Goal: Task Accomplishment & Management: Manage account settings

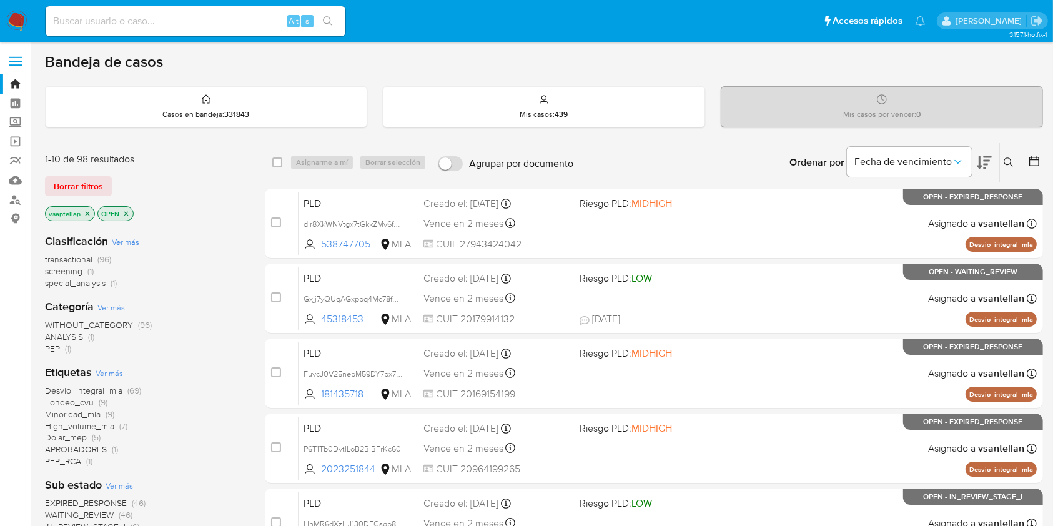
click at [1009, 162] on icon at bounding box center [1008, 162] width 10 height 10
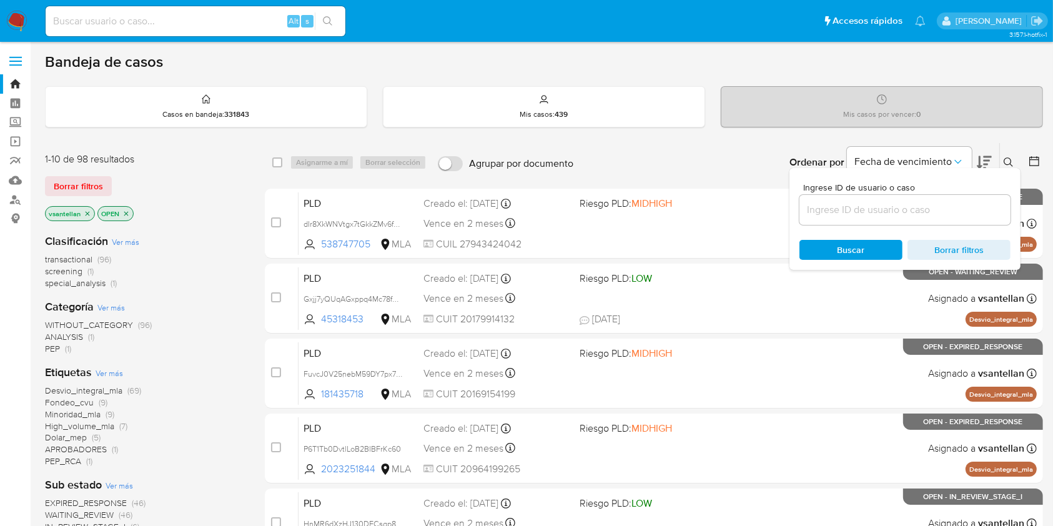
drag, startPoint x: 916, startPoint y: 207, endPoint x: 925, endPoint y: 197, distance: 13.3
click at [916, 207] on input at bounding box center [904, 210] width 211 height 16
type input "42416495"
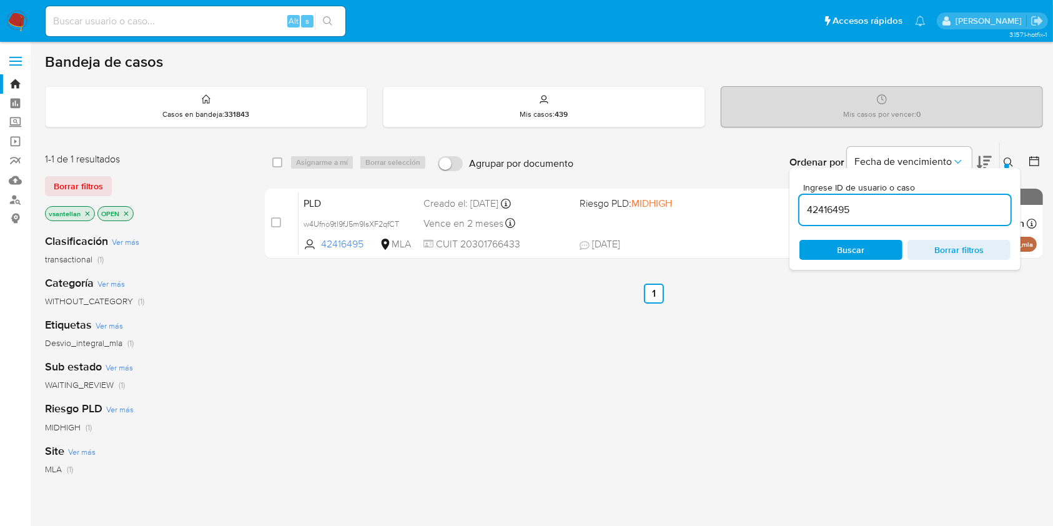
click at [1006, 158] on icon at bounding box center [1008, 162] width 10 height 10
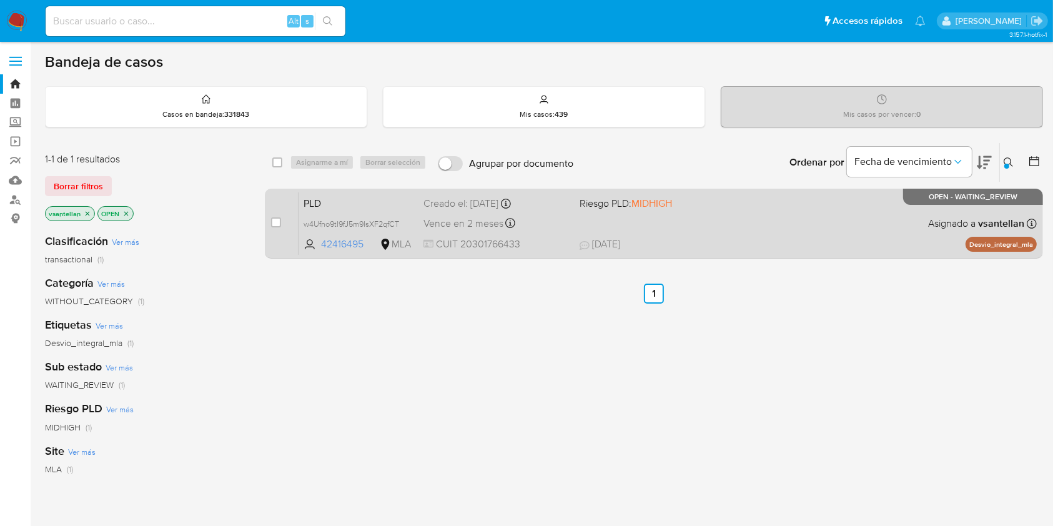
click at [833, 238] on span "22/08/2025 22/08/2025 14:32" at bounding box center [730, 244] width 302 height 14
click at [277, 218] on input "checkbox" at bounding box center [276, 222] width 10 height 10
checkbox input "true"
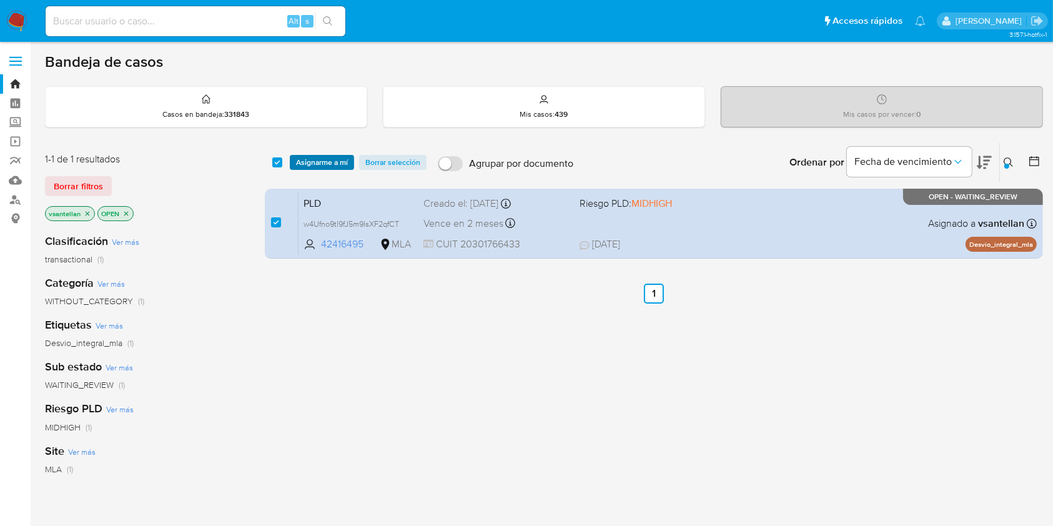
click at [331, 161] on span "Asignarme a mí" at bounding box center [322, 162] width 52 height 12
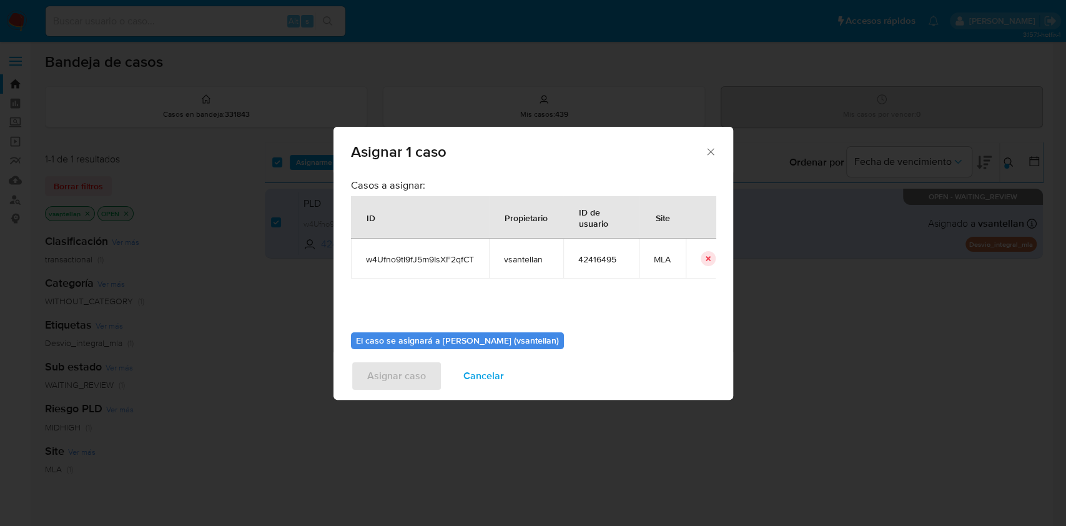
scroll to position [64, 0]
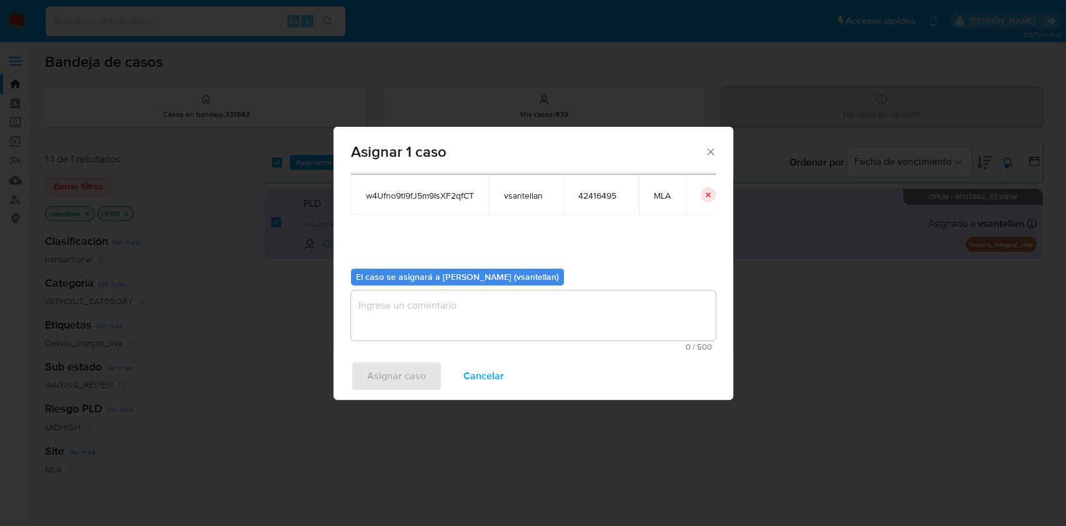
click at [384, 315] on textarea "assign-modal" at bounding box center [533, 315] width 365 height 50
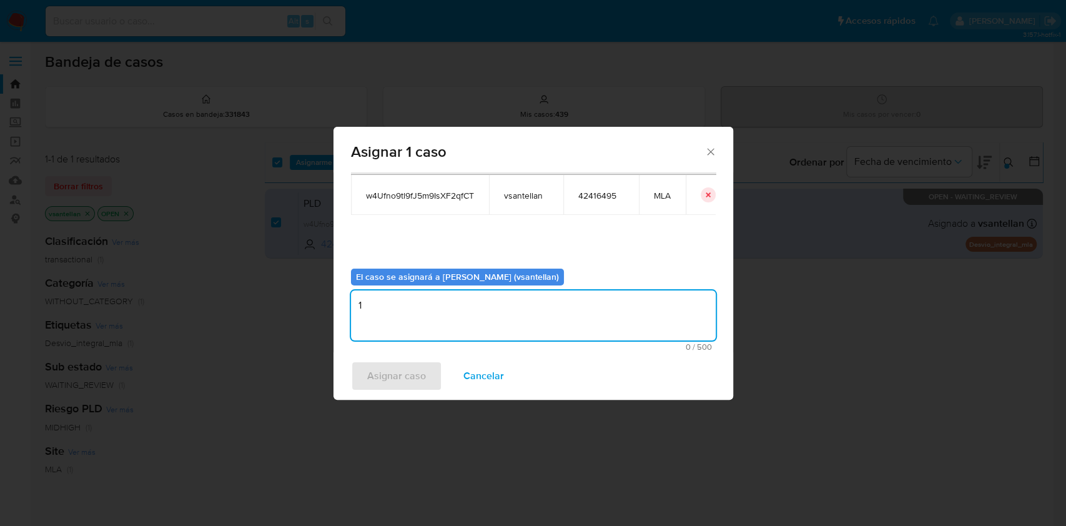
type textarea "1"
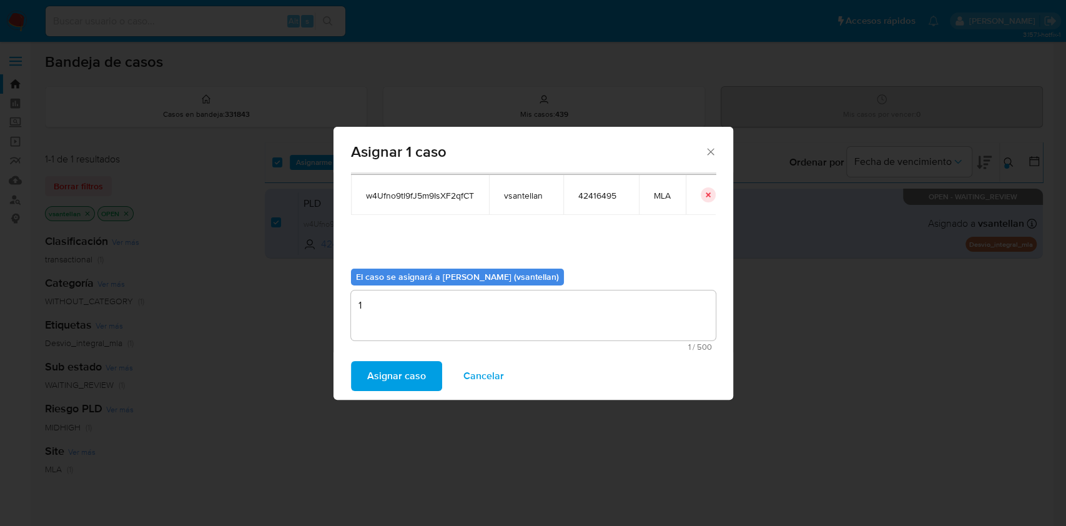
click at [365, 383] on button "Asignar caso" at bounding box center [396, 376] width 91 height 30
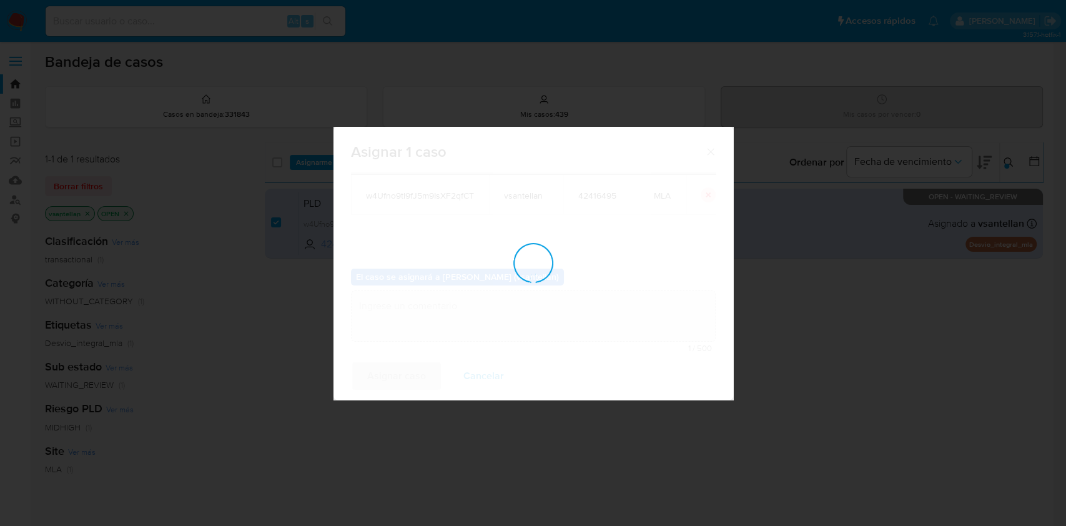
checkbox input "false"
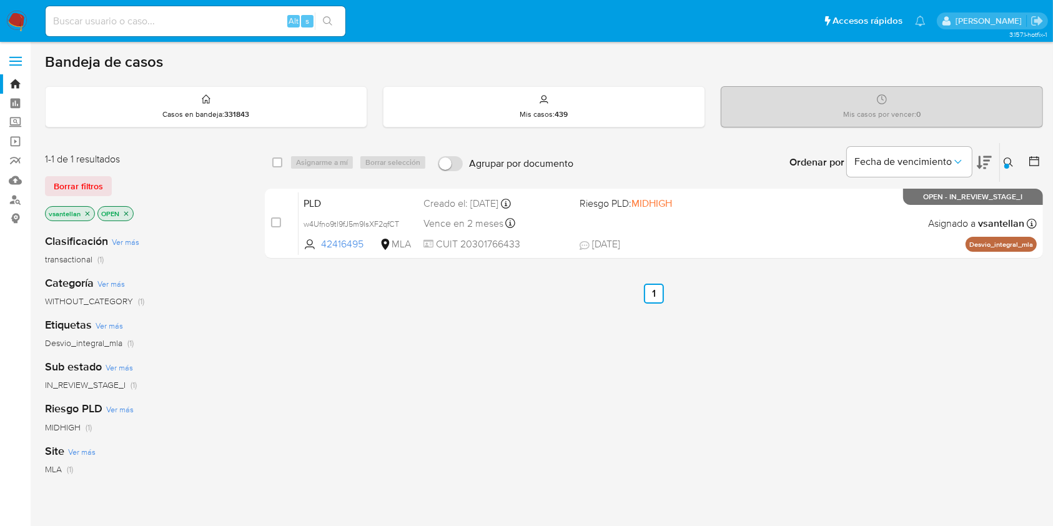
drag, startPoint x: 275, startPoint y: 221, endPoint x: 325, endPoint y: 157, distance: 81.4
click at [275, 222] on input "checkbox" at bounding box center [276, 222] width 10 height 10
checkbox input "true"
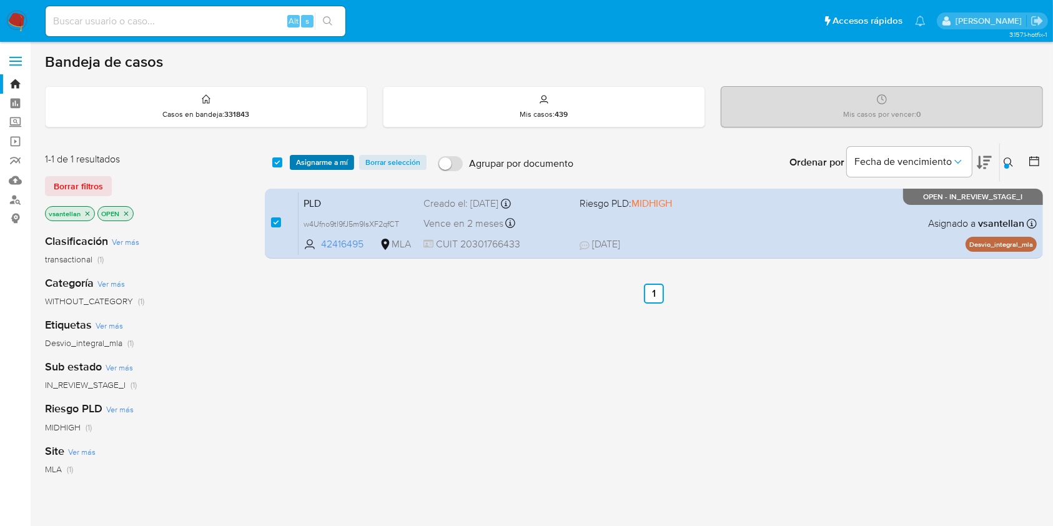
click at [325, 156] on span "Asignarme a mí" at bounding box center [322, 162] width 52 height 12
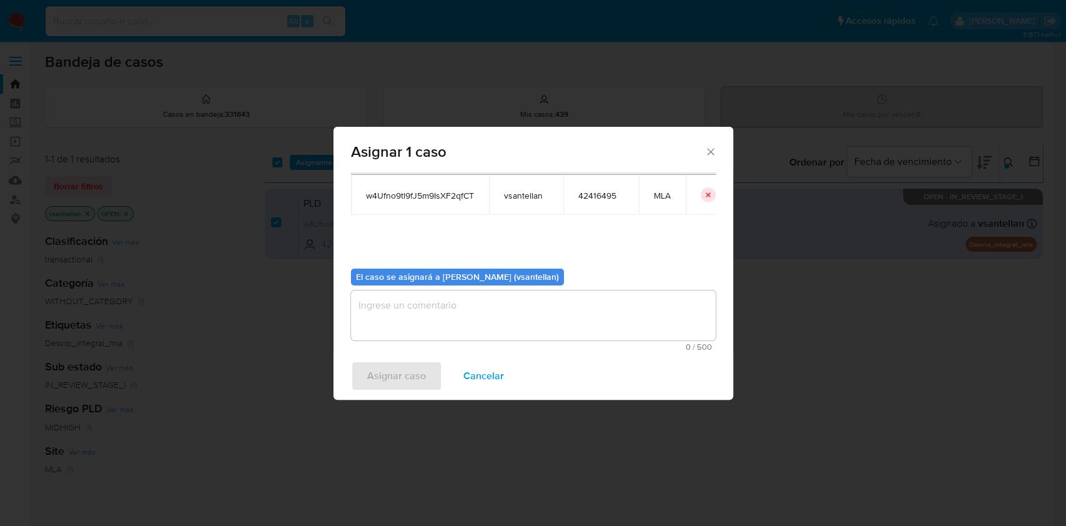
click at [390, 322] on textarea "assign-modal" at bounding box center [533, 315] width 365 height 50
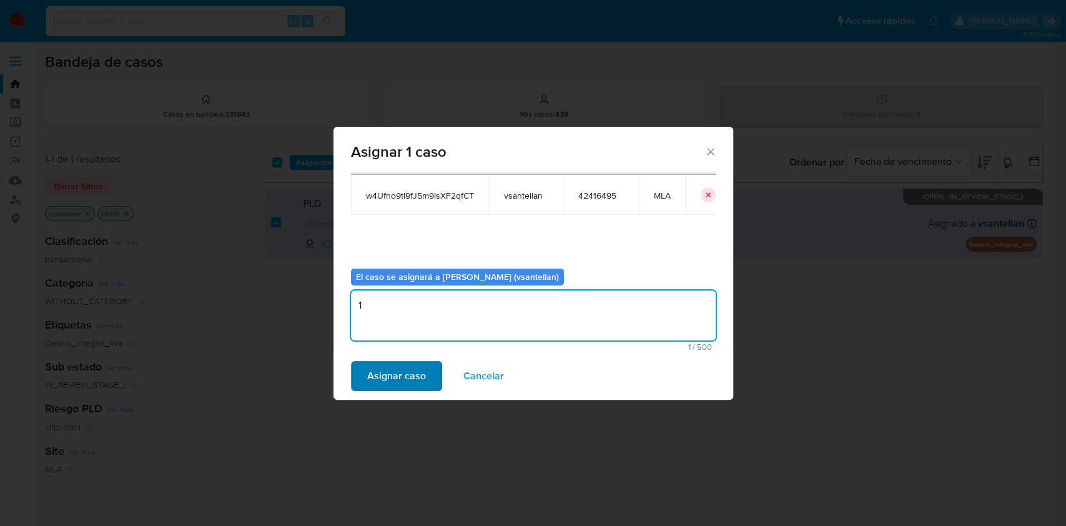
type textarea "1"
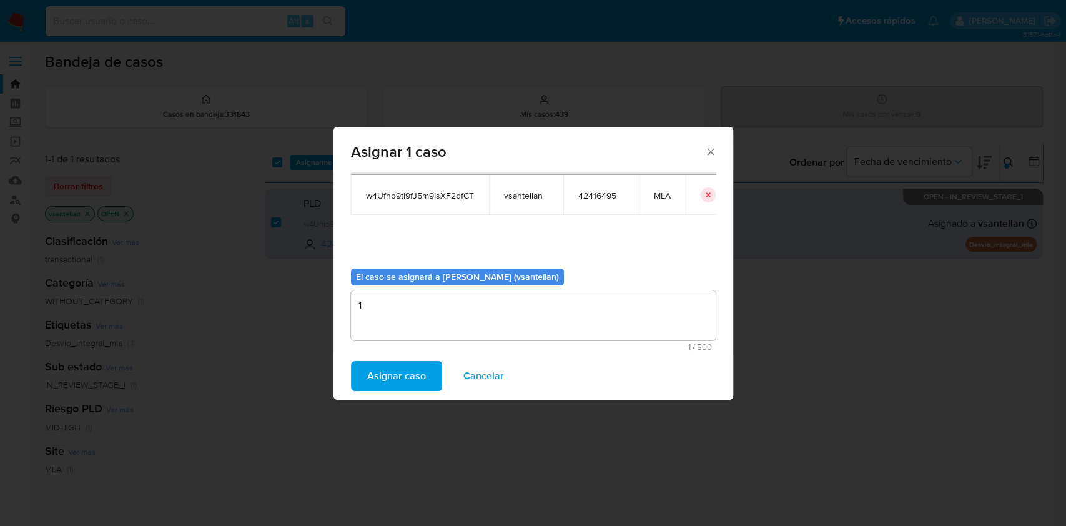
click at [379, 376] on span "Asignar caso" at bounding box center [396, 375] width 59 height 27
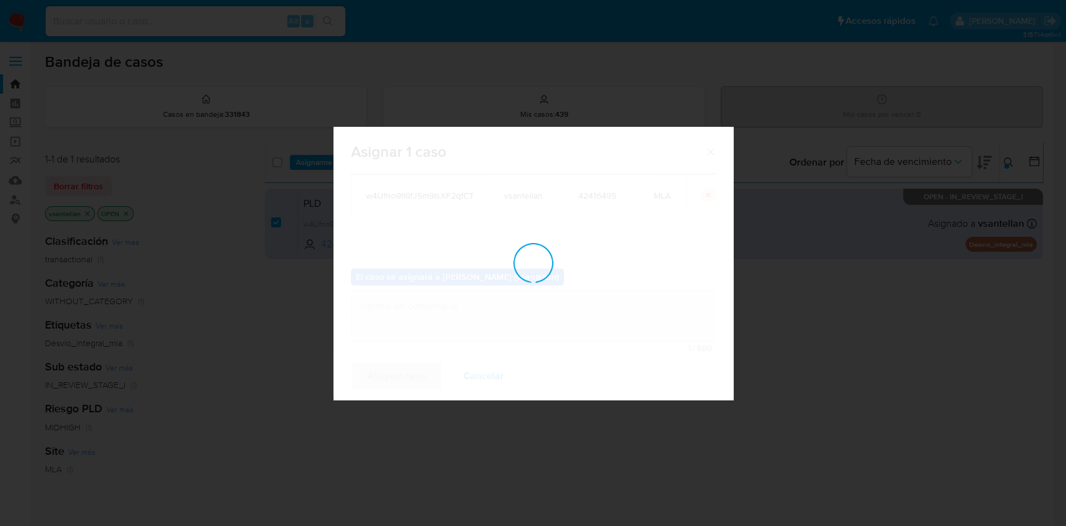
checkbox input "false"
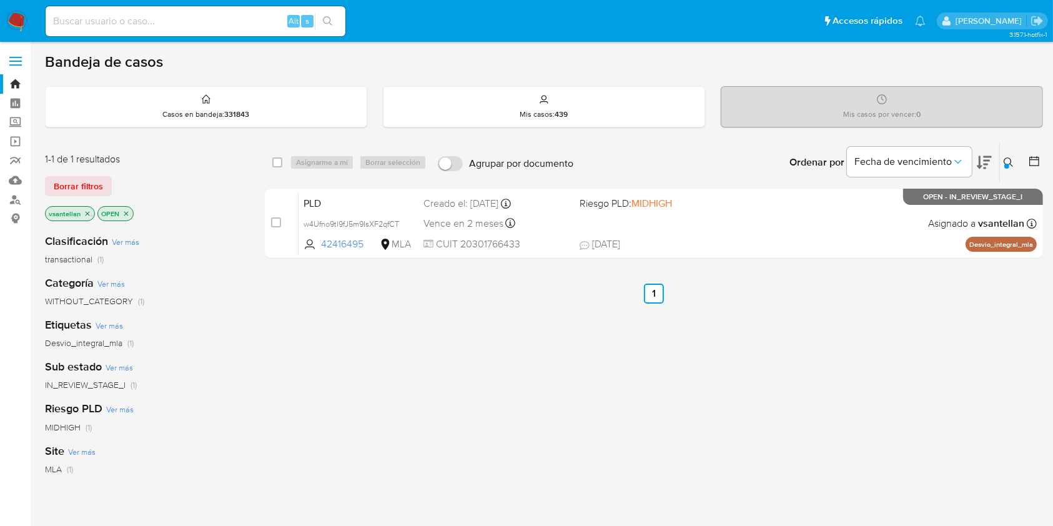
click at [1007, 161] on icon at bounding box center [1008, 162] width 10 height 10
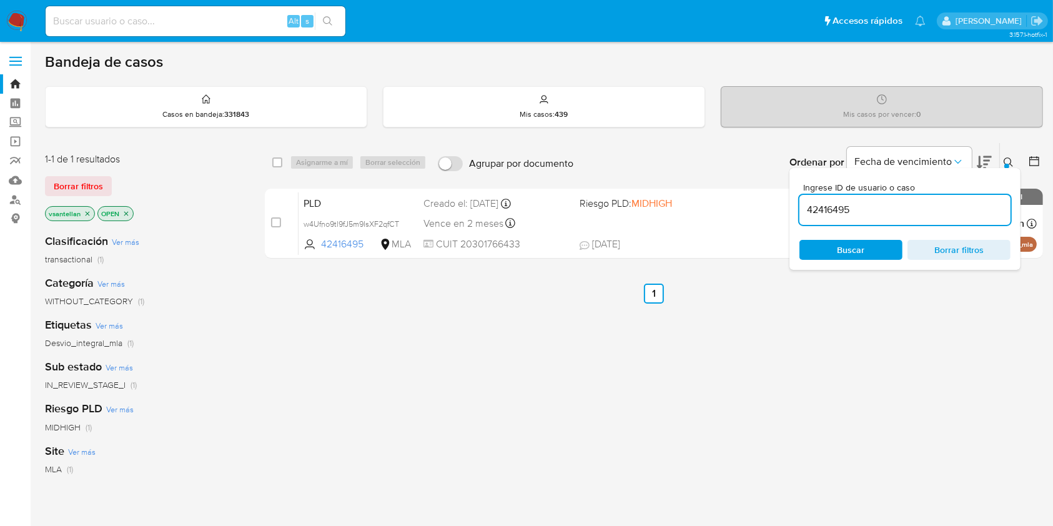
click at [940, 202] on input "42416495" at bounding box center [904, 210] width 211 height 16
type input "203049464"
click at [1007, 156] on button at bounding box center [1009, 162] width 21 height 15
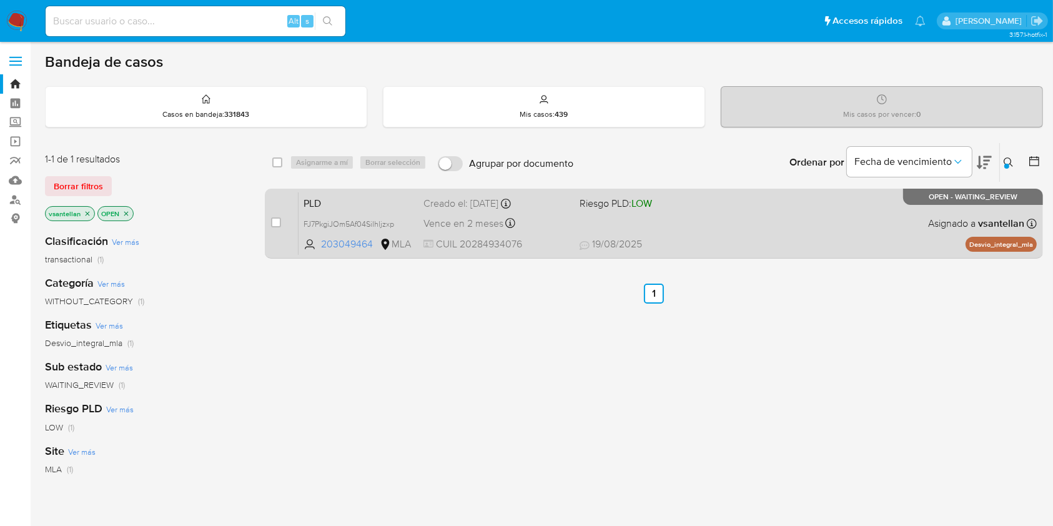
click at [855, 223] on div "PLD FJ7PkgiJOm5Af04SiIhljzxp 203049464 MLA Riesgo PLD: LOW Creado el: 12/08/202…" at bounding box center [667, 223] width 738 height 63
click at [271, 222] on input "checkbox" at bounding box center [276, 222] width 10 height 10
checkbox input "true"
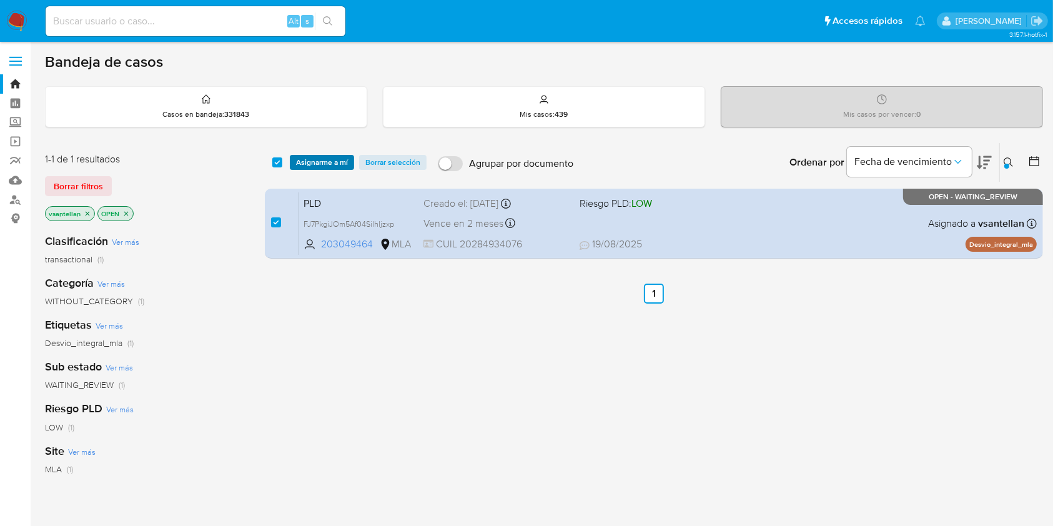
click at [300, 162] on span "Asignarme a mí" at bounding box center [322, 162] width 52 height 12
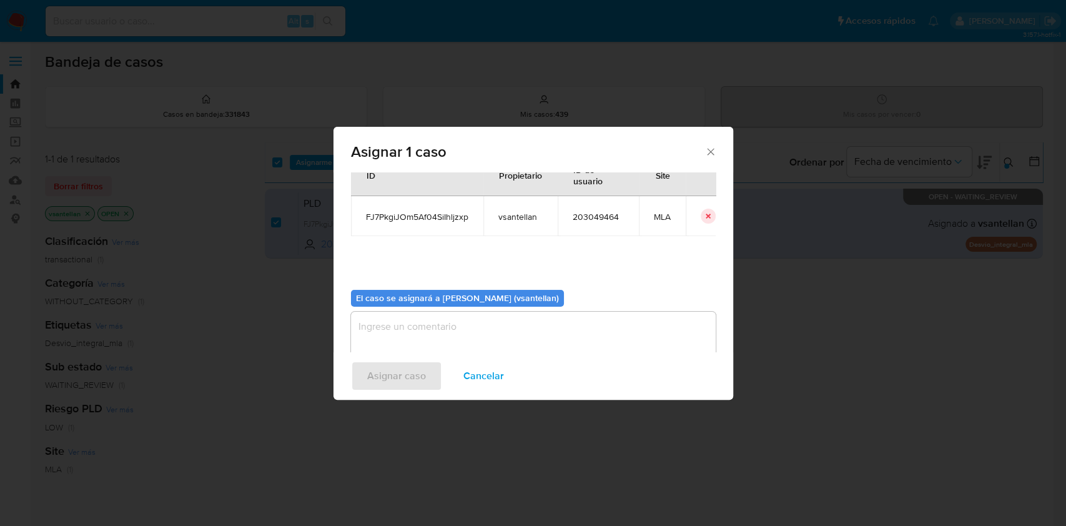
scroll to position [64, 0]
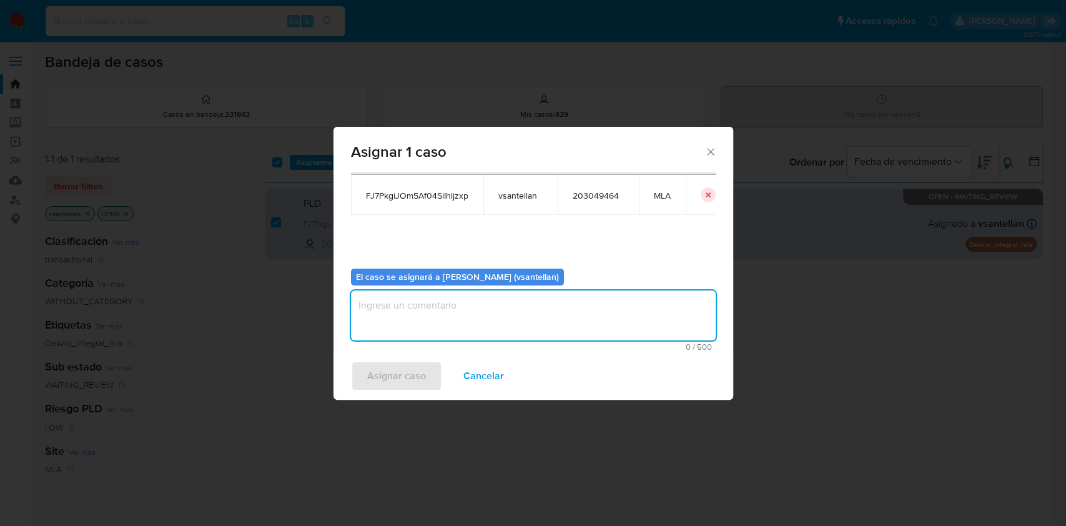
click at [378, 300] on textarea "assign-modal" at bounding box center [533, 315] width 365 height 50
type textarea "1"
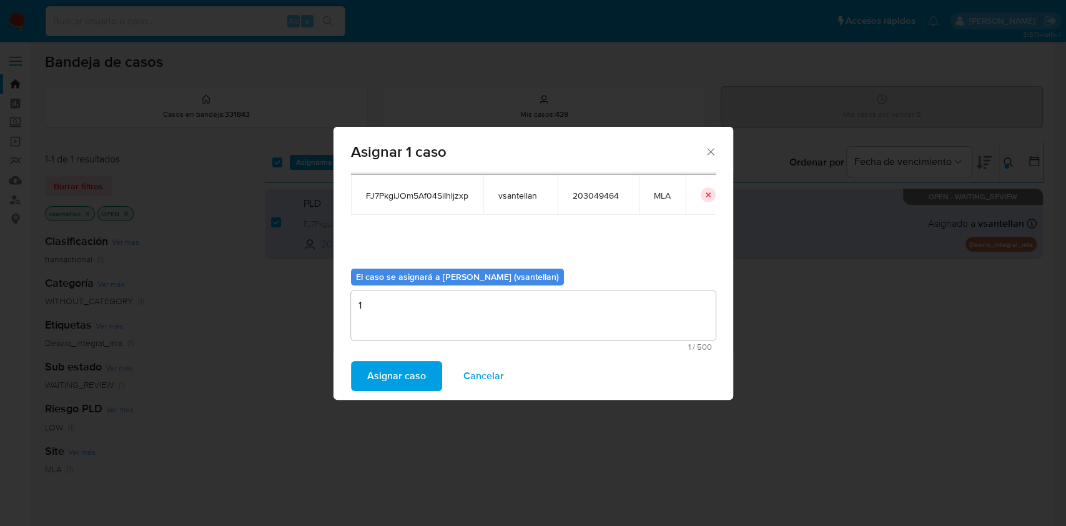
click at [397, 383] on span "Asignar caso" at bounding box center [396, 375] width 59 height 27
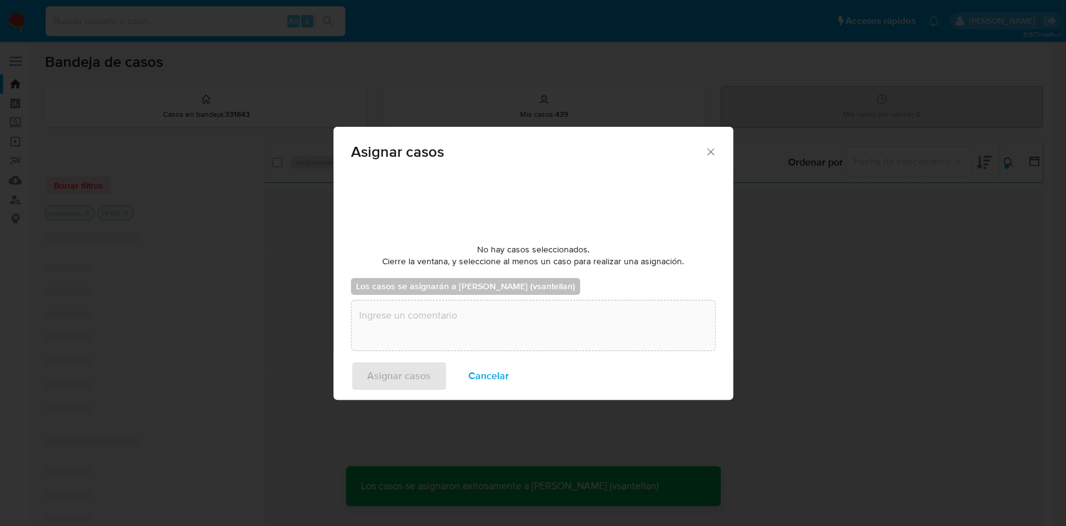
checkbox input "false"
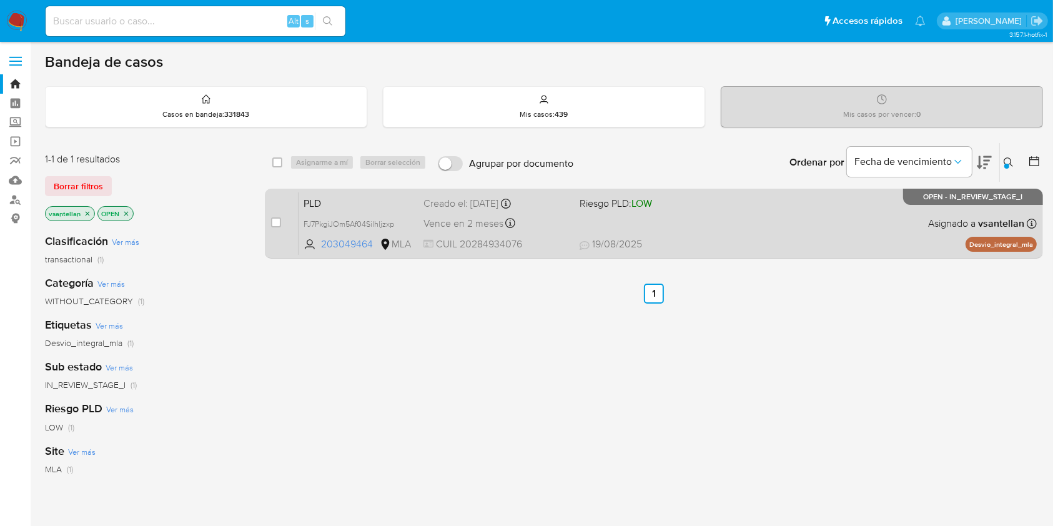
drag, startPoint x: 275, startPoint y: 222, endPoint x: 293, endPoint y: 201, distance: 27.5
click at [275, 223] on input "checkbox" at bounding box center [276, 222] width 10 height 10
checkbox input "true"
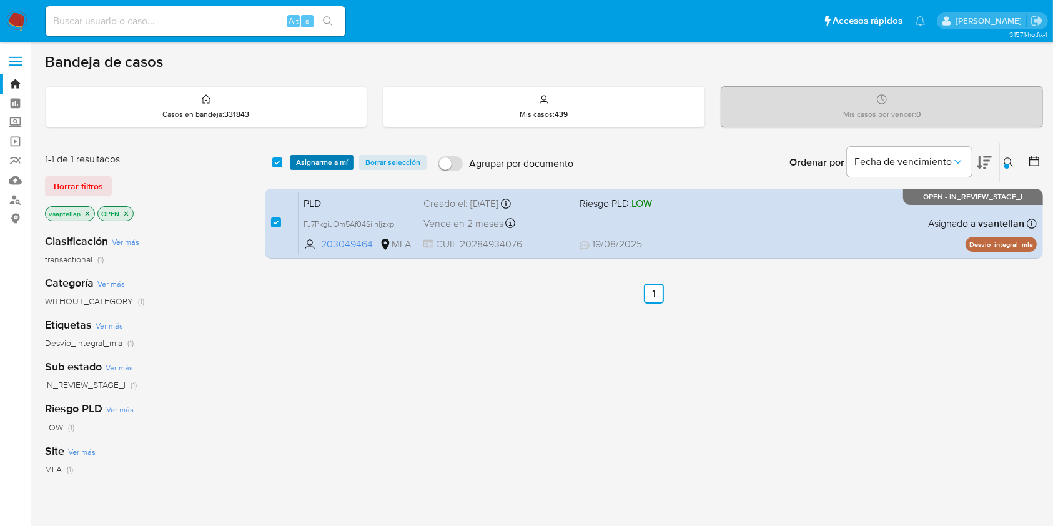
click at [318, 159] on span "Asignarme a mí" at bounding box center [322, 162] width 52 height 12
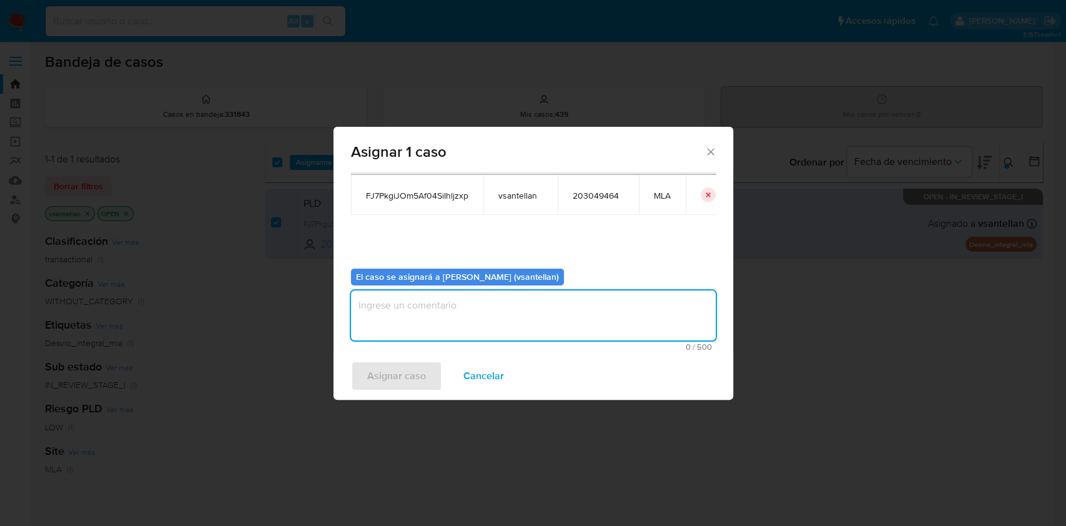
click at [405, 324] on textarea "assign-modal" at bounding box center [533, 315] width 365 height 50
type textarea "1"
click at [380, 392] on div "Asignar caso Cancelar" at bounding box center [533, 375] width 400 height 47
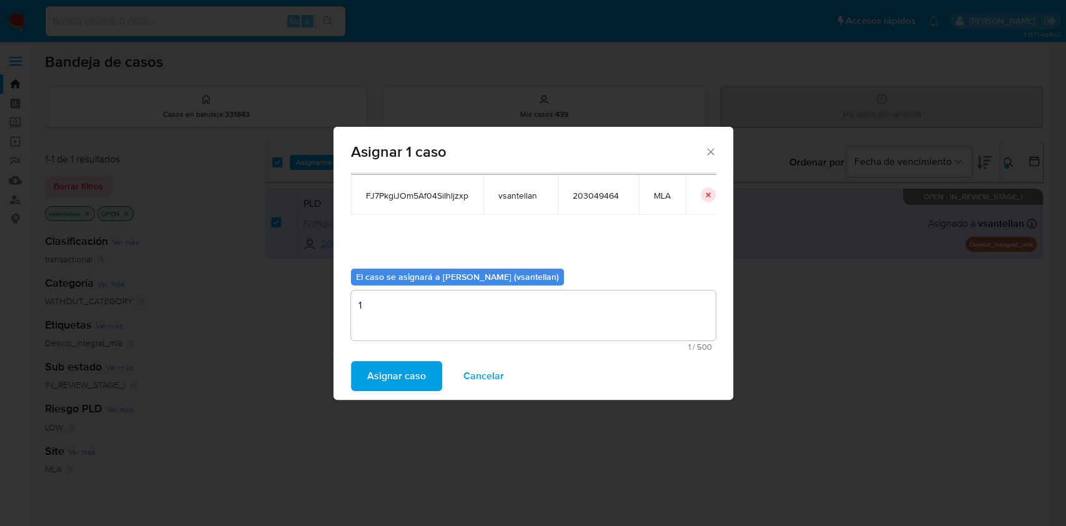
click at [384, 383] on span "Asignar caso" at bounding box center [396, 375] width 59 height 27
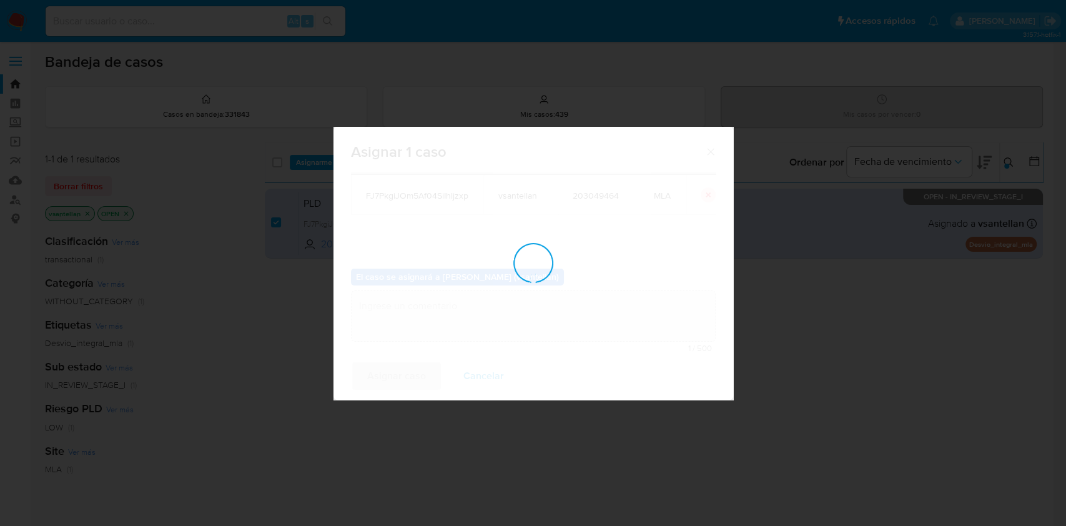
checkbox input "false"
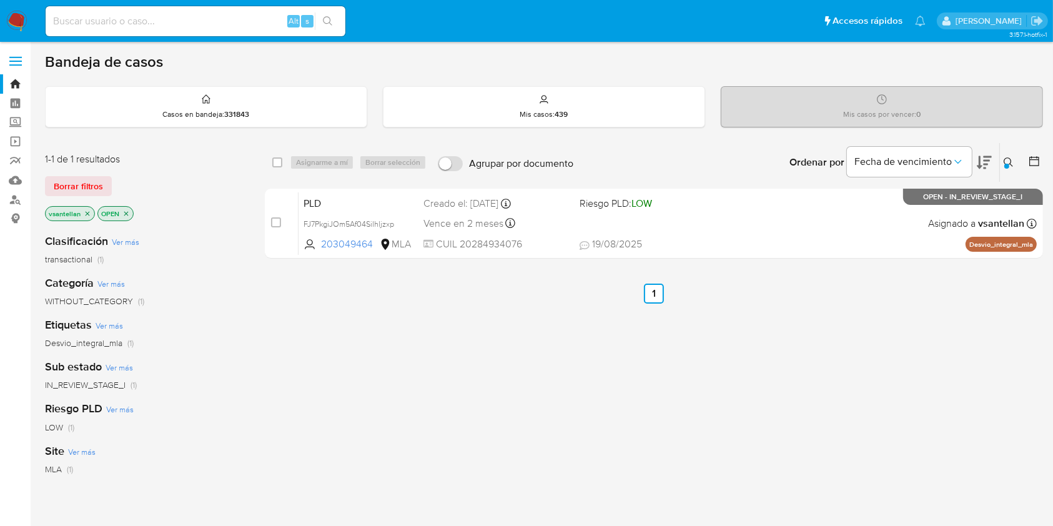
click at [11, 11] on img at bounding box center [16, 21] width 21 height 21
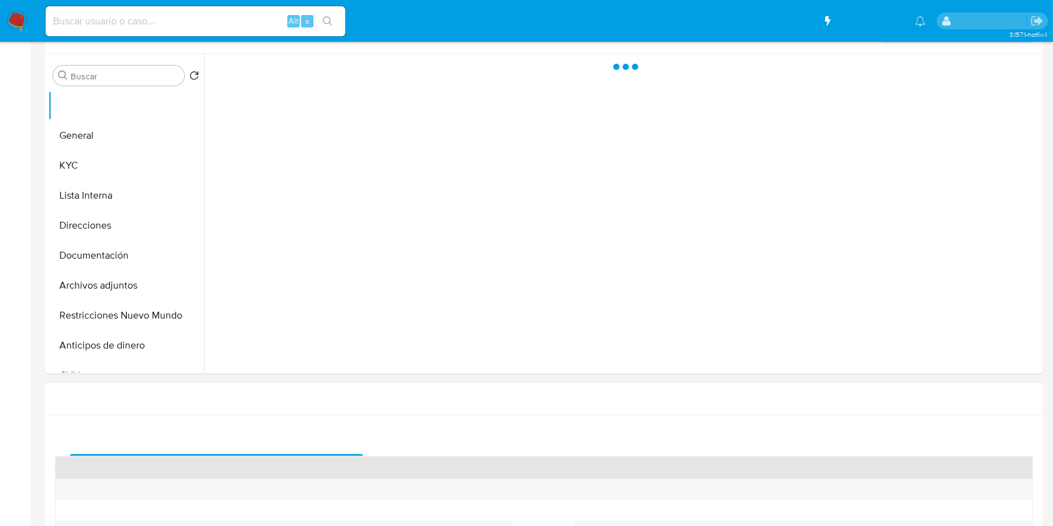
scroll to position [333, 0]
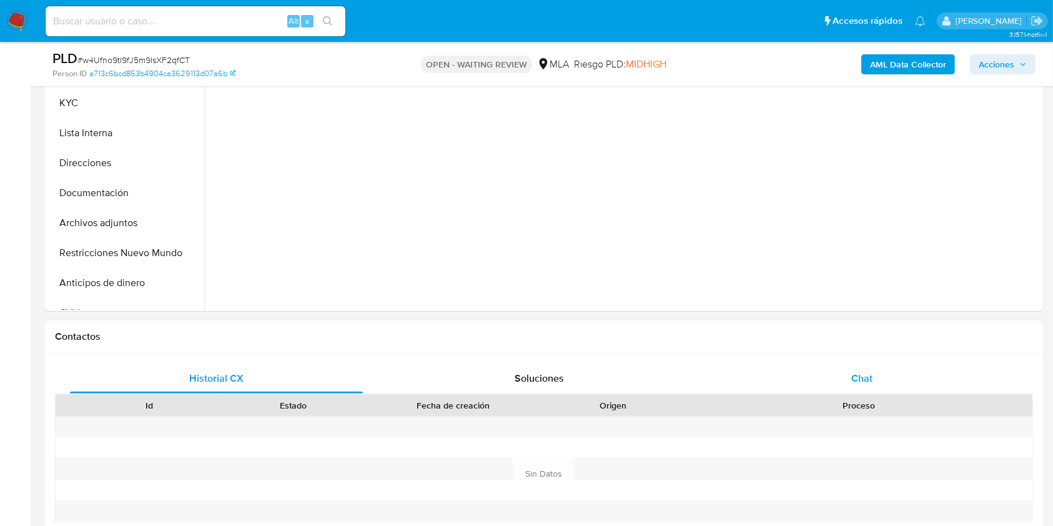
click at [854, 366] on div "Chat" at bounding box center [861, 378] width 293 height 30
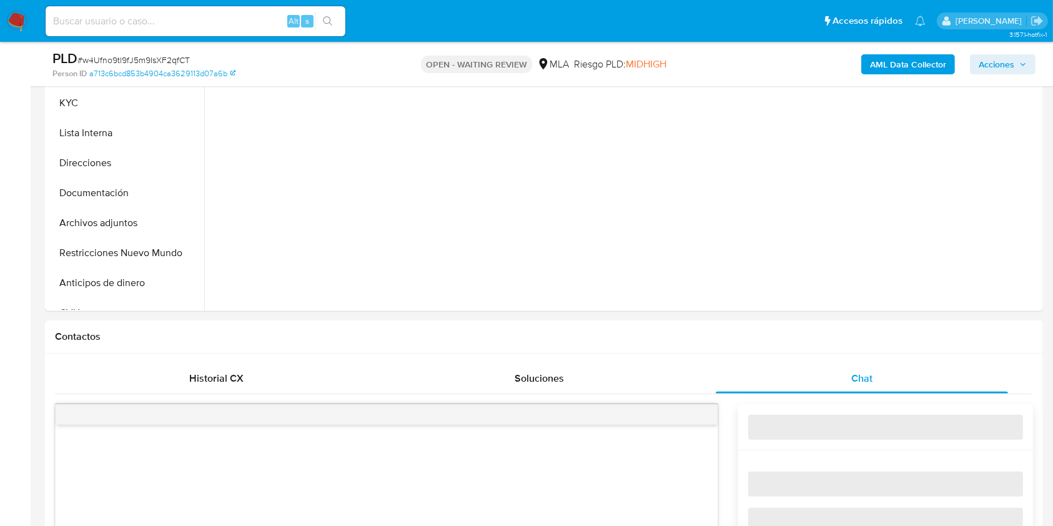
select select "10"
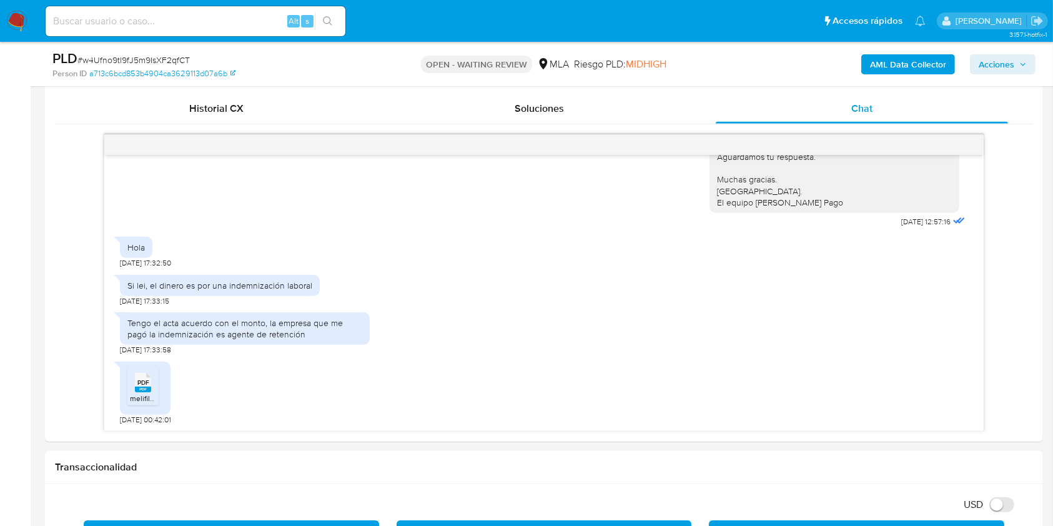
scroll to position [592, 0]
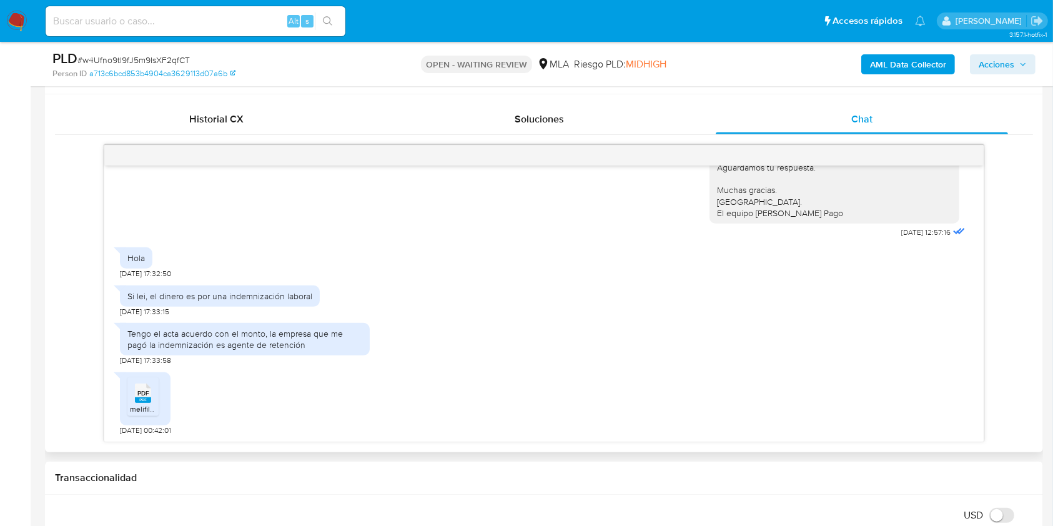
click at [144, 397] on rect at bounding box center [143, 400] width 16 height 6
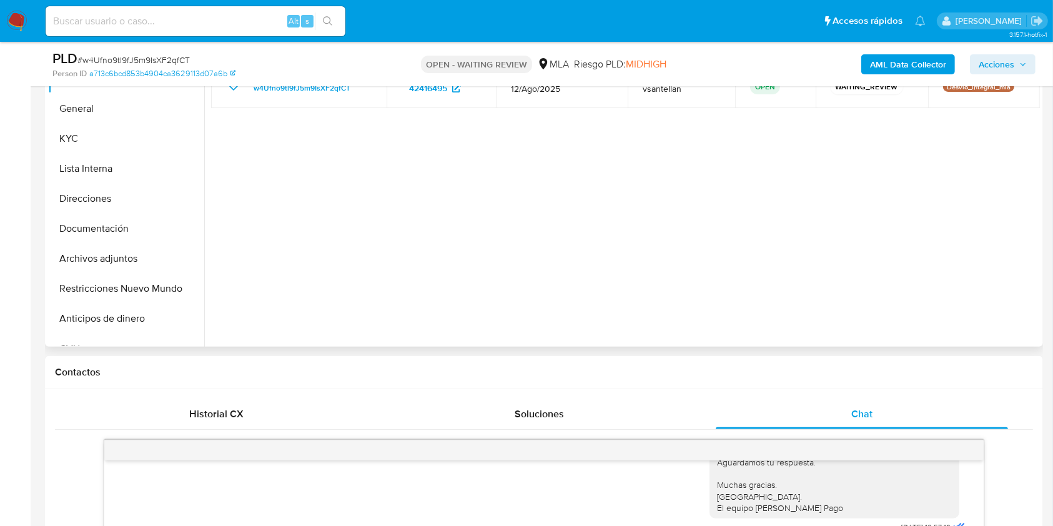
scroll to position [295, 0]
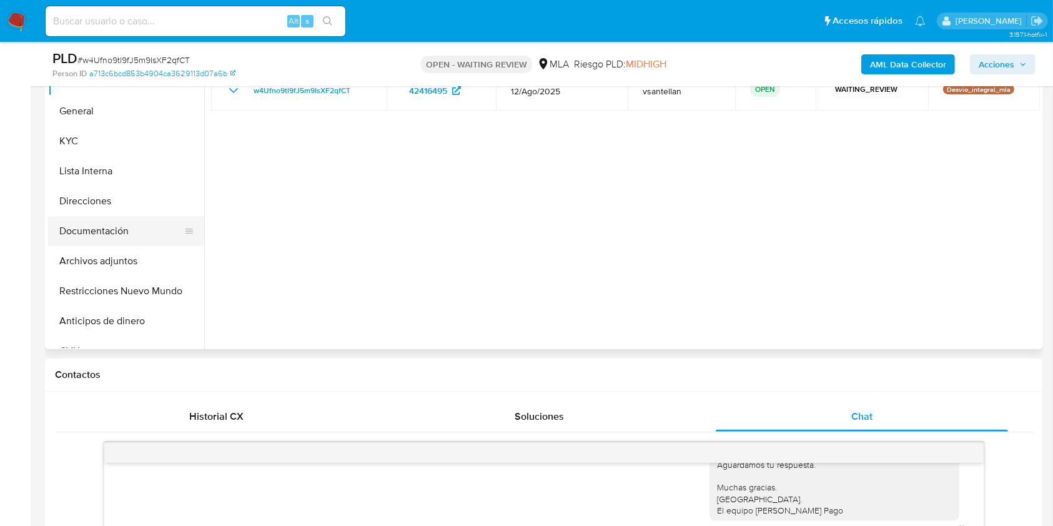
click at [145, 227] on button "Documentación" at bounding box center [121, 231] width 146 height 30
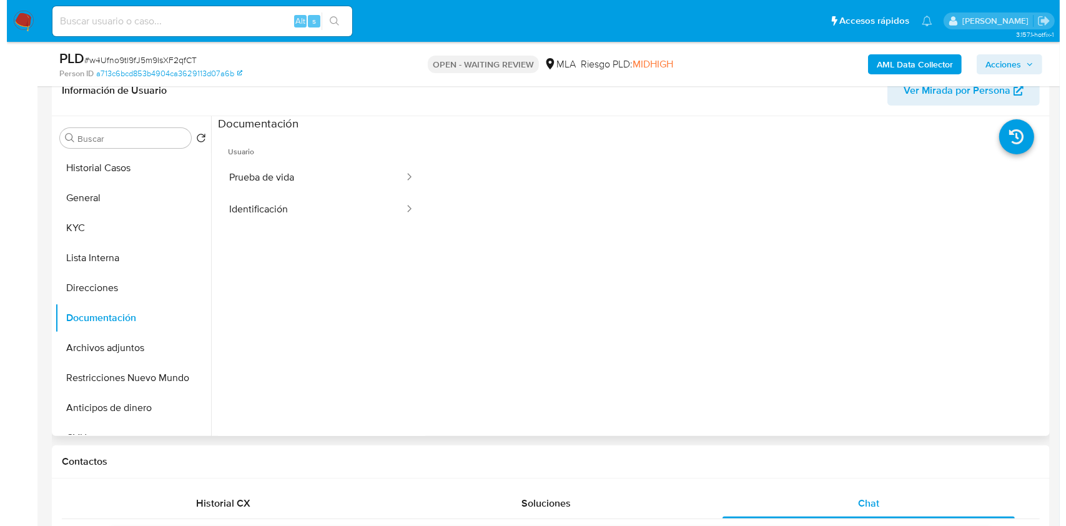
scroll to position [203, 0]
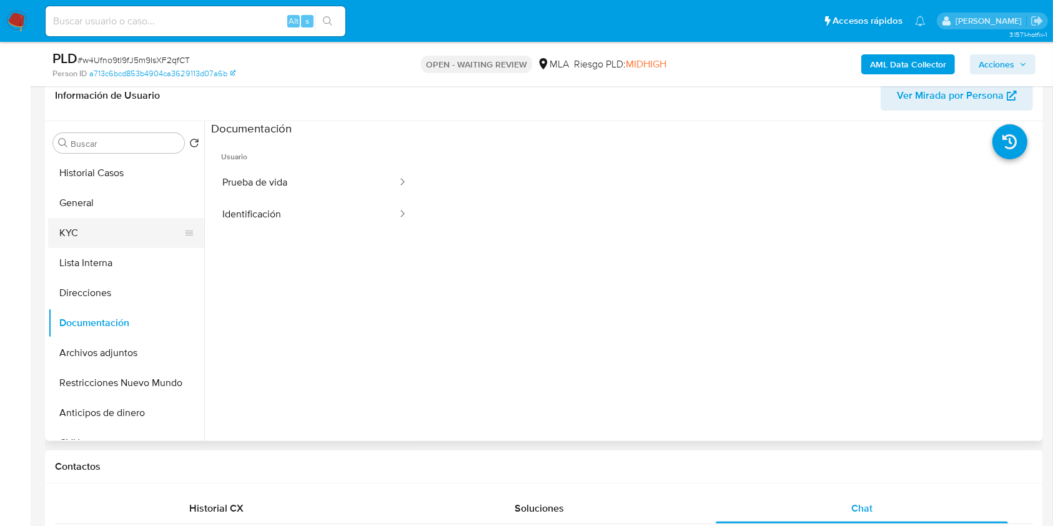
click at [119, 238] on button "KYC" at bounding box center [121, 233] width 146 height 30
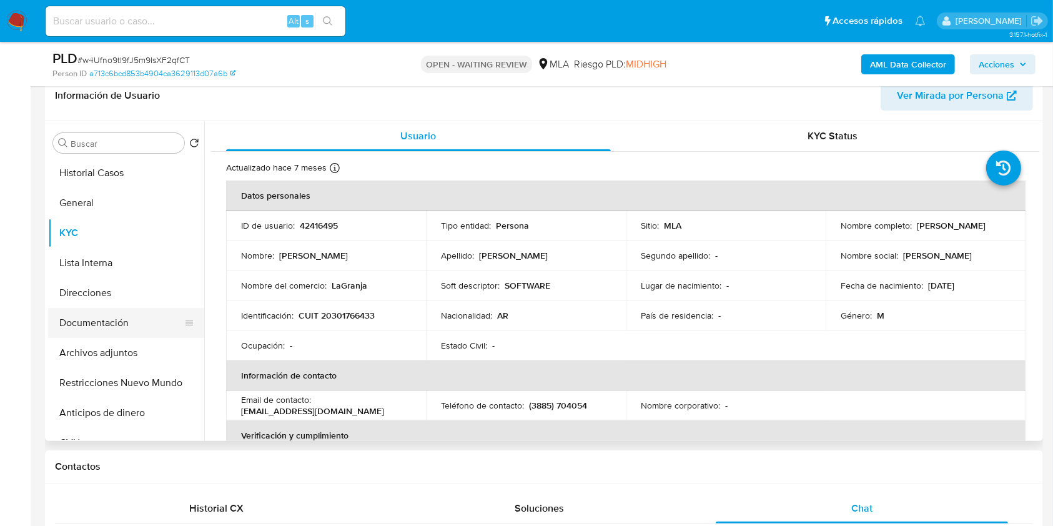
click at [165, 316] on button "Documentación" at bounding box center [121, 323] width 146 height 30
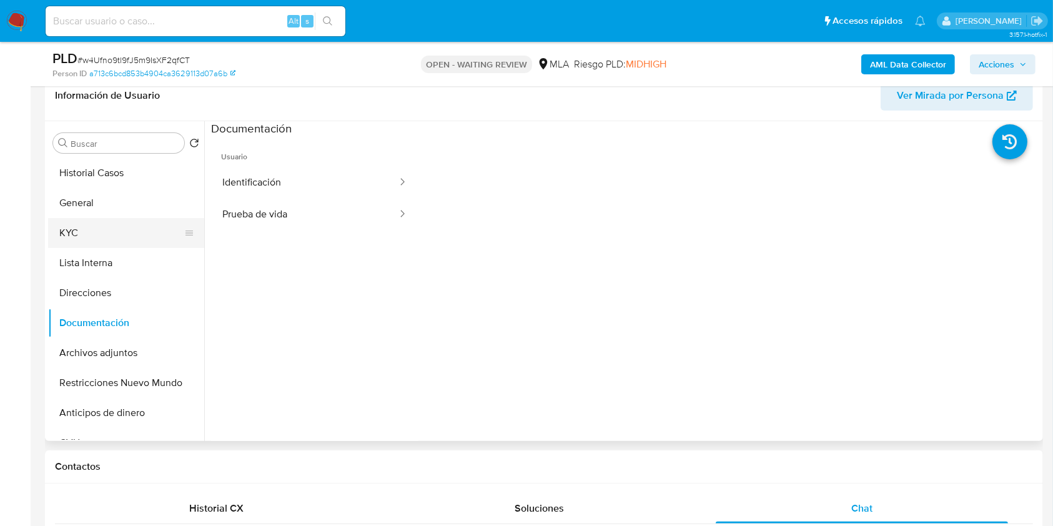
click at [101, 230] on button "KYC" at bounding box center [121, 233] width 146 height 30
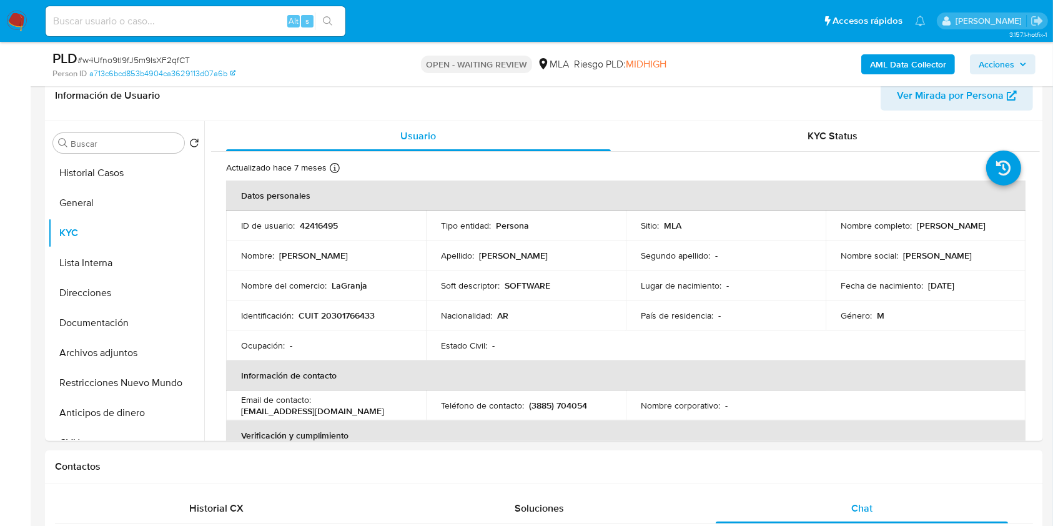
click at [910, 67] on b "AML Data Collector" at bounding box center [908, 64] width 76 height 20
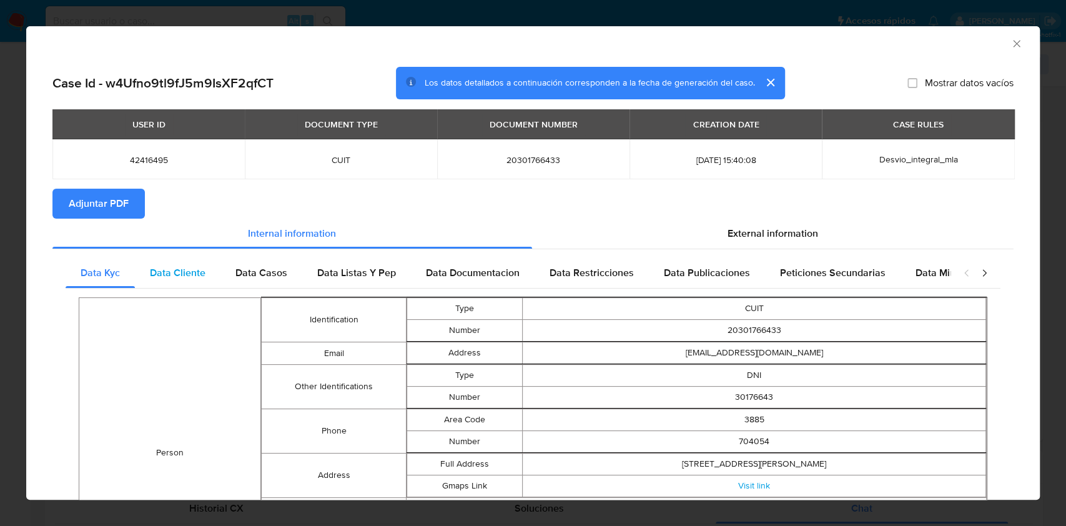
drag, startPoint x: 177, startPoint y: 268, endPoint x: 265, endPoint y: 264, distance: 88.1
click at [177, 268] on span "Data Cliente" at bounding box center [178, 272] width 56 height 14
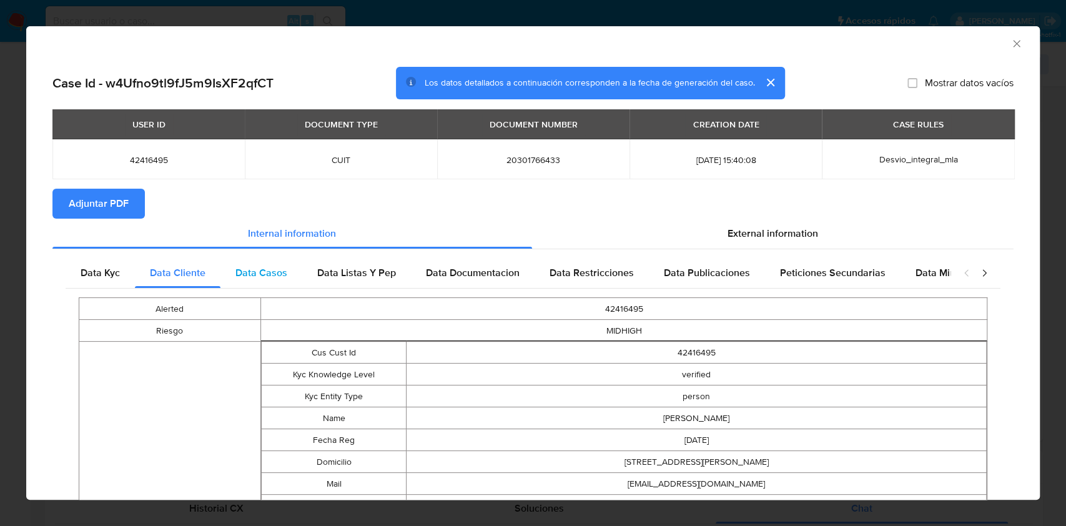
click at [290, 261] on div "Data Casos" at bounding box center [261, 273] width 82 height 30
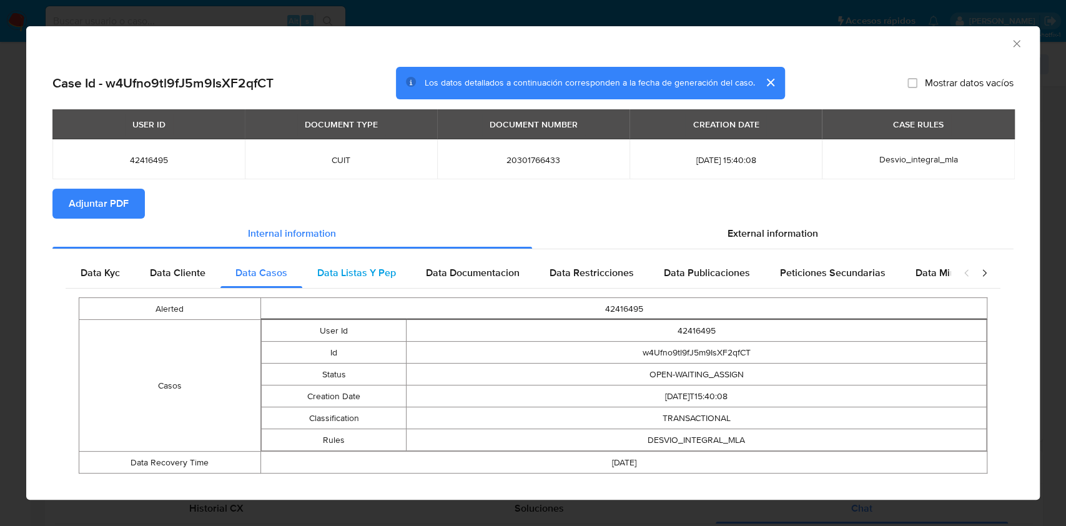
click at [370, 278] on span "Data Listas Y Pep" at bounding box center [356, 272] width 79 height 14
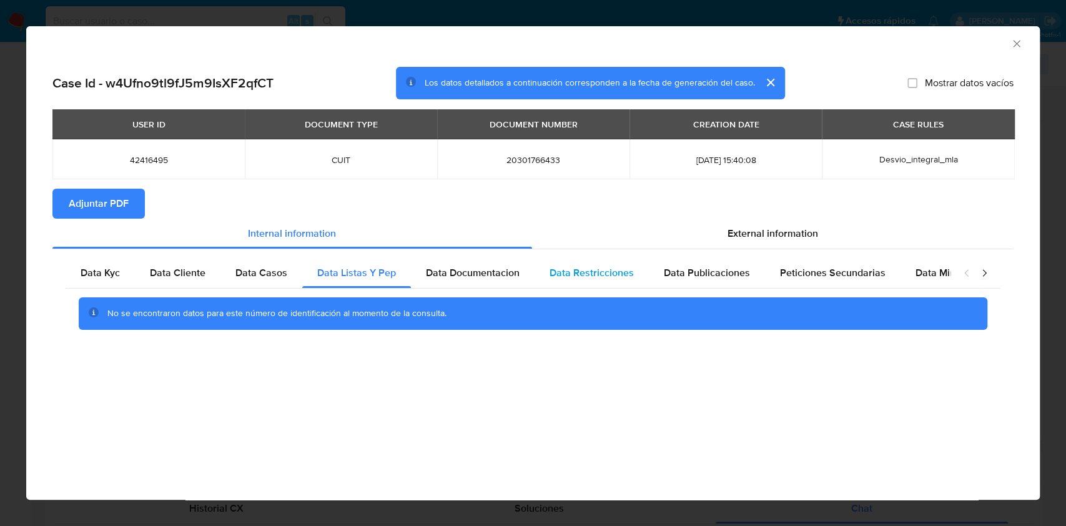
drag, startPoint x: 513, startPoint y: 283, endPoint x: 534, endPoint y: 282, distance: 21.2
click at [513, 282] on div "Data Documentacion" at bounding box center [473, 273] width 124 height 30
click at [649, 276] on div "Data Publicaciones" at bounding box center [707, 273] width 116 height 30
click at [635, 273] on div "Data Restricciones" at bounding box center [591, 273] width 114 height 30
click at [818, 277] on span "Peticiones Secundarias" at bounding box center [833, 272] width 106 height 14
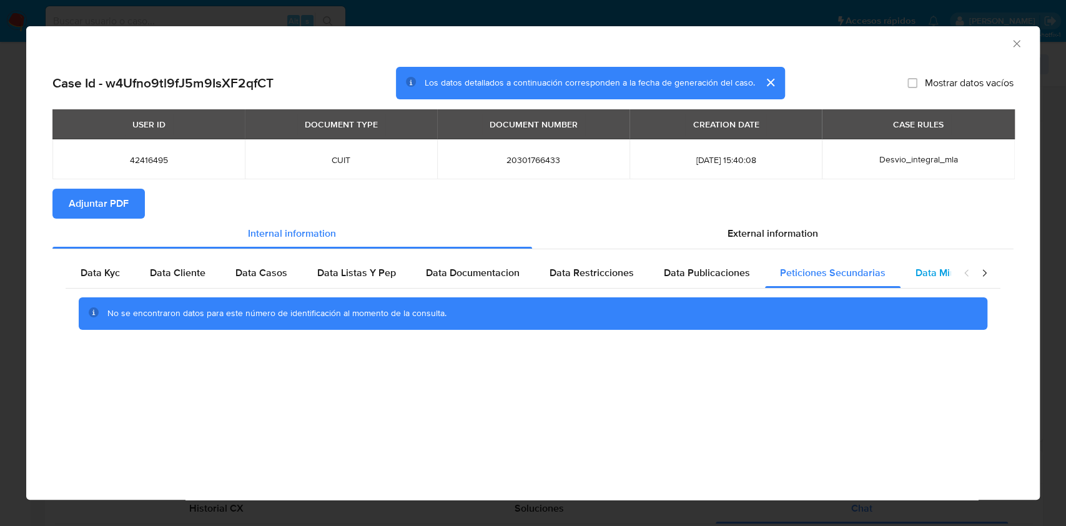
click at [938, 262] on div "Data Minoridad" at bounding box center [949, 273] width 99 height 30
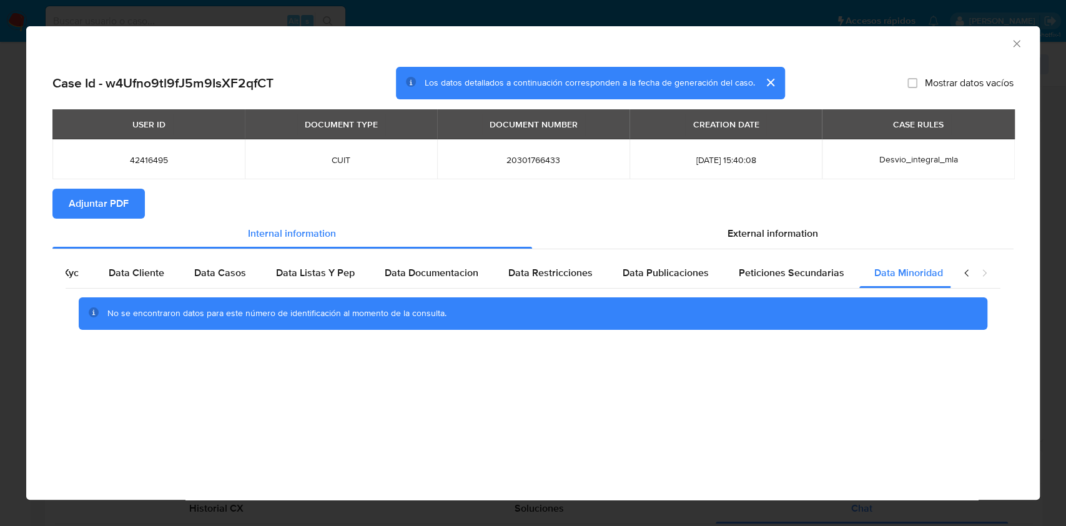
scroll to position [0, 42]
click at [986, 272] on icon "closure-recommendation-modal" at bounding box center [984, 273] width 4 height 7
click at [801, 245] on div "External information" at bounding box center [773, 233] width 482 height 30
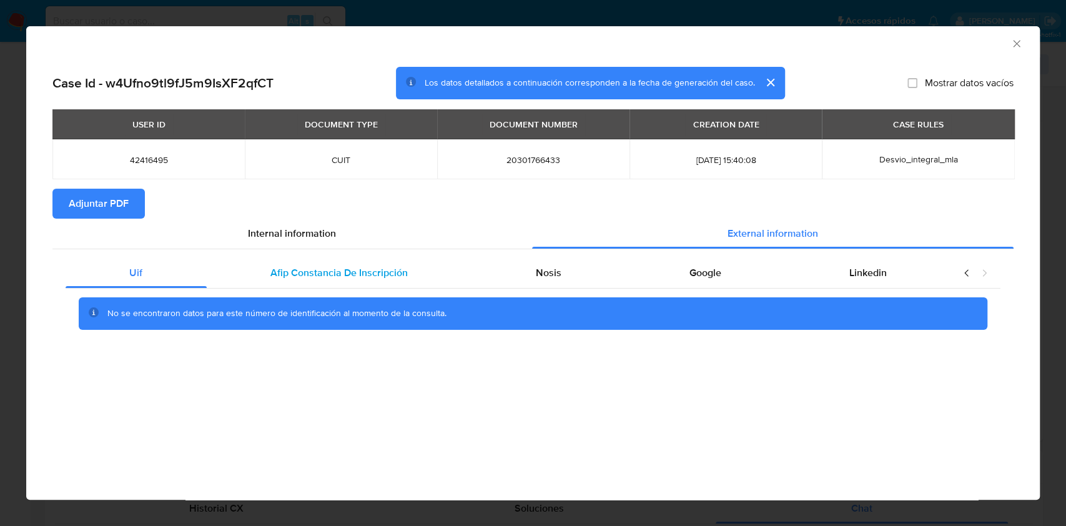
scroll to position [0, 0]
click at [418, 288] on div "No se encontraron datos para este número de identificación al momento de la con…" at bounding box center [533, 313] width 935 height 50
click at [411, 279] on div "Afip Constancia De Inscripción" at bounding box center [339, 273] width 265 height 30
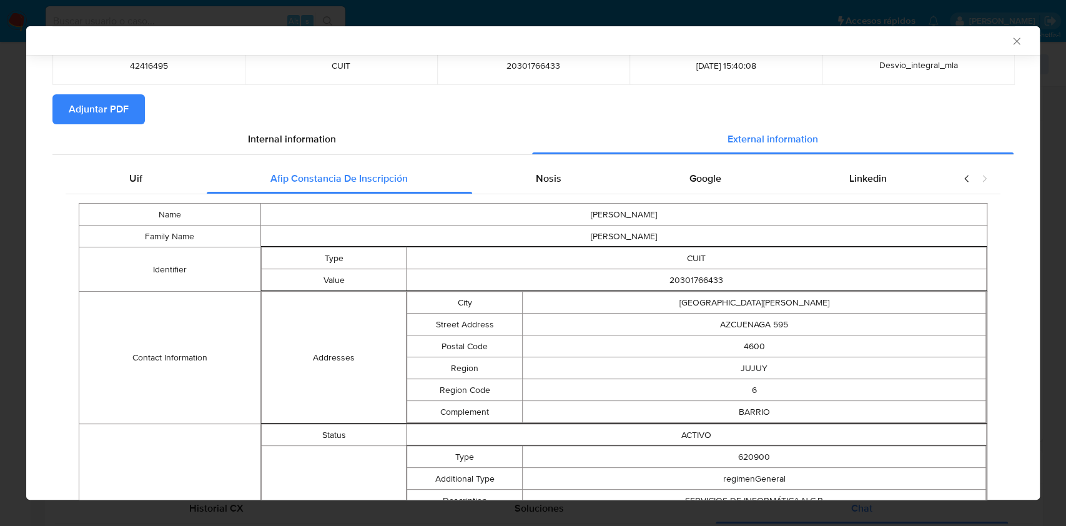
scroll to position [11, 0]
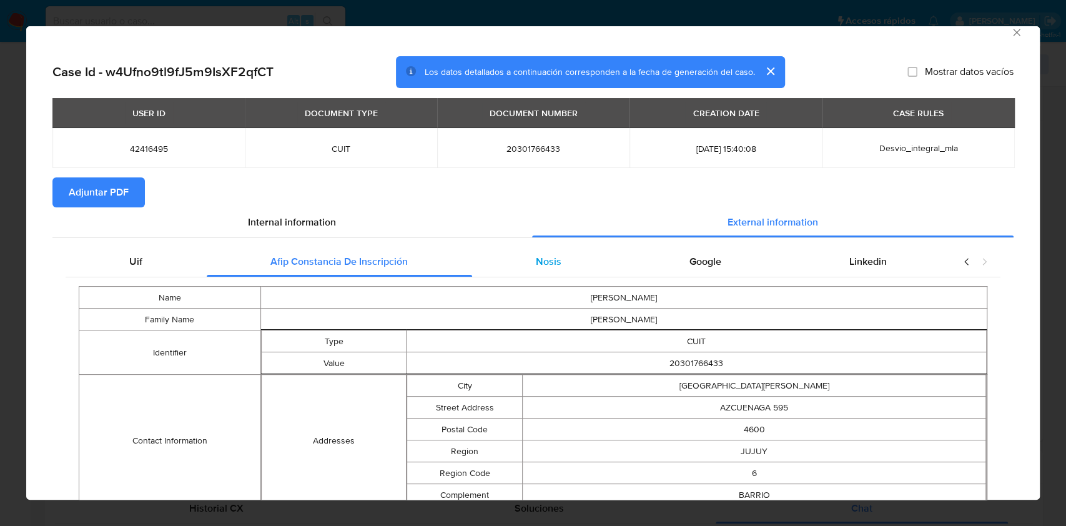
click at [551, 248] on div "Nosis" at bounding box center [549, 262] width 154 height 30
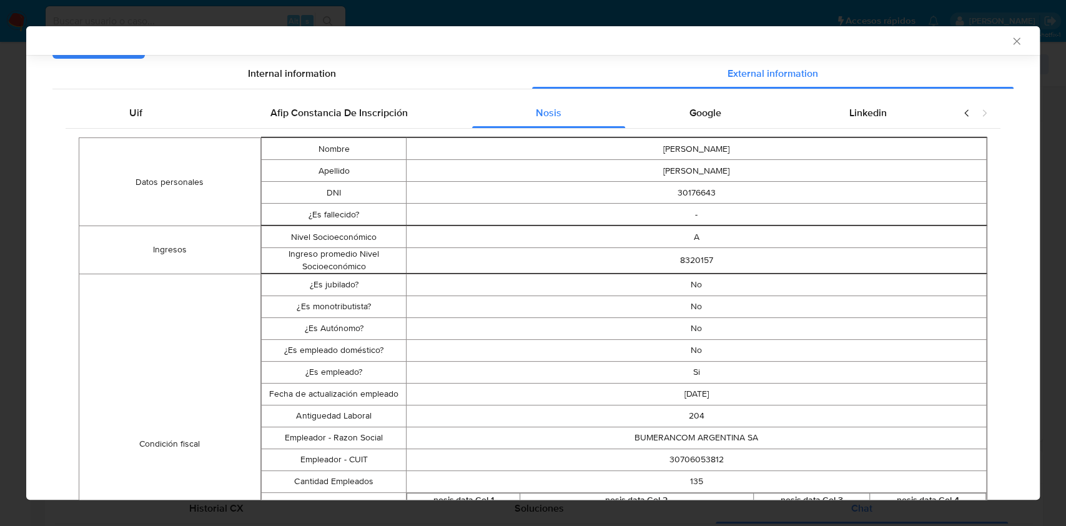
scroll to position [149, 0]
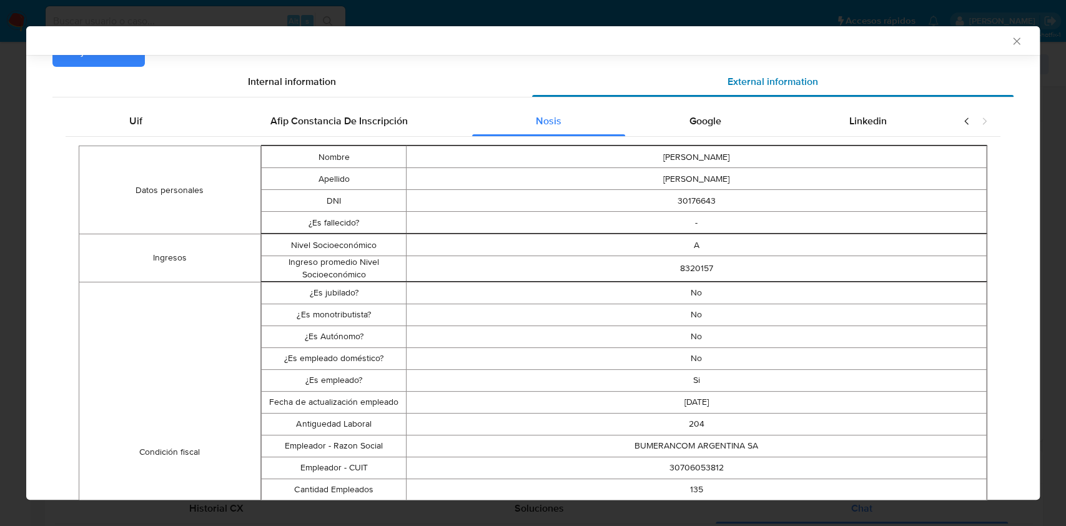
click at [695, 84] on div "External information" at bounding box center [773, 82] width 482 height 30
click at [706, 117] on span "Google" at bounding box center [705, 121] width 32 height 14
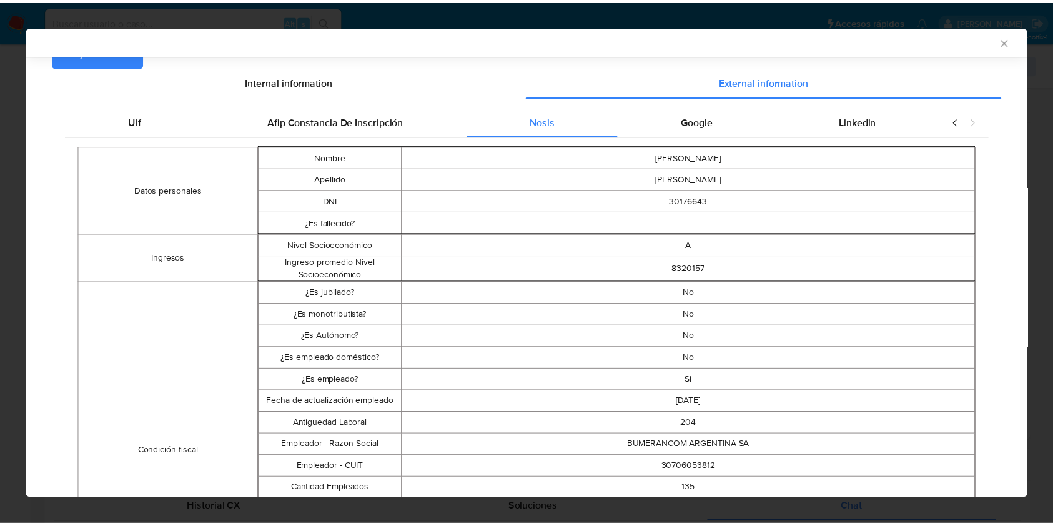
scroll to position [0, 0]
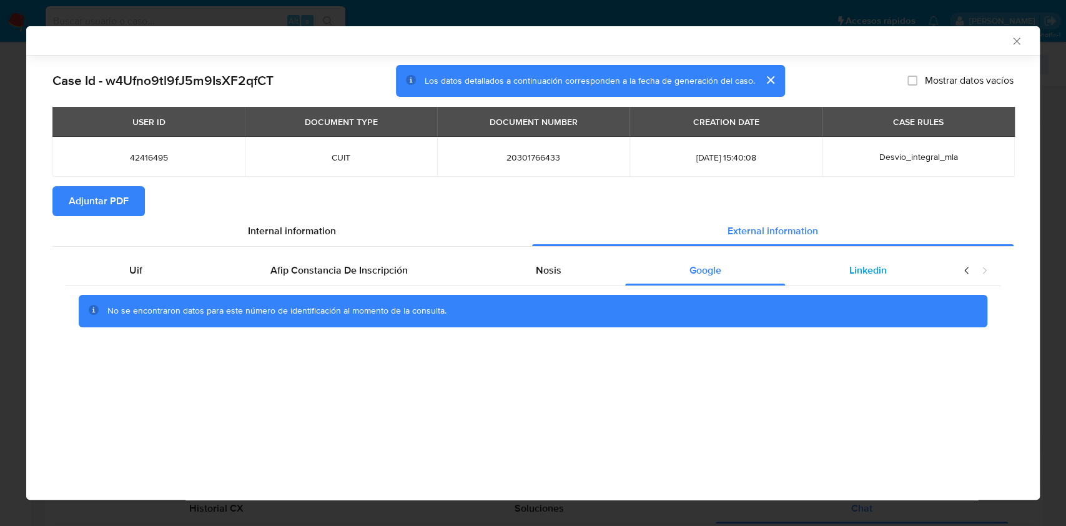
click at [864, 262] on div "Linkedin" at bounding box center [867, 270] width 165 height 30
click at [116, 199] on span "Adjuntar PDF" at bounding box center [99, 200] width 60 height 27
click at [1013, 43] on icon "Cerrar ventana" at bounding box center [1016, 40] width 7 height 7
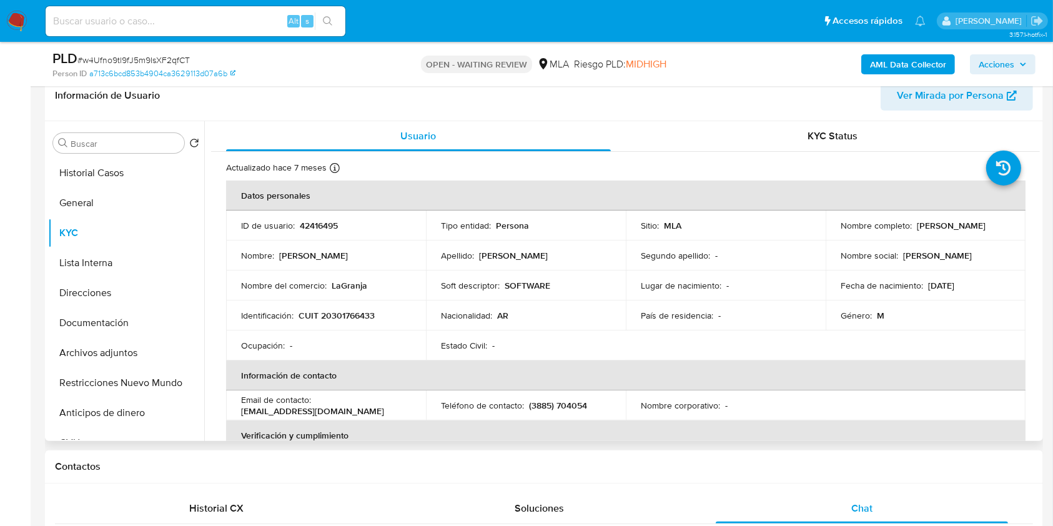
click at [353, 314] on p "CUIT 20301766433" at bounding box center [336, 315] width 76 height 11
copy p "20301766433"
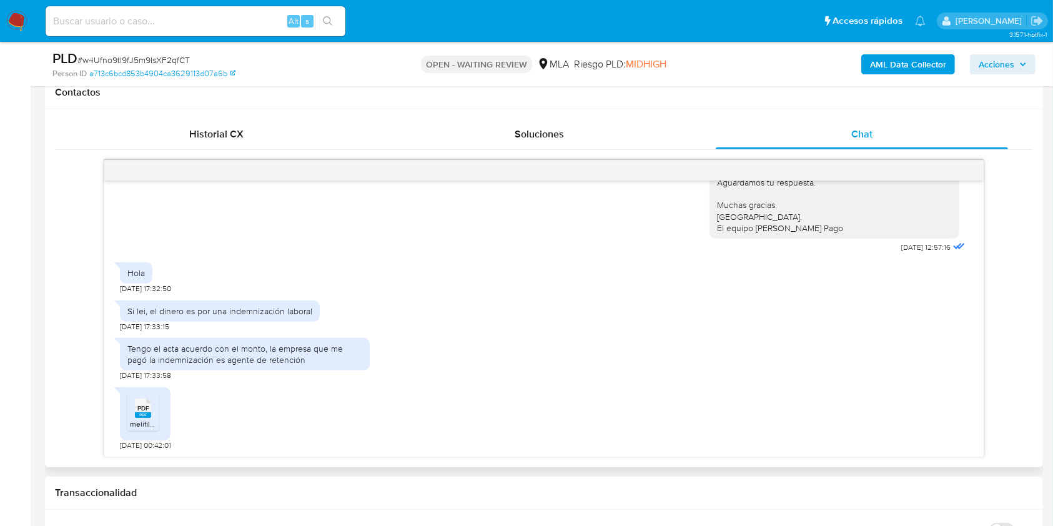
scroll to position [619, 0]
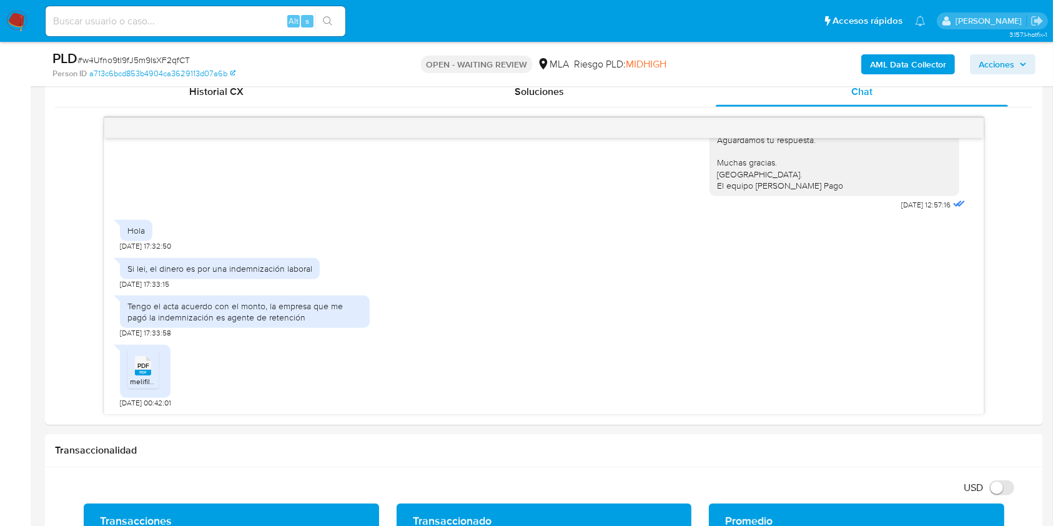
drag, startPoint x: 1052, startPoint y: 222, endPoint x: 1046, endPoint y: 162, distance: 59.6
click at [1048, 157] on main "3.157.1-hotfix-1 Asignado a vsantellan Asignado el: 18/08/2025 14:14:55 Creado …" at bounding box center [526, 521] width 1053 height 2280
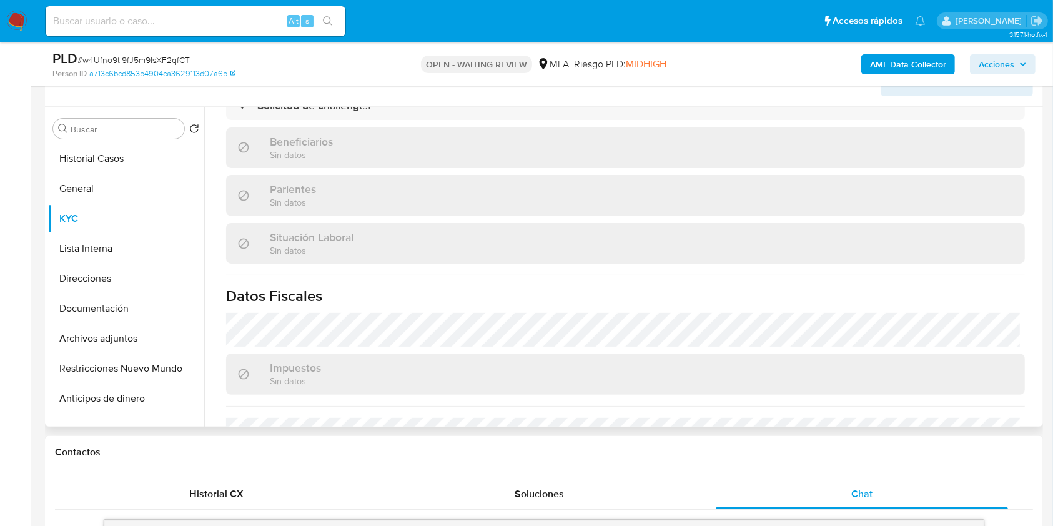
scroll to position [645, 0]
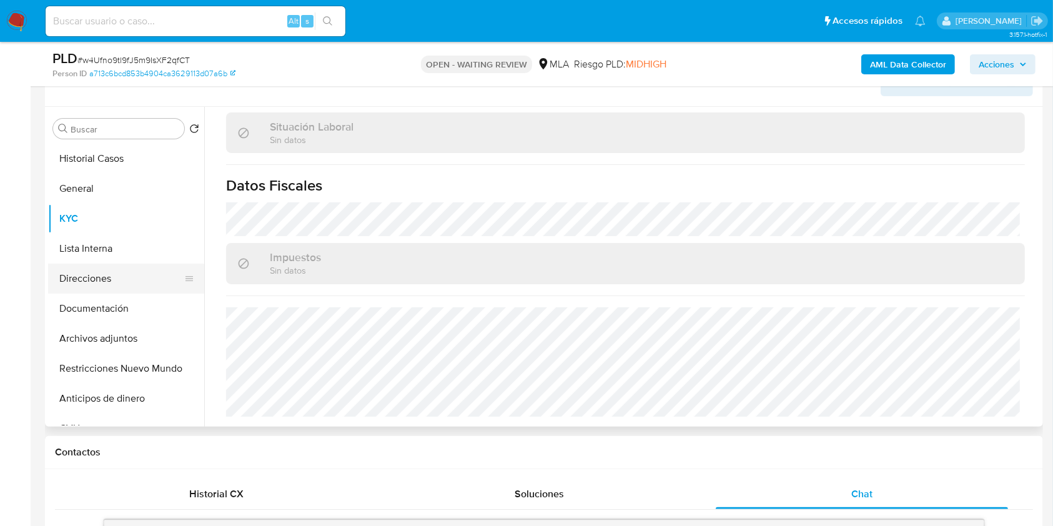
click at [118, 286] on button "Direcciones" at bounding box center [121, 278] width 146 height 30
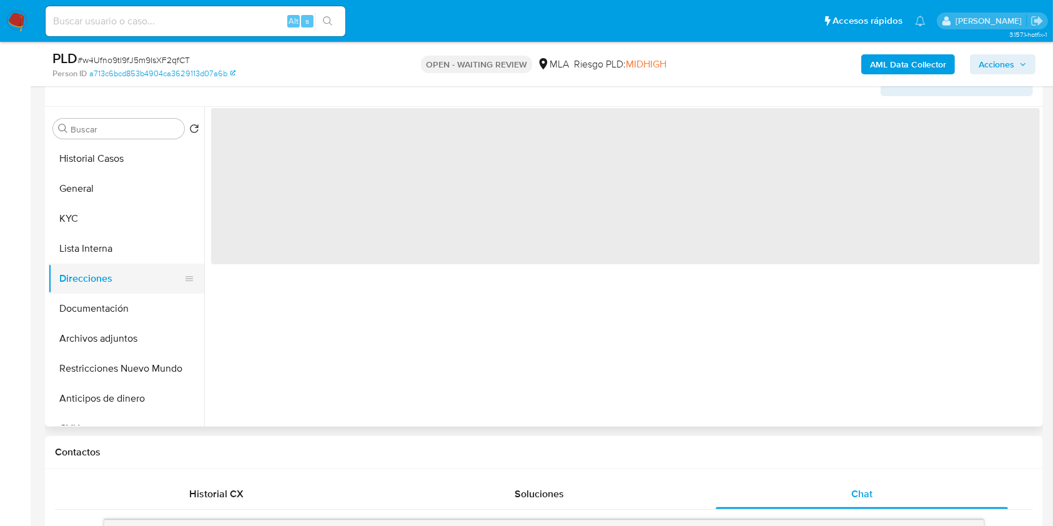
scroll to position [0, 0]
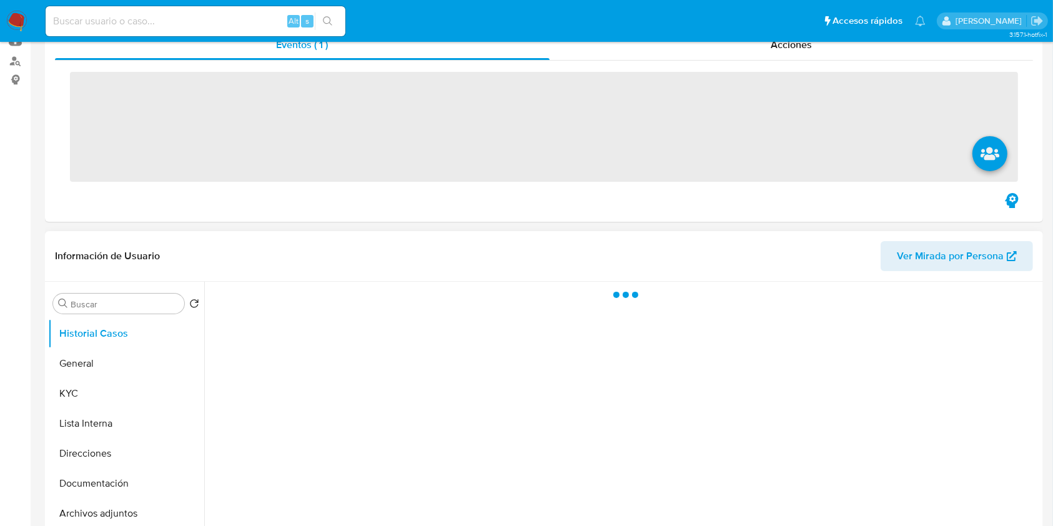
scroll to position [250, 0]
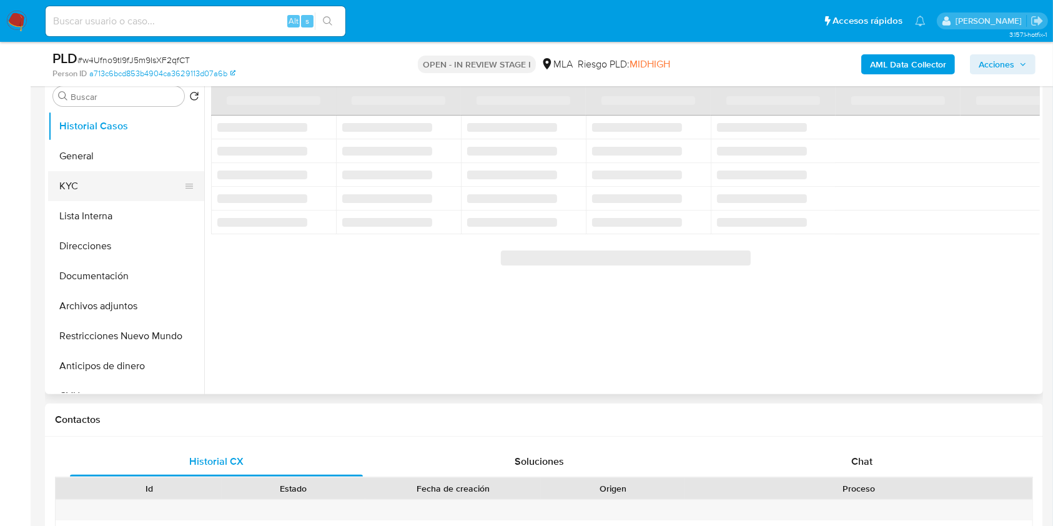
click at [83, 175] on button "KYC" at bounding box center [121, 186] width 146 height 30
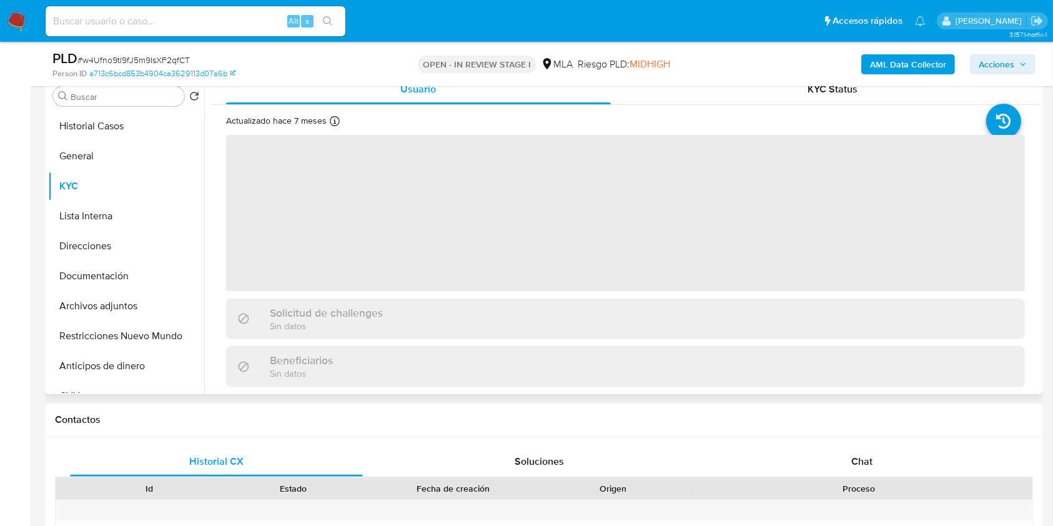
scroll to position [83, 0]
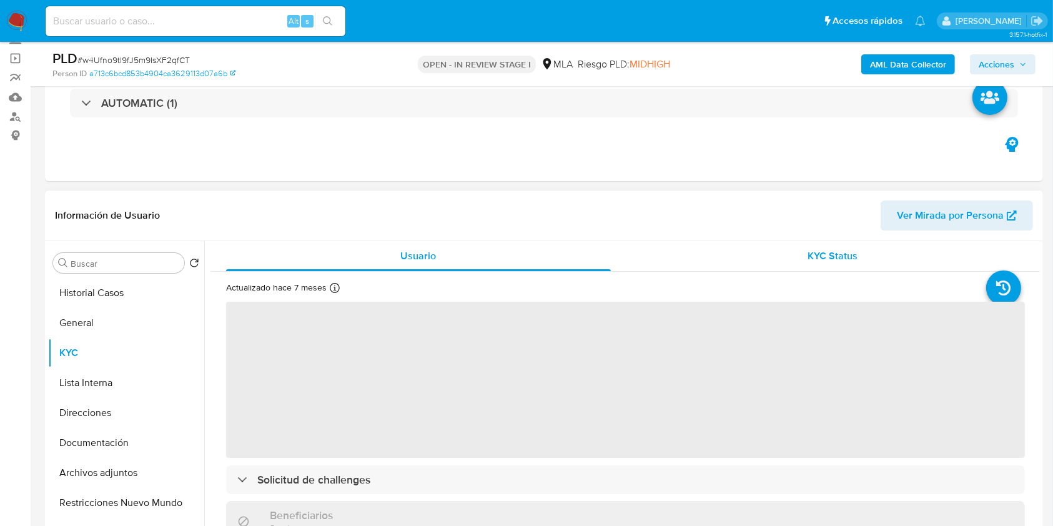
select select "10"
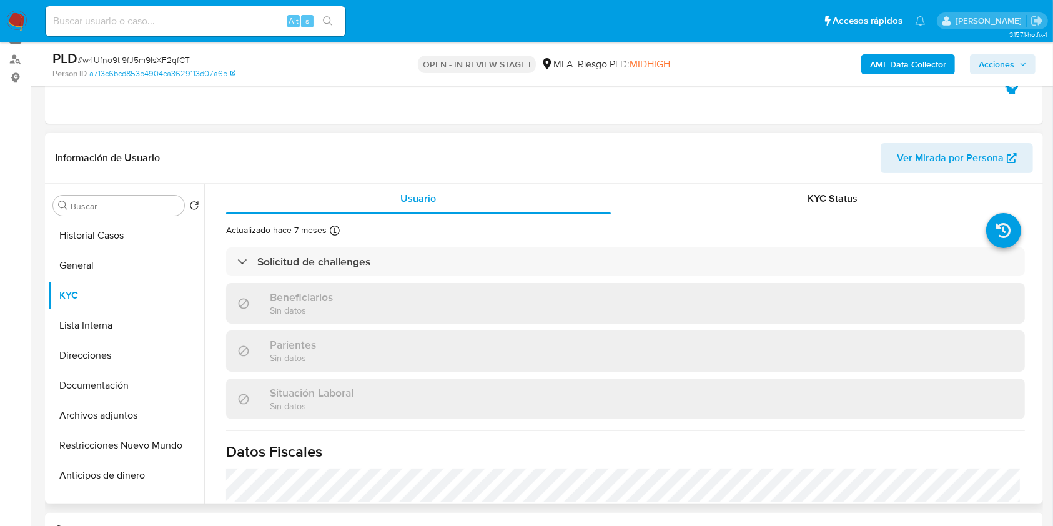
scroll to position [166, 0]
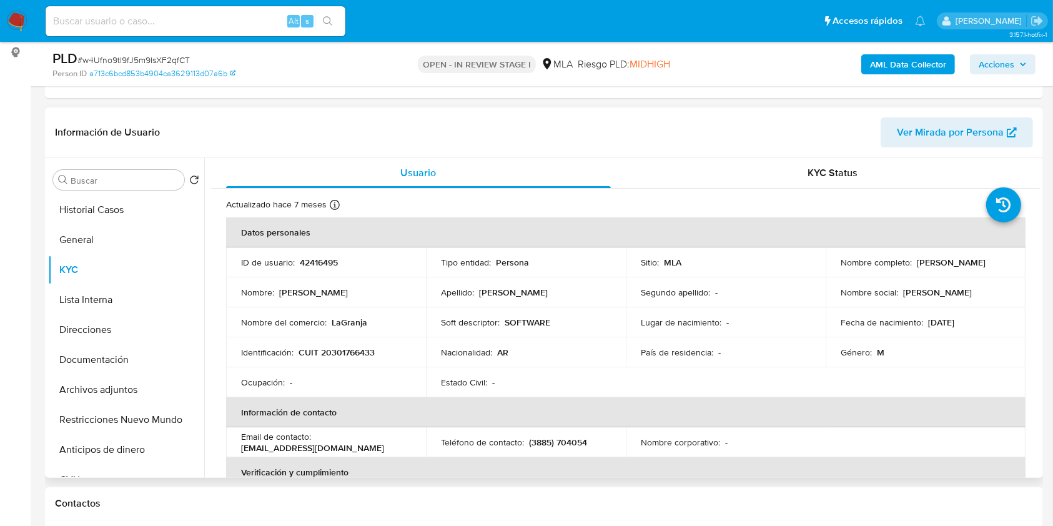
drag, startPoint x: 834, startPoint y: 268, endPoint x: 943, endPoint y: 267, distance: 108.6
click at [943, 267] on td "Nombre completo : Ernesto Javier Gutierrez" at bounding box center [925, 262] width 200 height 30
copy p "[PERSON_NAME]"
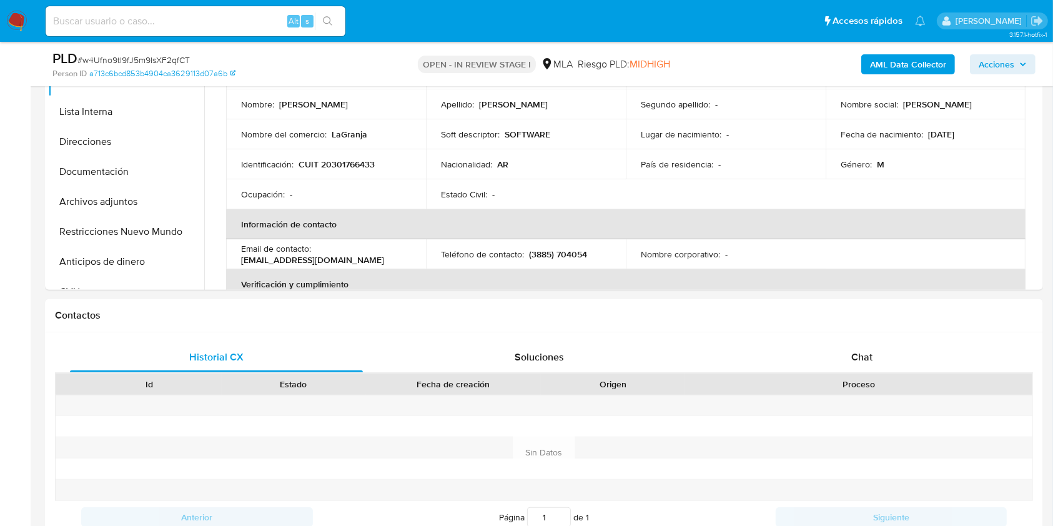
scroll to position [360, 0]
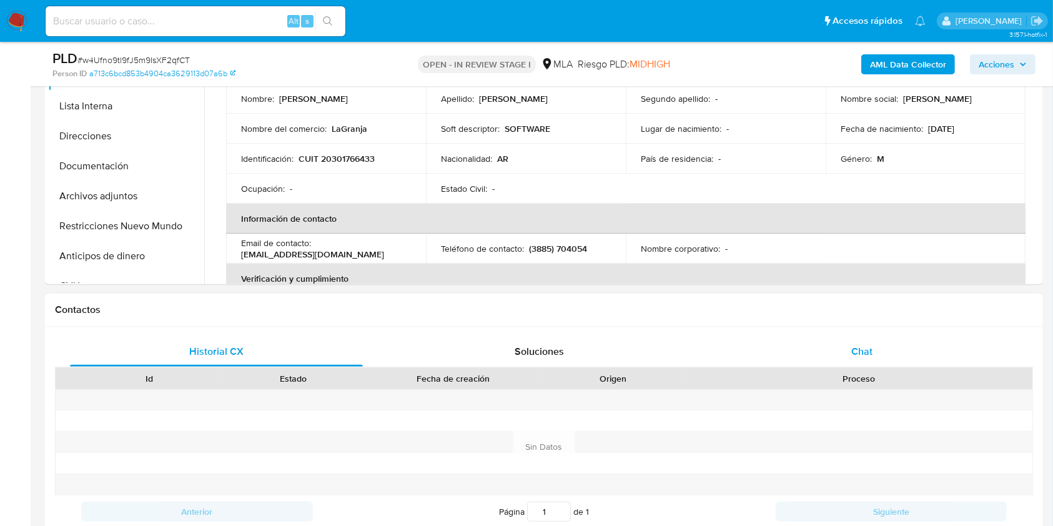
drag, startPoint x: 943, startPoint y: 332, endPoint x: 945, endPoint y: 358, distance: 26.3
click at [942, 341] on div "Historial CX Soluciones Chat Id Estado Fecha de creación Origen Proceso Anterio…" at bounding box center [544, 446] width 998 height 241
click at [945, 359] on div "Chat" at bounding box center [861, 351] width 293 height 30
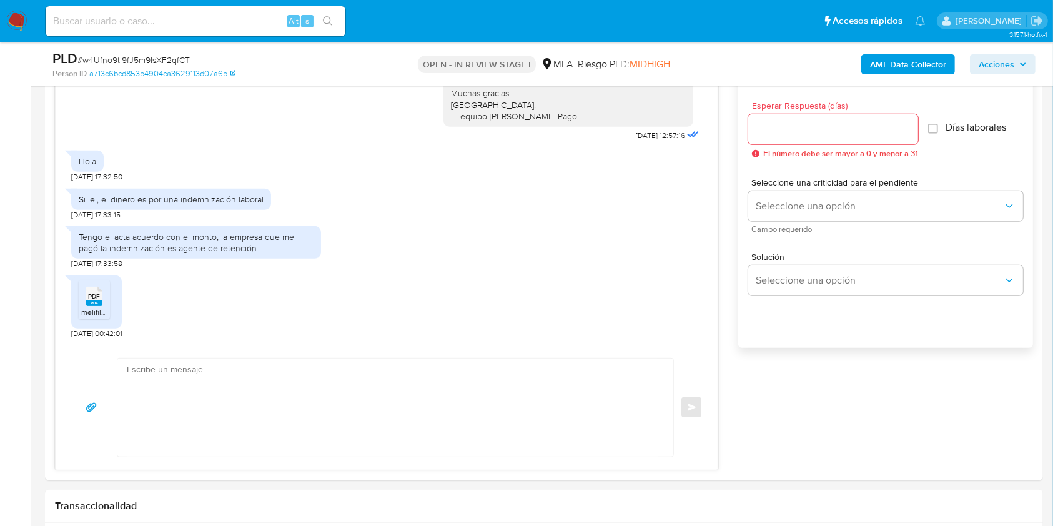
scroll to position [768, 0]
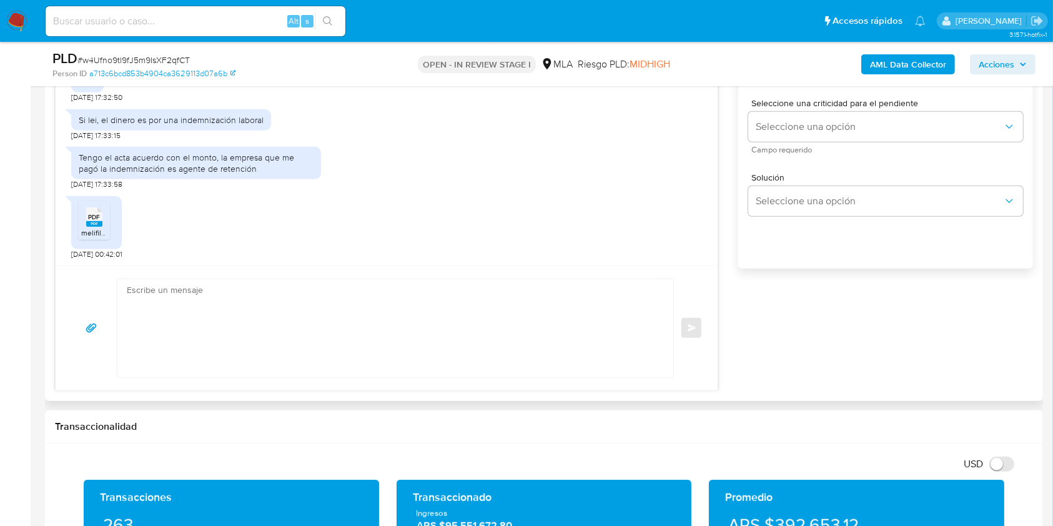
click at [381, 317] on textarea at bounding box center [392, 328] width 531 height 98
paste textarea "Hola [PERSON_NAME], Muchas gracias por la respuesta. Te confirmamos la recepció…"
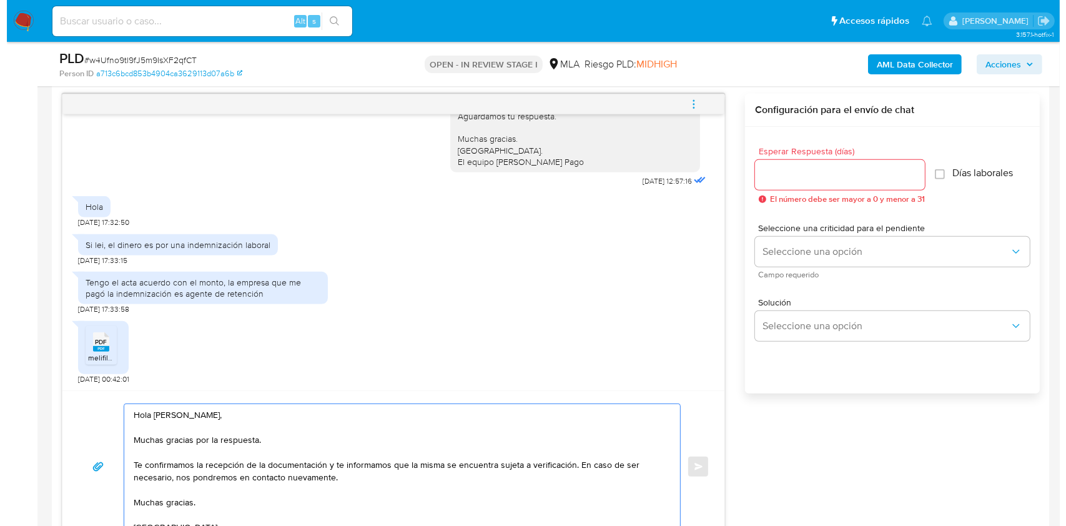
scroll to position [627, 0]
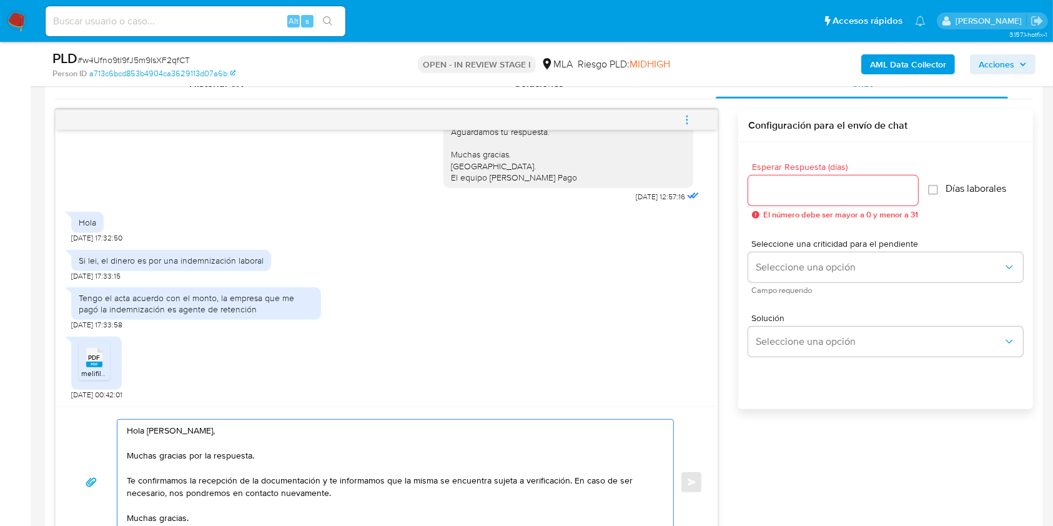
type textarea "Hola [PERSON_NAME] [PERSON_NAME], Muchas gracias por la respuesta. Te confirmam…"
click at [795, 182] on input "Esperar Respuesta (días)" at bounding box center [833, 190] width 170 height 16
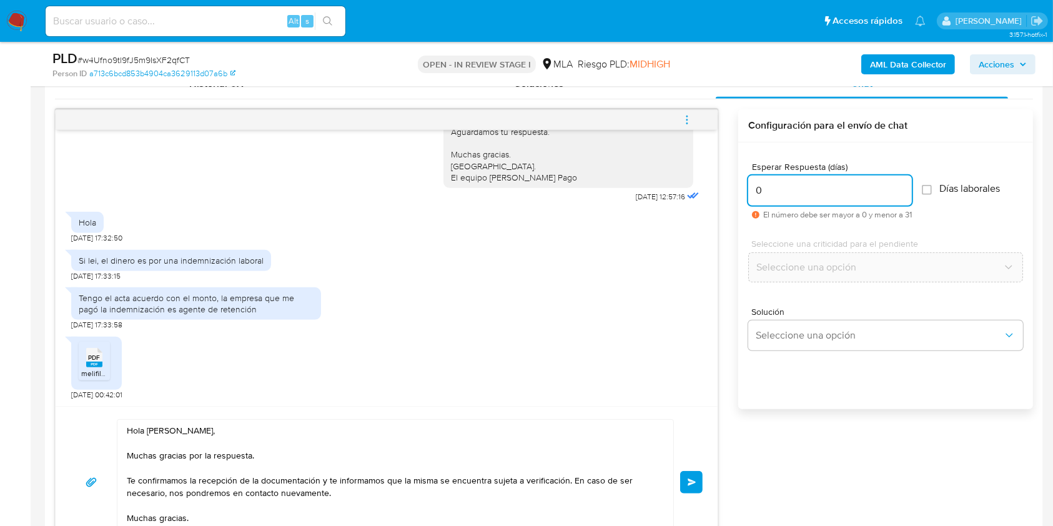
type input "0"
drag, startPoint x: 691, startPoint y: 468, endPoint x: 689, endPoint y: 475, distance: 7.7
click at [690, 469] on div "Hola Ernesto Javier Gutierrez, Muchas gracias por la respuesta. Te confirmamos …" at bounding box center [387, 482] width 632 height 126
click at [689, 478] on span "Enviar" at bounding box center [691, 481] width 9 height 7
click at [690, 107] on span "menu-action" at bounding box center [686, 120] width 11 height 30
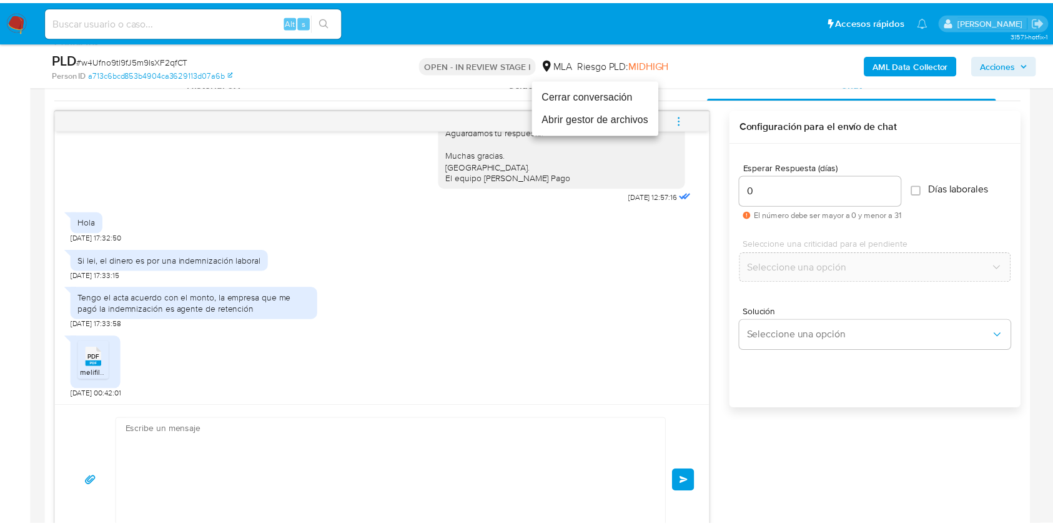
scroll to position [1094, 0]
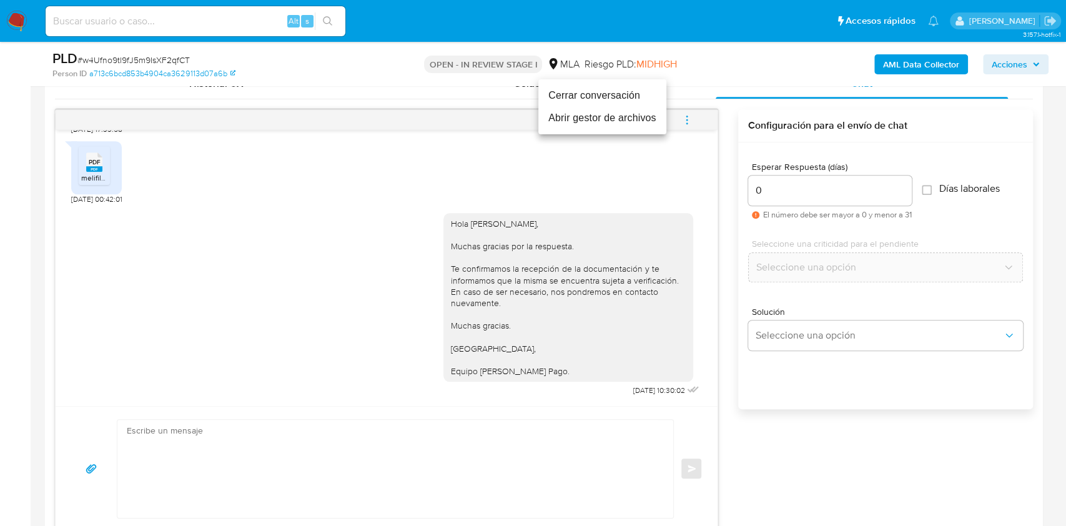
click at [629, 91] on li "Cerrar conversación" at bounding box center [602, 95] width 128 height 22
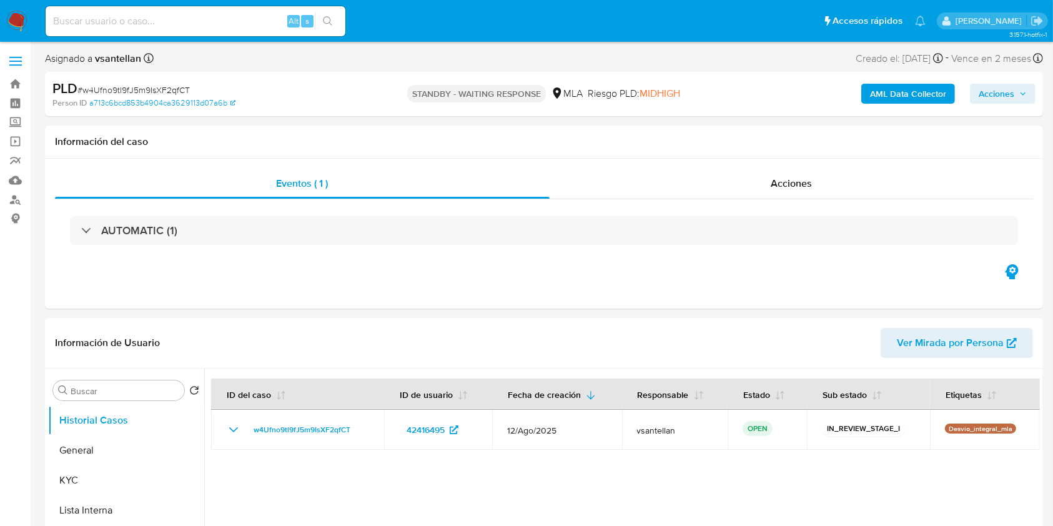
select select "10"
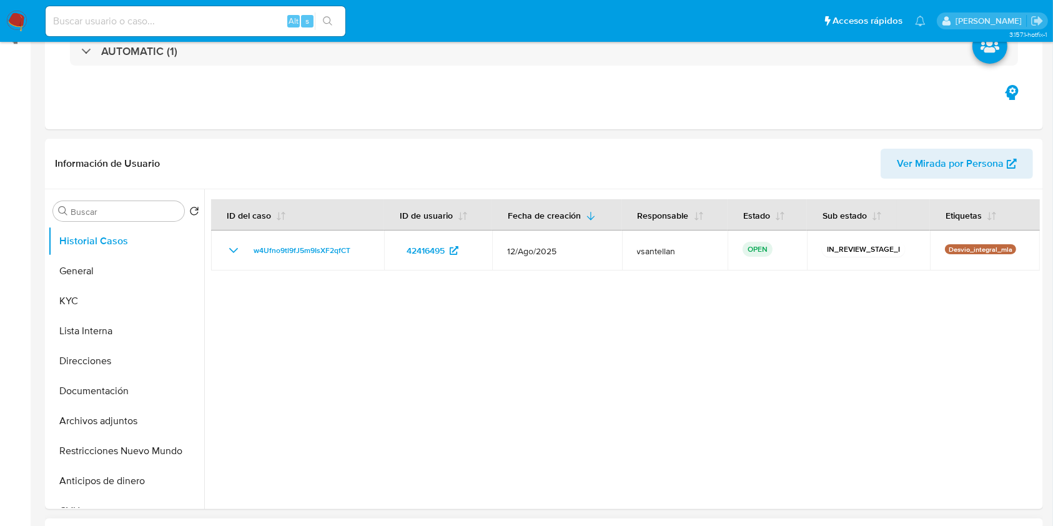
scroll to position [250, 0]
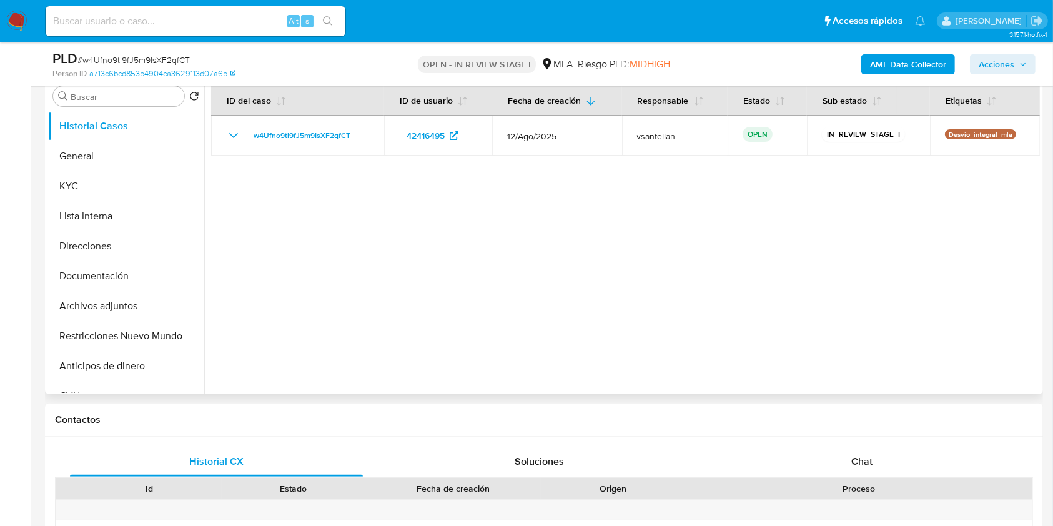
drag, startPoint x: 924, startPoint y: 452, endPoint x: 1004, endPoint y: 177, distance: 286.2
click at [924, 452] on div "Chat" at bounding box center [861, 461] width 293 height 30
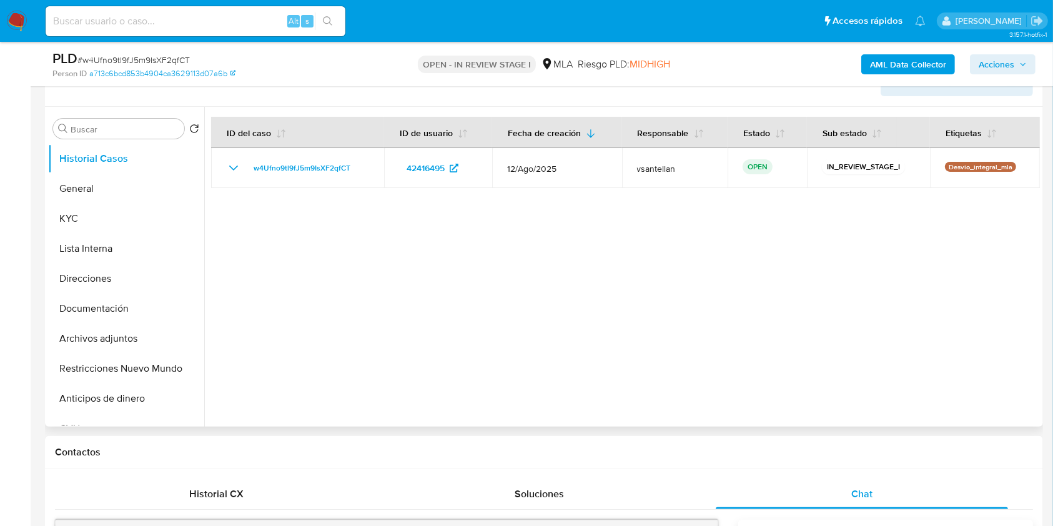
scroll to position [211, 0]
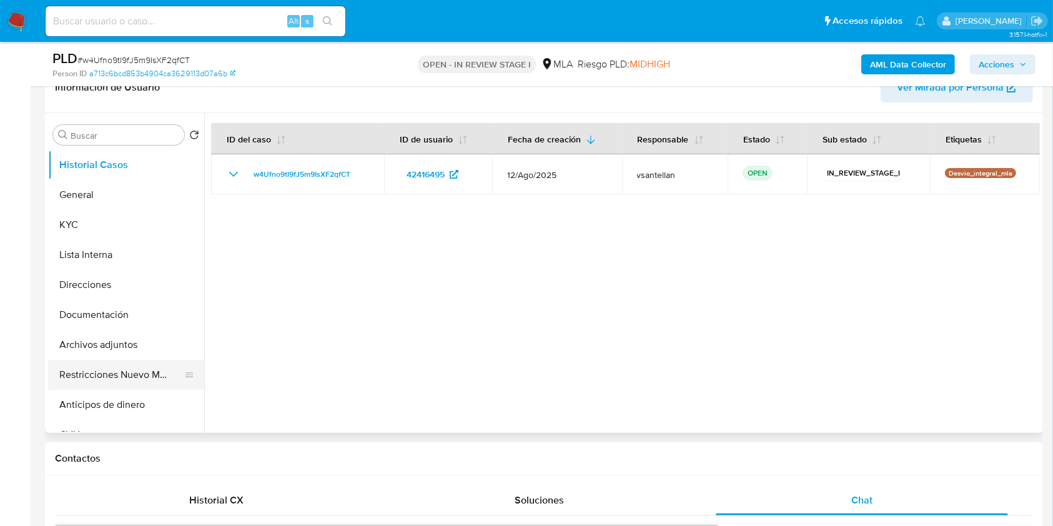
drag, startPoint x: 115, startPoint y: 373, endPoint x: 472, endPoint y: 243, distance: 379.4
click at [115, 374] on button "Restricciones Nuevo Mundo" at bounding box center [126, 375] width 156 height 30
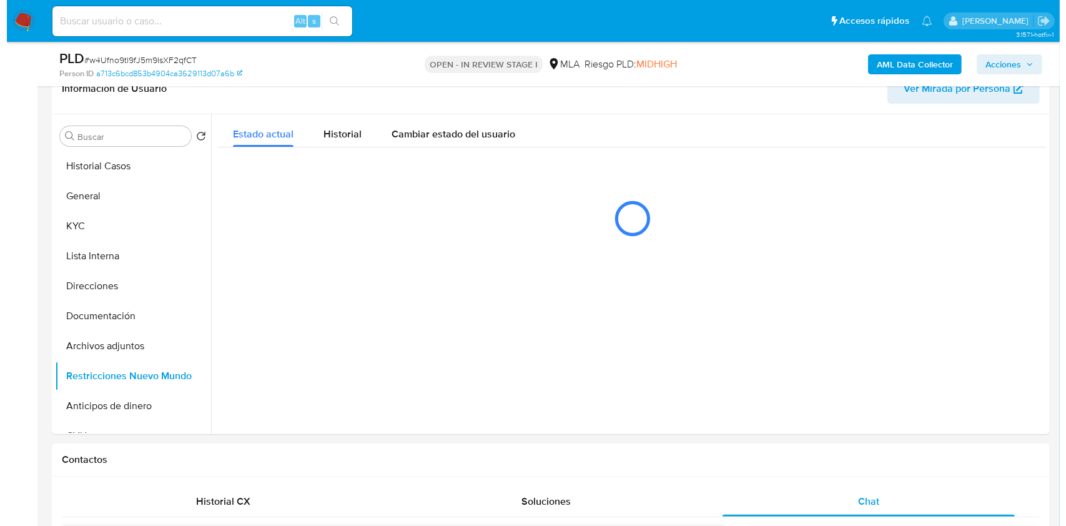
scroll to position [192, 0]
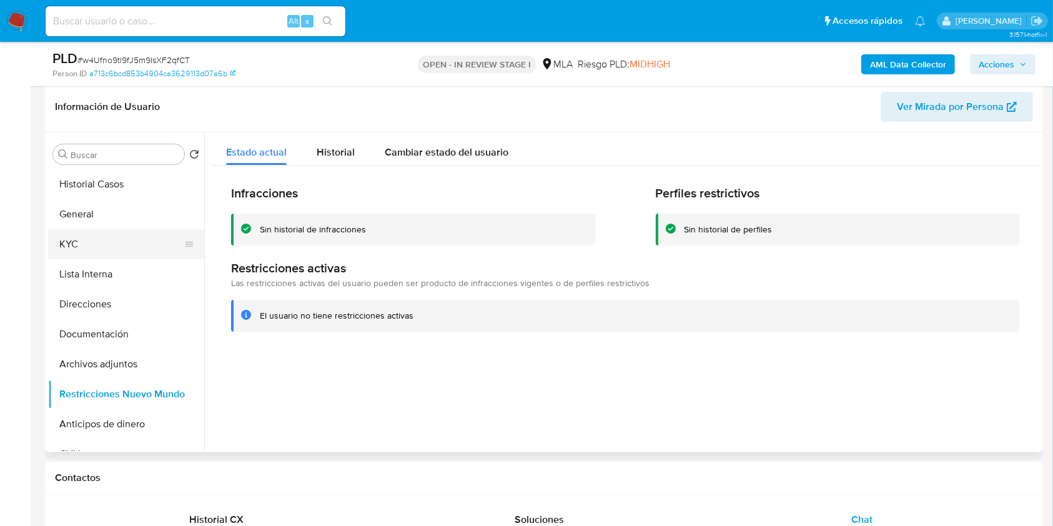
click at [65, 246] on button "KYC" at bounding box center [121, 244] width 146 height 30
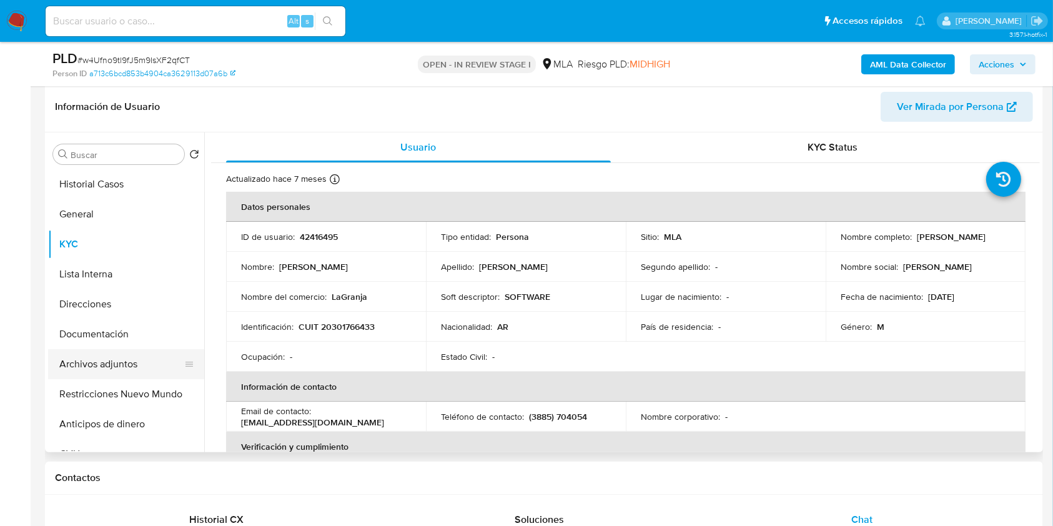
click at [92, 361] on button "Archivos adjuntos" at bounding box center [121, 364] width 146 height 30
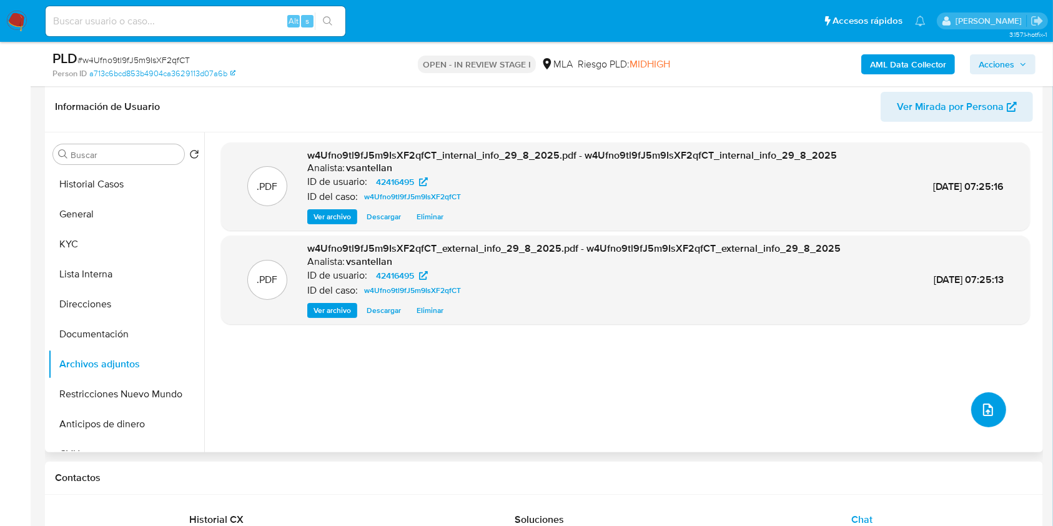
click at [983, 408] on icon "upload-file" at bounding box center [988, 409] width 10 height 12
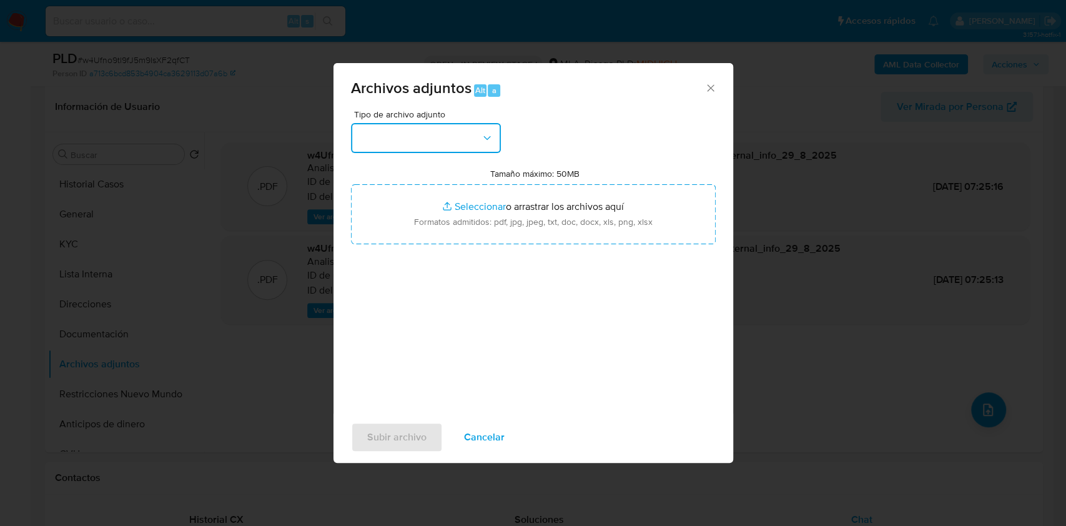
click at [436, 129] on button "button" at bounding box center [426, 138] width 150 height 30
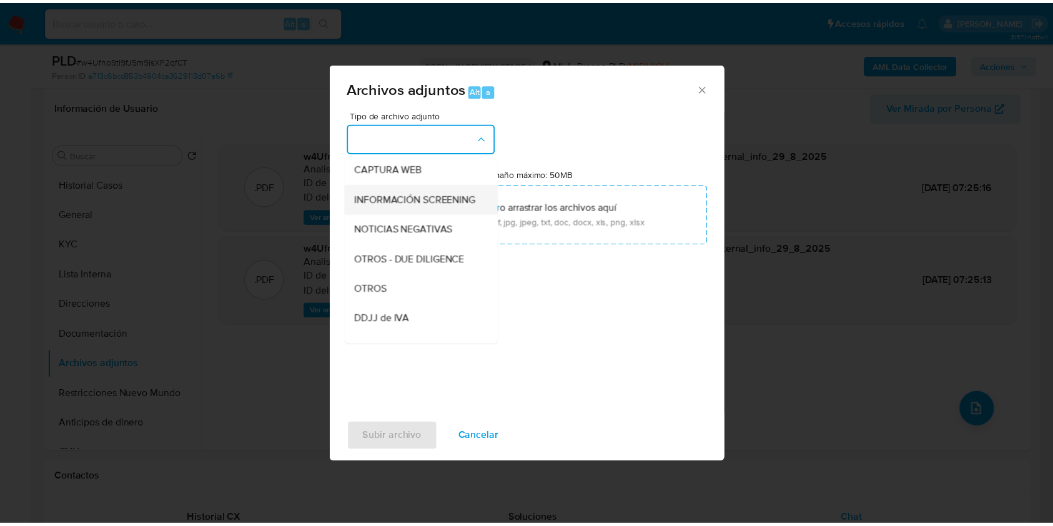
scroll to position [166, 0]
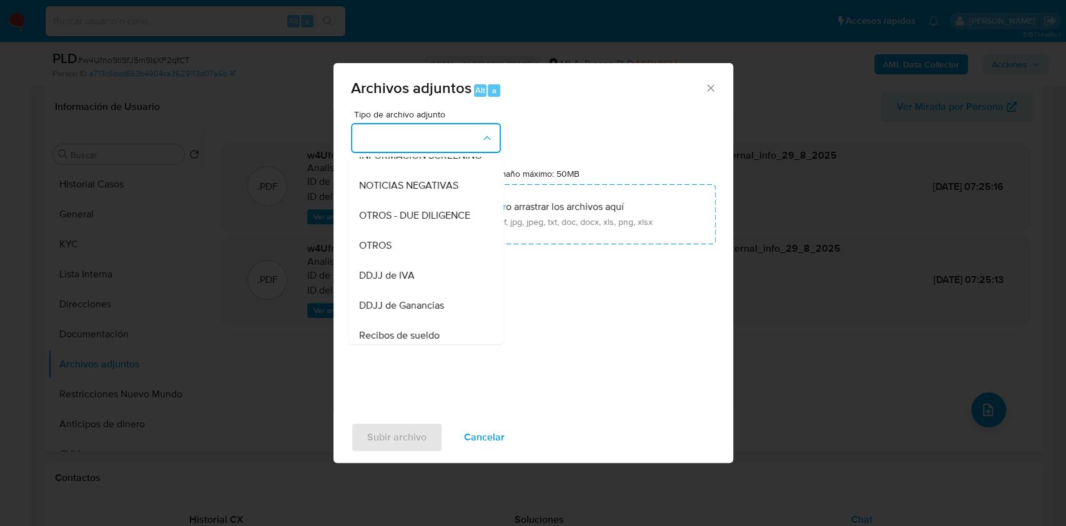
click at [399, 248] on div "OTROS" at bounding box center [421, 245] width 127 height 30
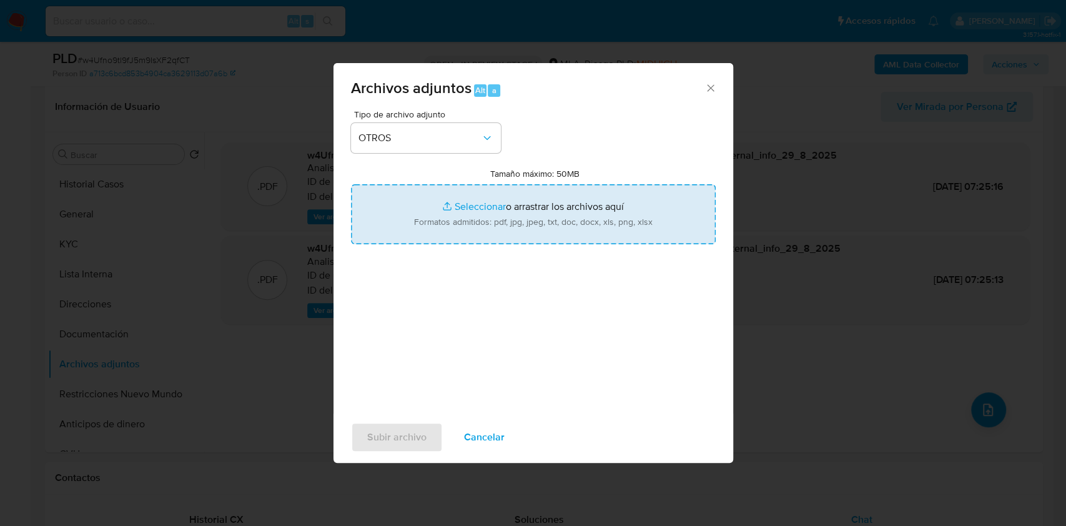
click at [482, 222] on input "Tamaño máximo: 50MB Seleccionar archivos" at bounding box center [533, 214] width 365 height 60
type input "C:\fakepath\Caselog-42416495- NO ROI.docx"
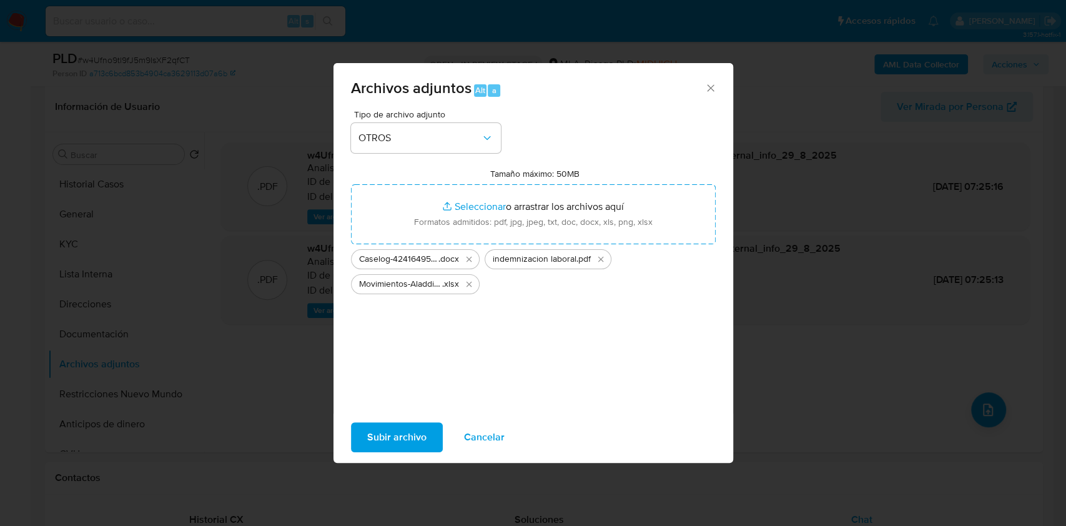
click at [403, 434] on span "Subir archivo" at bounding box center [396, 436] width 59 height 27
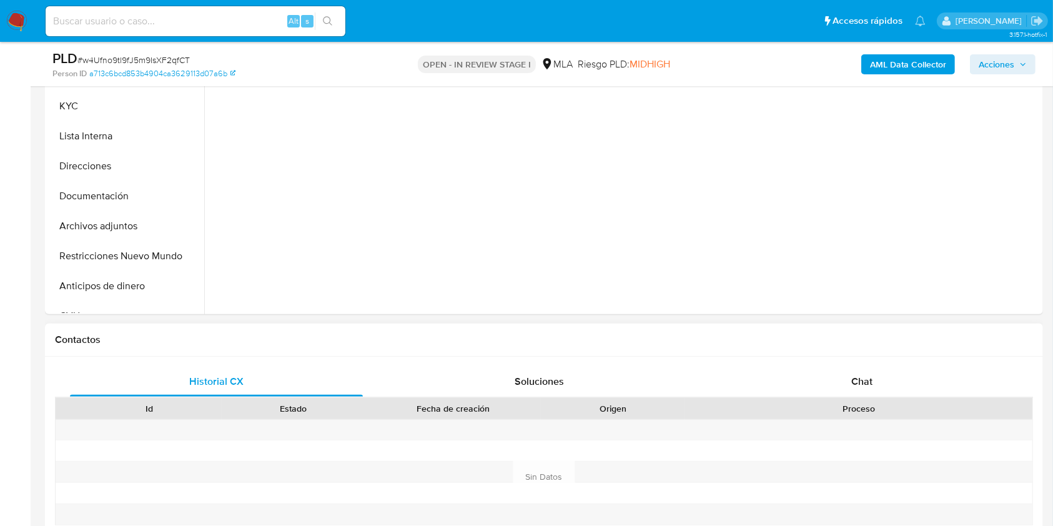
scroll to position [339, 0]
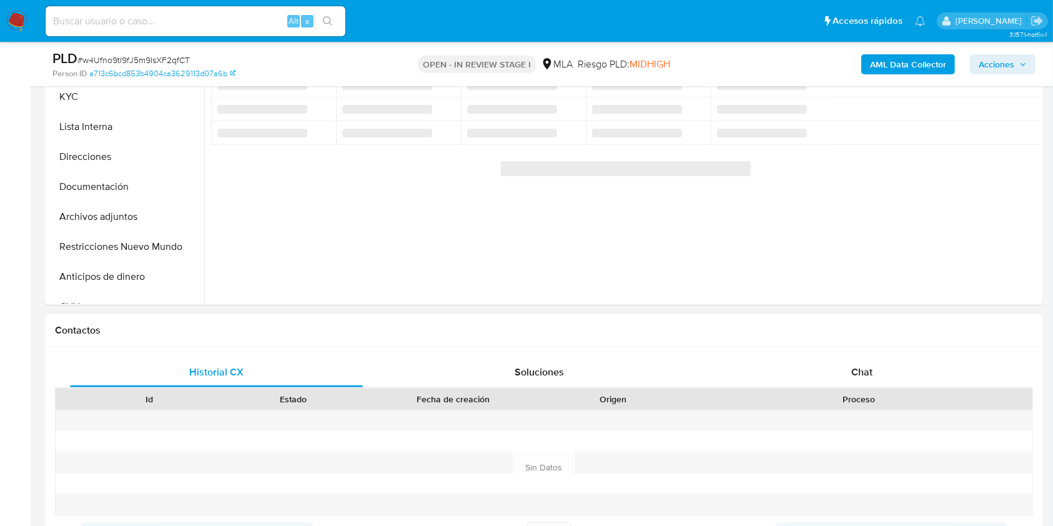
drag, startPoint x: 852, startPoint y: 376, endPoint x: 921, endPoint y: 331, distance: 82.4
click at [851, 376] on span "Chat" at bounding box center [861, 372] width 21 height 14
select select "10"
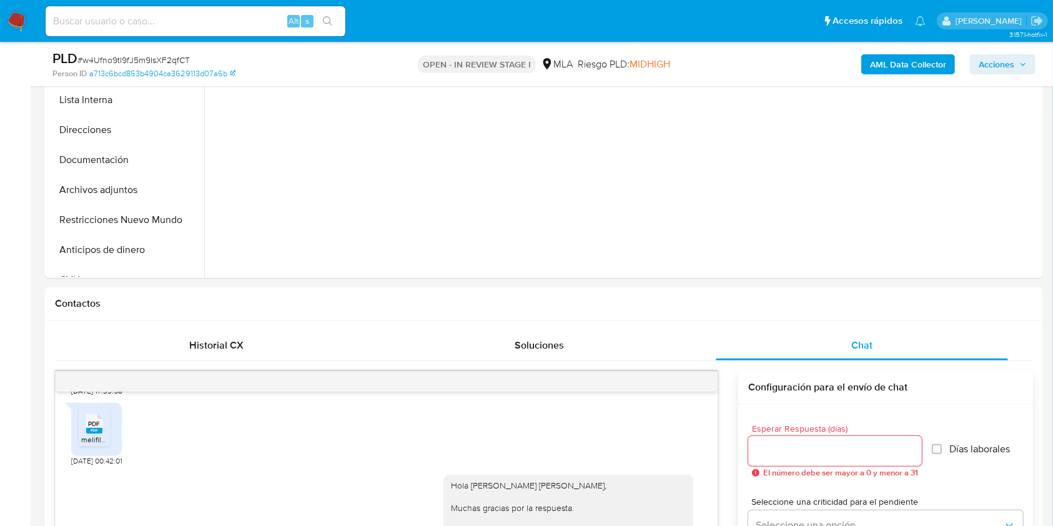
scroll to position [226, 0]
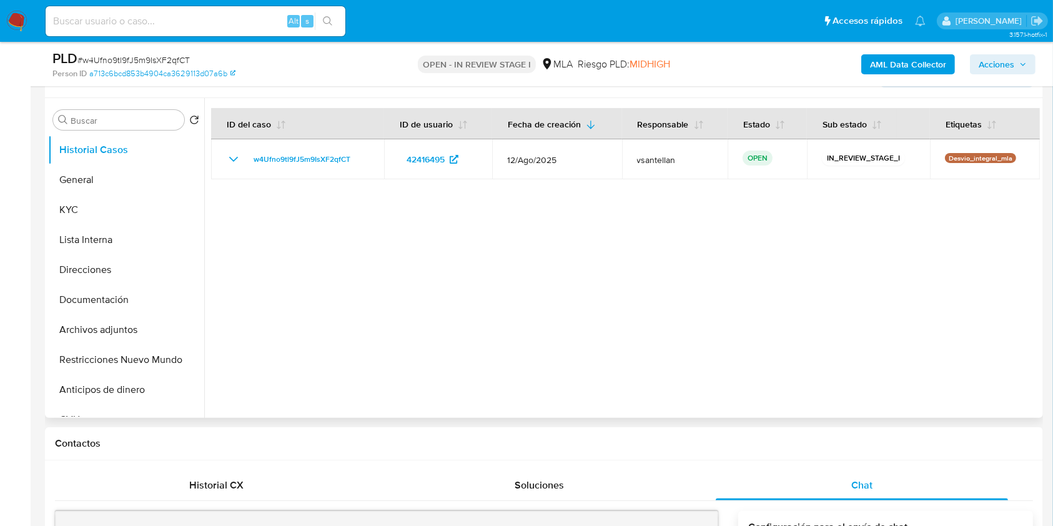
drag, startPoint x: 132, startPoint y: 365, endPoint x: 222, endPoint y: 351, distance: 90.9
click at [131, 365] on button "Restricciones Nuevo Mundo" at bounding box center [126, 360] width 156 height 30
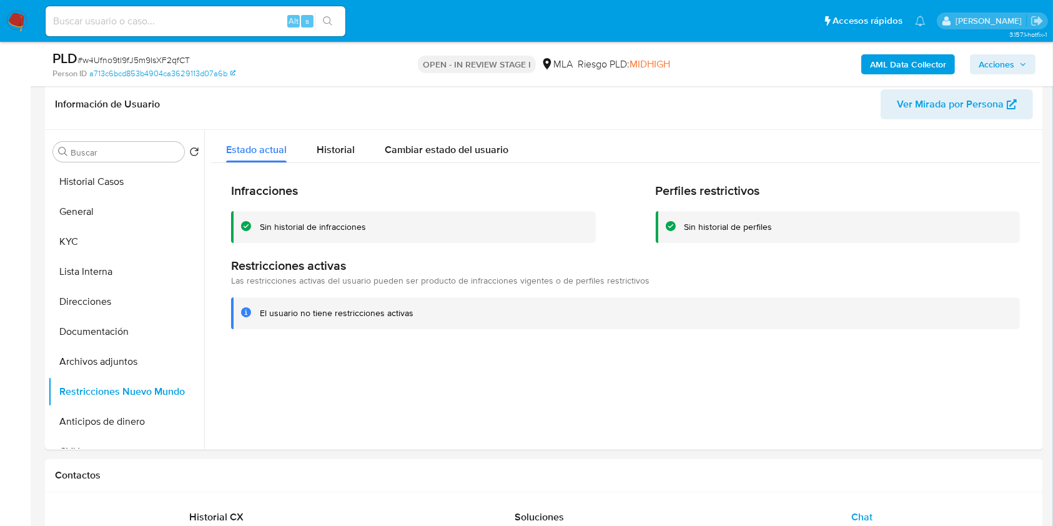
scroll to position [188, 0]
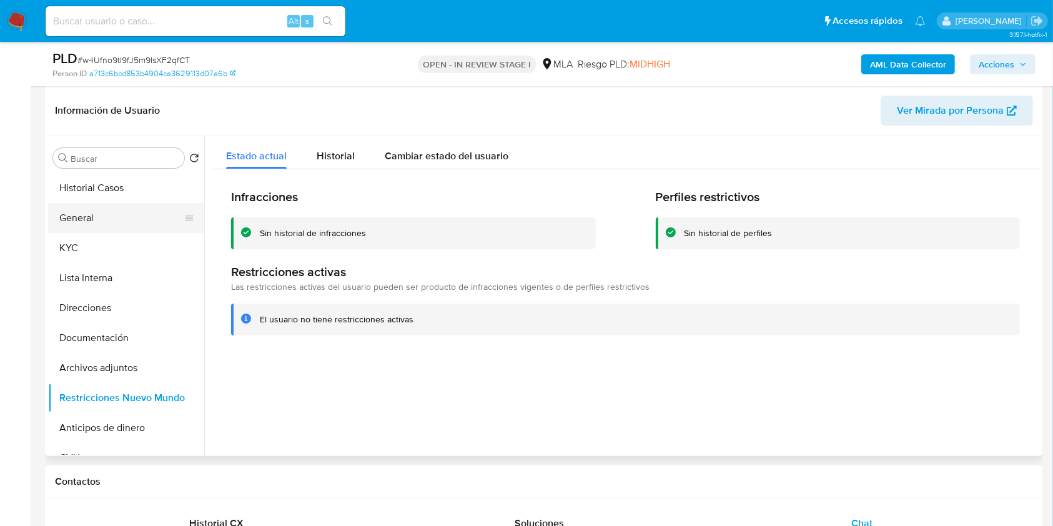
click at [100, 222] on button "General" at bounding box center [121, 218] width 146 height 30
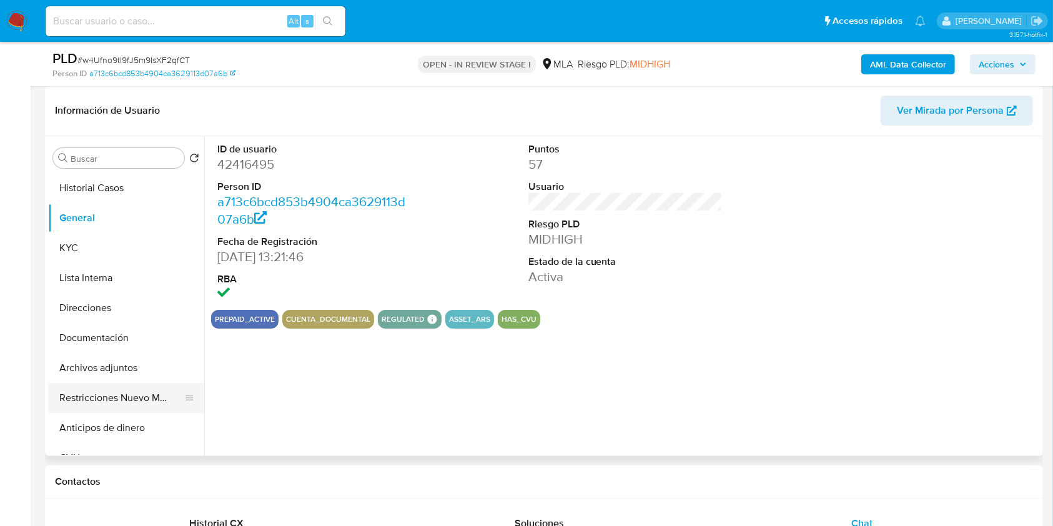
click at [114, 400] on button "Restricciones Nuevo Mundo" at bounding box center [121, 398] width 146 height 30
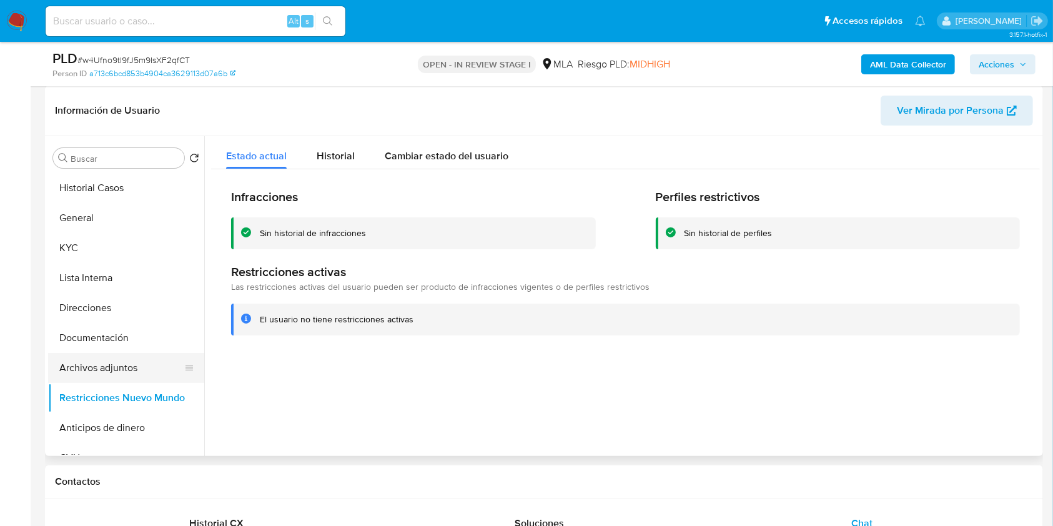
click at [125, 375] on button "Archivos adjuntos" at bounding box center [121, 368] width 146 height 30
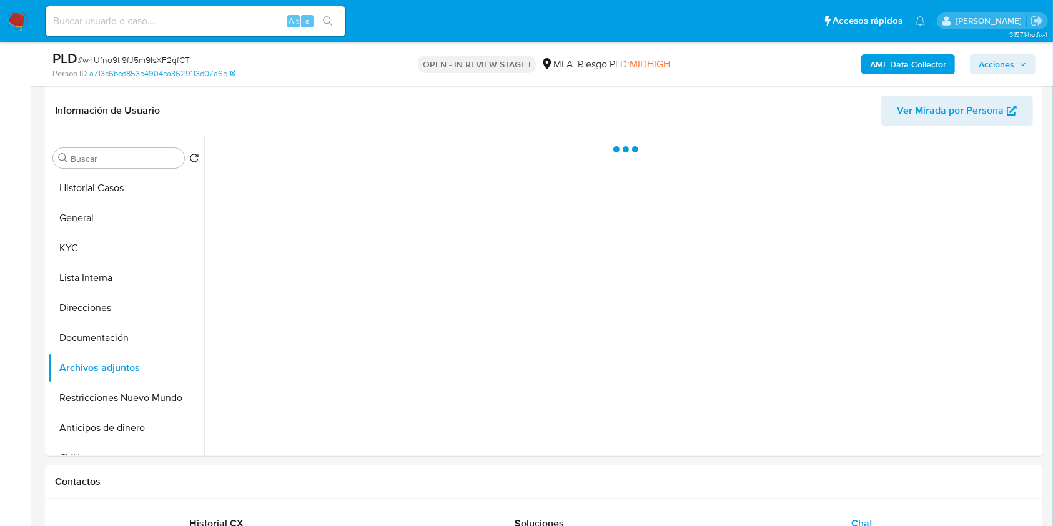
click at [1020, 63] on icon "button" at bounding box center [1022, 64] width 7 height 7
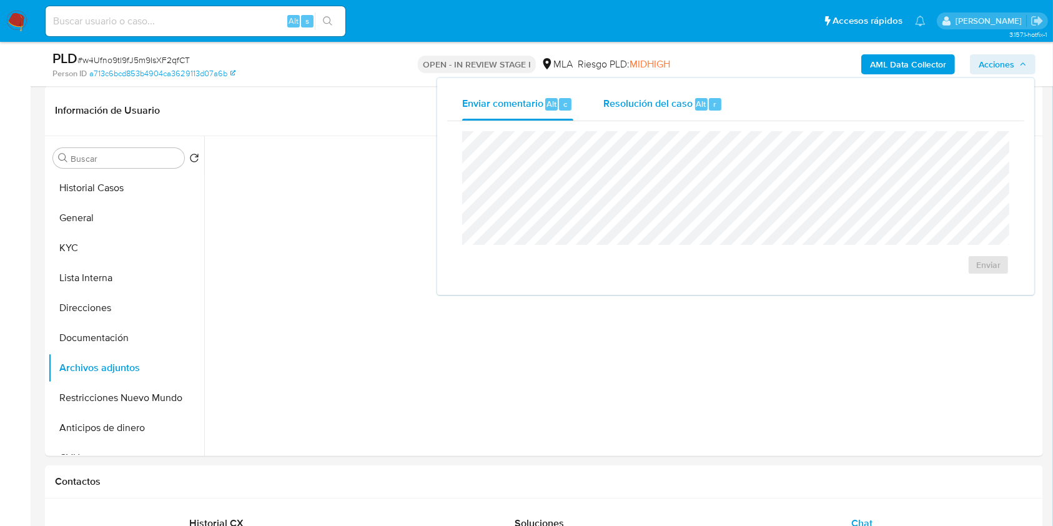
click at [629, 112] on div "Resolución del caso Alt r" at bounding box center [662, 104] width 119 height 32
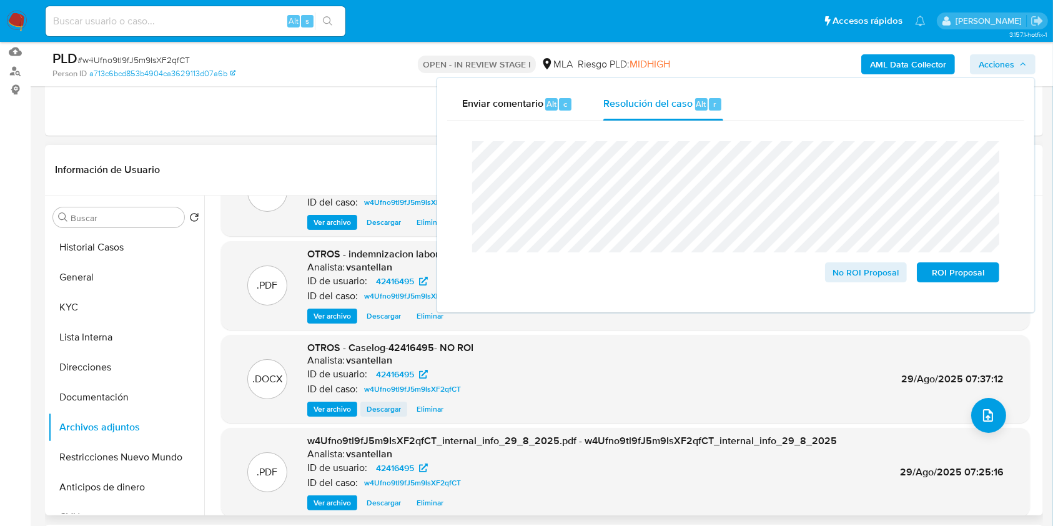
scroll to position [83, 0]
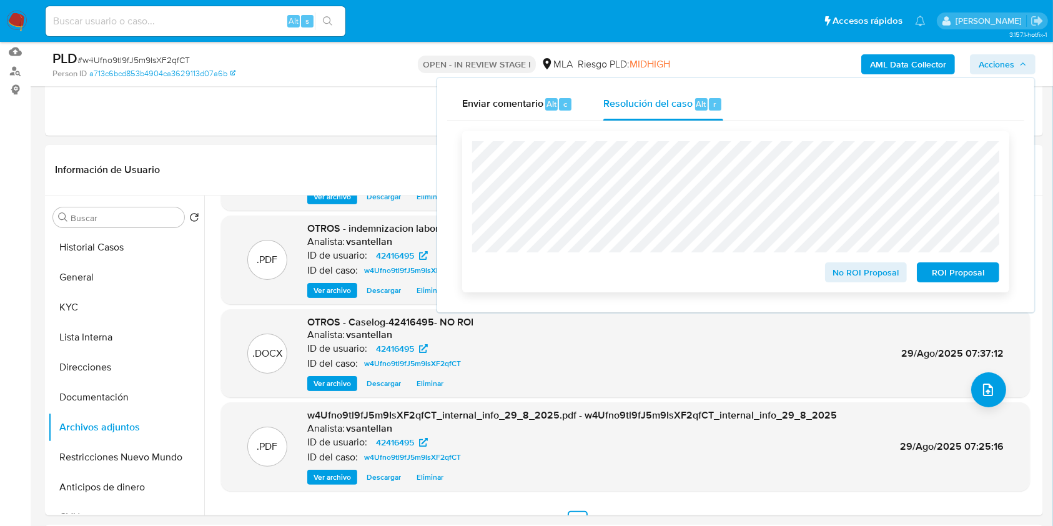
click at [848, 268] on span "No ROI Proposal" at bounding box center [865, 271] width 65 height 17
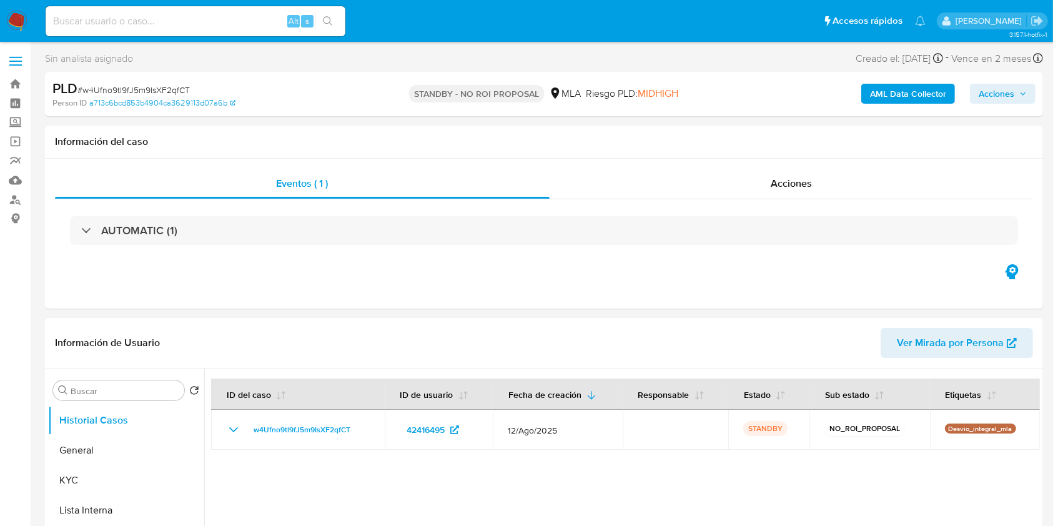
select select "10"
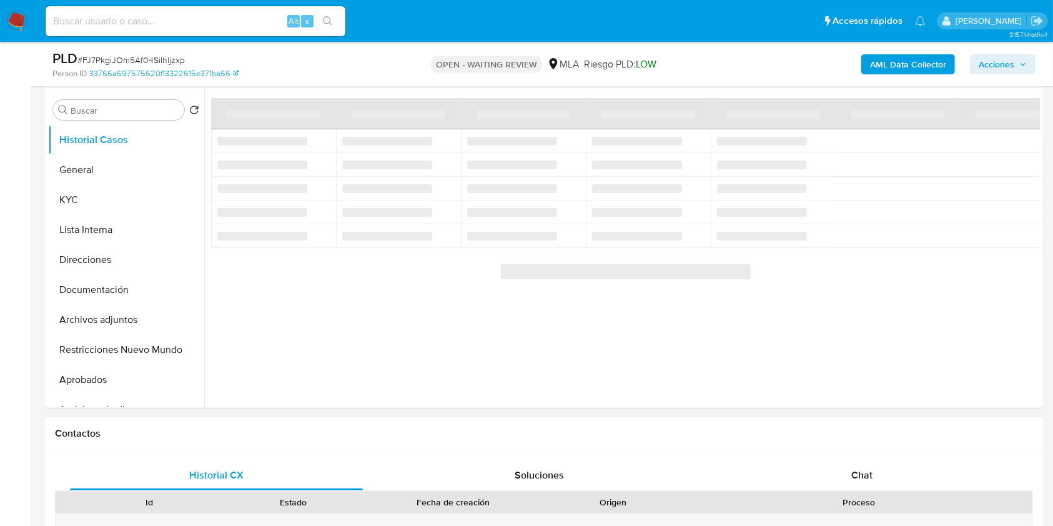
scroll to position [250, 0]
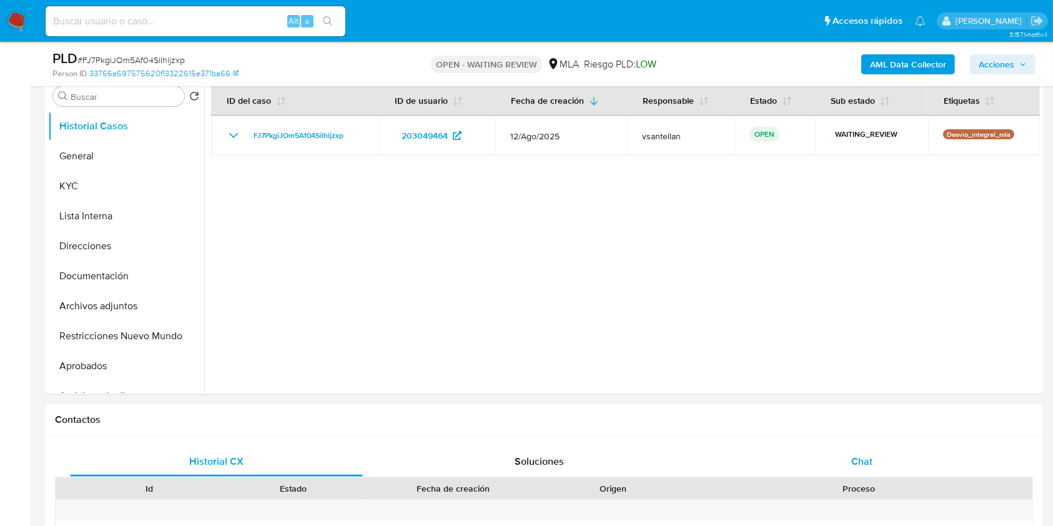
select select "10"
drag, startPoint x: 881, startPoint y: 460, endPoint x: 894, endPoint y: 448, distance: 18.1
click at [881, 461] on div "Chat" at bounding box center [861, 461] width 293 height 30
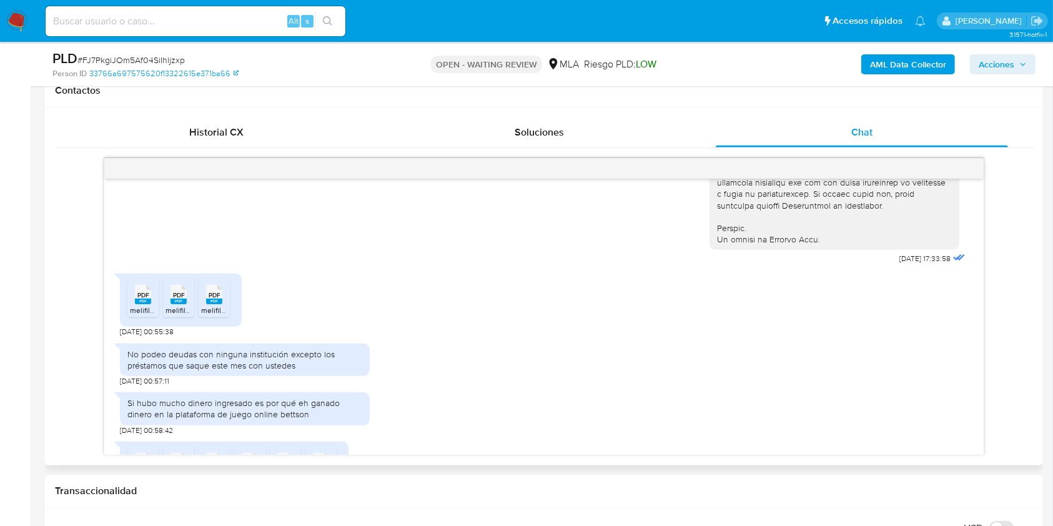
scroll to position [604, 0]
click at [144, 314] on li "PDF PDF melifile3599522792670799951.pdf" at bounding box center [142, 294] width 31 height 39
click at [171, 301] on rect at bounding box center [178, 298] width 16 height 6
click at [211, 296] on span "PDF" at bounding box center [215, 292] width 12 height 8
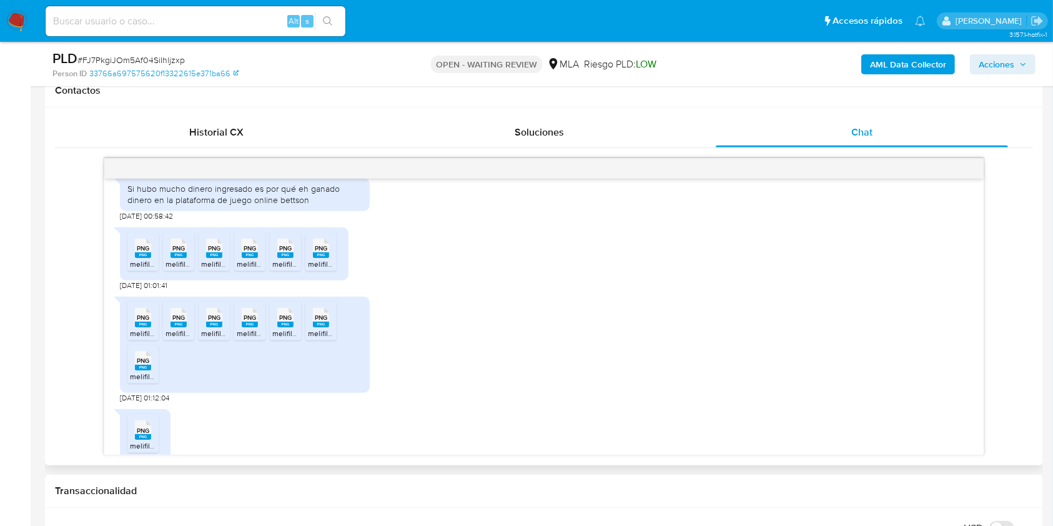
scroll to position [830, 0]
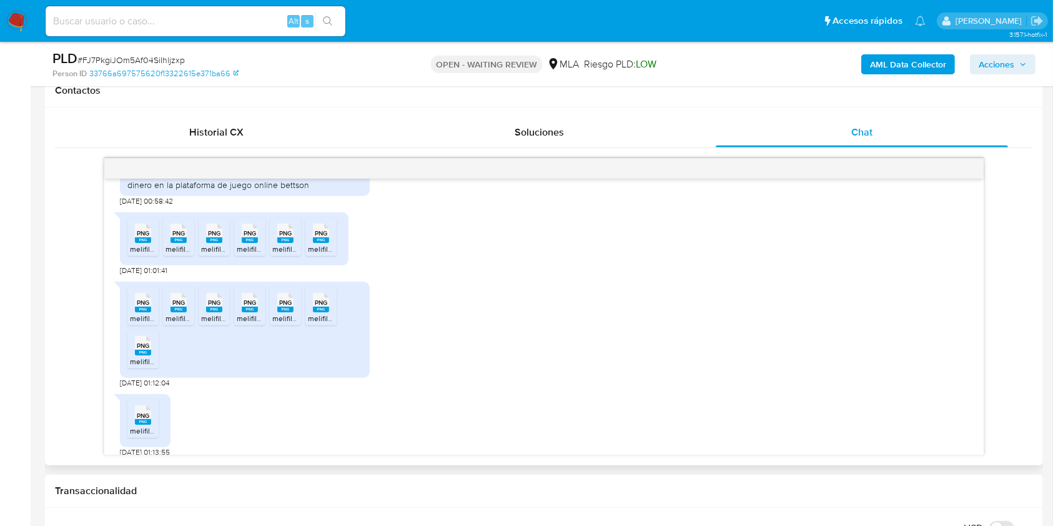
click at [147, 254] on span "melifile8188238668842265135.png" at bounding box center [189, 248] width 119 height 11
click at [177, 243] on rect at bounding box center [178, 240] width 16 height 6
click at [215, 244] on icon "PNG" at bounding box center [214, 233] width 16 height 22
click at [255, 243] on rect at bounding box center [250, 240] width 16 height 6
drag, startPoint x: 283, startPoint y: 260, endPoint x: 302, endPoint y: 257, distance: 19.5
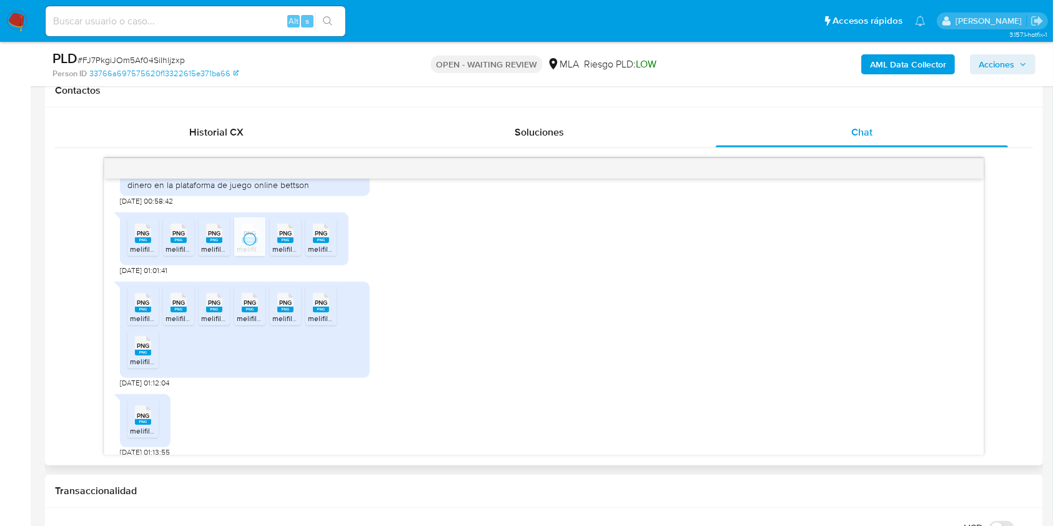
click at [283, 243] on rect at bounding box center [285, 240] width 16 height 6
click at [331, 244] on div "PNG PNG" at bounding box center [321, 232] width 26 height 24
click at [154, 313] on div "PNG PNG" at bounding box center [143, 301] width 26 height 24
click at [185, 307] on span "PNG" at bounding box center [178, 302] width 12 height 8
click at [209, 312] on rect at bounding box center [214, 310] width 16 height 6
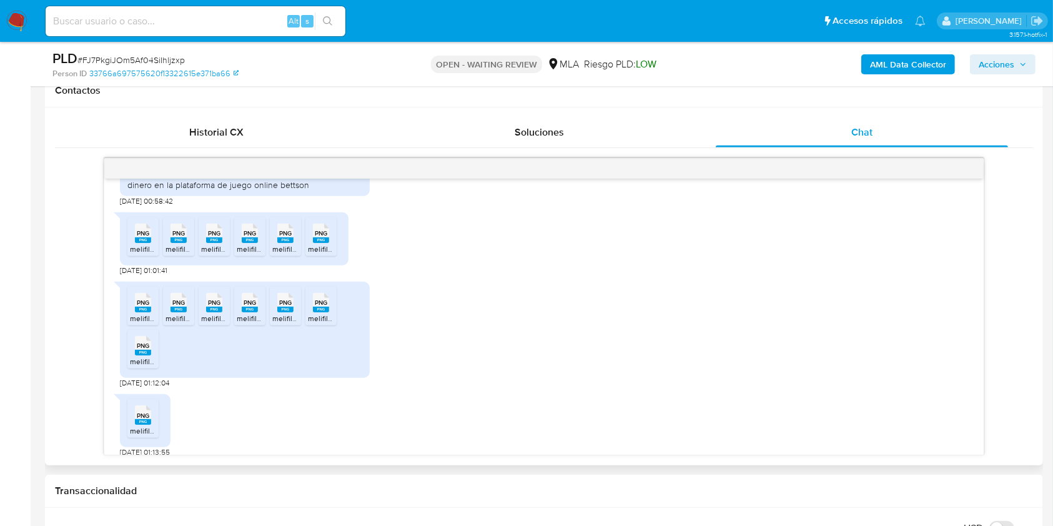
click at [247, 312] on rect at bounding box center [250, 310] width 16 height 6
click at [286, 307] on span "PNG" at bounding box center [285, 302] width 12 height 8
drag, startPoint x: 320, startPoint y: 332, endPoint x: 210, endPoint y: 360, distance: 114.0
click at [320, 312] on rect at bounding box center [321, 310] width 16 height 6
click at [155, 356] on div "PNG PNG" at bounding box center [143, 344] width 26 height 24
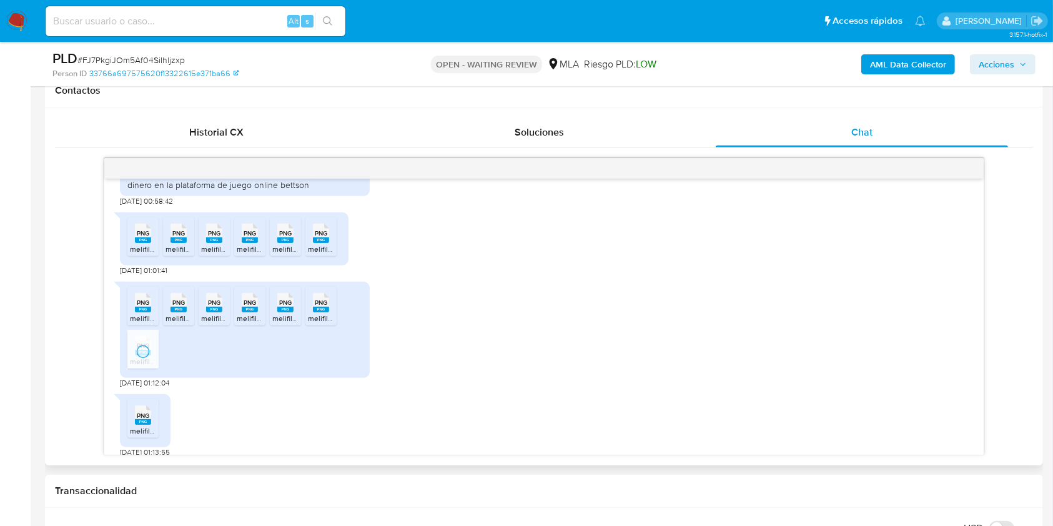
scroll to position [913, 0]
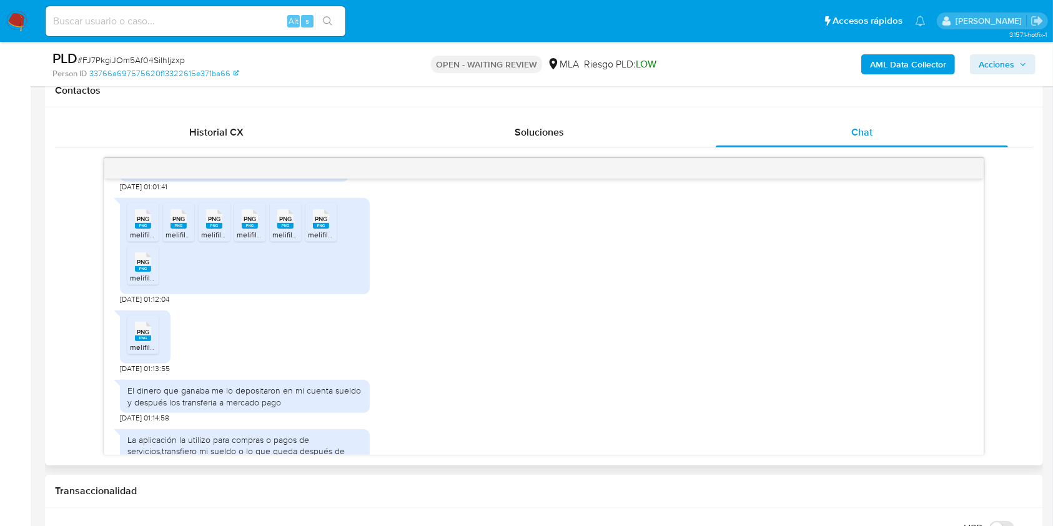
click at [147, 352] on span "melifile2953594922069242564.png" at bounding box center [191, 346] width 122 height 11
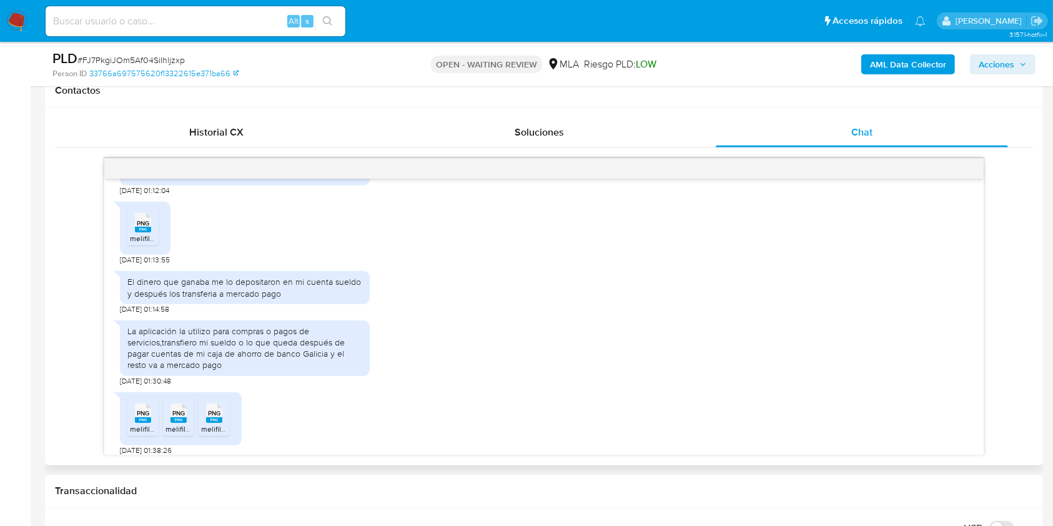
scroll to position [1052, 0]
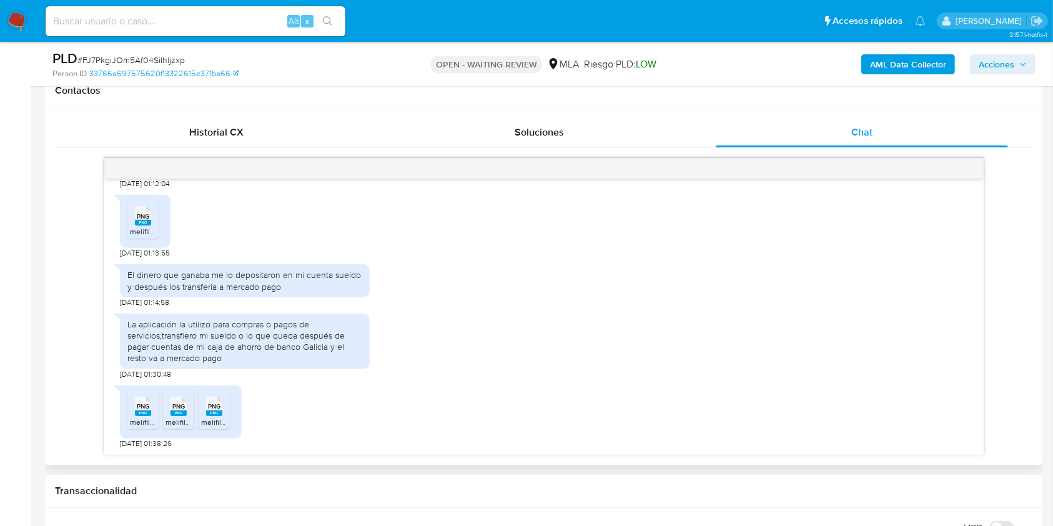
click at [148, 410] on rect at bounding box center [143, 413] width 16 height 6
click at [175, 411] on rect at bounding box center [178, 413] width 16 height 6
click at [201, 411] on div "PNG PNG" at bounding box center [214, 405] width 26 height 24
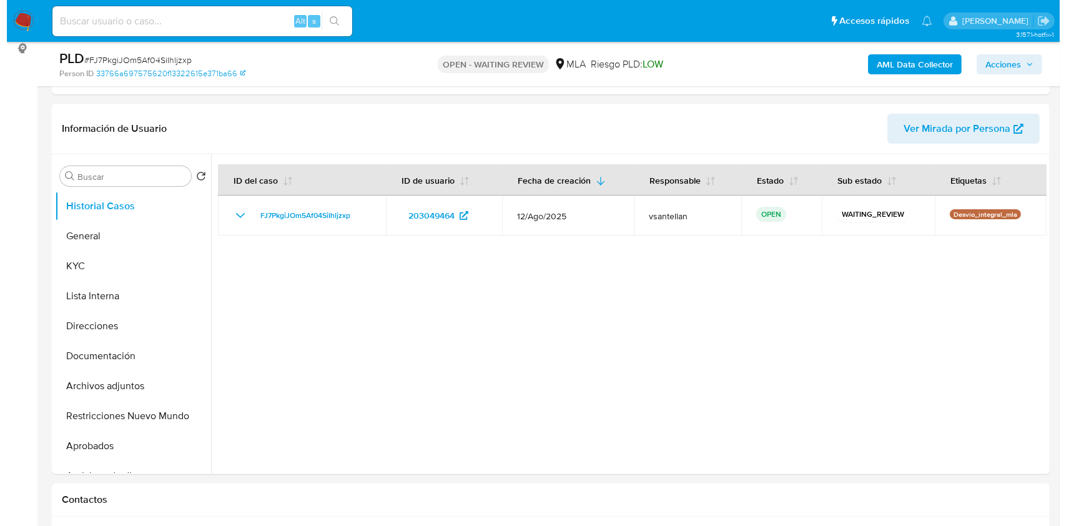
scroll to position [167, 0]
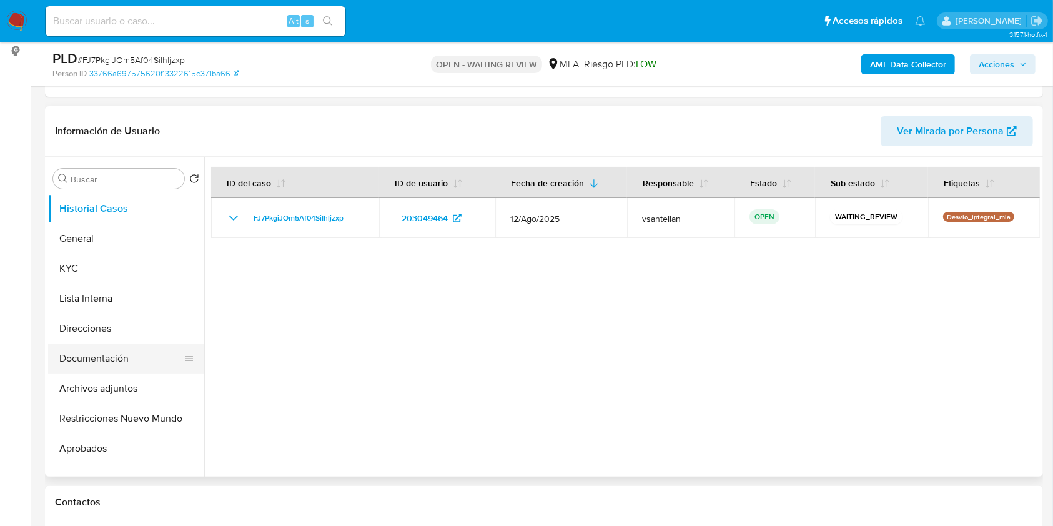
click at [72, 353] on button "Documentación" at bounding box center [121, 358] width 146 height 30
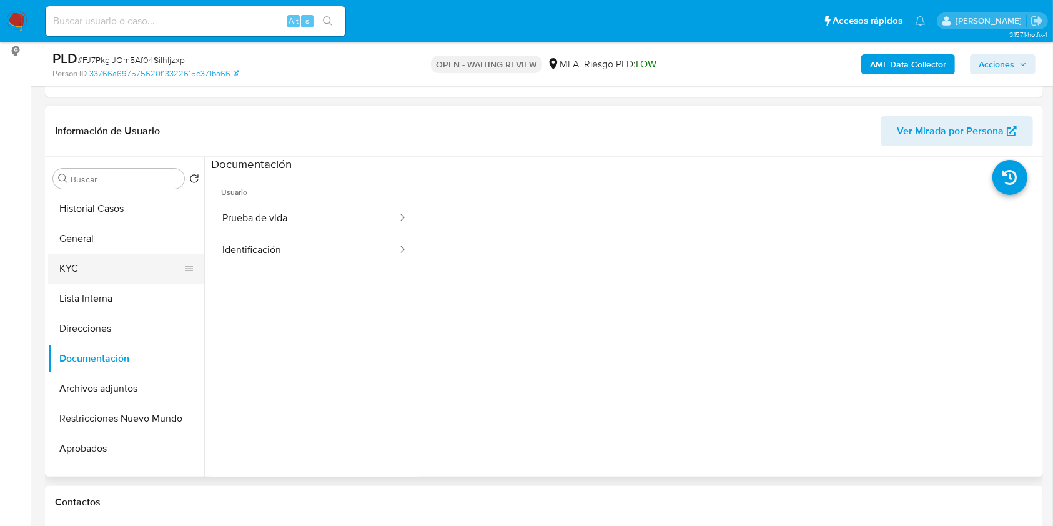
click at [102, 273] on button "KYC" at bounding box center [121, 268] width 146 height 30
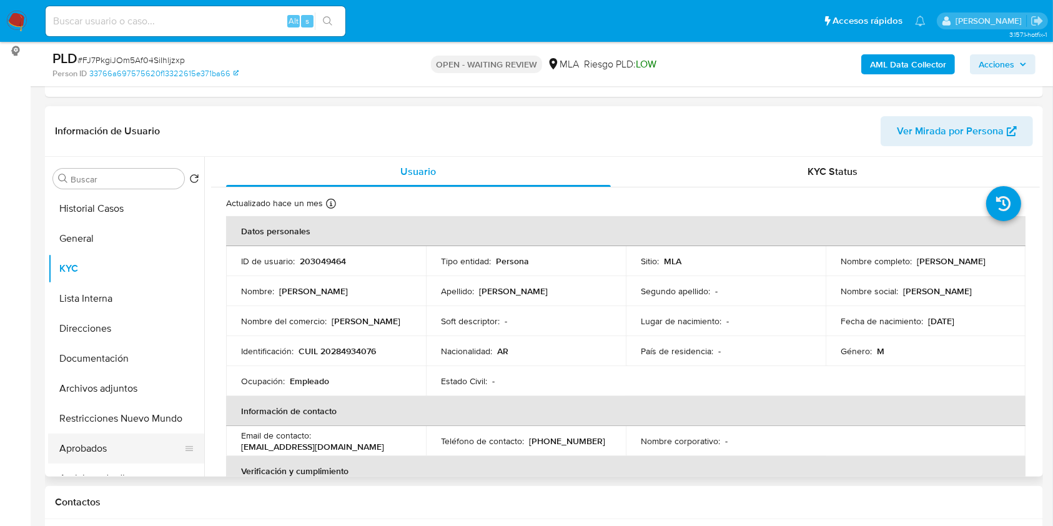
click at [109, 441] on button "Aprobados" at bounding box center [121, 448] width 146 height 30
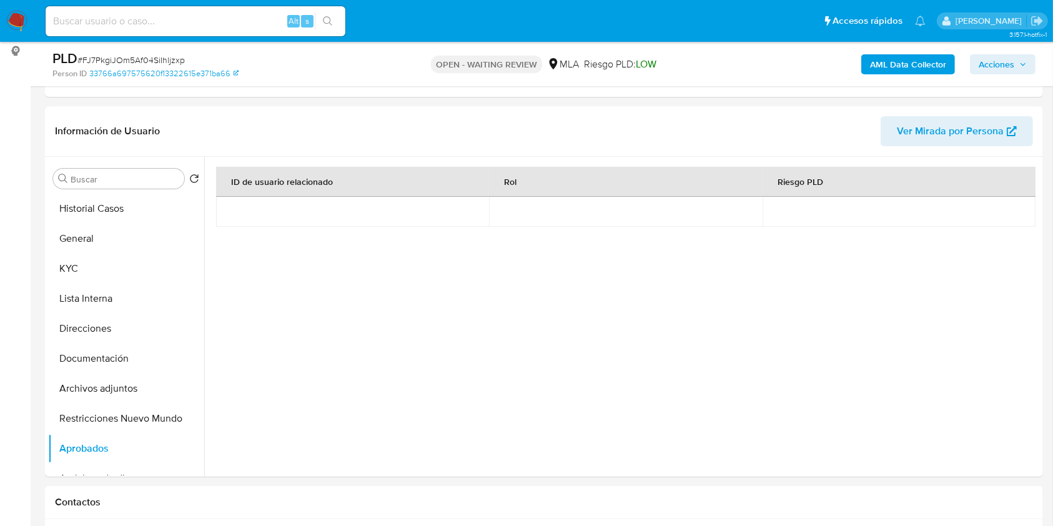
click at [895, 59] on b "AML Data Collector" at bounding box center [908, 64] width 76 height 20
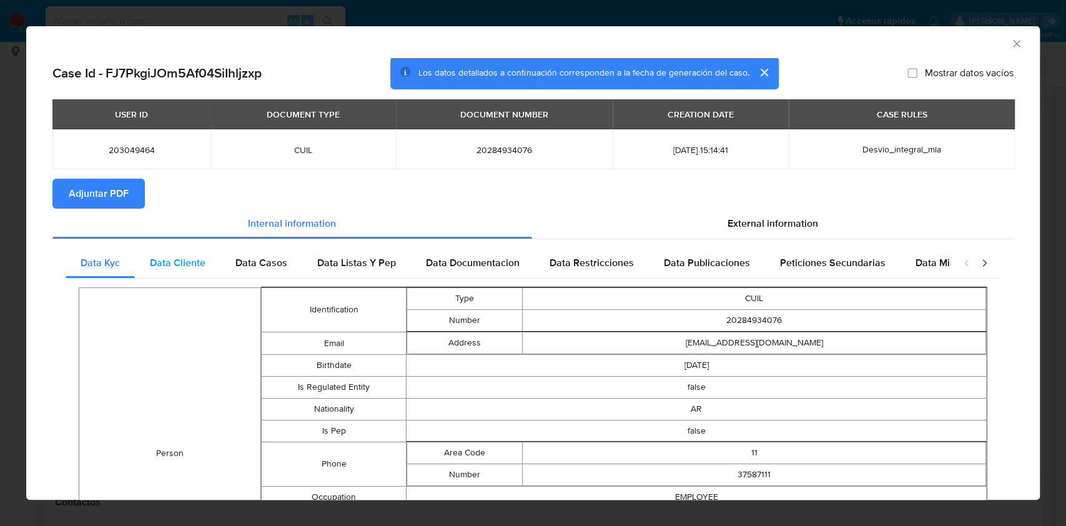
click at [164, 275] on div "Data Cliente" at bounding box center [178, 263] width 86 height 30
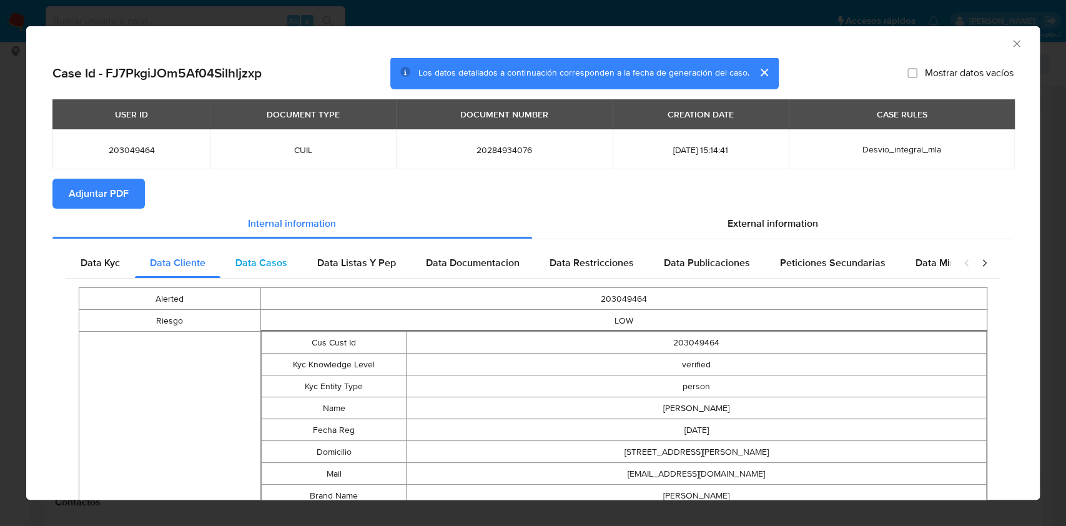
click at [262, 273] on div "Data Casos" at bounding box center [261, 263] width 82 height 30
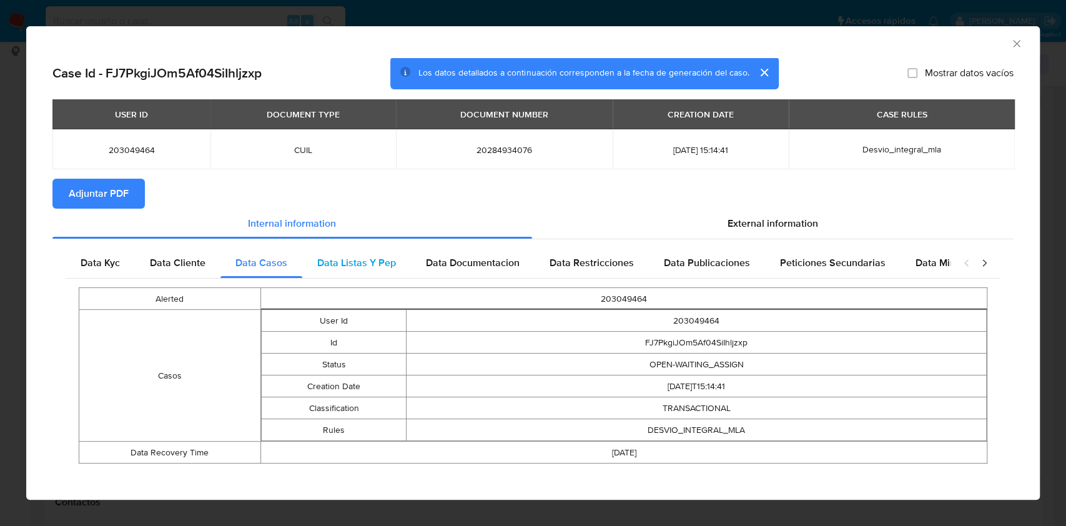
click at [366, 261] on span "Data Listas Y Pep" at bounding box center [356, 262] width 79 height 14
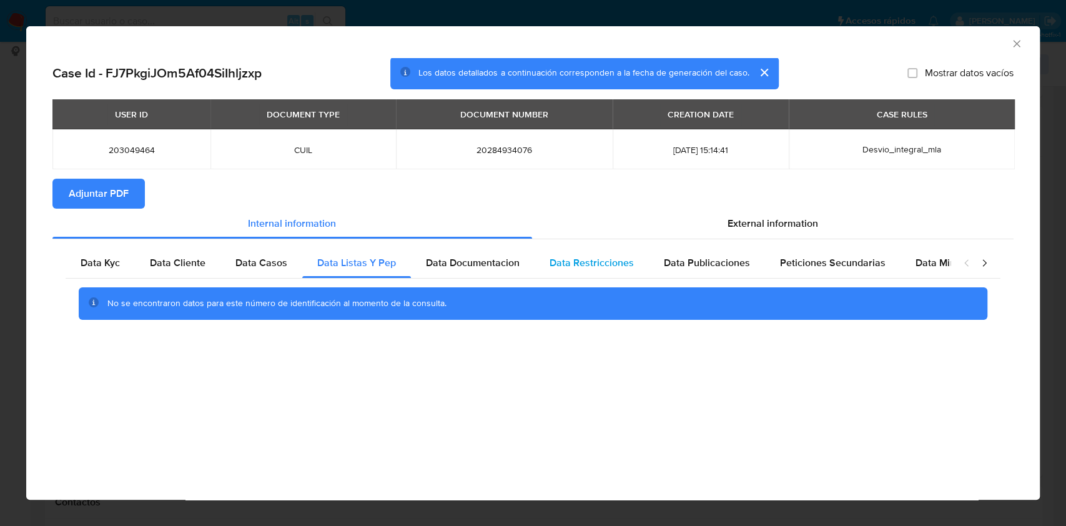
drag, startPoint x: 494, startPoint y: 274, endPoint x: 543, endPoint y: 267, distance: 49.2
click at [497, 274] on div "Data Documentacion" at bounding box center [473, 263] width 124 height 30
click at [584, 250] on div "Data Restricciones" at bounding box center [591, 263] width 114 height 30
drag, startPoint x: 729, startPoint y: 271, endPoint x: 739, endPoint y: 267, distance: 10.9
click at [729, 272] on div "Data Publicaciones" at bounding box center [707, 263] width 116 height 30
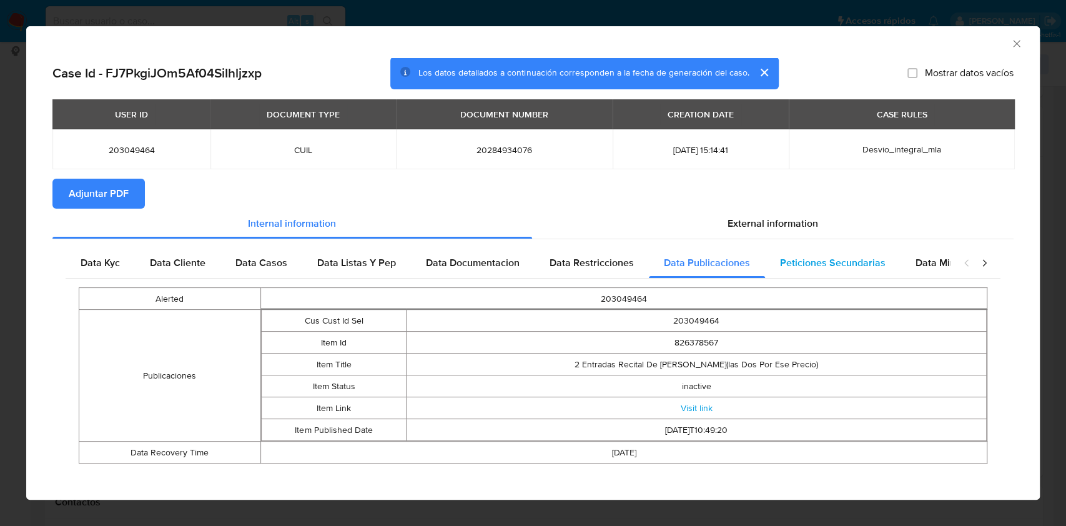
click at [820, 251] on div "Peticiones Secundarias" at bounding box center [832, 263] width 135 height 30
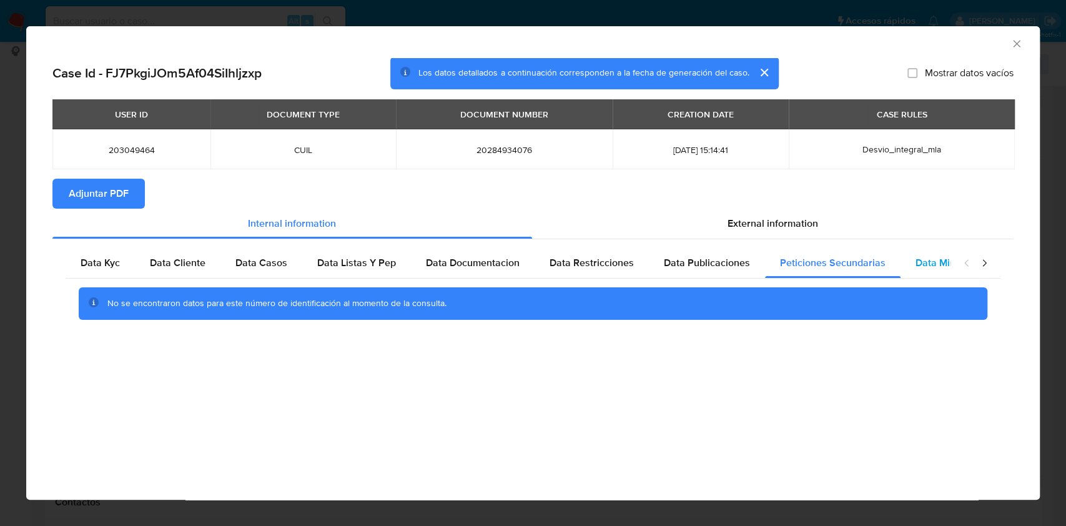
click at [929, 258] on span "Data Minoridad" at bounding box center [949, 262] width 69 height 14
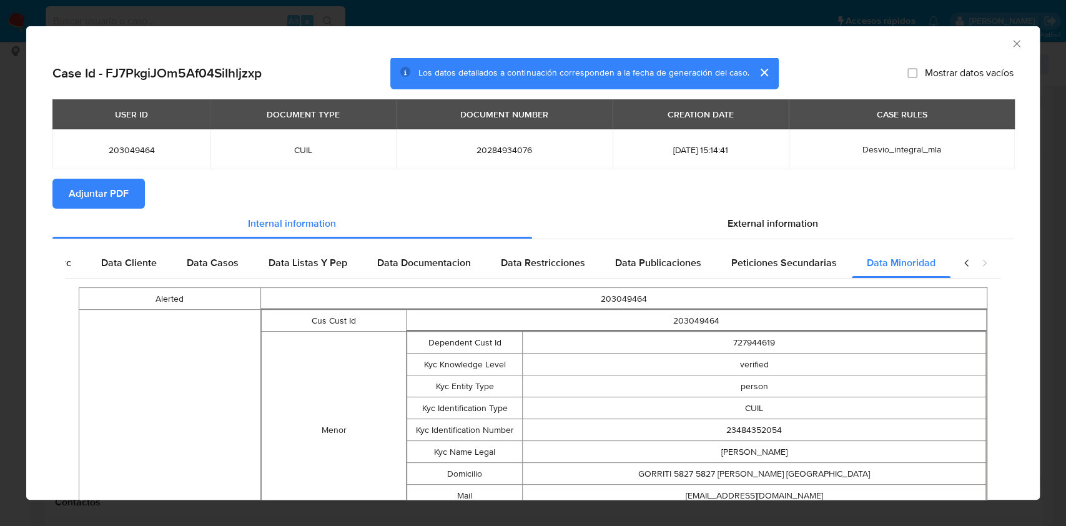
scroll to position [0, 55]
click at [763, 236] on div "External information" at bounding box center [773, 224] width 482 height 30
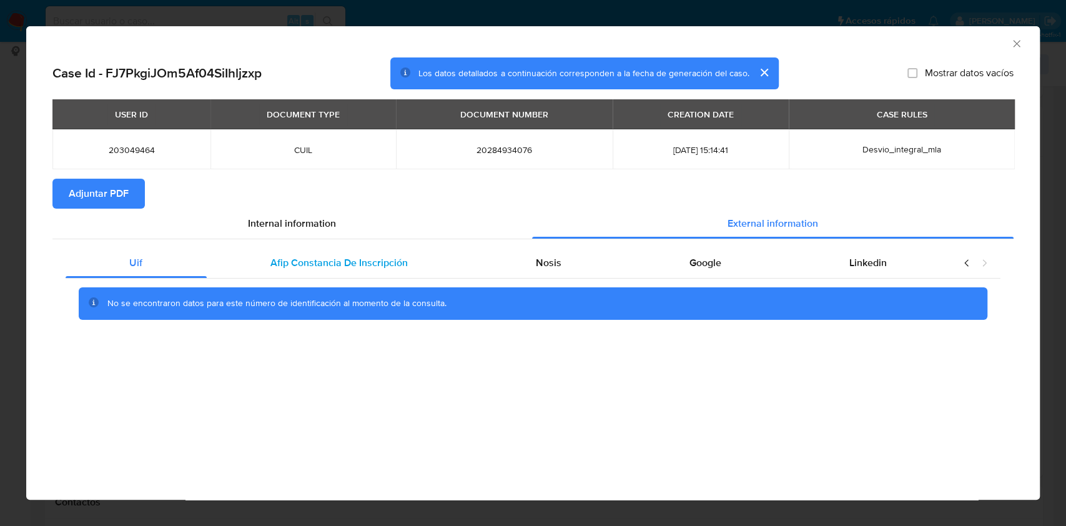
click at [412, 277] on div "Afip Constancia De Inscripción" at bounding box center [339, 263] width 265 height 30
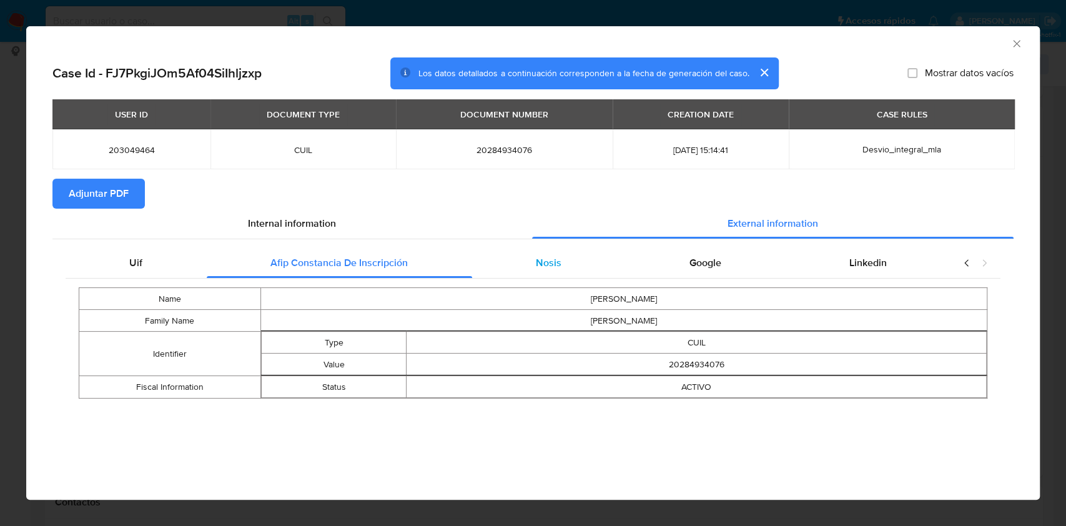
click at [572, 263] on div "Nosis" at bounding box center [549, 263] width 154 height 30
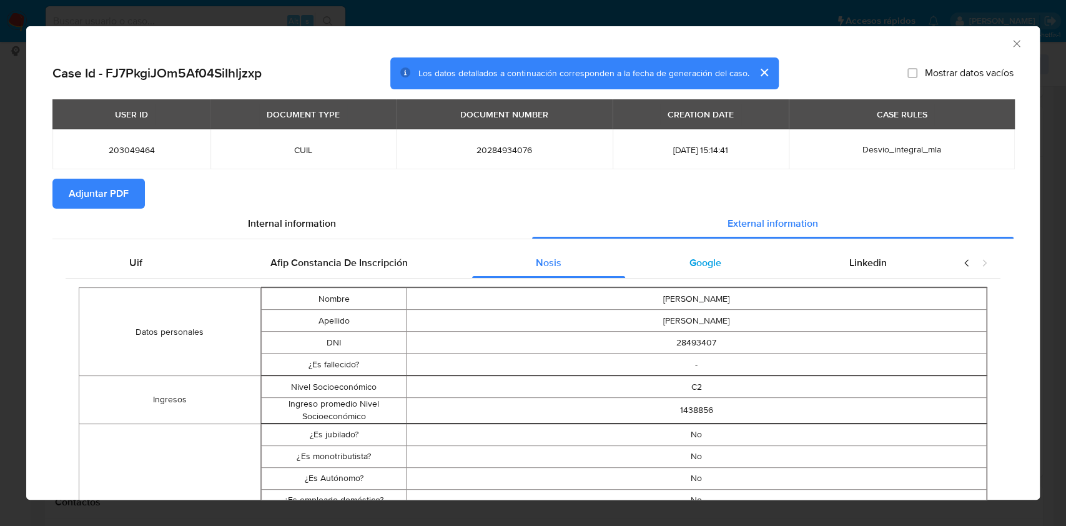
click at [673, 261] on div "Google" at bounding box center [705, 263] width 160 height 30
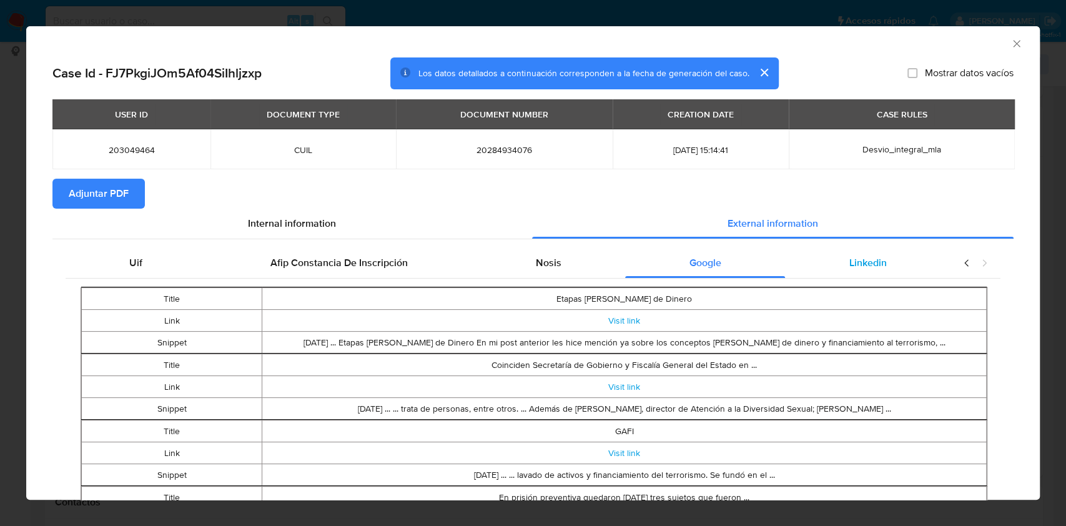
click at [864, 258] on span "Linkedin" at bounding box center [867, 262] width 37 height 14
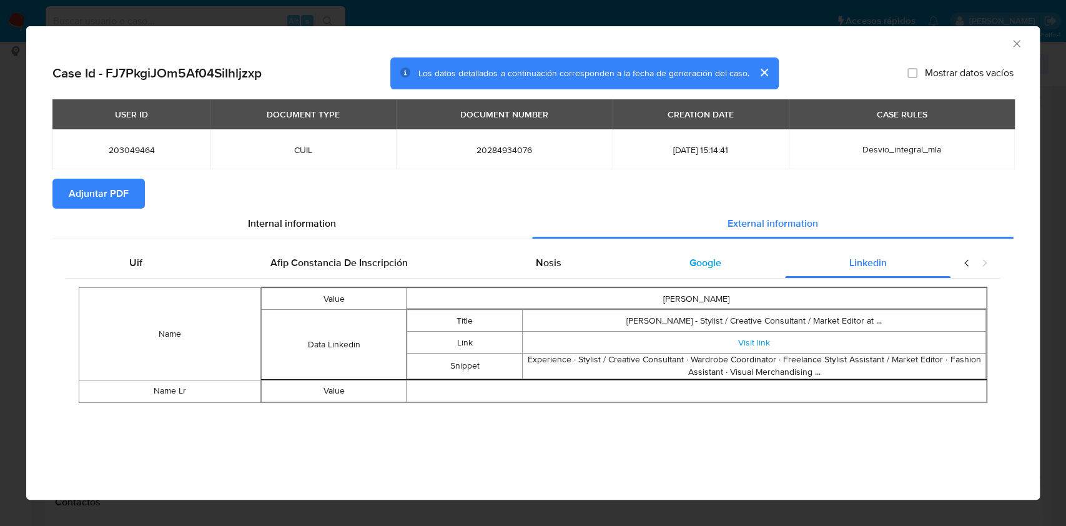
click at [729, 262] on div "Google" at bounding box center [705, 263] width 160 height 30
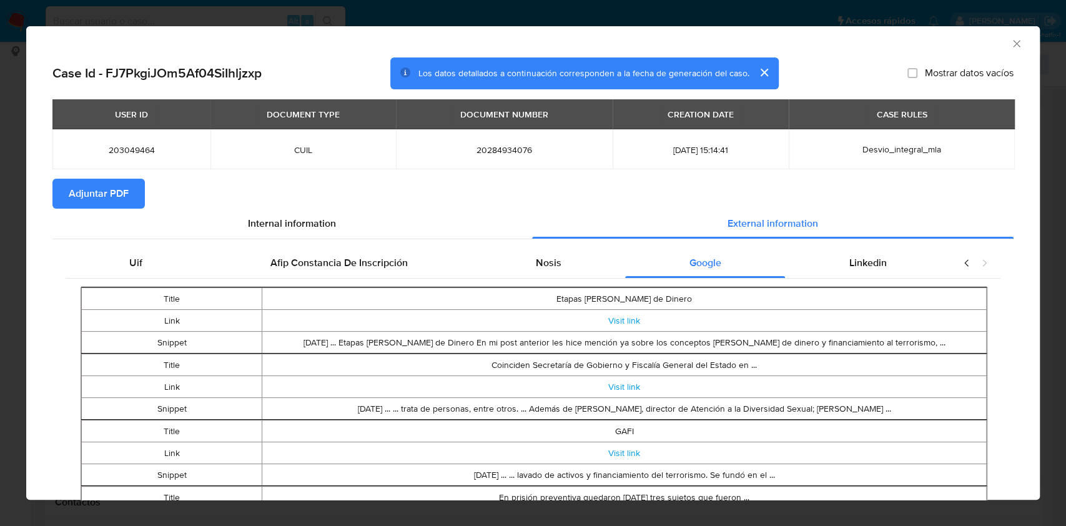
click at [117, 197] on span "Adjuntar PDF" at bounding box center [99, 193] width 60 height 27
click at [1010, 42] on icon "Cerrar ventana" at bounding box center [1016, 43] width 12 height 12
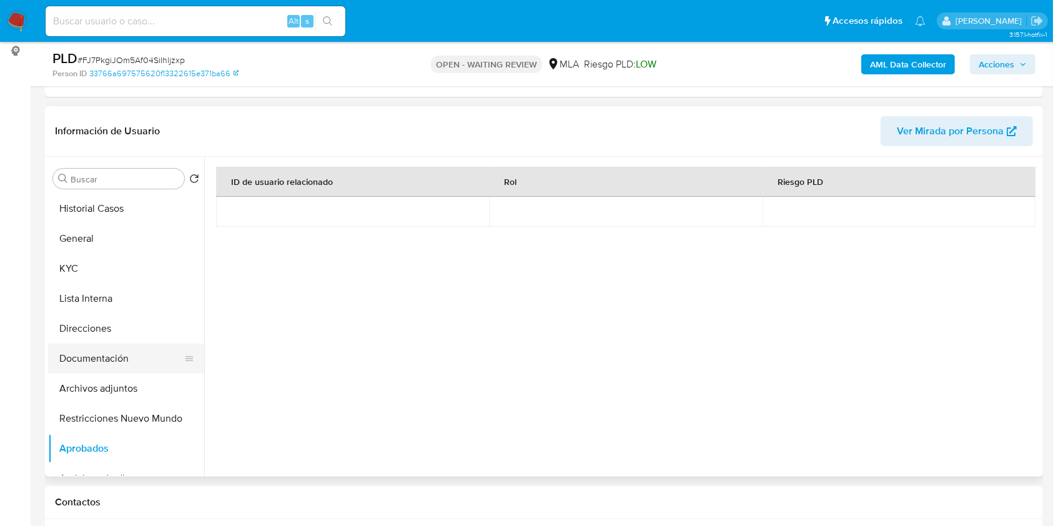
click at [96, 367] on button "Documentación" at bounding box center [121, 358] width 146 height 30
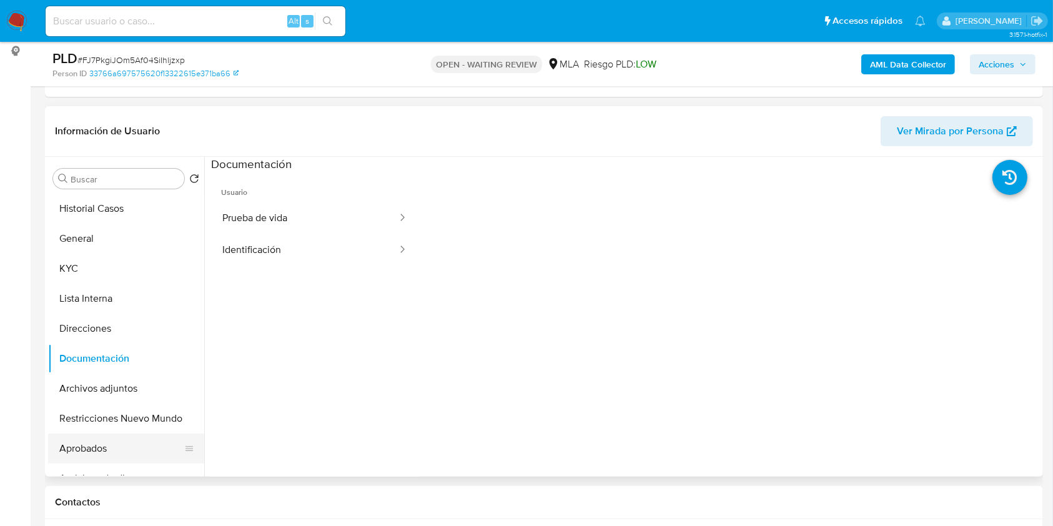
click at [97, 447] on button "Aprobados" at bounding box center [121, 448] width 146 height 30
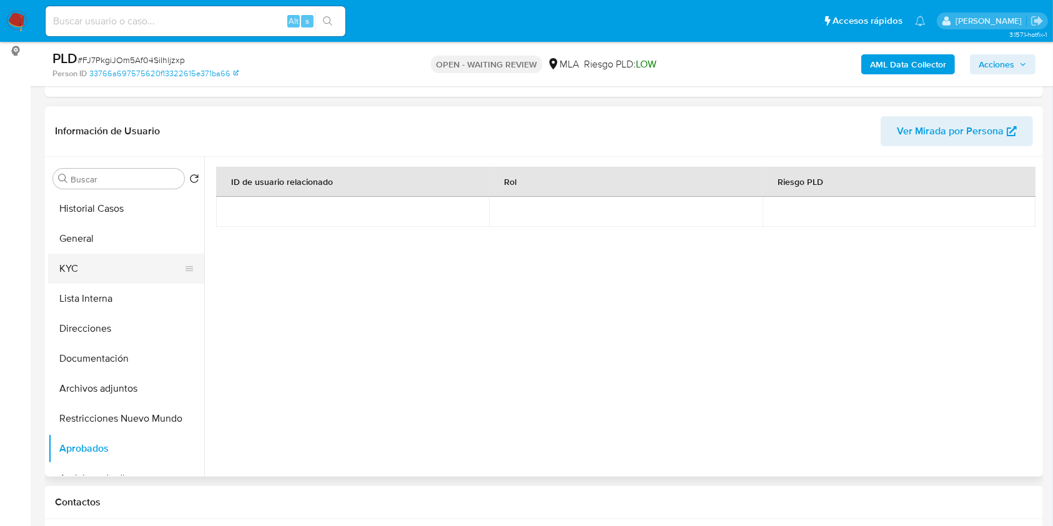
click at [101, 277] on button "KYC" at bounding box center [121, 268] width 146 height 30
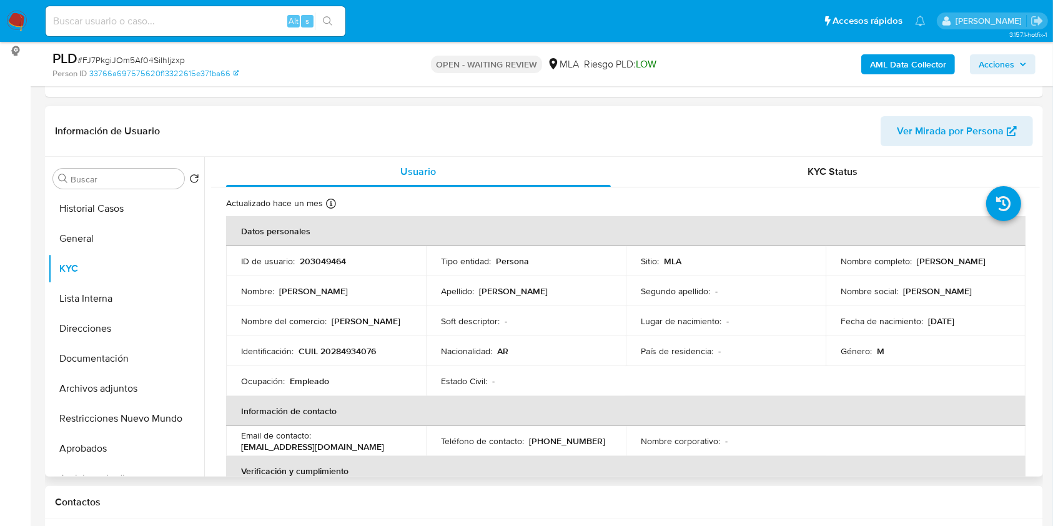
click at [342, 347] on p "CUIL 20284934076" at bounding box center [336, 350] width 77 height 11
copy p "20284934076"
drag, startPoint x: 114, startPoint y: 365, endPoint x: 109, endPoint y: 341, distance: 24.1
click at [113, 366] on button "Documentación" at bounding box center [126, 358] width 156 height 30
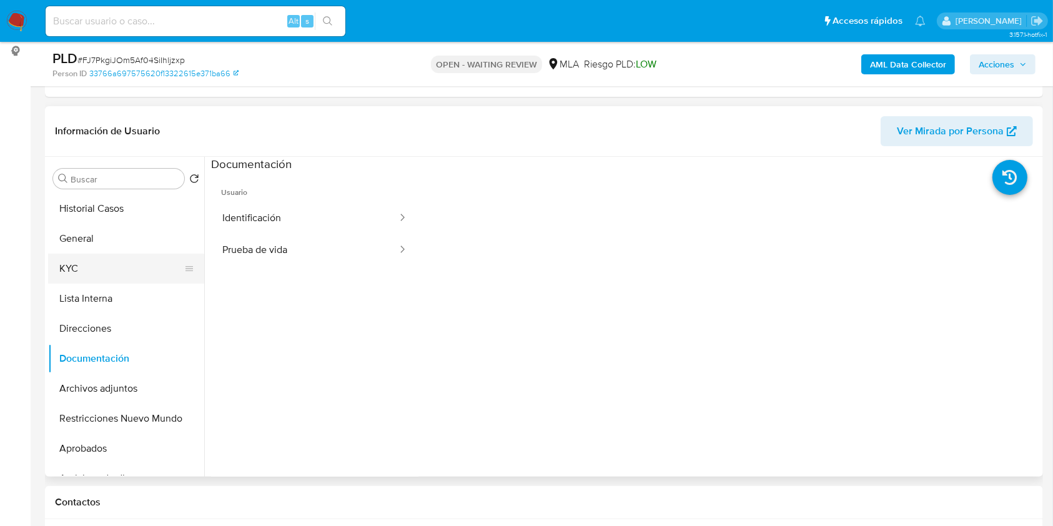
click at [84, 264] on button "KYC" at bounding box center [121, 268] width 146 height 30
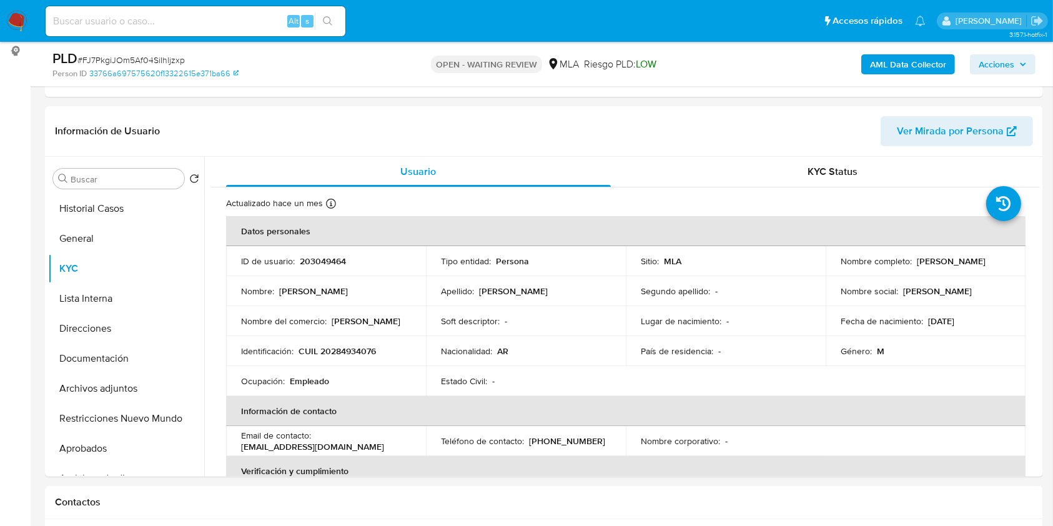
drag, startPoint x: 795, startPoint y: 519, endPoint x: 794, endPoint y: 539, distance: 20.6
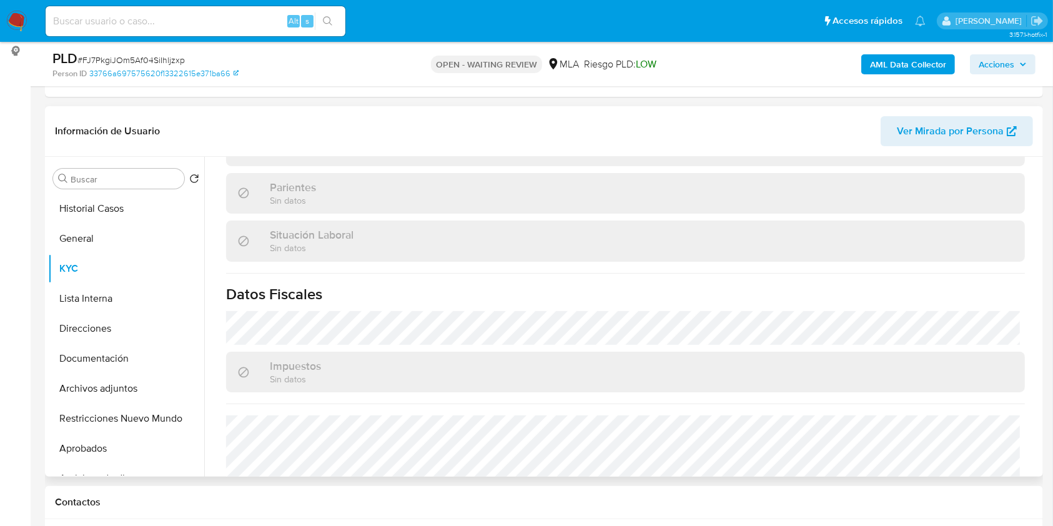
scroll to position [657, 0]
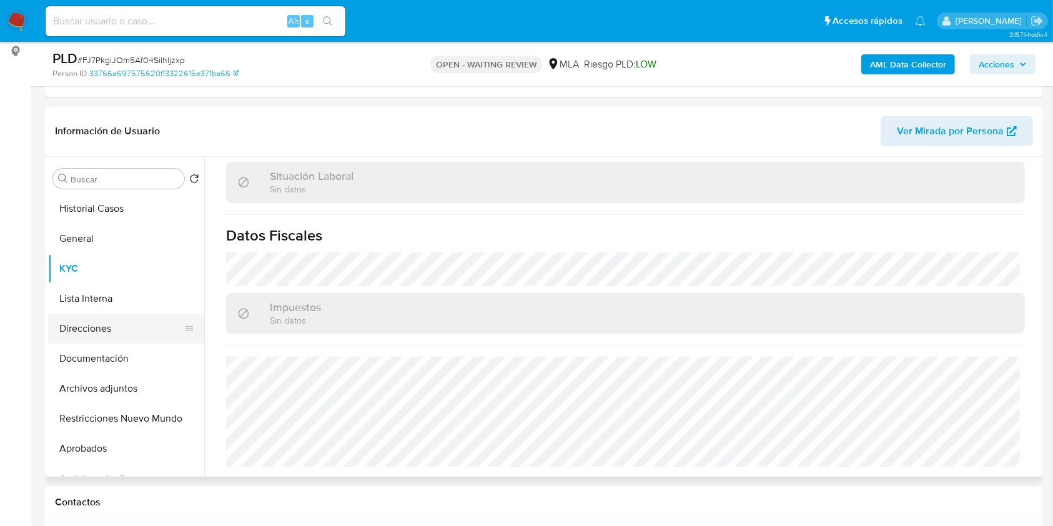
click at [89, 330] on button "Direcciones" at bounding box center [121, 328] width 146 height 30
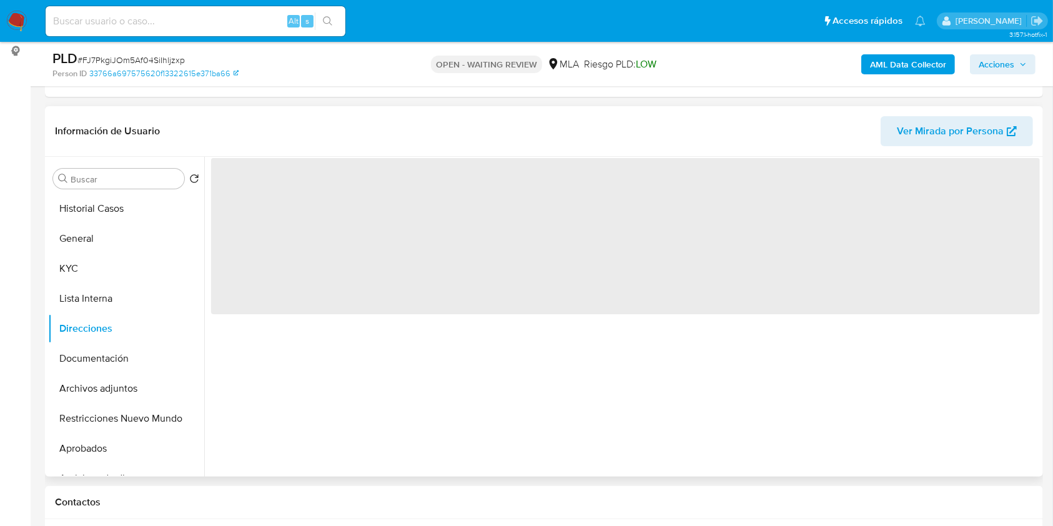
scroll to position [0, 0]
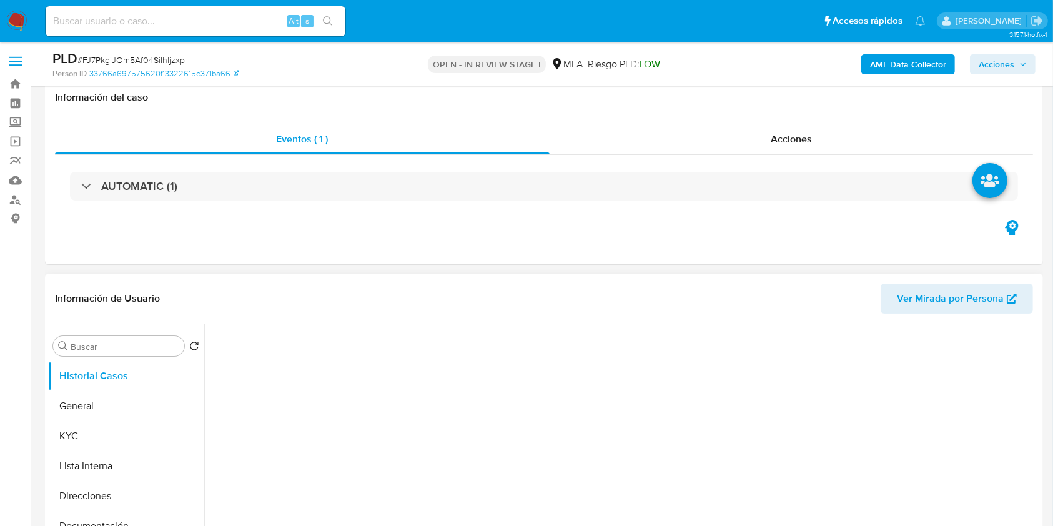
scroll to position [250, 0]
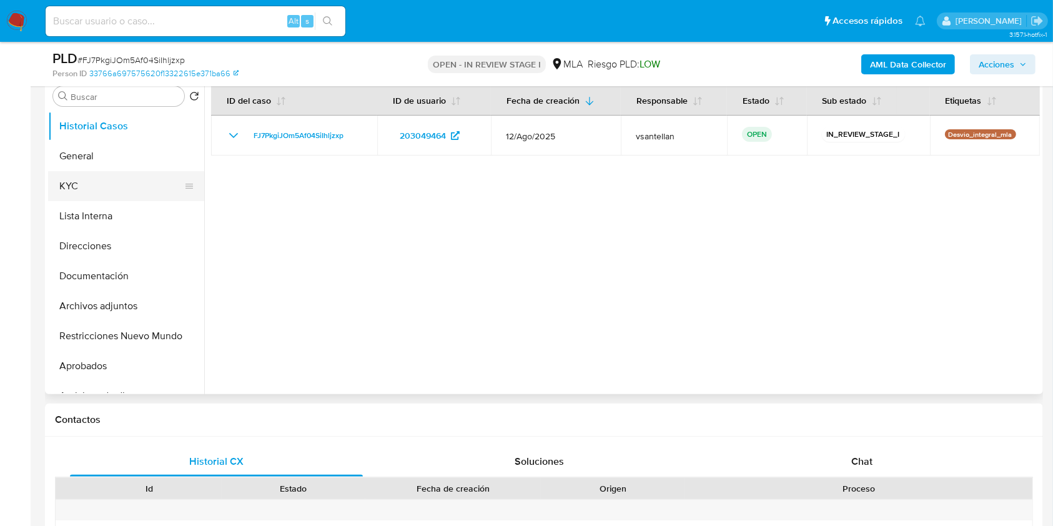
click at [124, 189] on button "KYC" at bounding box center [121, 186] width 146 height 30
select select "10"
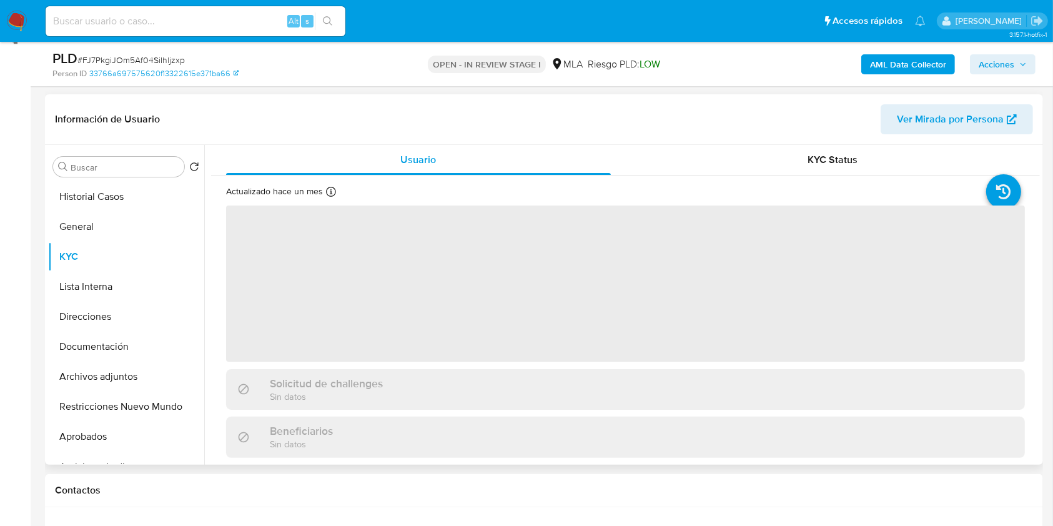
scroll to position [166, 0]
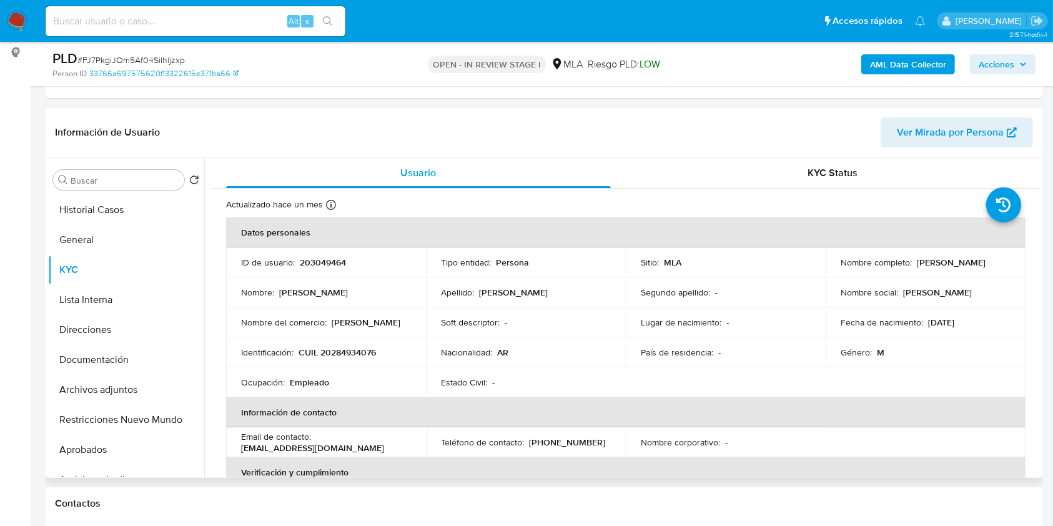
drag, startPoint x: 914, startPoint y: 265, endPoint x: 993, endPoint y: 261, distance: 79.4
click at [993, 261] on div "Nombre completo : Julio Cesar Delgado" at bounding box center [925, 262] width 170 height 11
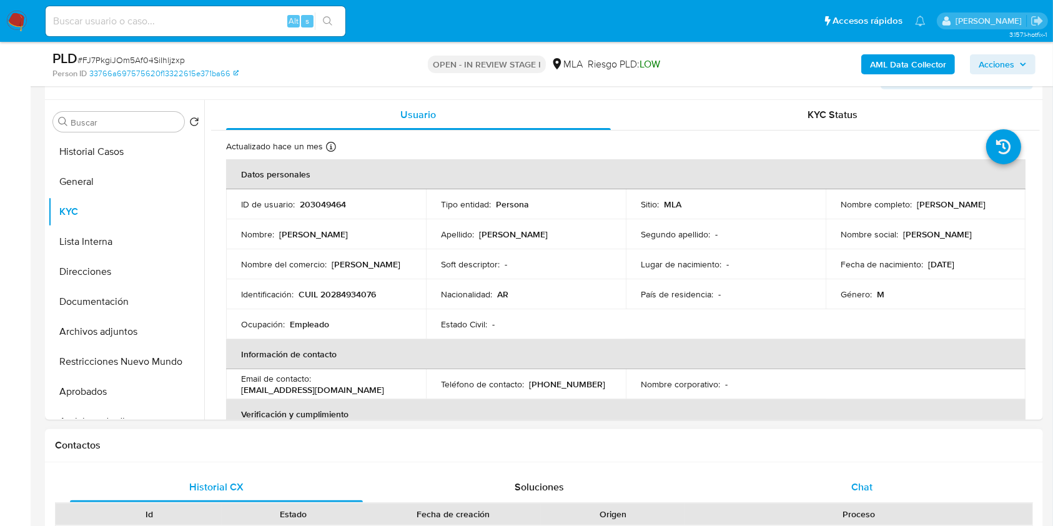
scroll to position [250, 0]
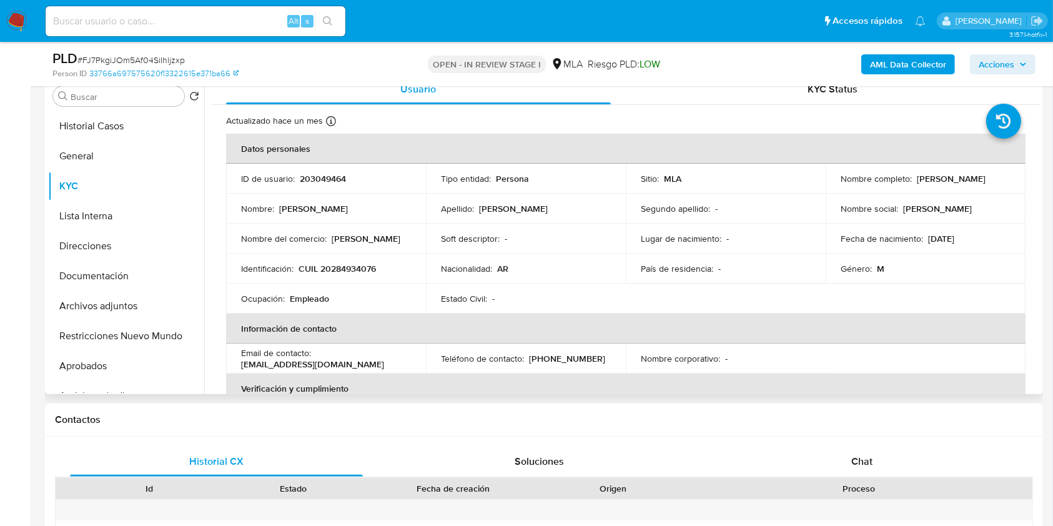
drag, startPoint x: 873, startPoint y: 449, endPoint x: 925, endPoint y: 302, distance: 157.0
click at [873, 449] on div "Chat" at bounding box center [861, 461] width 293 height 30
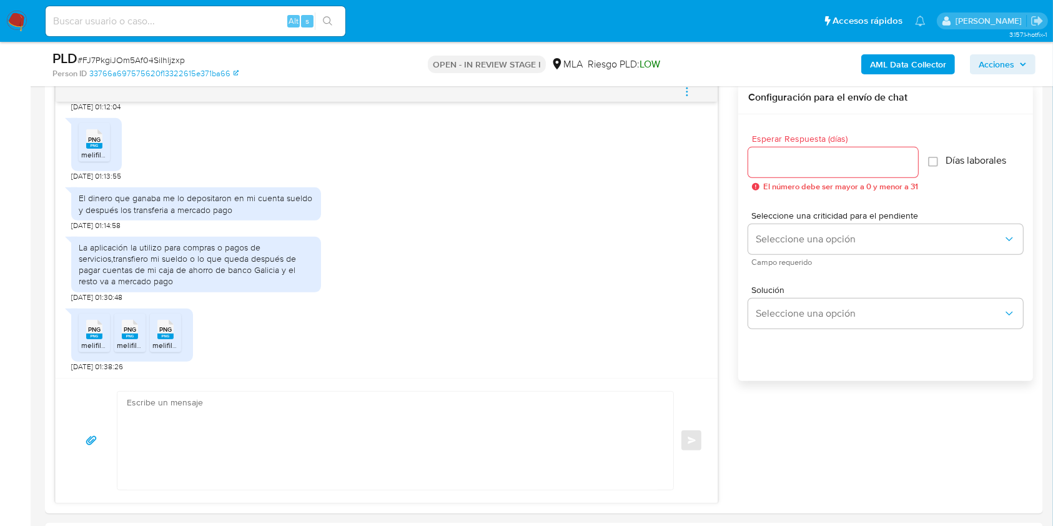
scroll to position [722, 0]
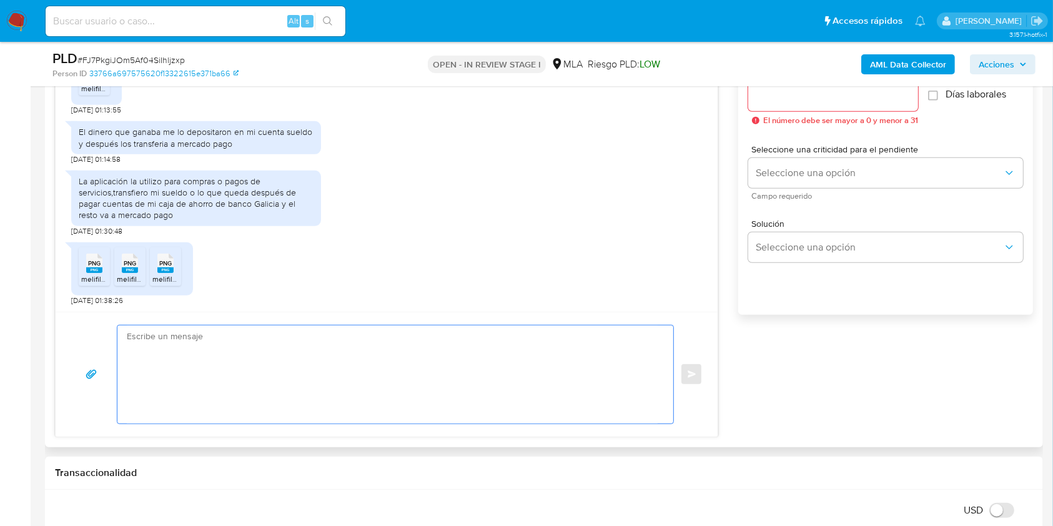
click at [353, 395] on textarea at bounding box center [392, 374] width 531 height 98
paste textarea "Hola [PERSON_NAME] [PERSON_NAME], Muchas gracias por la respuesta. Te confirmam…"
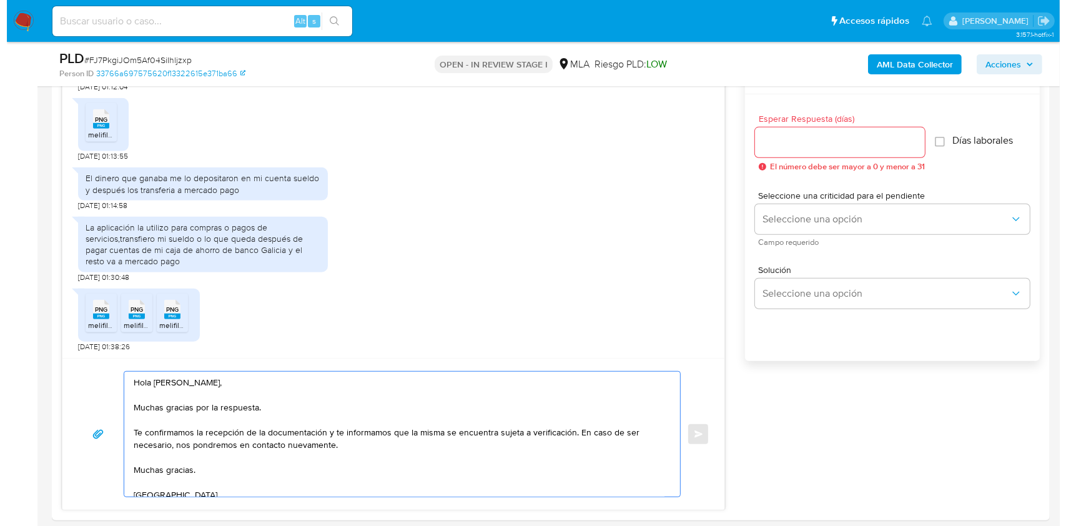
scroll to position [612, 0]
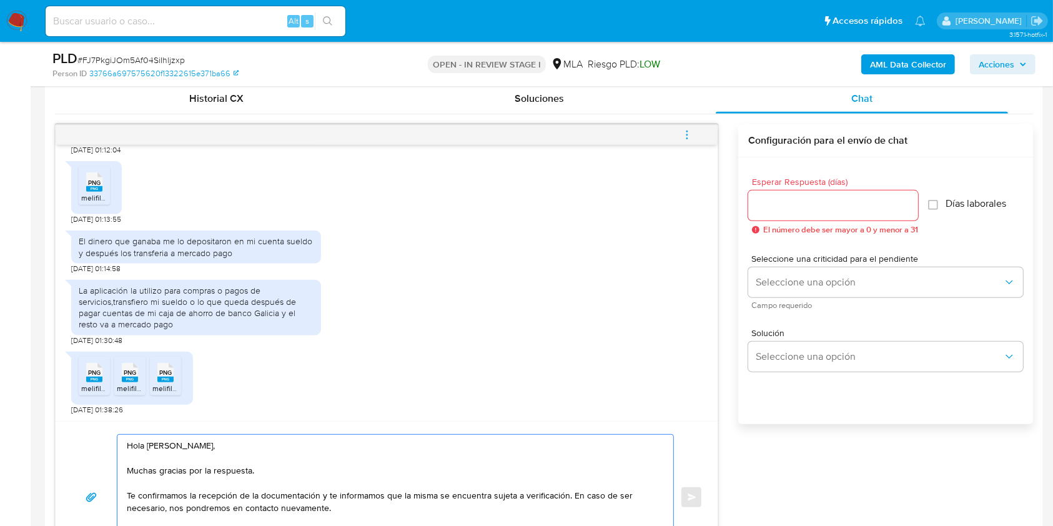
type textarea "Hola [PERSON_NAME] [PERSON_NAME], Muchas gracias por la respuesta. Te confirmam…"
click at [791, 208] on input "Esperar Respuesta (días)" at bounding box center [833, 205] width 170 height 16
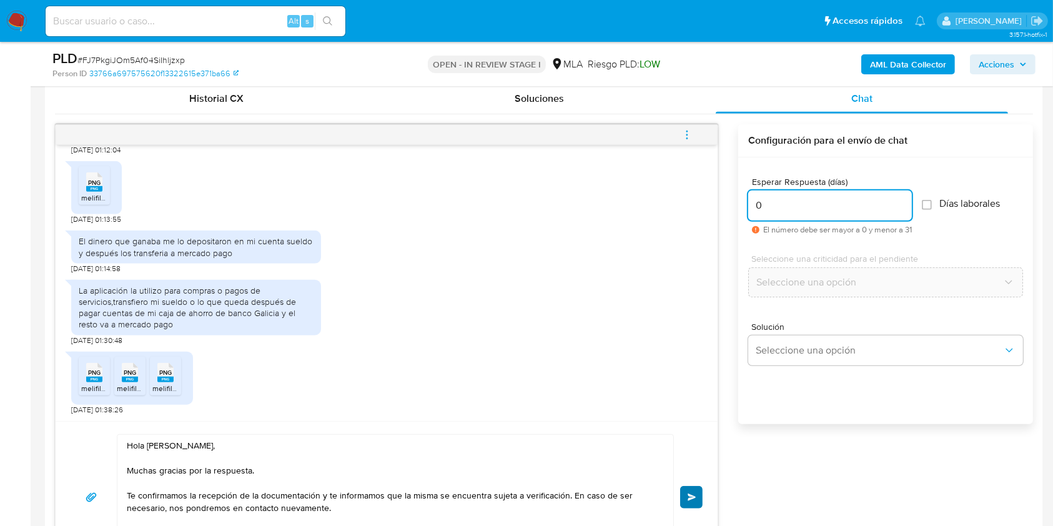
type input "0"
drag, startPoint x: 695, startPoint y: 502, endPoint x: 700, endPoint y: 471, distance: 31.5
click at [694, 502] on button "Enviar" at bounding box center [691, 497] width 22 height 22
click at [693, 135] on button "menu-action" at bounding box center [686, 135] width 41 height 30
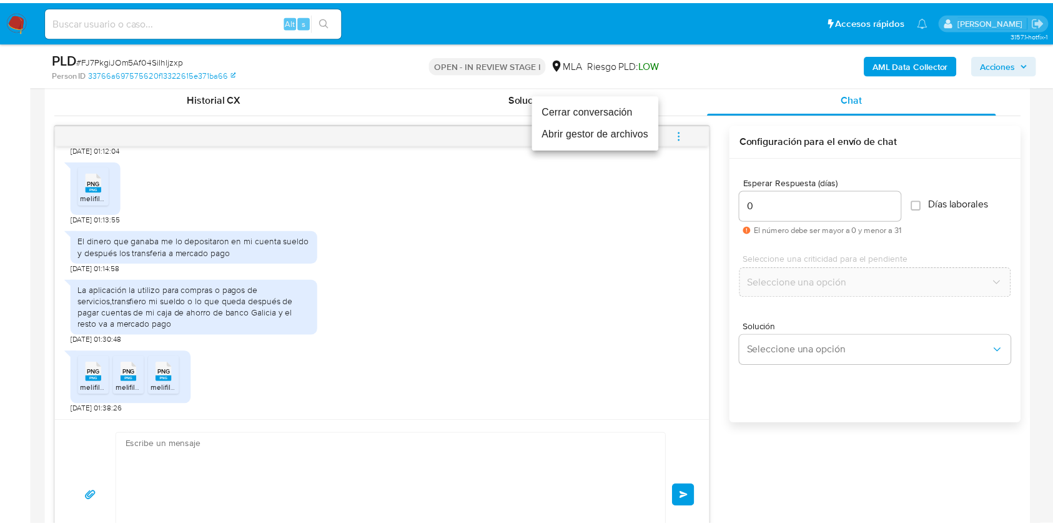
scroll to position [1247, 0]
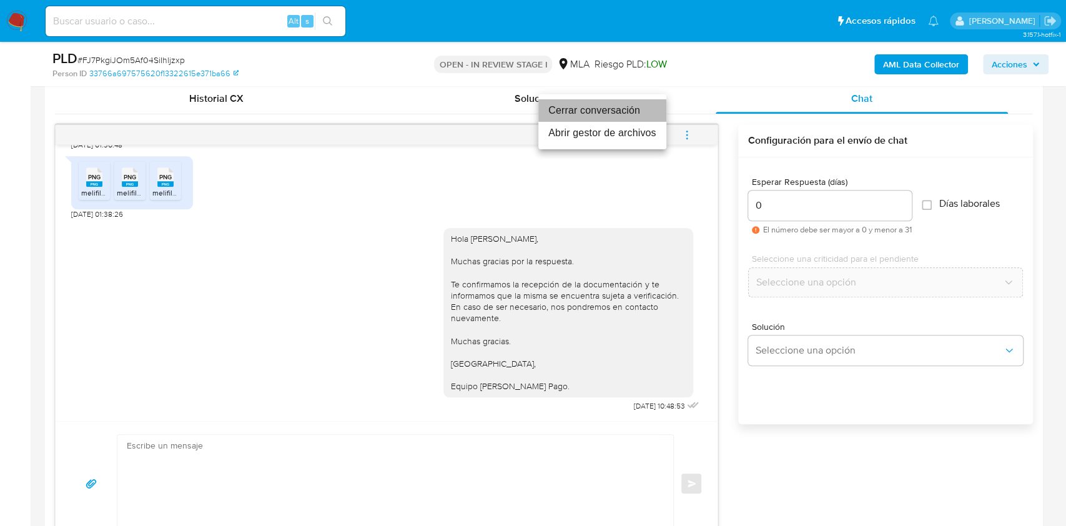
click at [616, 109] on li "Cerrar conversación" at bounding box center [602, 110] width 128 height 22
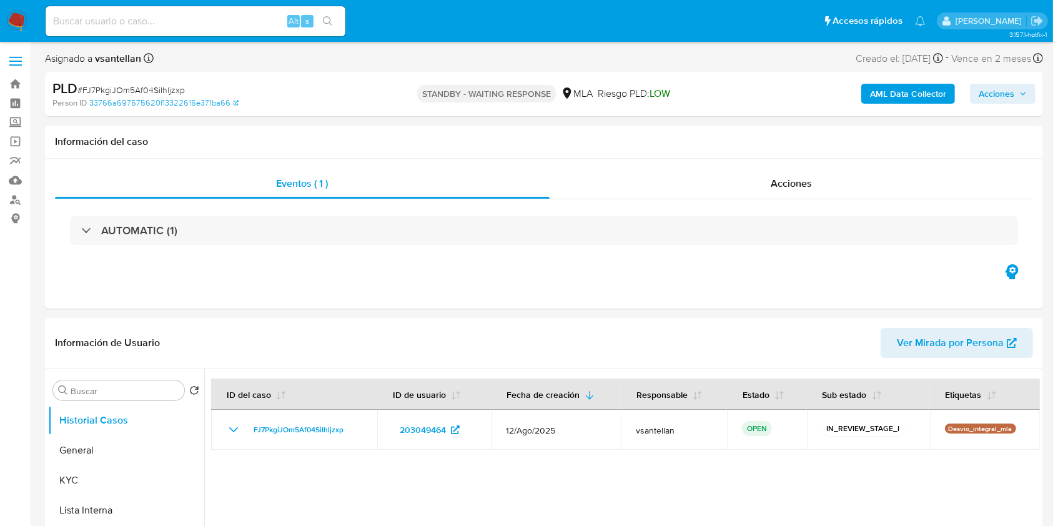
select select "10"
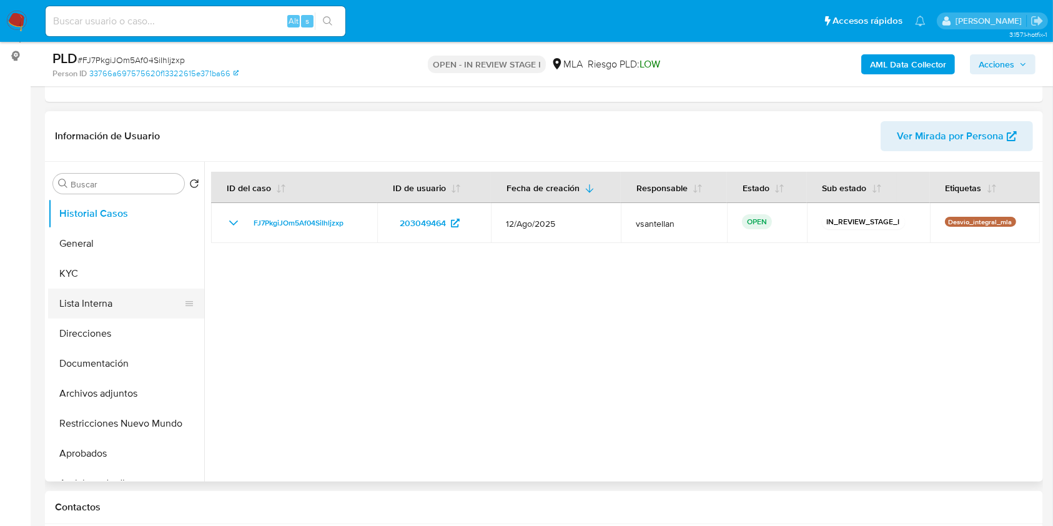
scroll to position [166, 0]
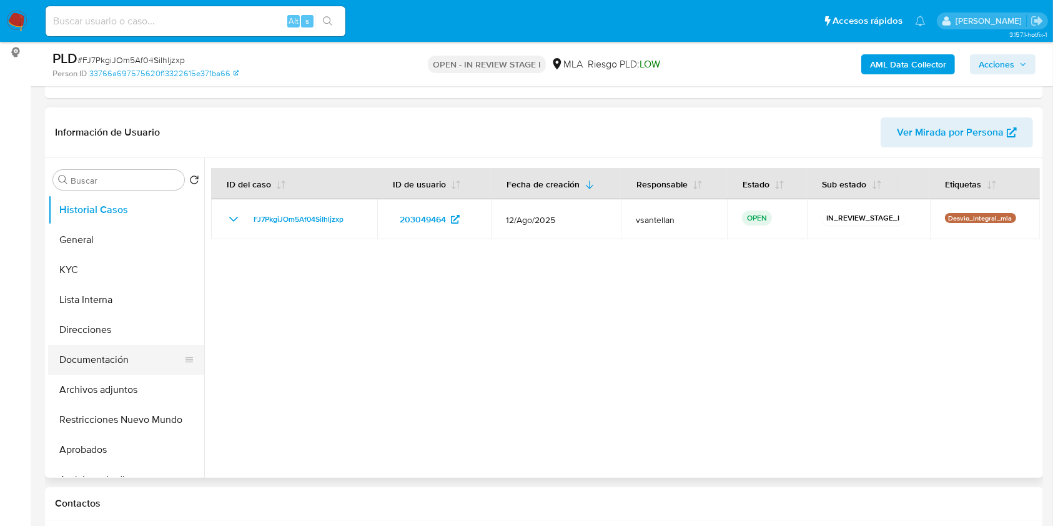
click at [120, 362] on button "Documentación" at bounding box center [121, 360] width 146 height 30
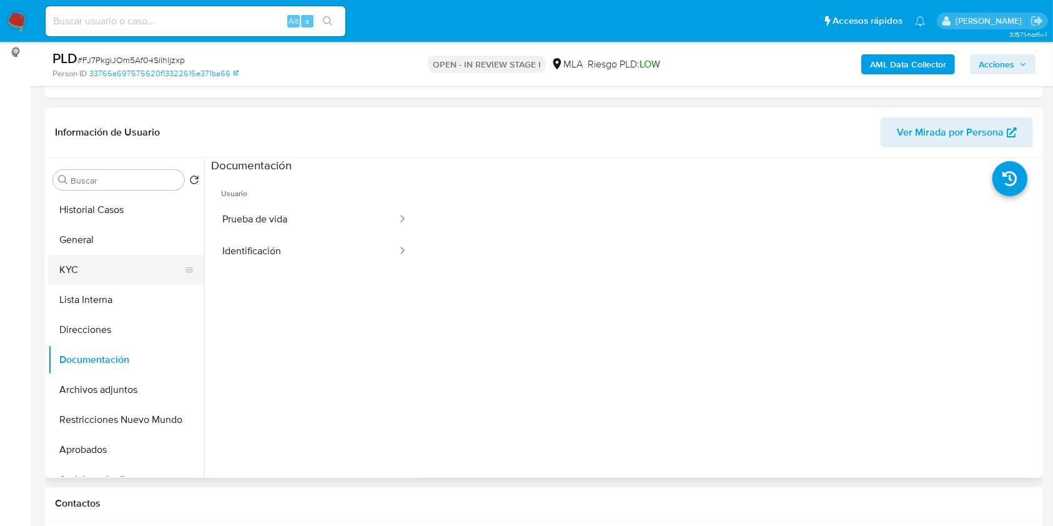
click at [102, 272] on button "KYC" at bounding box center [121, 270] width 146 height 30
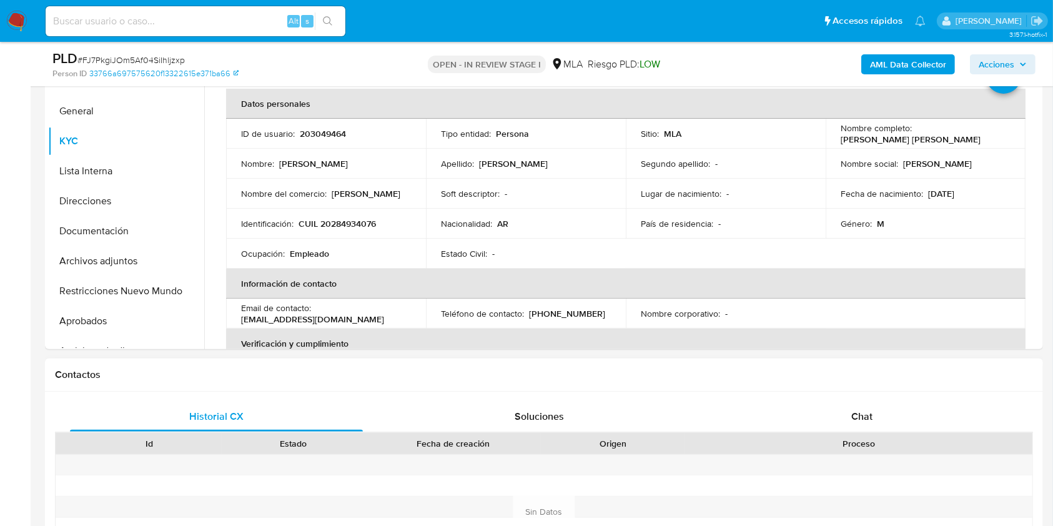
scroll to position [333, 0]
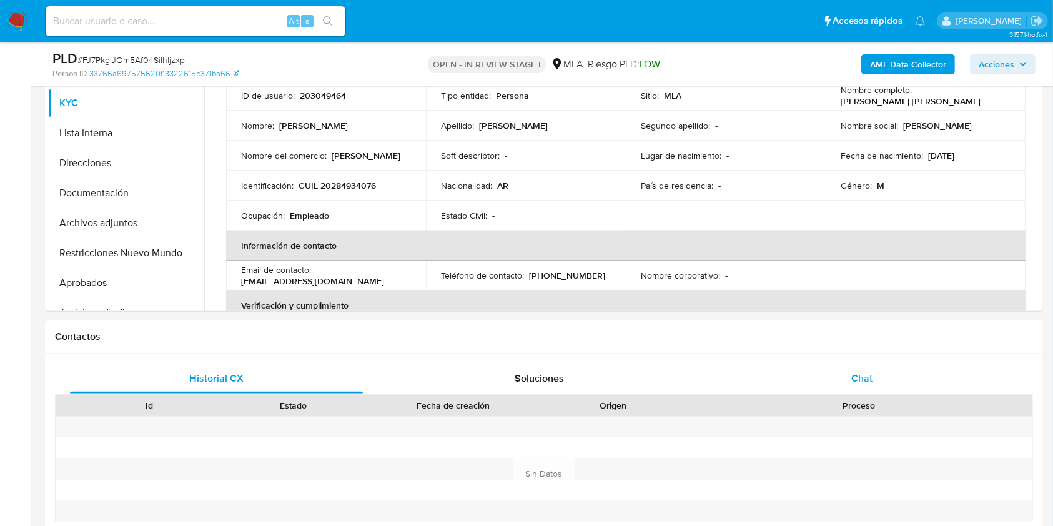
click at [865, 373] on span "Chat" at bounding box center [861, 378] width 21 height 14
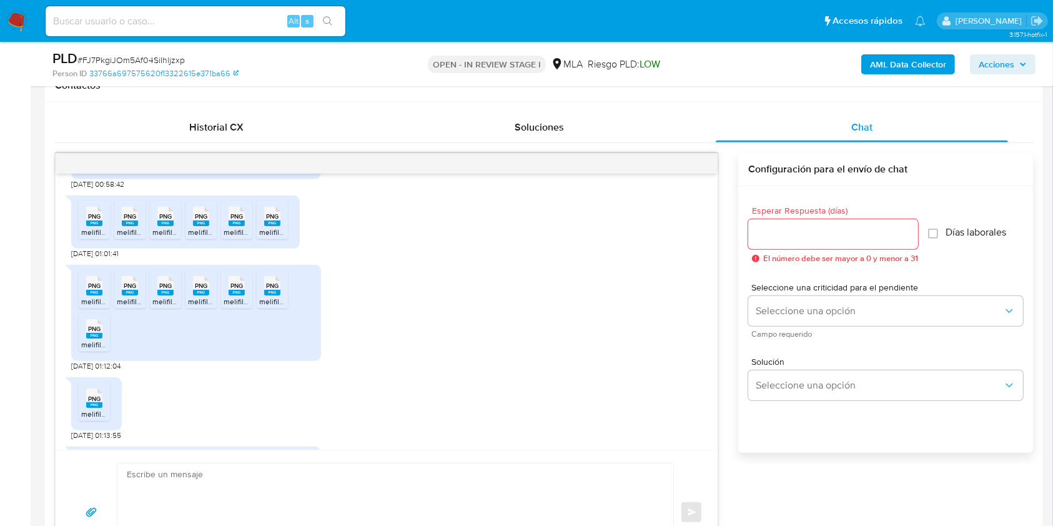
scroll to position [742, 0]
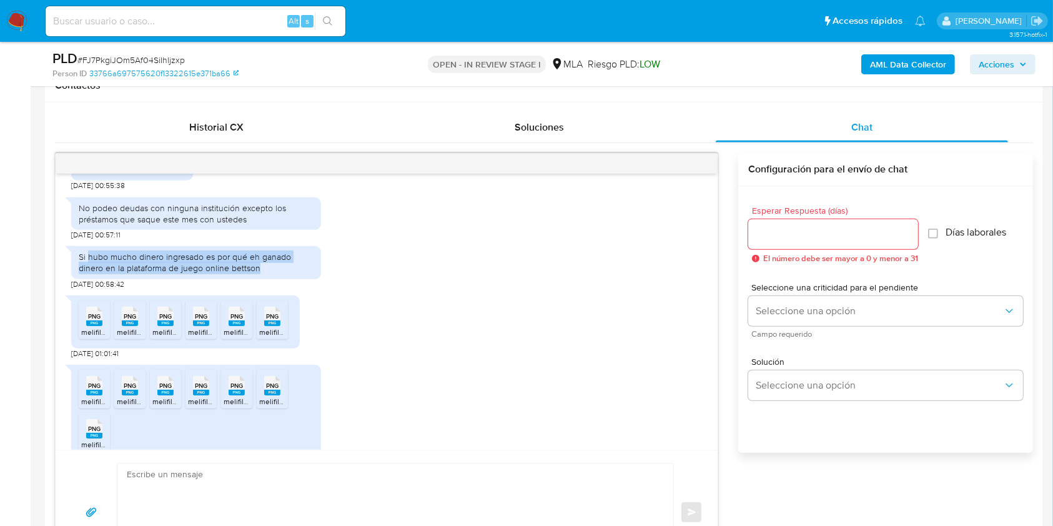
drag, startPoint x: 89, startPoint y: 278, endPoint x: 274, endPoint y: 287, distance: 185.6
click at [274, 273] on div "Si hubo mucho dinero ingresado es por qué eh ganado dinero en la plataforma de …" at bounding box center [196, 262] width 235 height 22
copy div "hubo mucho dinero ingresado es por qué eh ganado dinero en la plataforma de jue…"
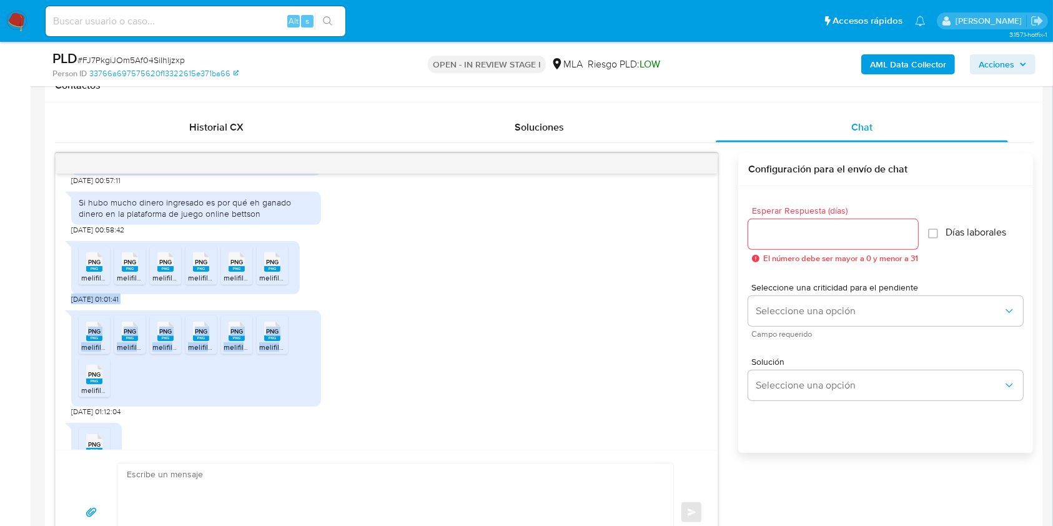
drag, startPoint x: 704, startPoint y: 323, endPoint x: 699, endPoint y: 446, distance: 122.5
click at [699, 446] on div "18/08/2025 17:33:58 PDF PDF melifile3599522792670799951.pdf PDF PDF melifile637…" at bounding box center [387, 312] width 662 height 276
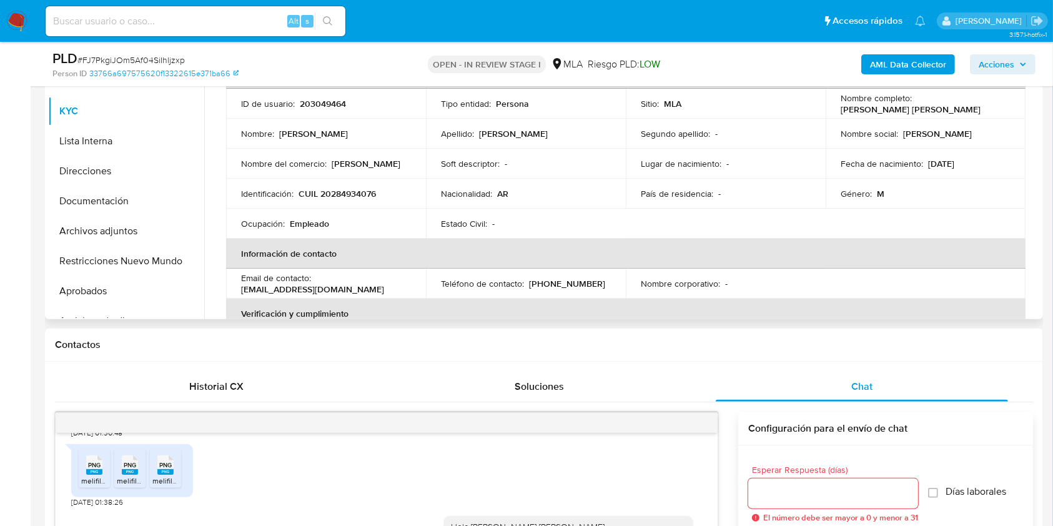
scroll to position [303, 0]
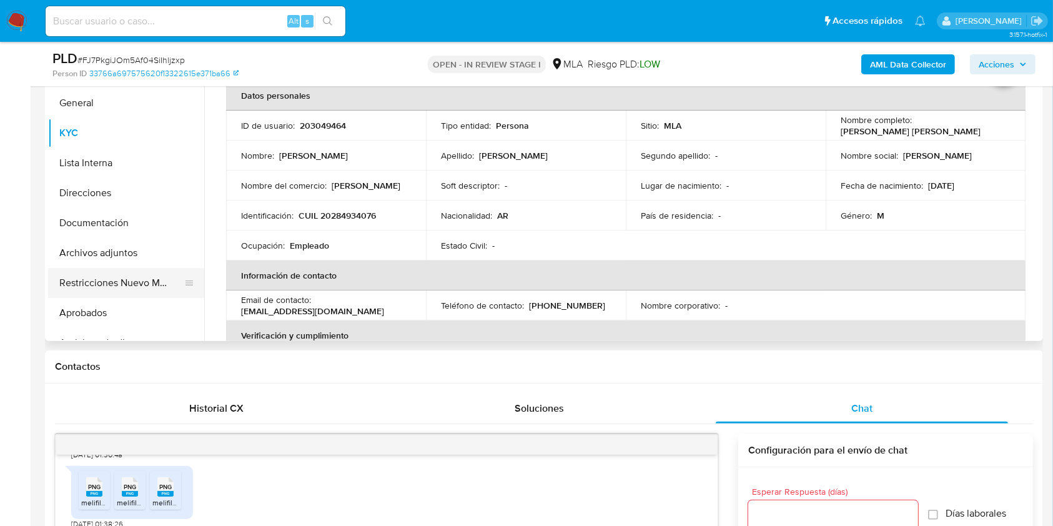
click at [100, 282] on button "Restricciones Nuevo Mundo" at bounding box center [121, 283] width 146 height 30
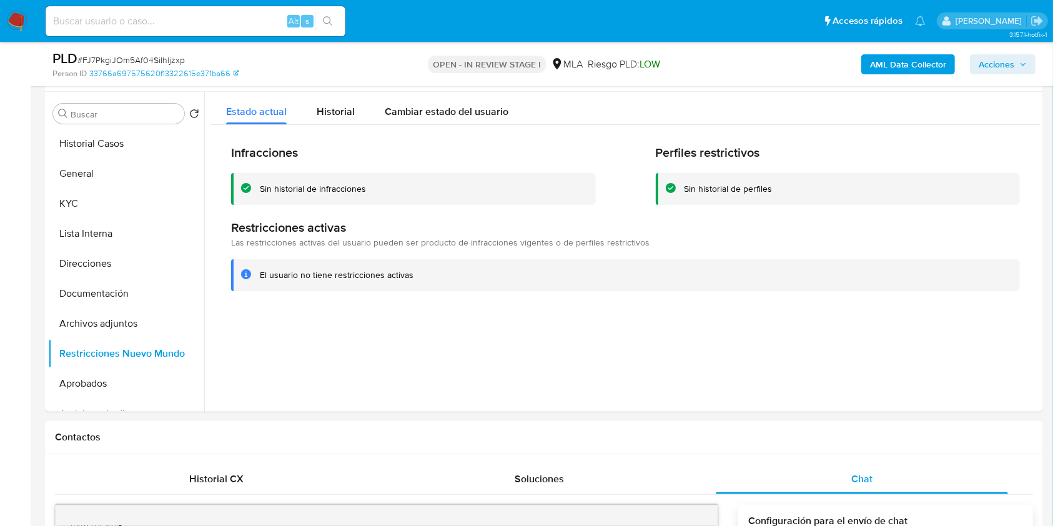
scroll to position [220, 0]
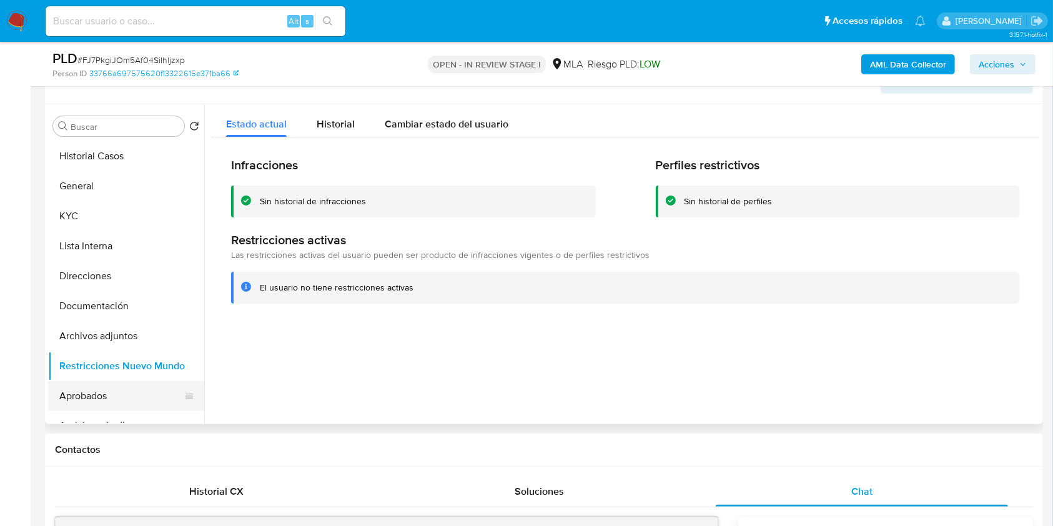
click at [94, 386] on button "Aprobados" at bounding box center [121, 396] width 146 height 30
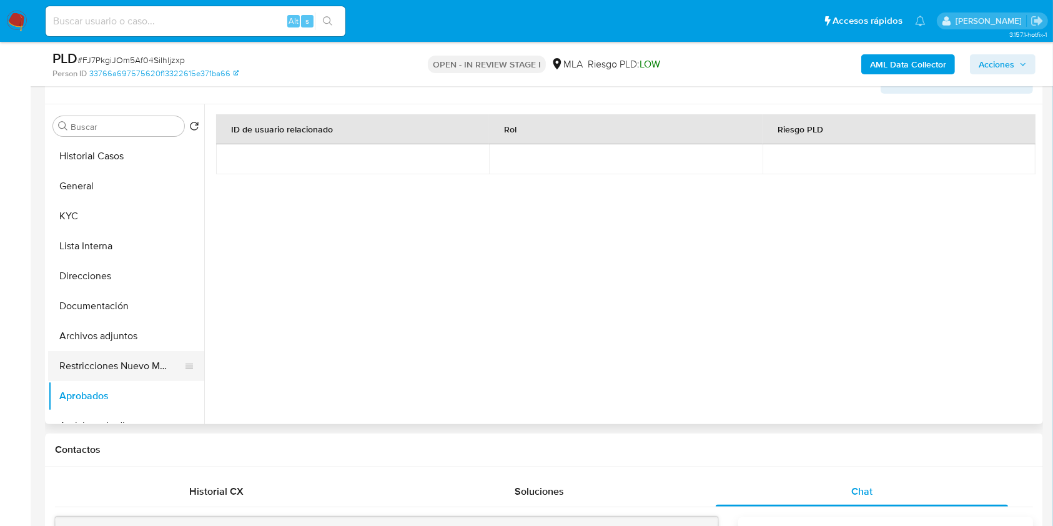
click at [124, 369] on button "Restricciones Nuevo Mundo" at bounding box center [121, 366] width 146 height 30
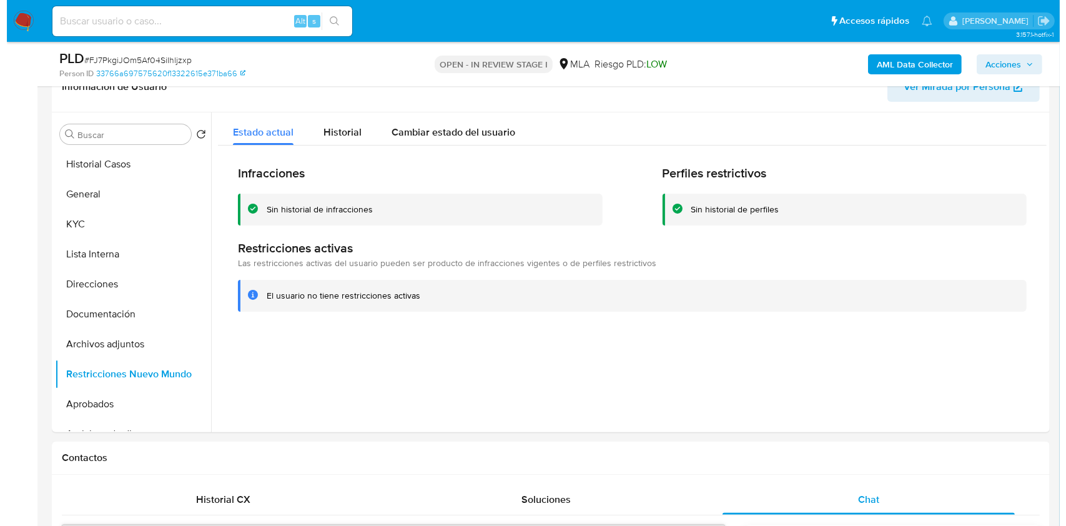
scroll to position [165, 0]
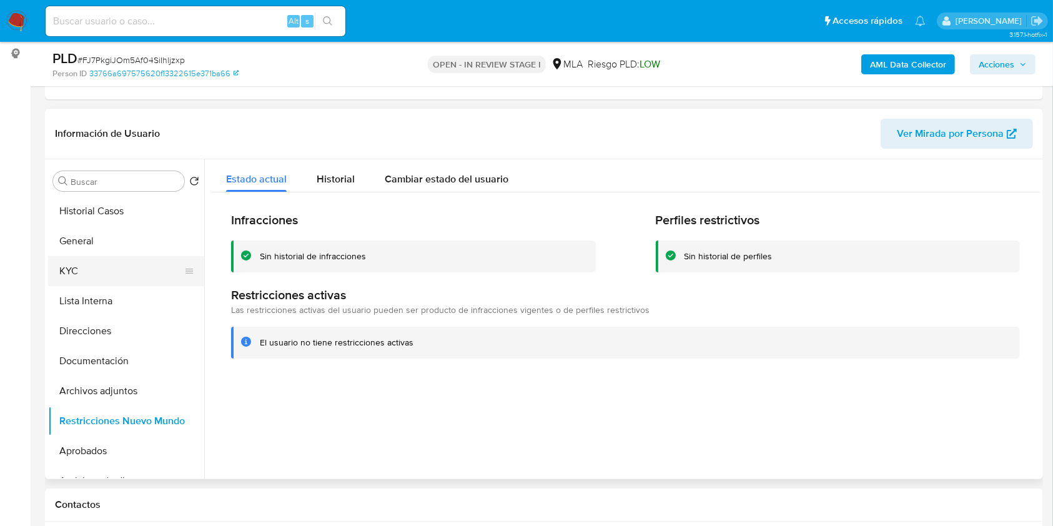
click at [72, 274] on button "KYC" at bounding box center [121, 271] width 146 height 30
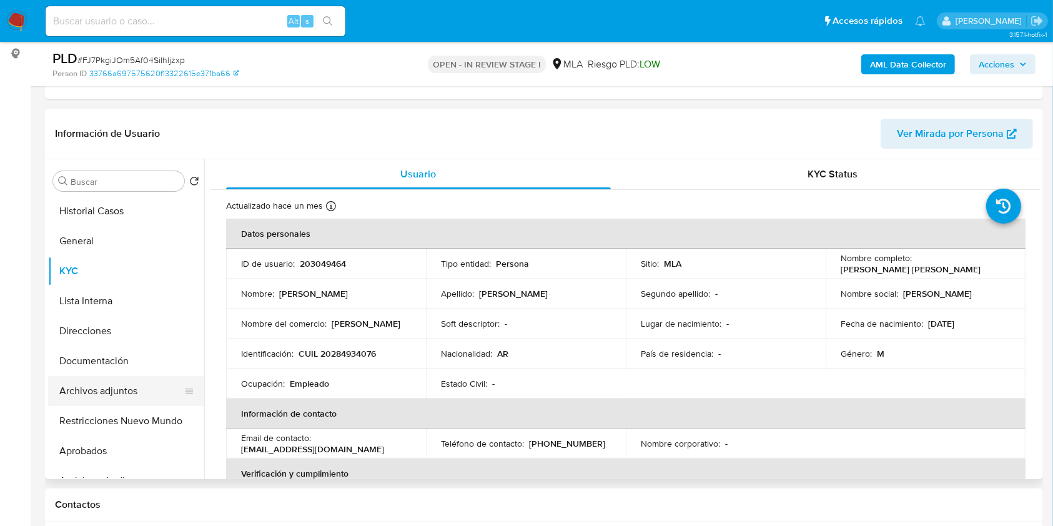
click at [113, 393] on button "Archivos adjuntos" at bounding box center [121, 391] width 146 height 30
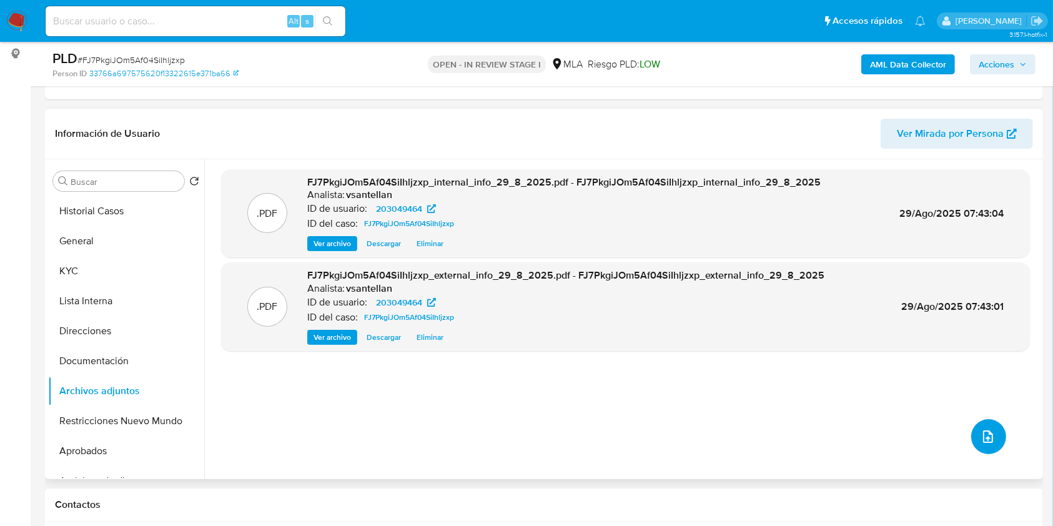
click at [985, 429] on span "upload-file" at bounding box center [987, 436] width 15 height 15
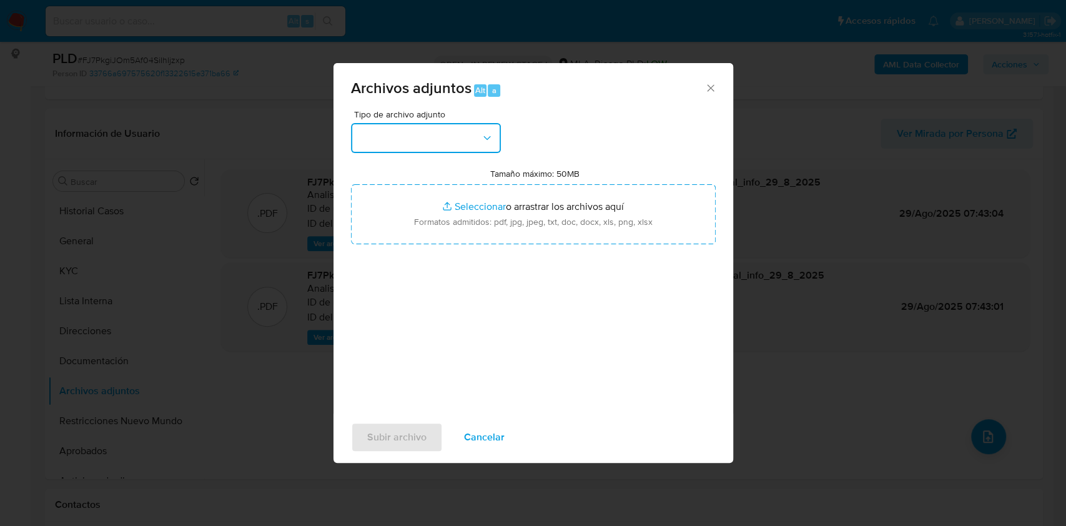
click at [426, 125] on button "button" at bounding box center [426, 138] width 150 height 30
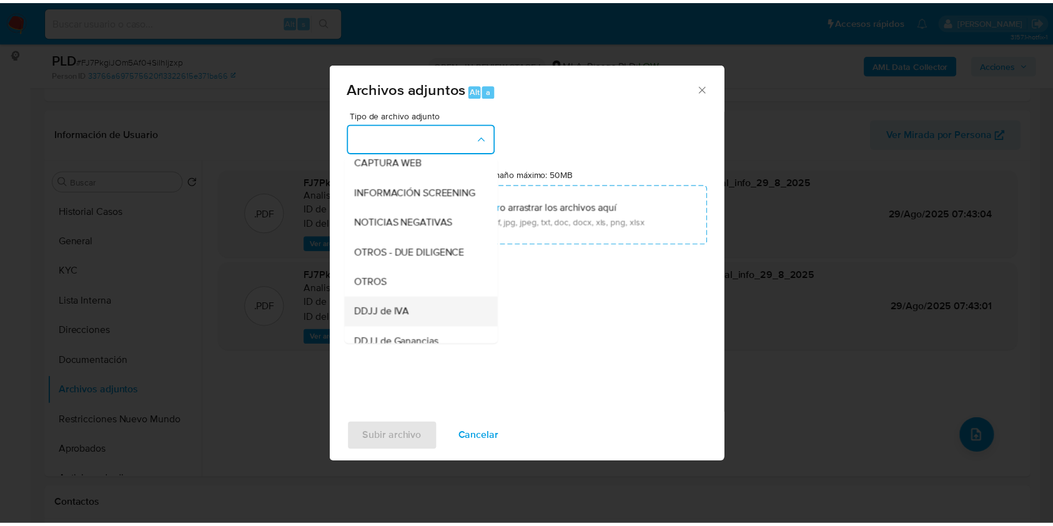
scroll to position [166, 0]
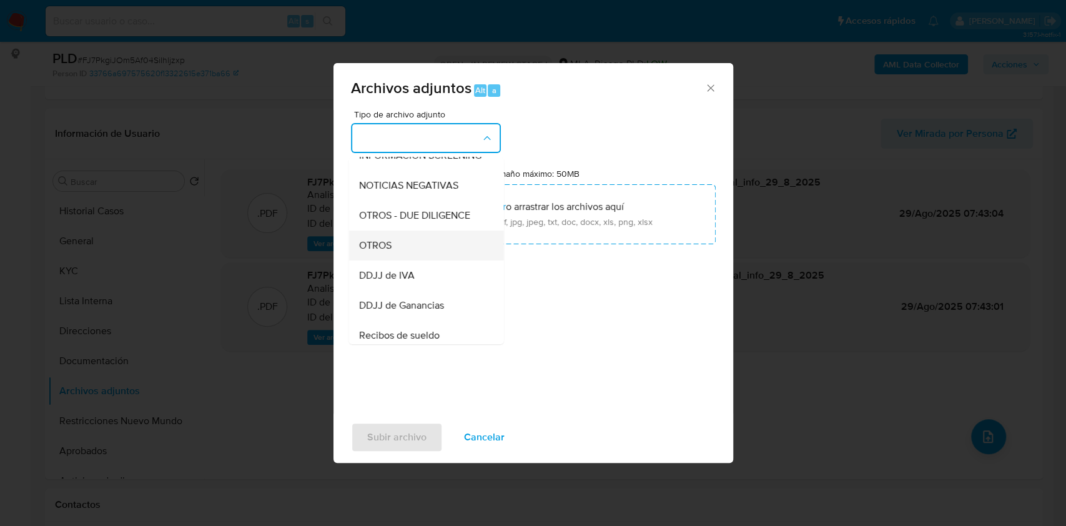
click at [416, 257] on div "OTROS" at bounding box center [421, 245] width 127 height 30
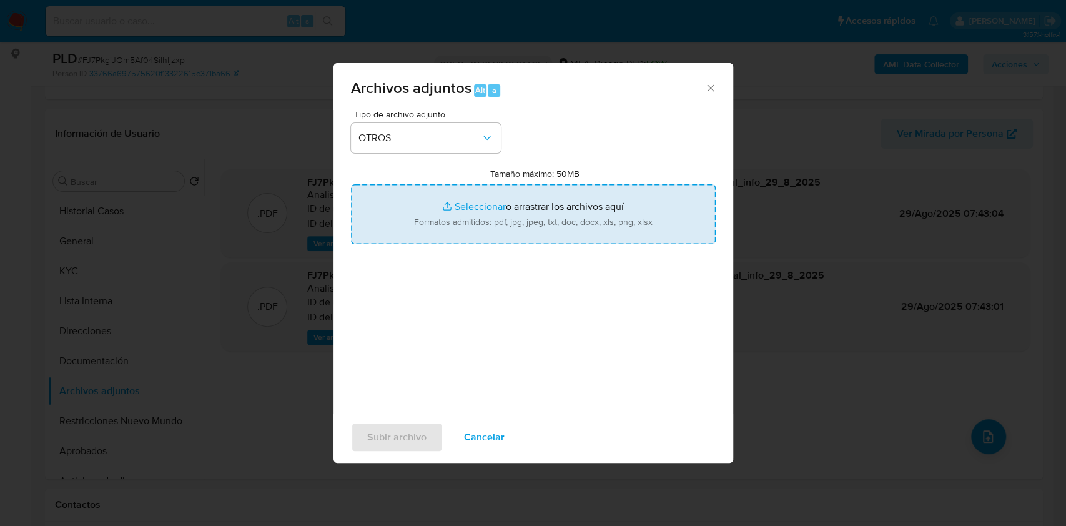
click at [469, 217] on input "Tamaño máximo: 50MB Seleccionar archivos" at bounding box center [533, 214] width 365 height 60
type input "C:\fakepath\Caselog-203049464- NO ROI.docx"
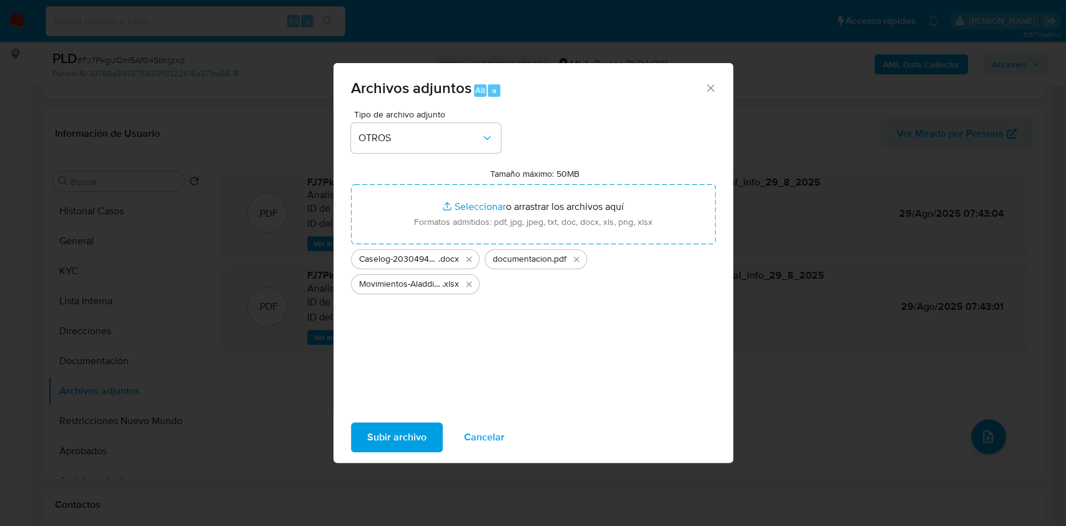
click at [425, 438] on button "Subir archivo" at bounding box center [397, 437] width 92 height 30
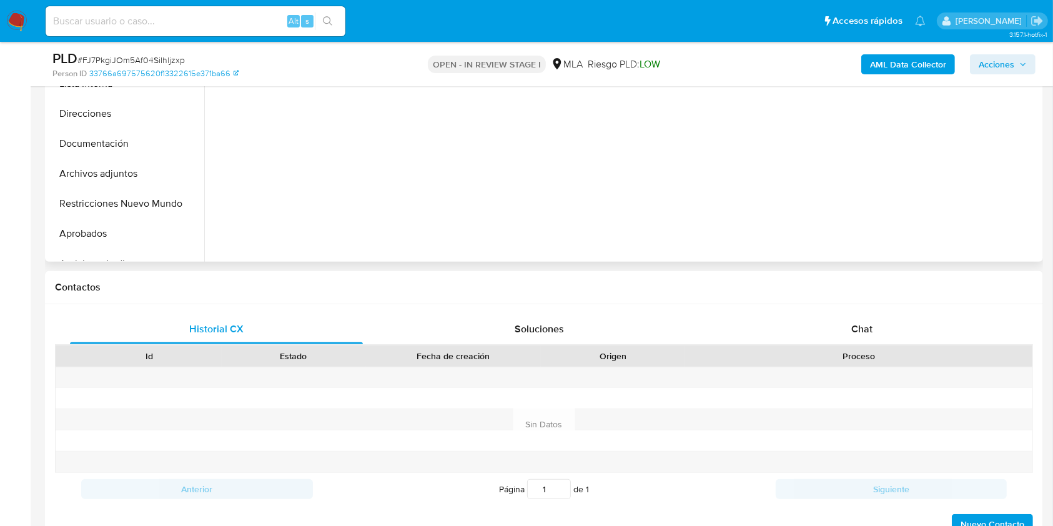
scroll to position [398, 0]
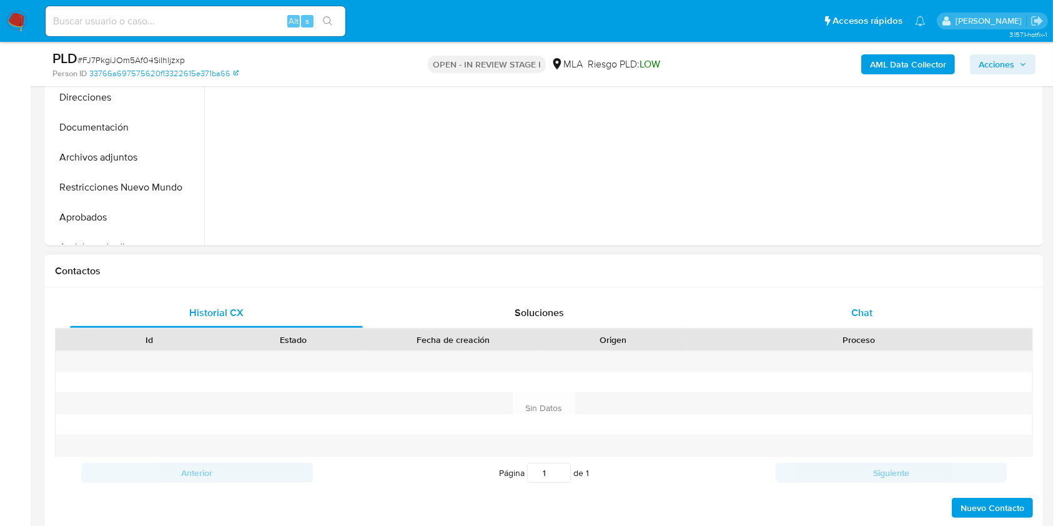
click at [928, 305] on div "Chat" at bounding box center [861, 313] width 293 height 30
select select "10"
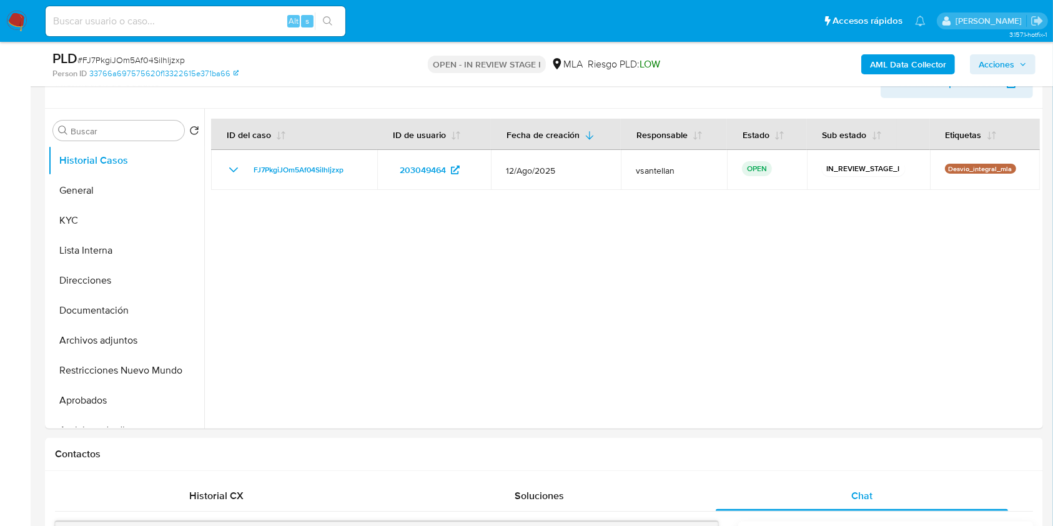
scroll to position [181, 0]
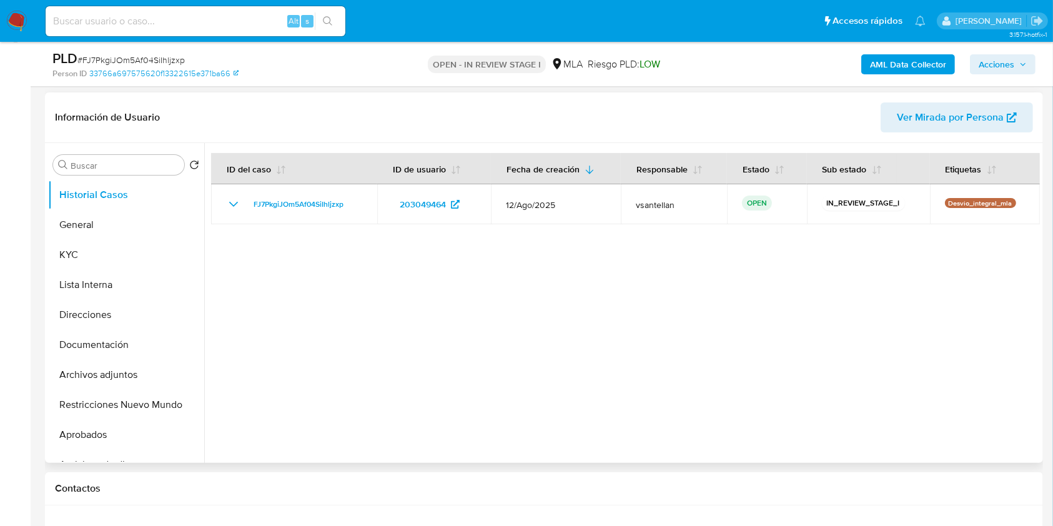
drag, startPoint x: 106, startPoint y: 395, endPoint x: 231, endPoint y: 354, distance: 132.1
click at [106, 396] on button "Restricciones Nuevo Mundo" at bounding box center [126, 405] width 156 height 30
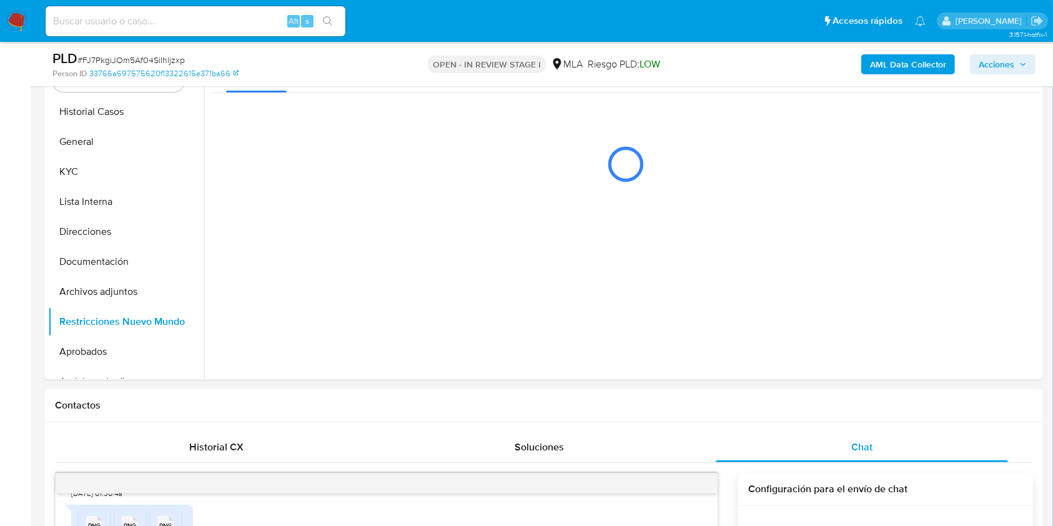
scroll to position [223, 0]
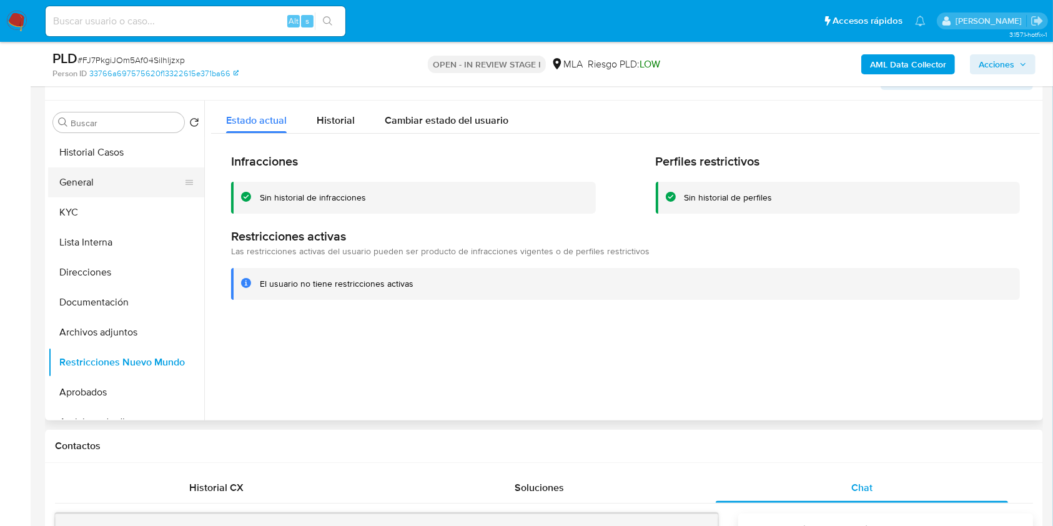
click at [74, 178] on button "General" at bounding box center [121, 182] width 146 height 30
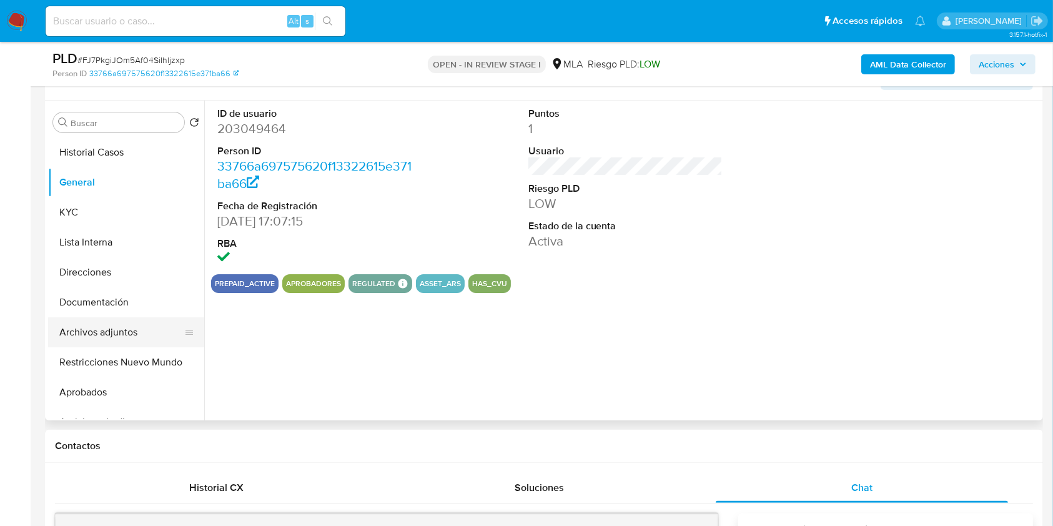
click at [125, 333] on button "Archivos adjuntos" at bounding box center [121, 332] width 146 height 30
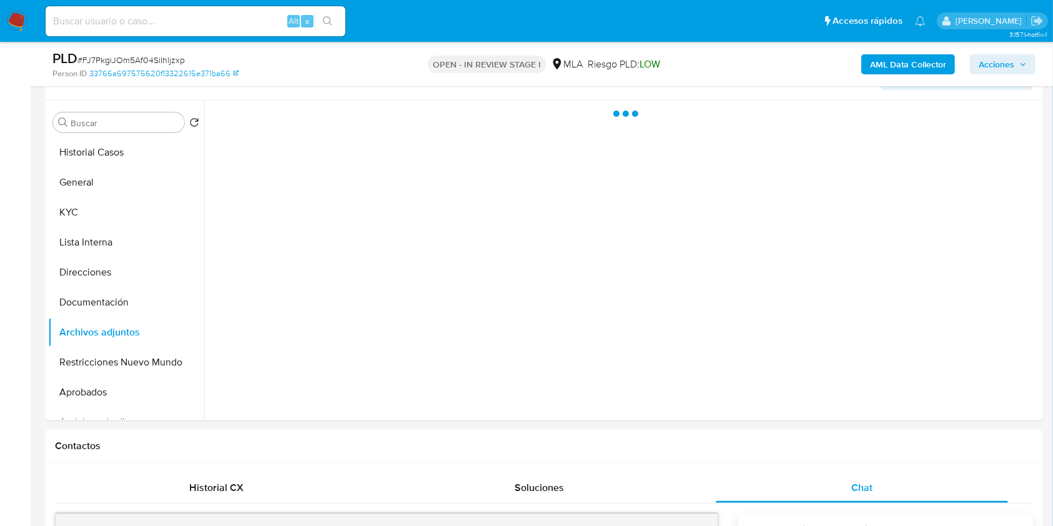
click at [1005, 67] on span "Acciones" at bounding box center [996, 64] width 36 height 20
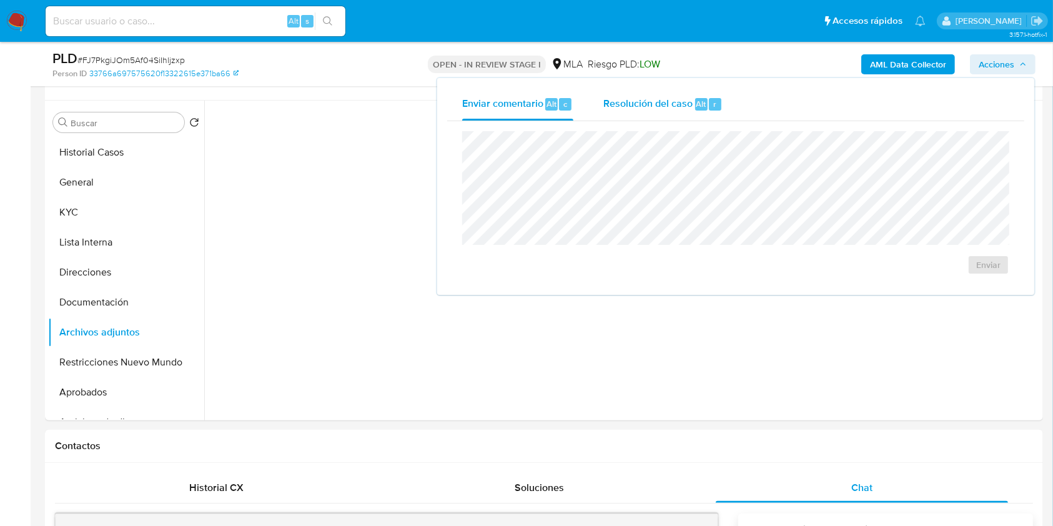
click at [692, 97] on div "Resolución del caso Alt r" at bounding box center [662, 104] width 119 height 32
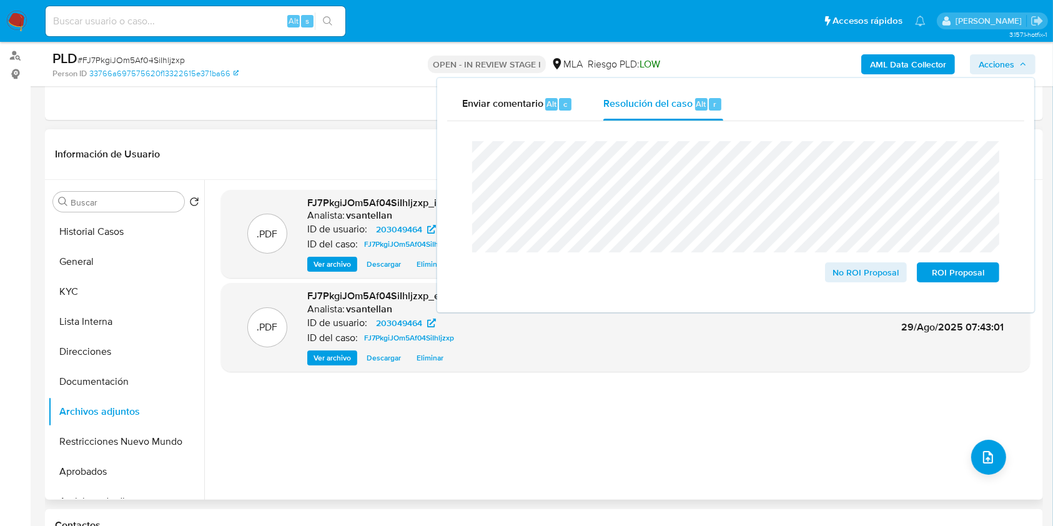
scroll to position [57, 0]
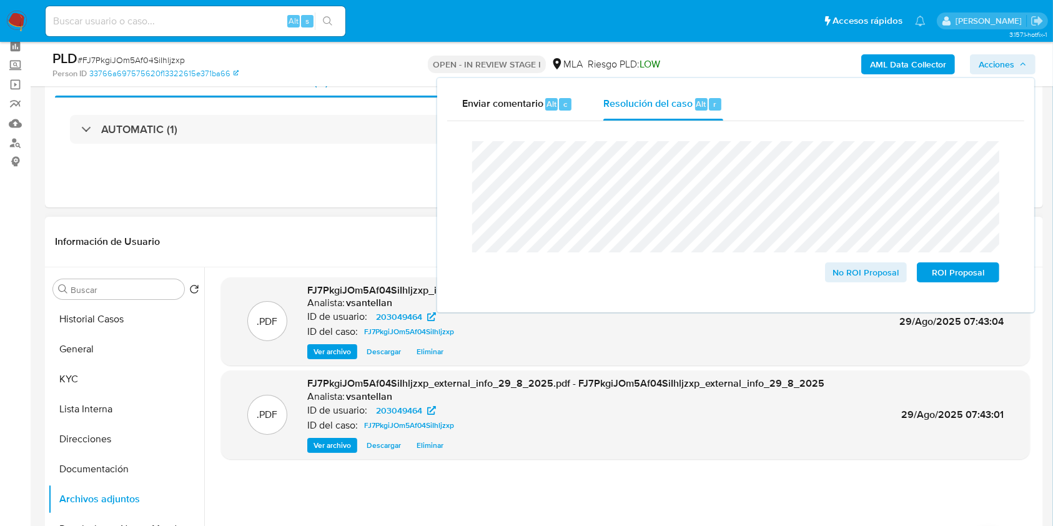
click at [385, 250] on header "Información de Usuario Ver Mirada por Persona" at bounding box center [544, 242] width 978 height 30
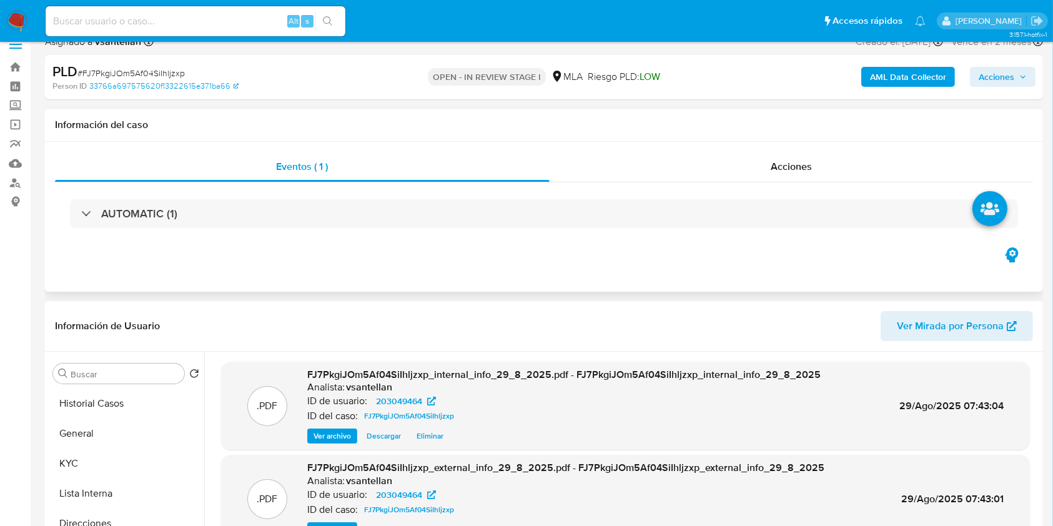
scroll to position [0, 0]
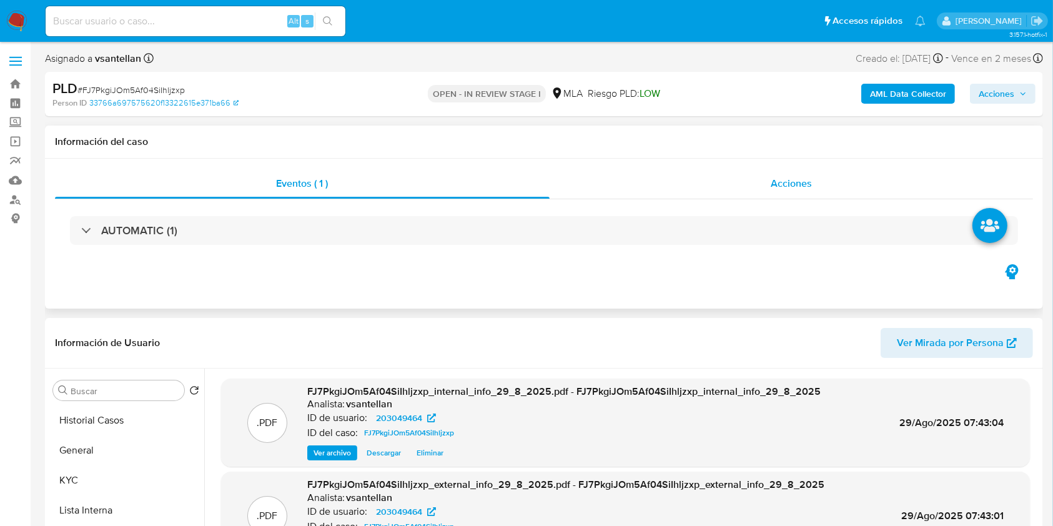
click at [781, 192] on div "Acciones" at bounding box center [791, 184] width 484 height 30
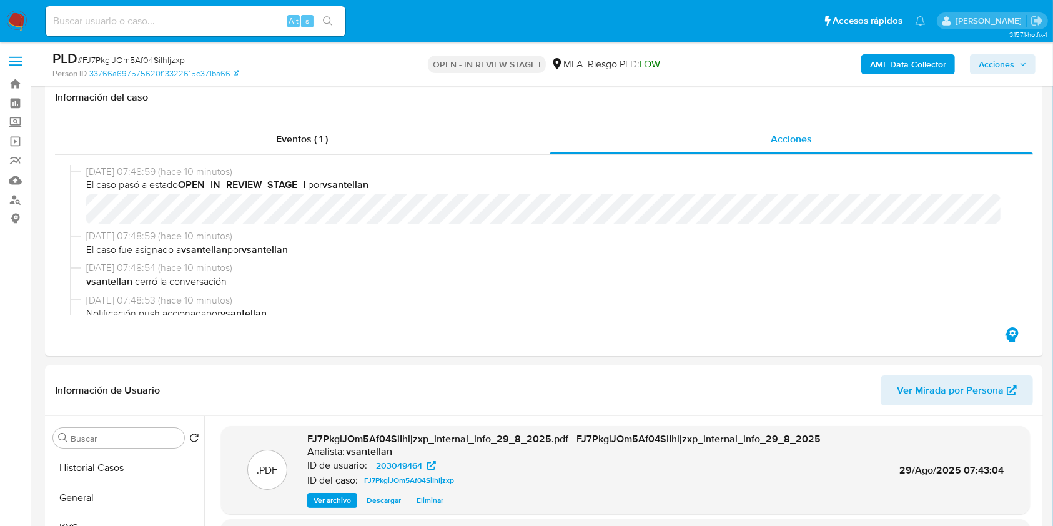
scroll to position [250, 0]
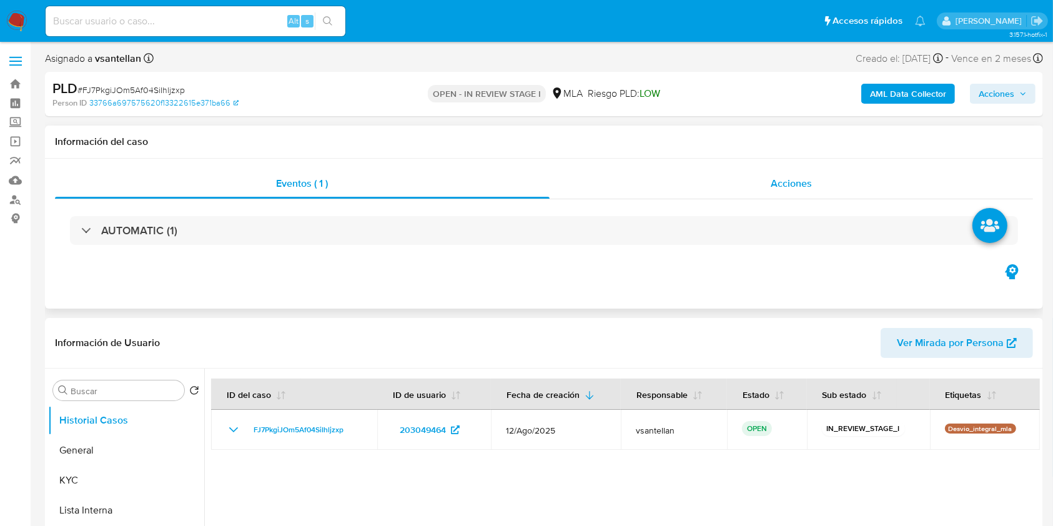
click at [826, 189] on div "Acciones" at bounding box center [791, 184] width 484 height 30
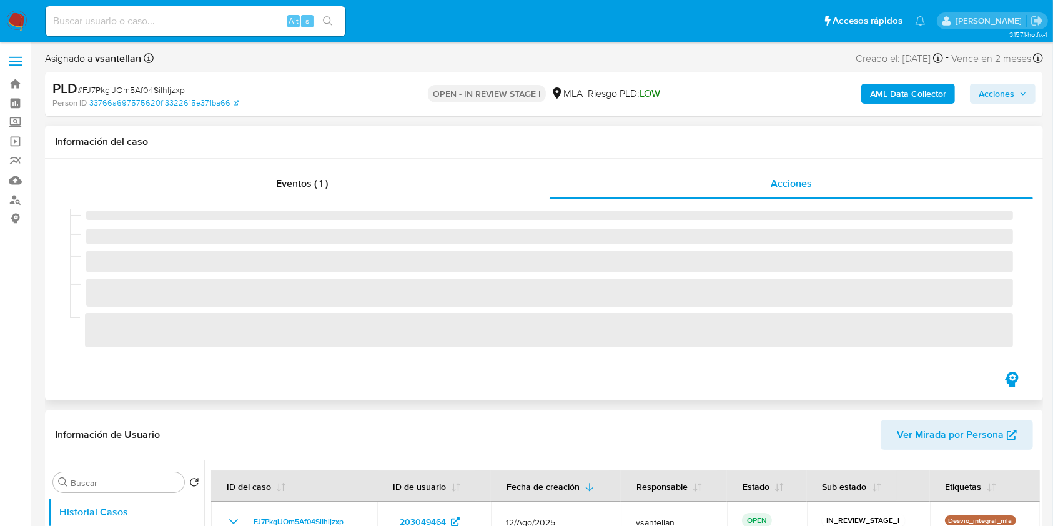
select select "10"
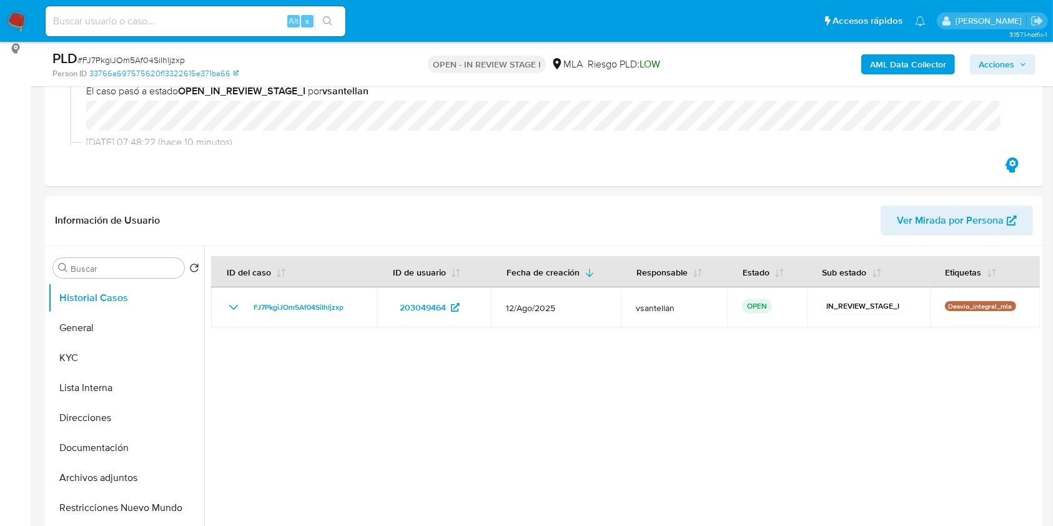
scroll to position [179, 0]
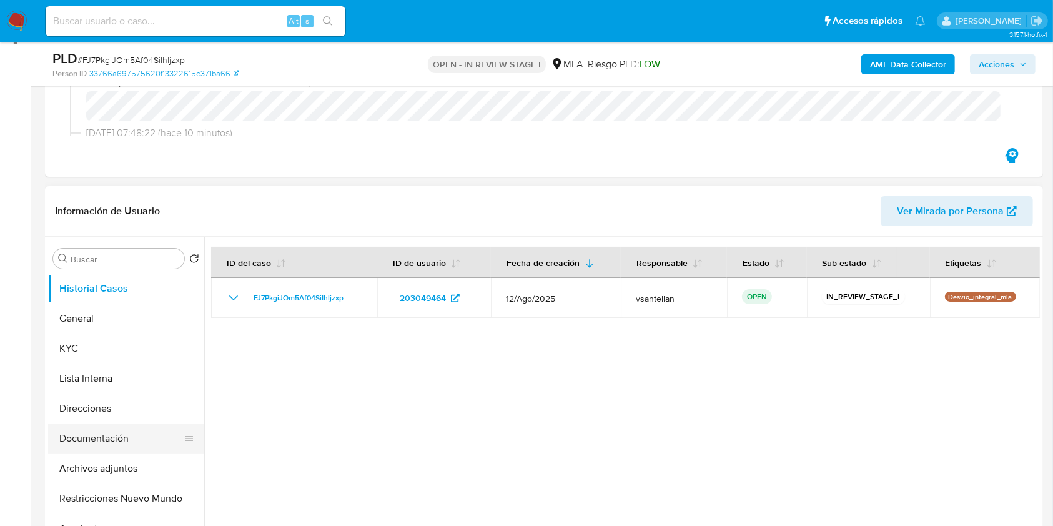
drag, startPoint x: 131, startPoint y: 463, endPoint x: 172, endPoint y: 441, distance: 46.6
click at [130, 463] on button "Archivos adjuntos" at bounding box center [126, 468] width 156 height 30
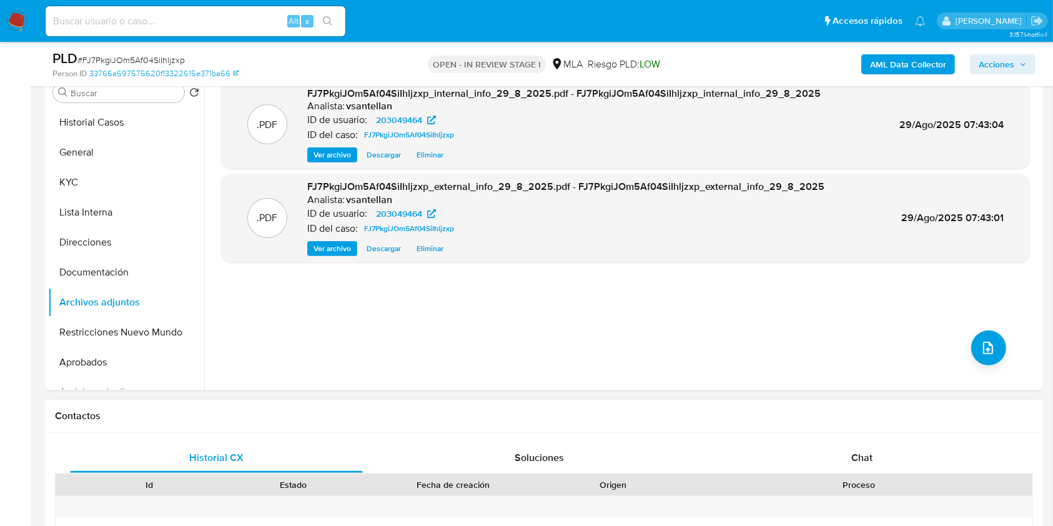
scroll to position [429, 0]
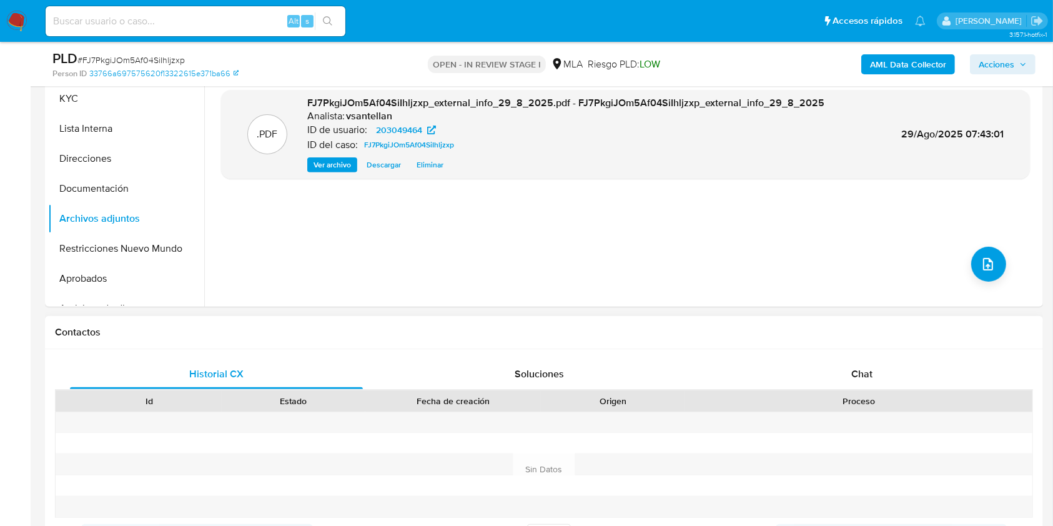
drag, startPoint x: 929, startPoint y: 385, endPoint x: 951, endPoint y: 345, distance: 45.5
click at [929, 385] on div "Chat" at bounding box center [861, 374] width 293 height 30
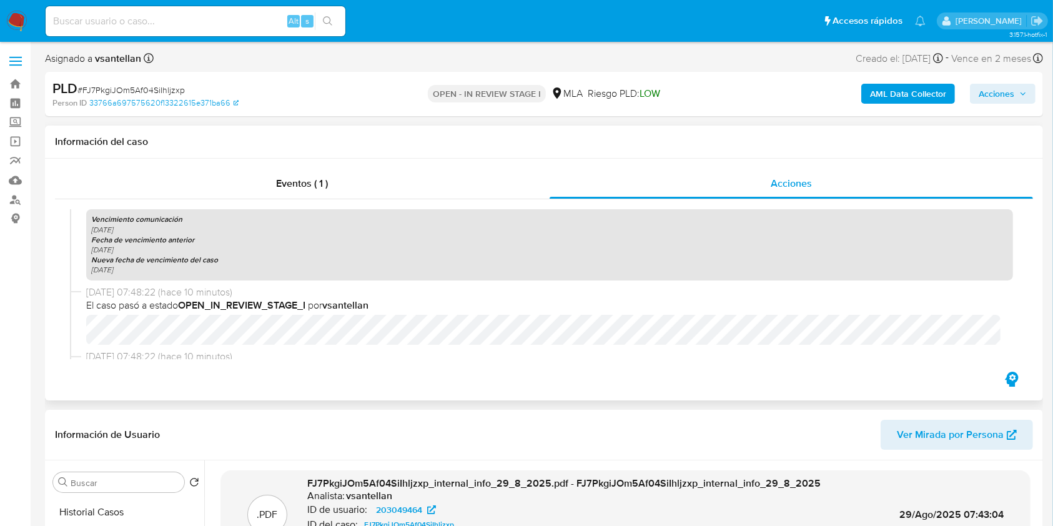
scroll to position [224, 0]
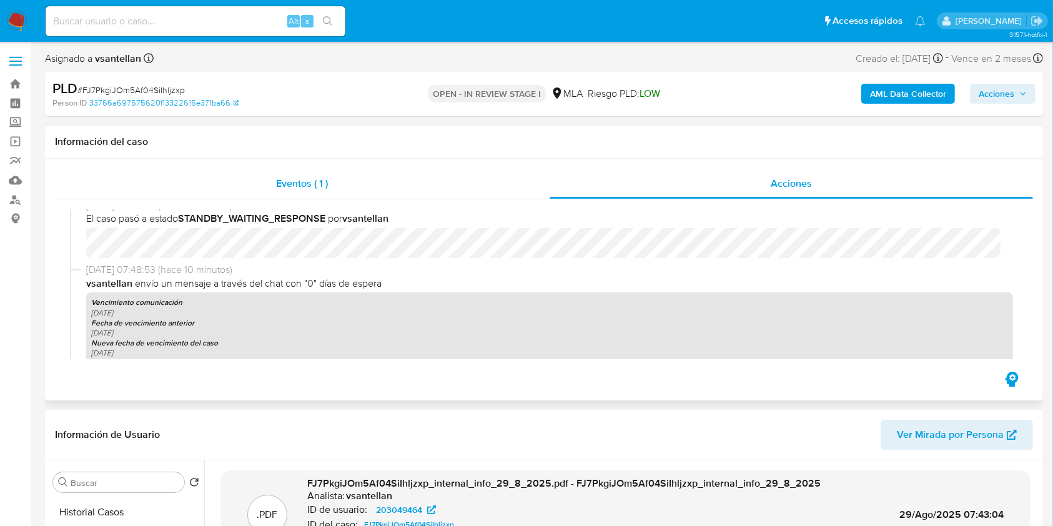
click at [400, 194] on div "Eventos ( 1 )" at bounding box center [302, 184] width 494 height 30
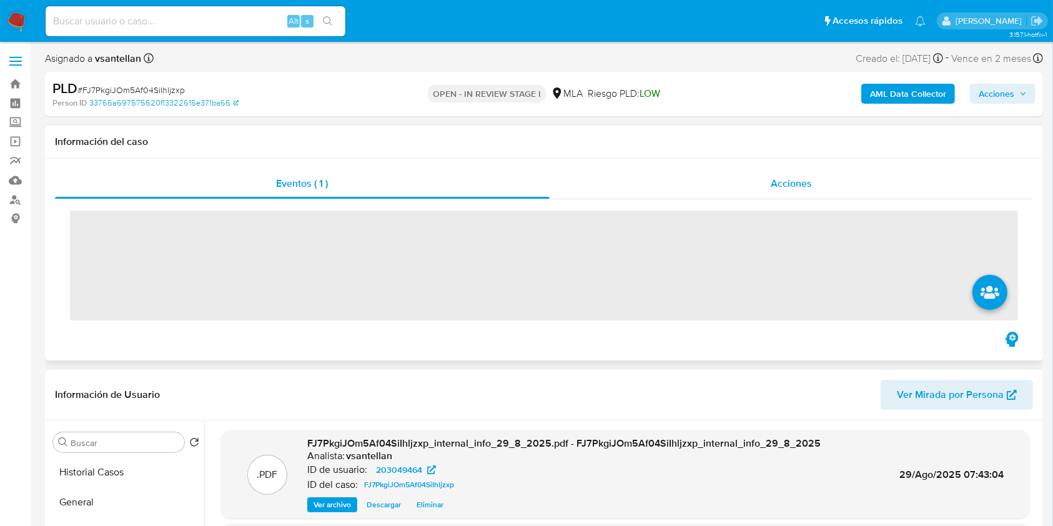
click at [564, 188] on div "Acciones" at bounding box center [791, 184] width 484 height 30
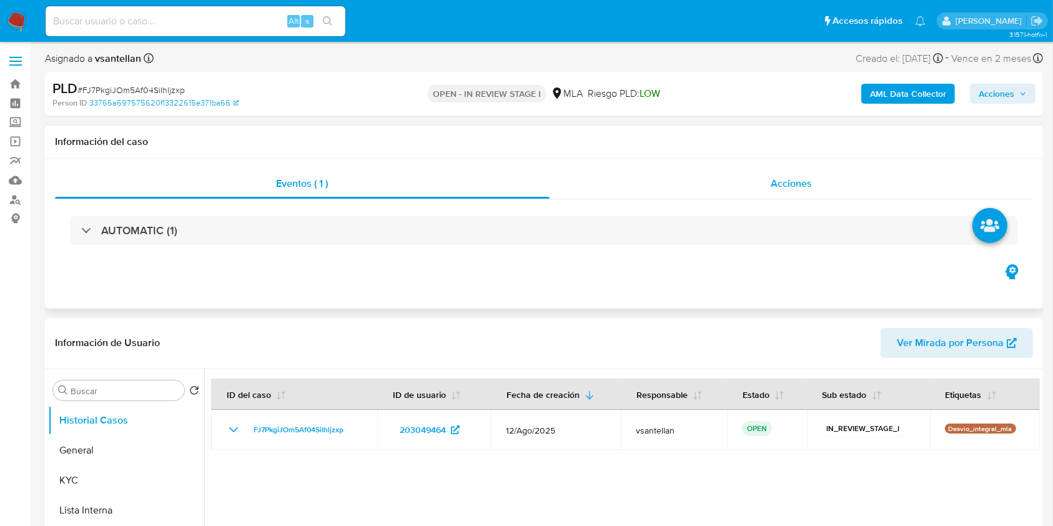
click at [766, 180] on div "Acciones" at bounding box center [791, 184] width 484 height 30
select select "10"
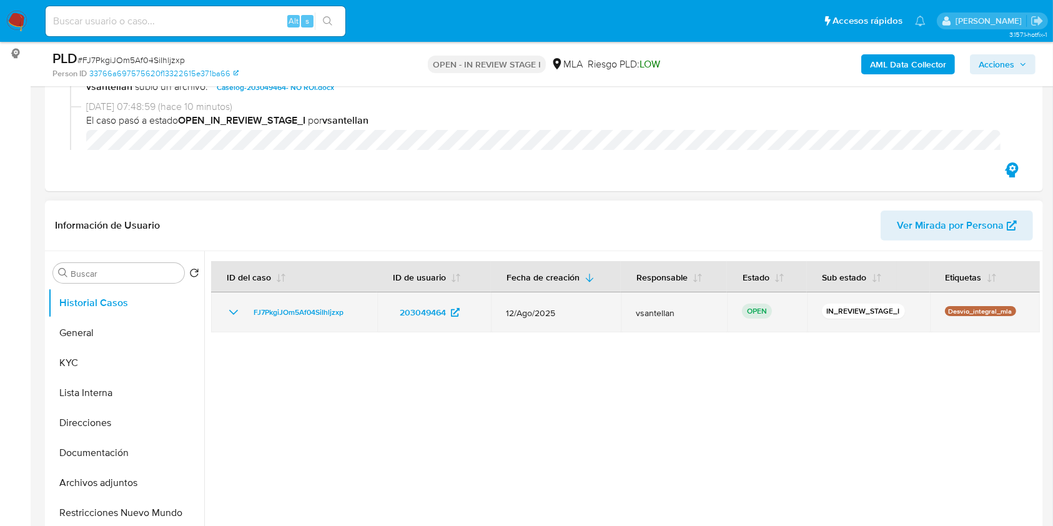
scroll to position [166, 0]
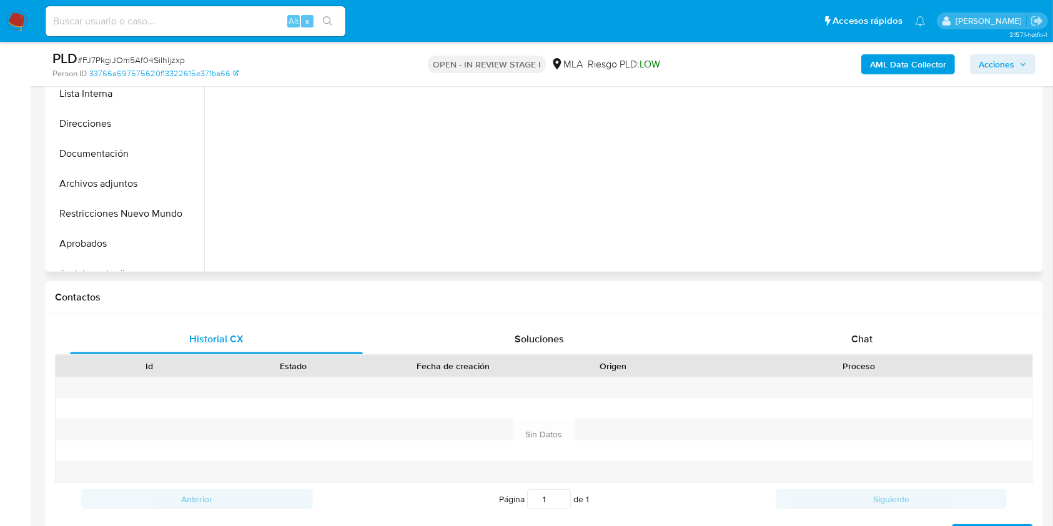
scroll to position [376, 0]
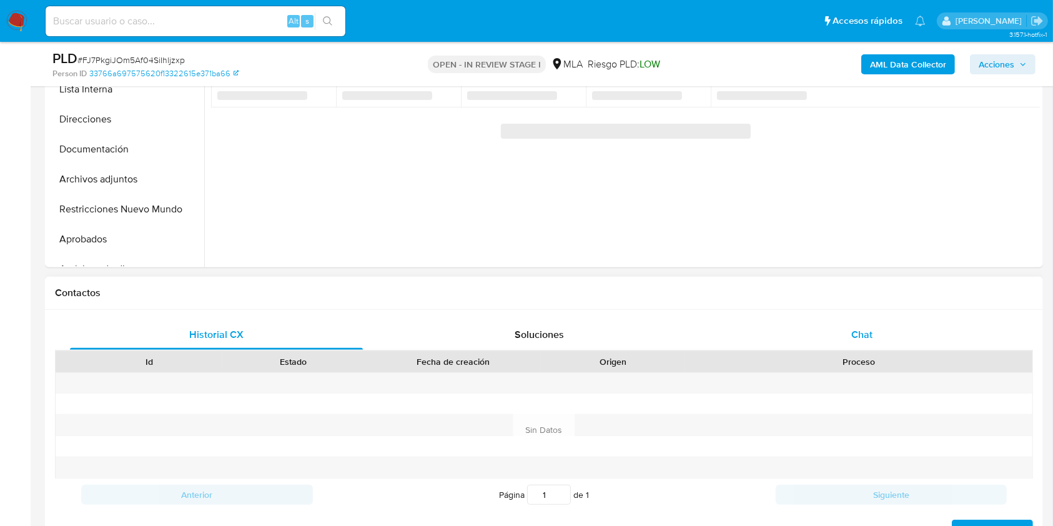
drag, startPoint x: 918, startPoint y: 335, endPoint x: 931, endPoint y: 320, distance: 19.0
click at [918, 335] on div "Chat" at bounding box center [861, 335] width 293 height 30
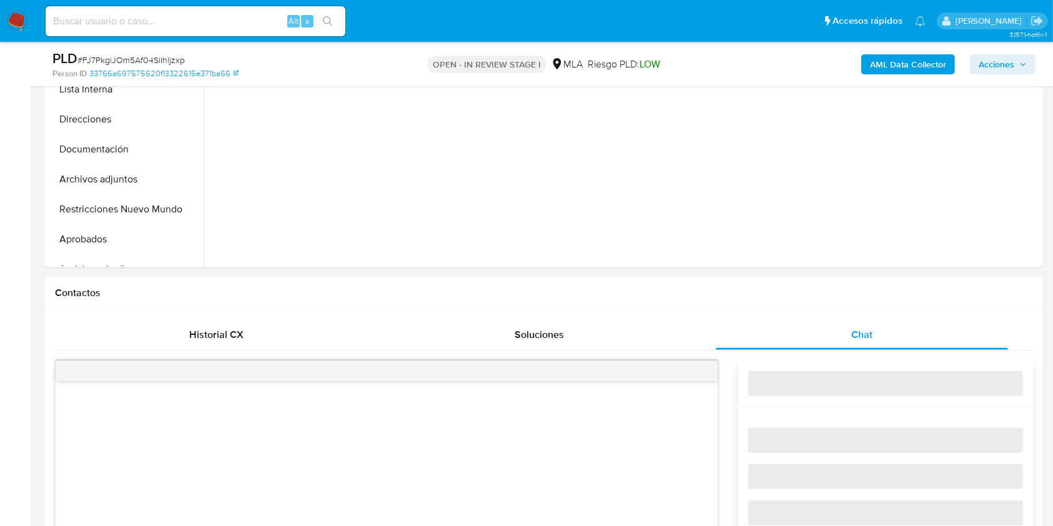
select select "10"
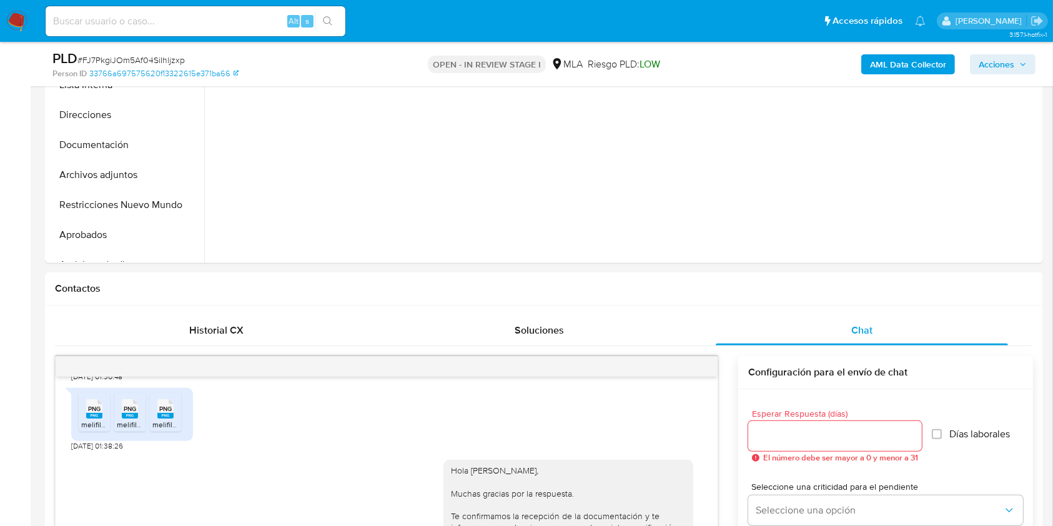
scroll to position [309, 0]
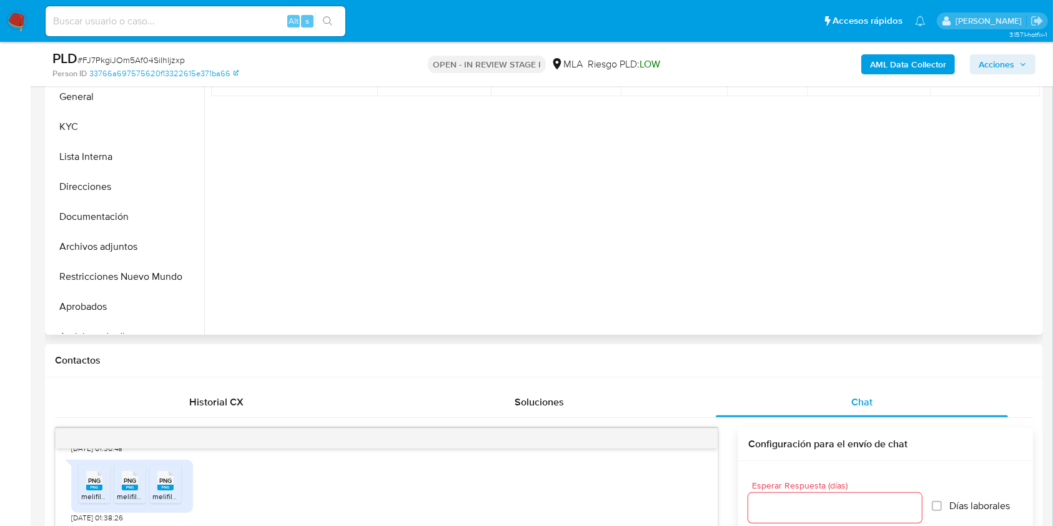
drag, startPoint x: 130, startPoint y: 275, endPoint x: 226, endPoint y: 244, distance: 101.1
click at [129, 277] on button "Restricciones Nuevo Mundo" at bounding box center [126, 277] width 156 height 30
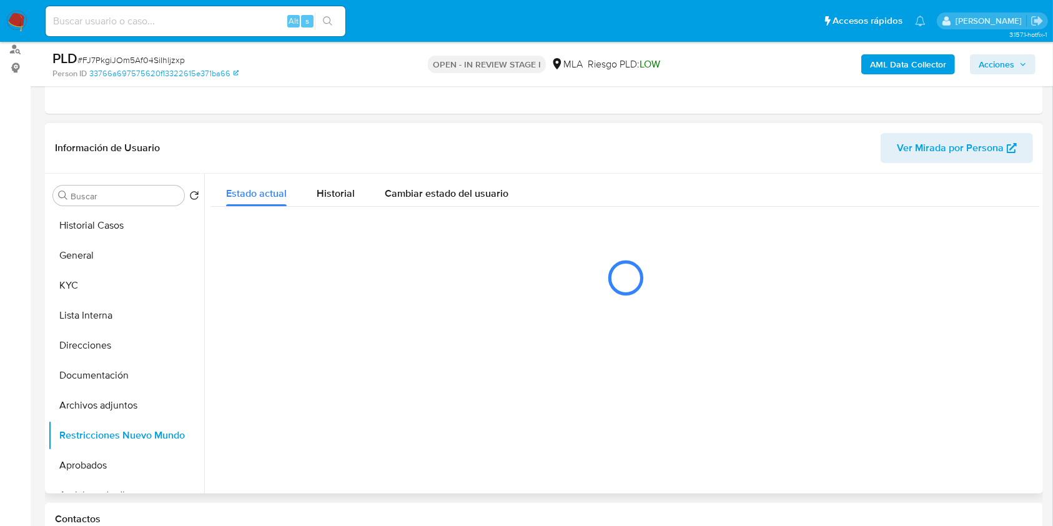
scroll to position [147, 0]
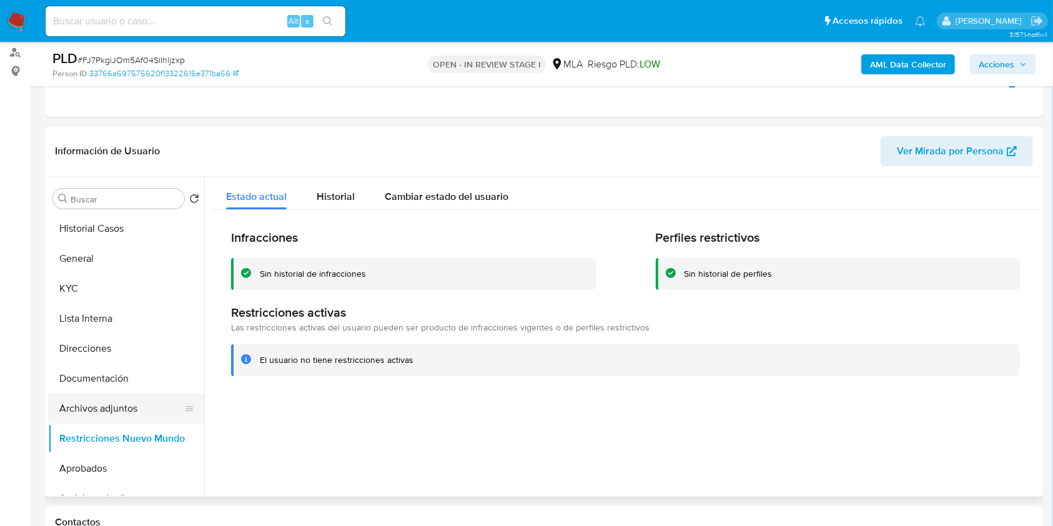
click at [130, 412] on button "Archivos adjuntos" at bounding box center [121, 408] width 146 height 30
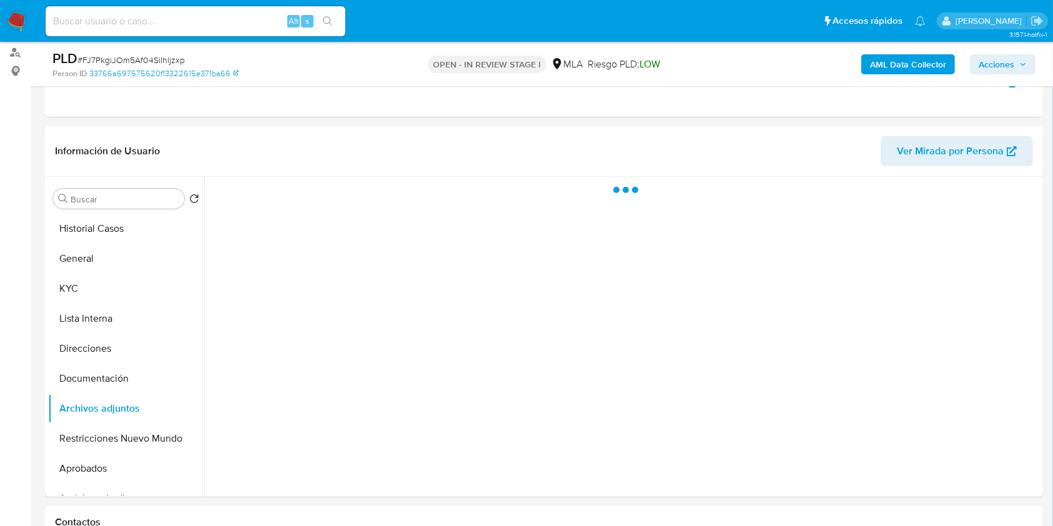
click at [1000, 58] on span "Acciones" at bounding box center [996, 64] width 36 height 20
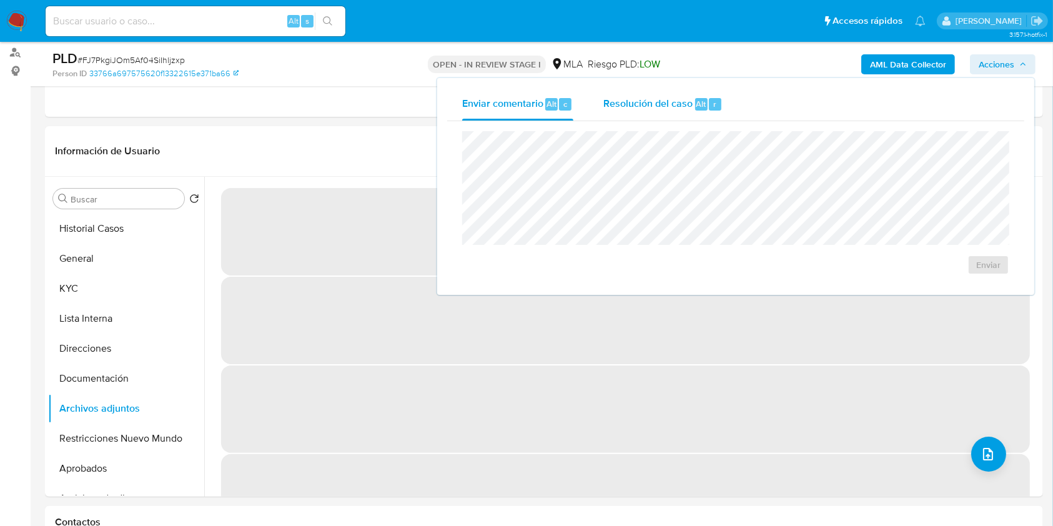
click at [662, 114] on div "Resolución del caso Alt r" at bounding box center [662, 104] width 119 height 32
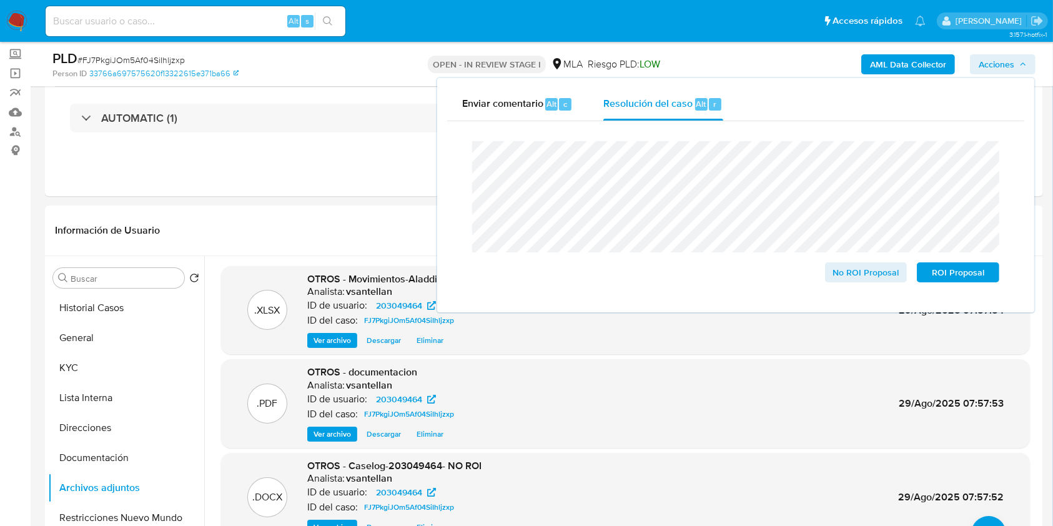
scroll to position [62, 0]
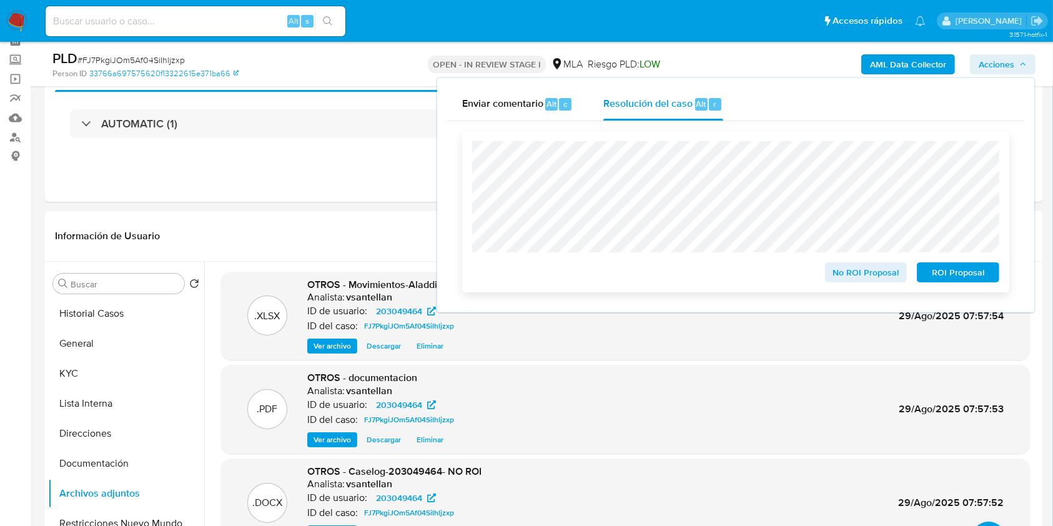
click at [851, 273] on span "No ROI Proposal" at bounding box center [865, 271] width 65 height 17
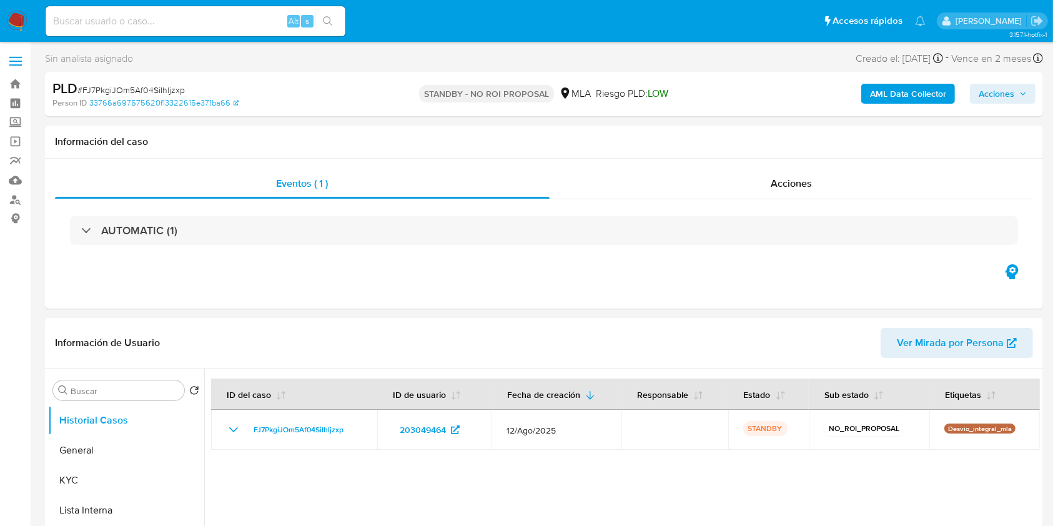
select select "10"
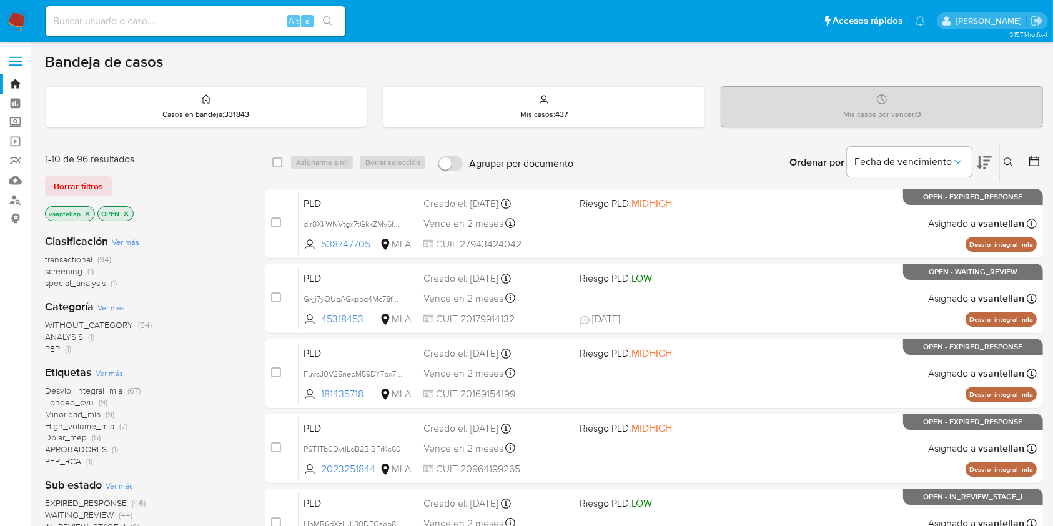
drag, startPoint x: 1008, startPoint y: 159, endPoint x: 964, endPoint y: 191, distance: 54.6
click at [1008, 159] on icon at bounding box center [1008, 162] width 10 height 10
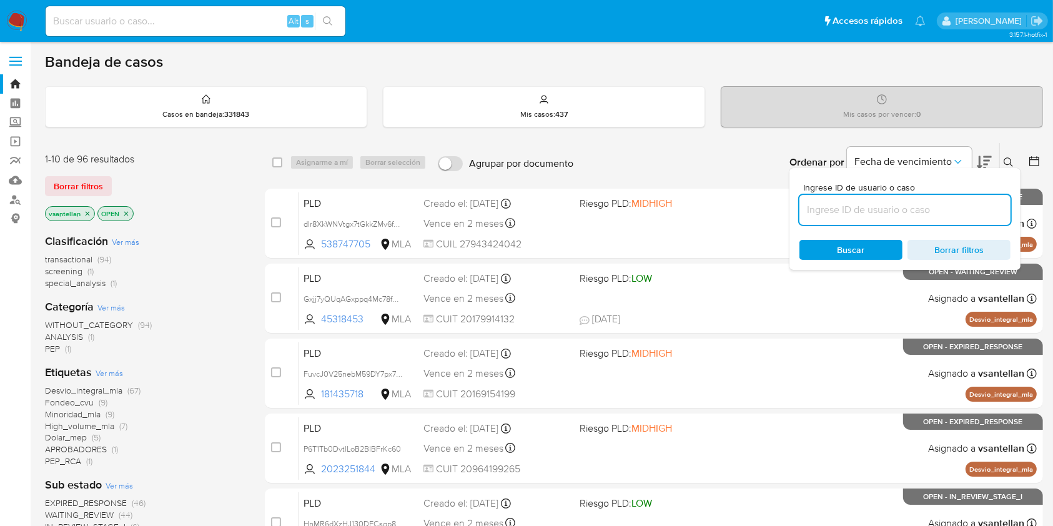
click at [927, 212] on input at bounding box center [904, 210] width 211 height 16
type input "13860226"
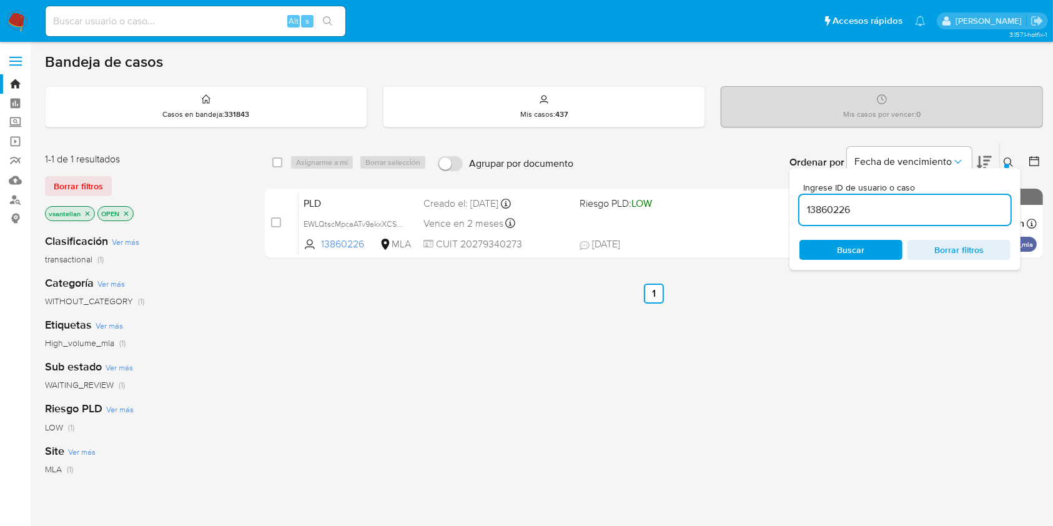
click at [1006, 159] on icon at bounding box center [1008, 162] width 10 height 10
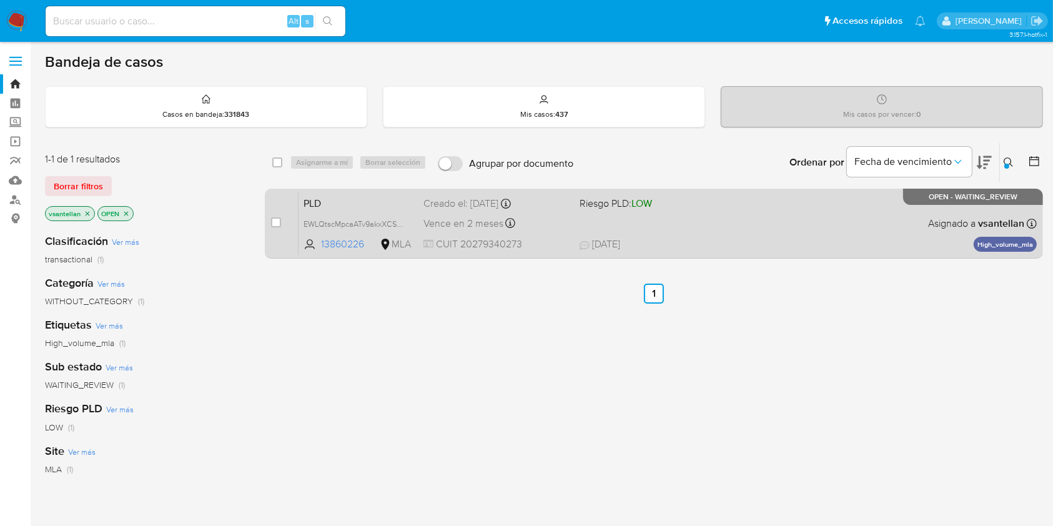
click at [853, 213] on div "PLD EWLQtscMpcaATv9akxXCSFwS 13860226 MLA Riesgo PLD: LOW Creado el: [DATE] Cre…" at bounding box center [667, 223] width 738 height 63
click at [734, 240] on span "[DATE] [DATE] 10:56" at bounding box center [730, 244] width 302 height 14
click at [276, 222] on input "checkbox" at bounding box center [276, 222] width 10 height 10
checkbox input "true"
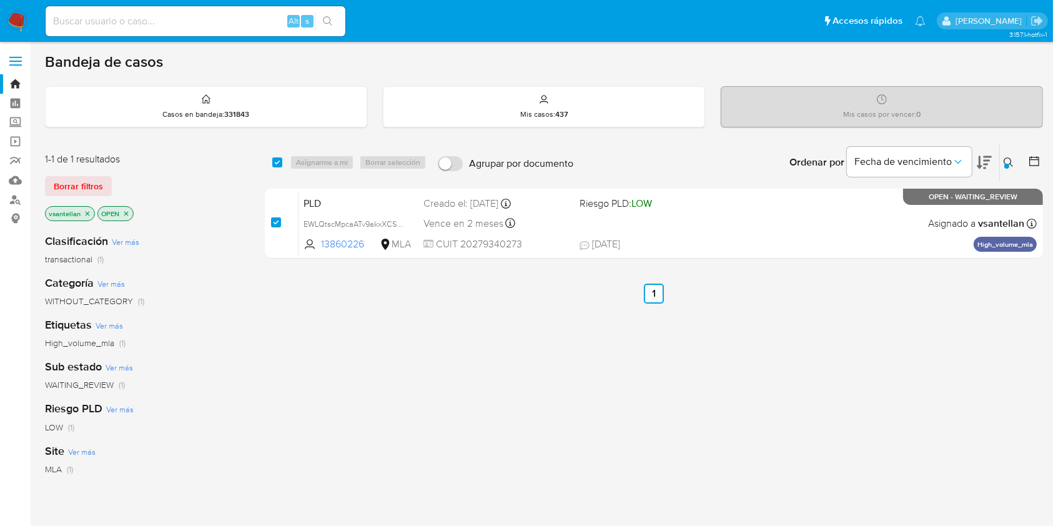
checkbox input "true"
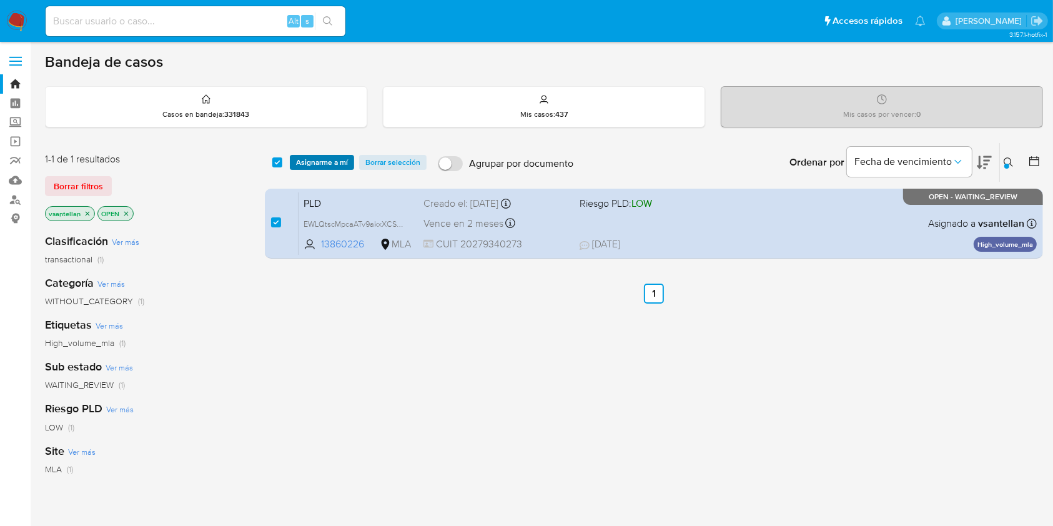
click at [325, 165] on span "Asignarme a mí" at bounding box center [322, 162] width 52 height 12
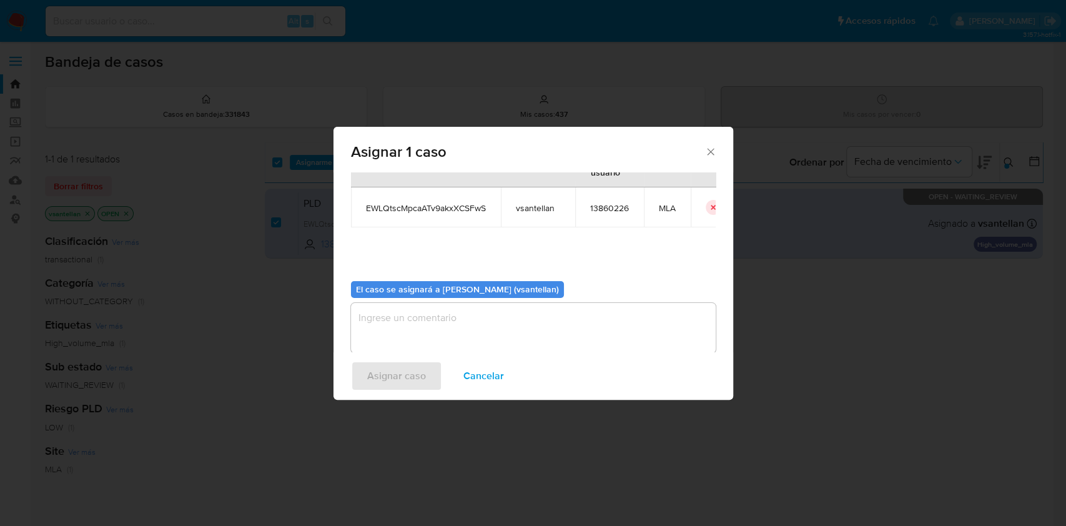
scroll to position [64, 0]
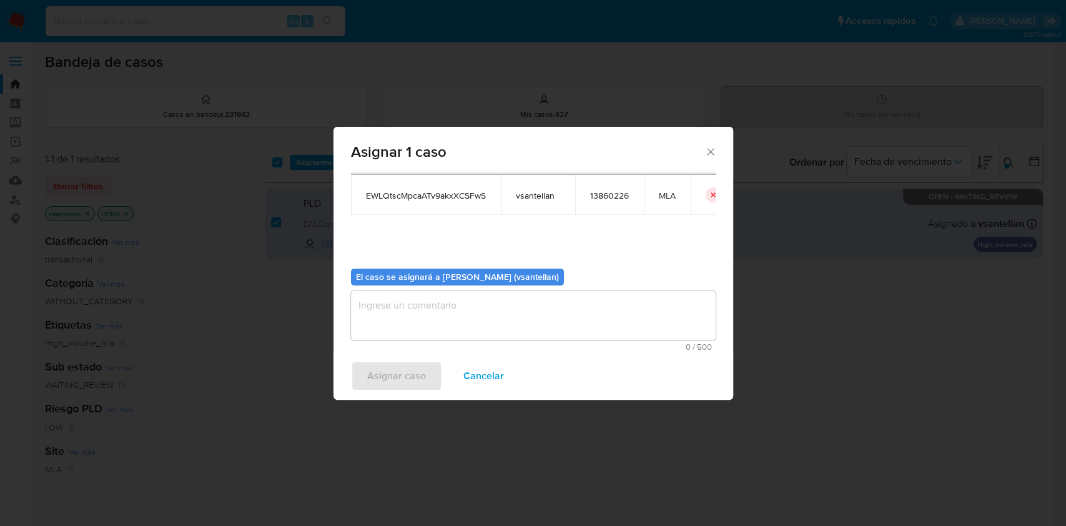
click at [379, 326] on textarea "assign-modal" at bounding box center [533, 315] width 365 height 50
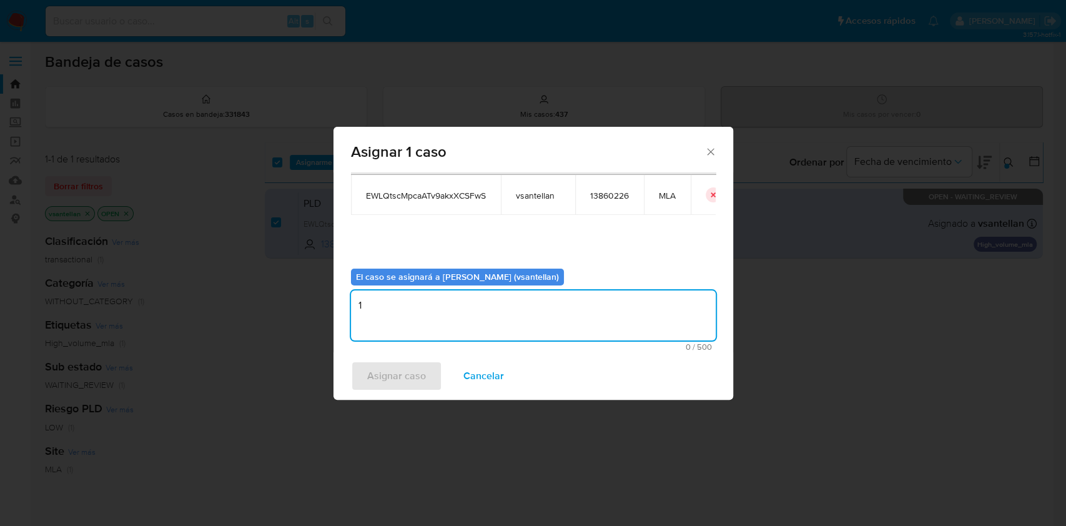
type textarea "1"
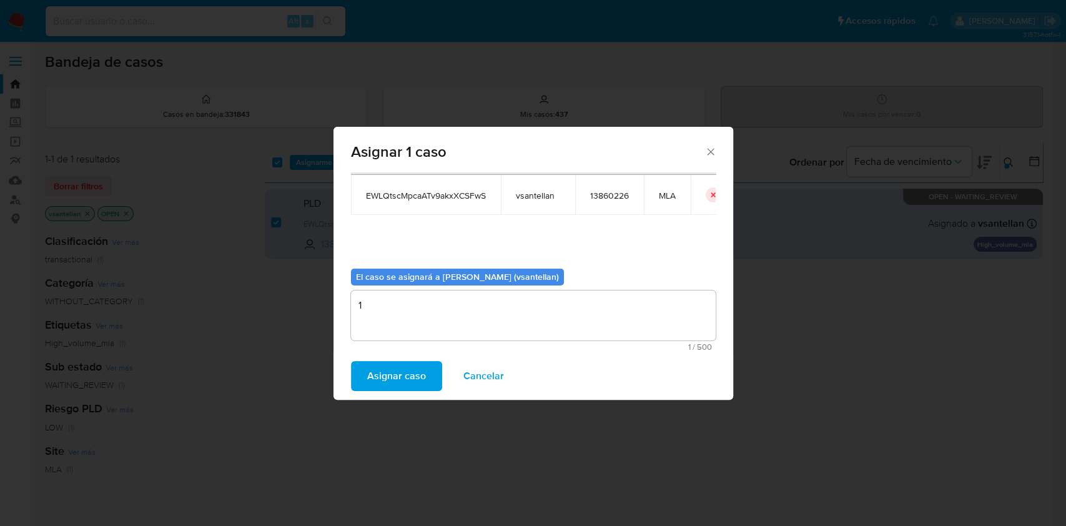
drag, startPoint x: 396, startPoint y: 378, endPoint x: 694, endPoint y: 400, distance: 298.5
click at [395, 379] on span "Asignar caso" at bounding box center [396, 375] width 59 height 27
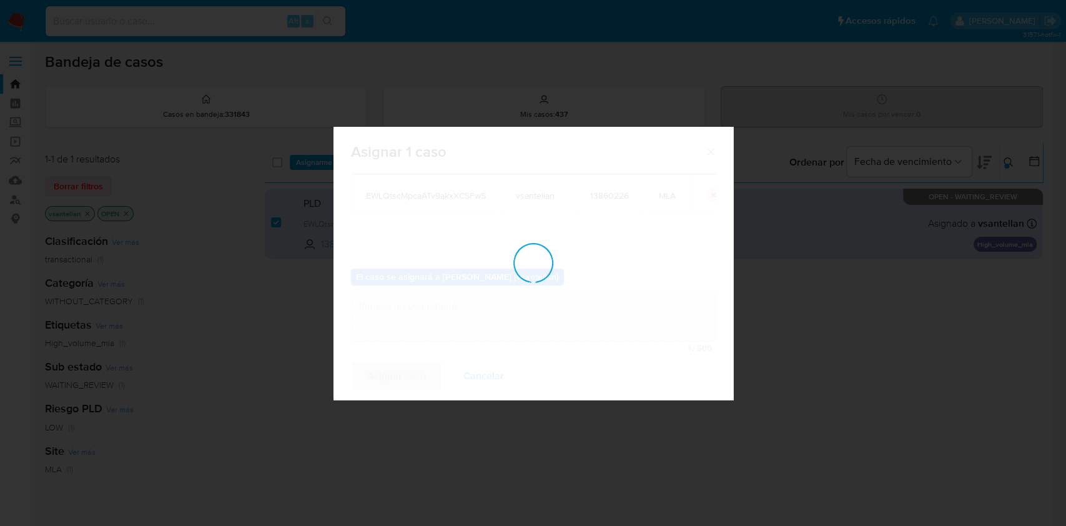
checkbox input "false"
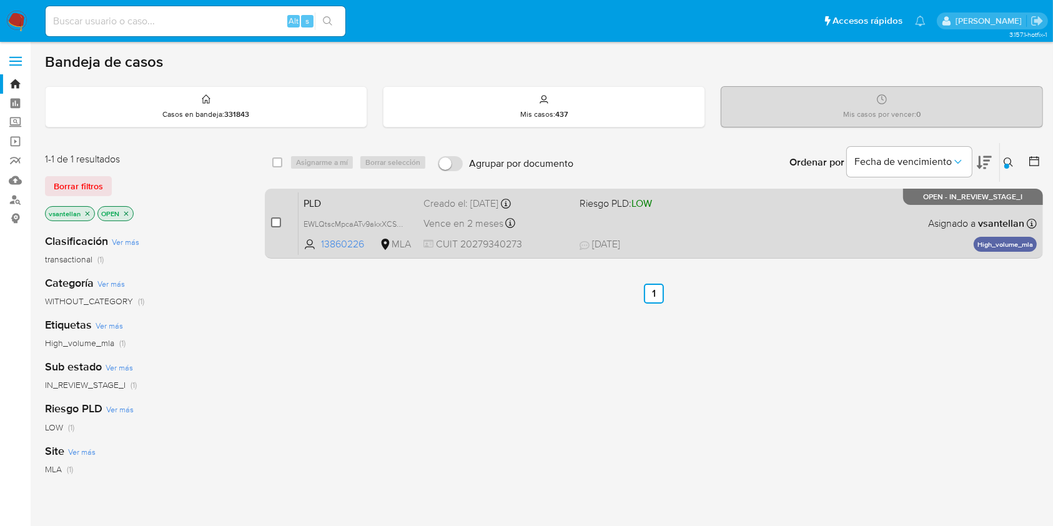
click at [274, 219] on input "checkbox" at bounding box center [276, 222] width 10 height 10
checkbox input "true"
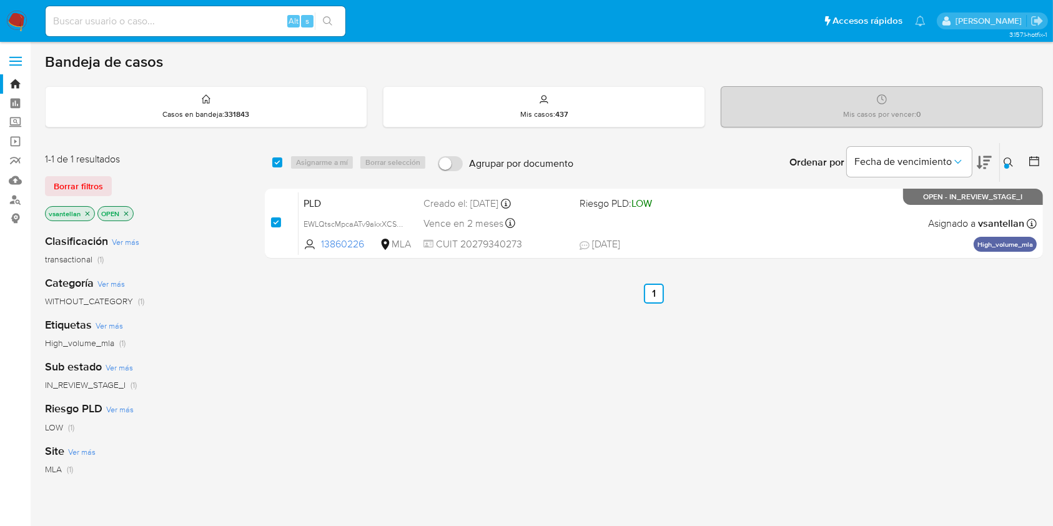
checkbox input "true"
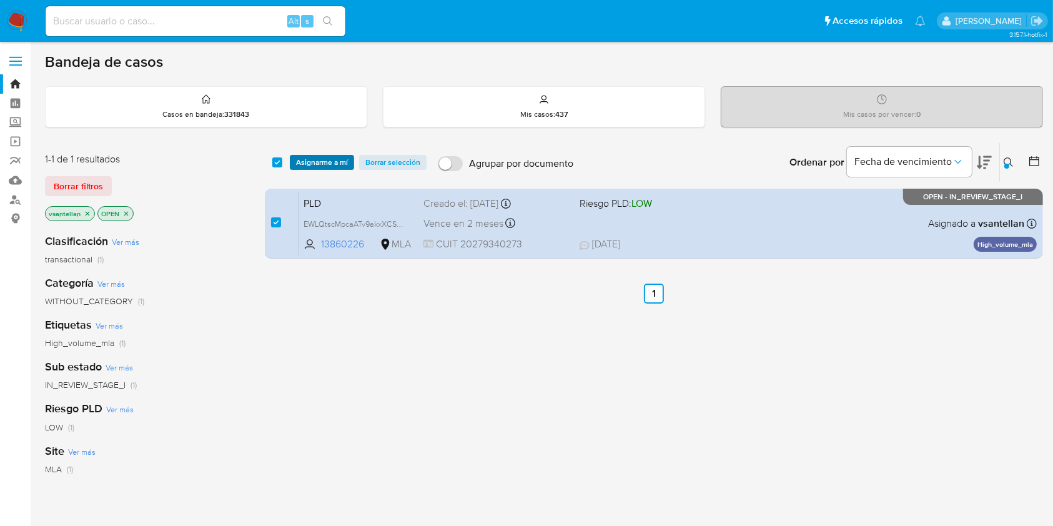
click at [320, 159] on span "Asignarme a mí" at bounding box center [322, 162] width 52 height 12
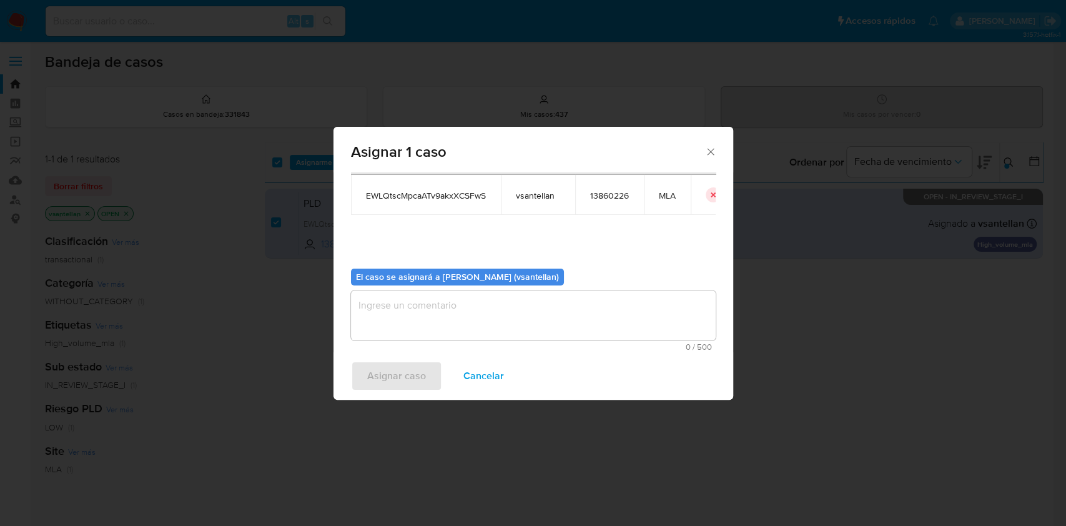
click at [413, 325] on textarea "assign-modal" at bounding box center [533, 315] width 365 height 50
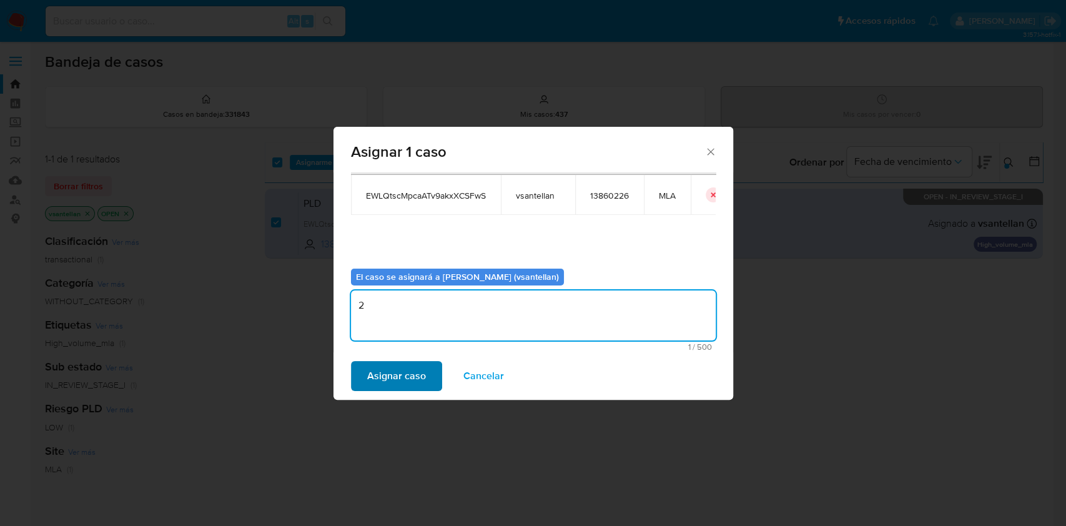
type textarea "2"
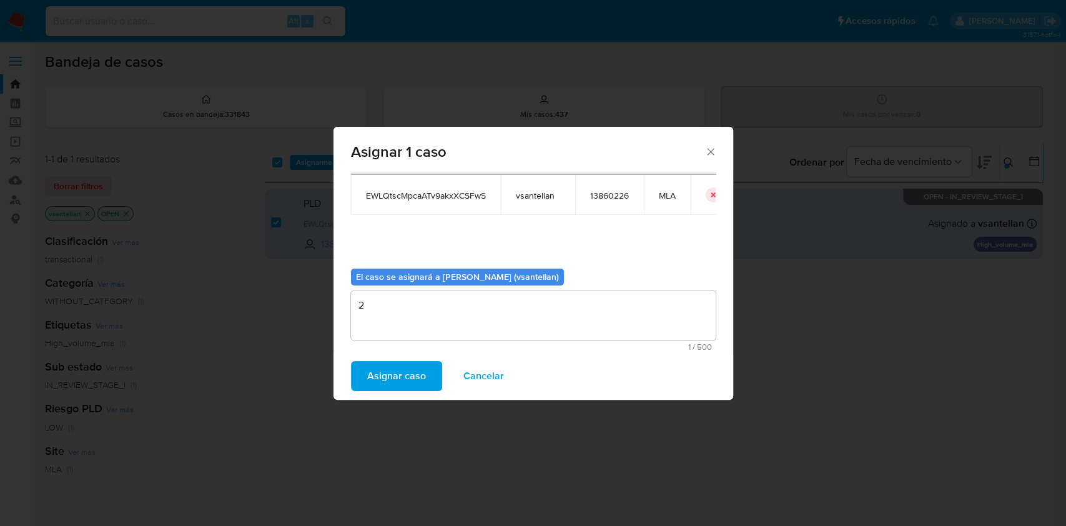
click at [395, 381] on span "Asignar caso" at bounding box center [396, 375] width 59 height 27
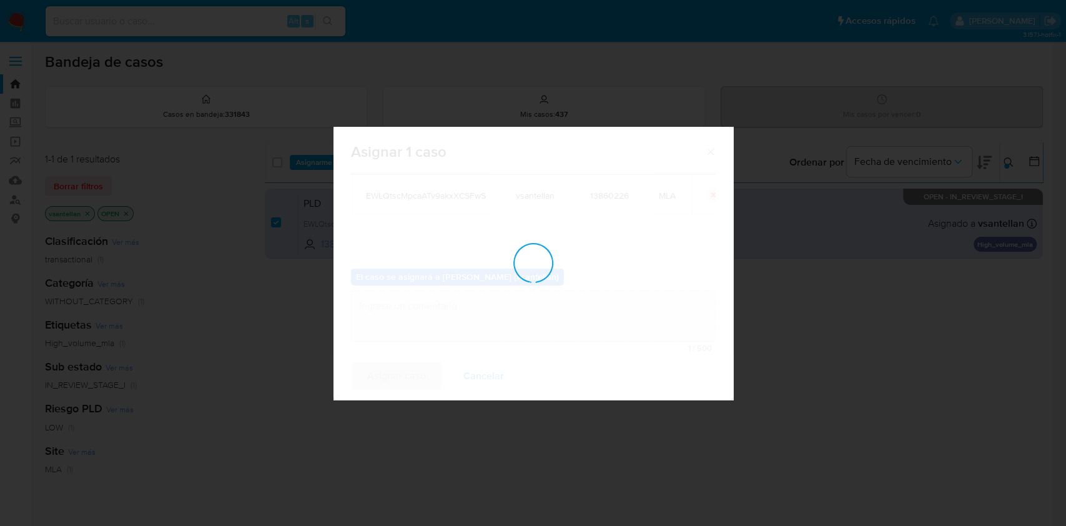
checkbox input "false"
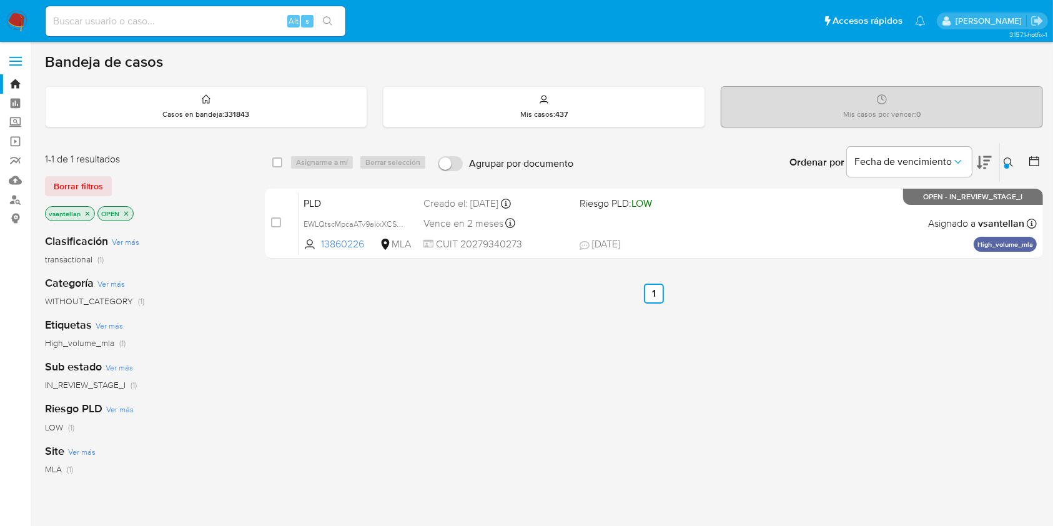
click at [1008, 157] on icon at bounding box center [1008, 162] width 10 height 10
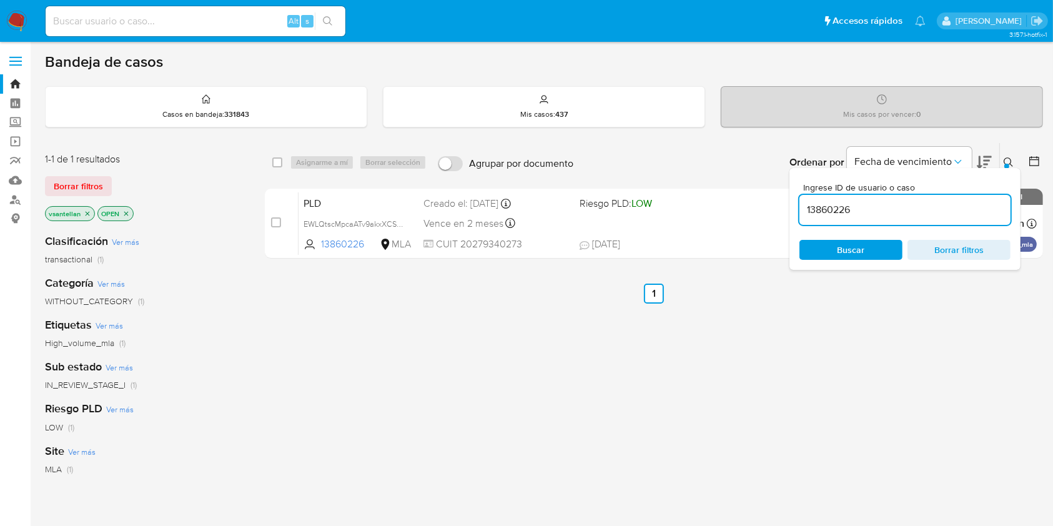
click at [922, 208] on input "13860226" at bounding box center [904, 210] width 211 height 16
type input "95382268"
click at [1009, 162] on icon at bounding box center [1008, 162] width 10 height 10
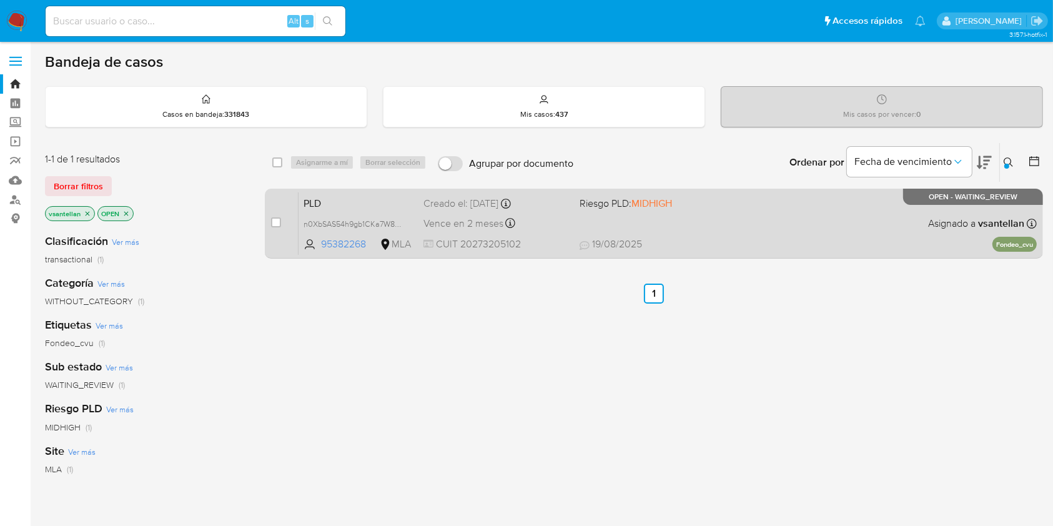
click at [866, 204] on div "PLD n0XbSAS54h9gb1CKa7W8sxae 95382268 MLA Riesgo PLD: MIDHIGH Creado el: 12/08/…" at bounding box center [667, 223] width 738 height 63
click at [275, 223] on input "checkbox" at bounding box center [276, 222] width 10 height 10
checkbox input "true"
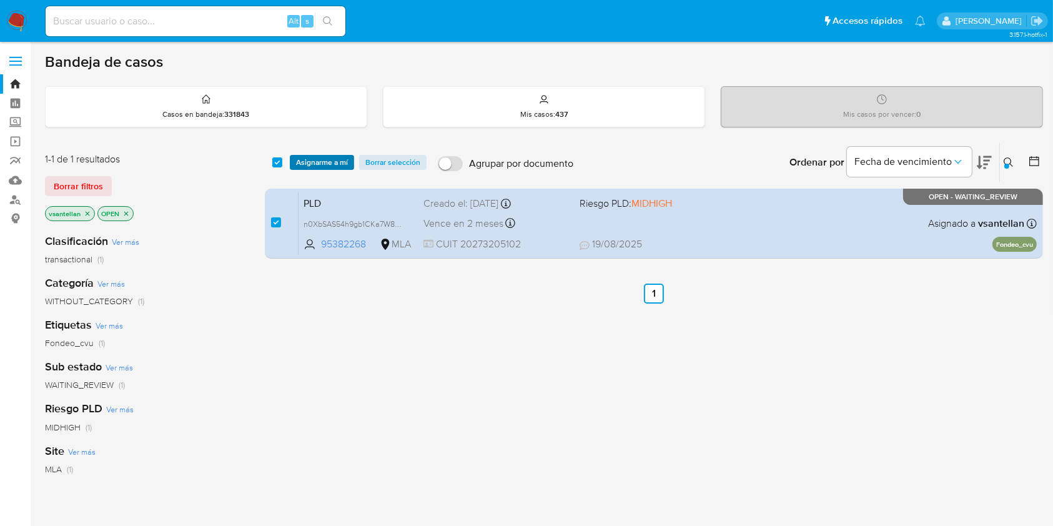
click at [326, 165] on span "Asignarme a mí" at bounding box center [322, 162] width 52 height 12
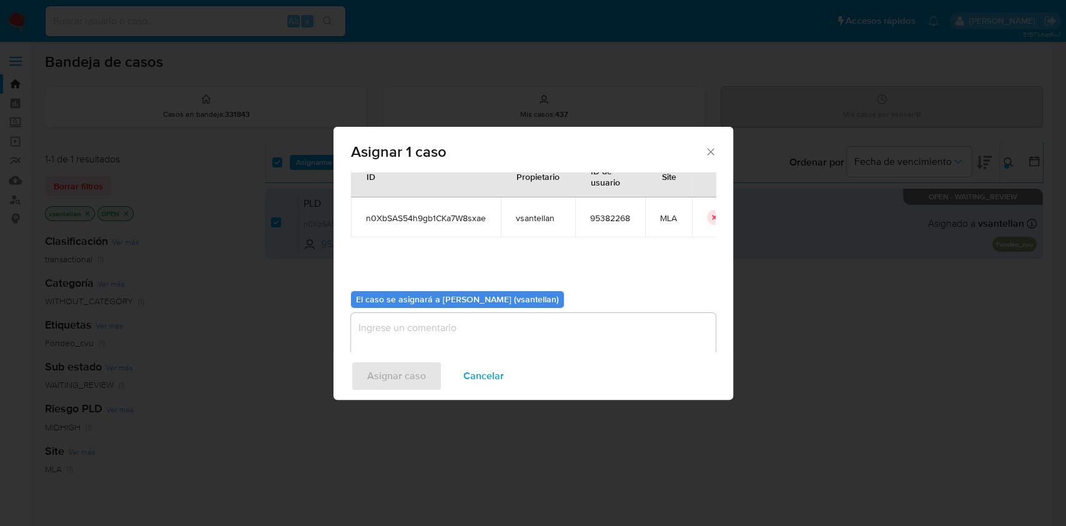
scroll to position [64, 0]
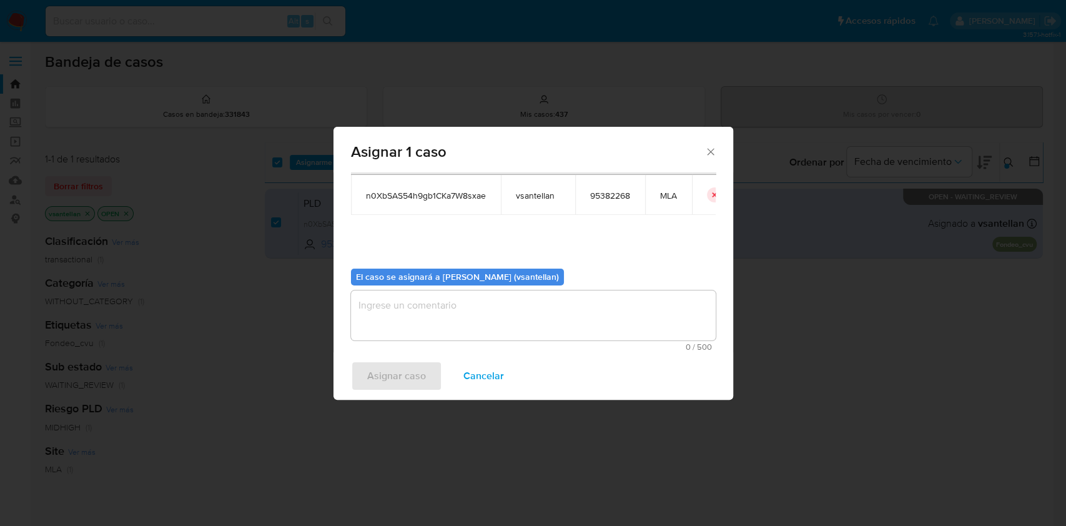
drag, startPoint x: 411, startPoint y: 320, endPoint x: 403, endPoint y: 372, distance: 52.5
click at [410, 320] on textarea "assign-modal" at bounding box center [533, 315] width 365 height 50
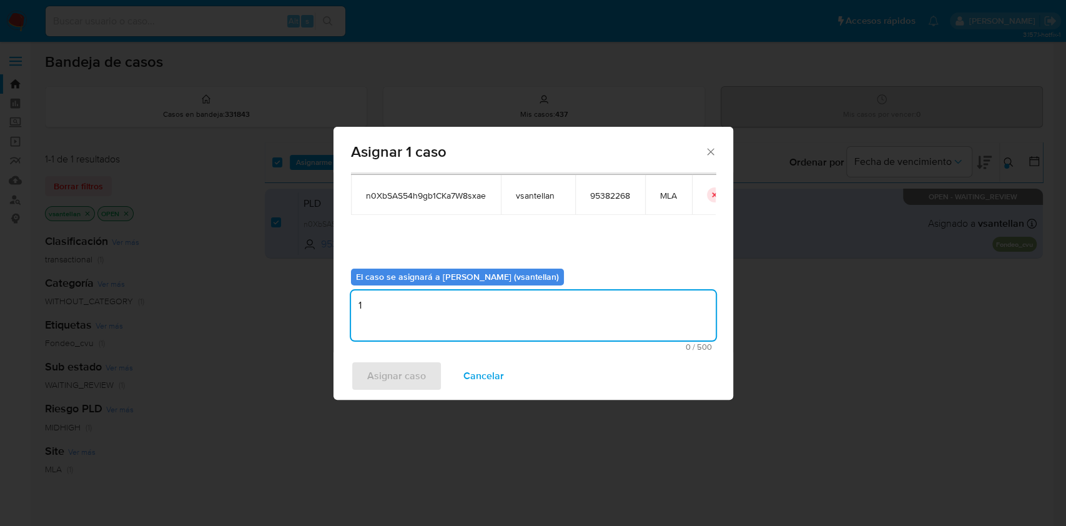
type textarea "1"
click at [401, 382] on span "Asignar caso" at bounding box center [396, 375] width 59 height 27
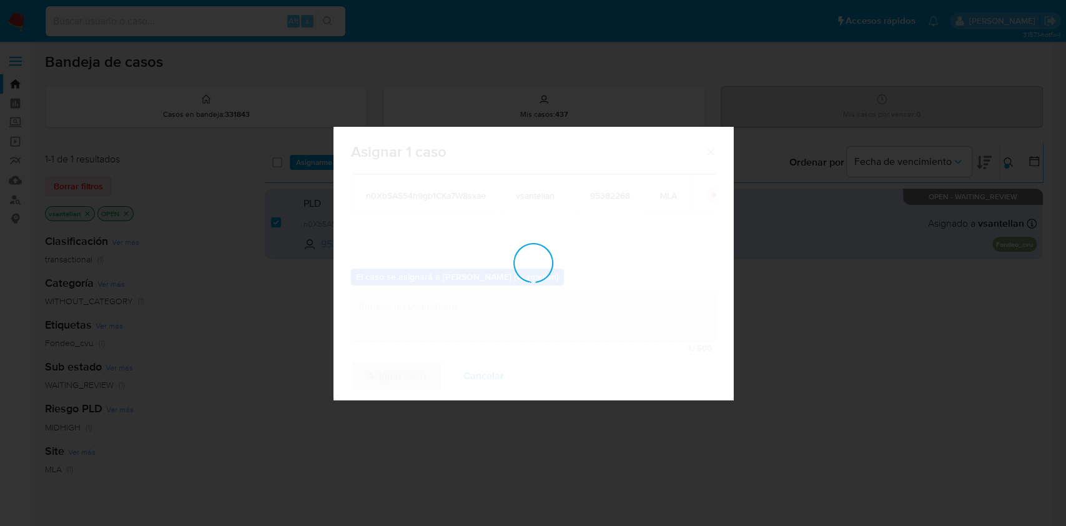
checkbox input "false"
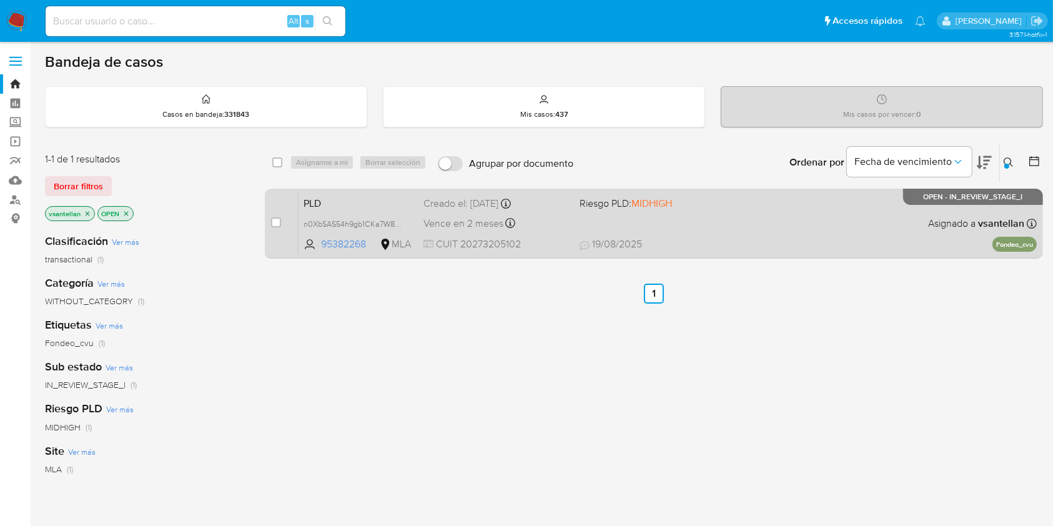
click at [280, 226] on div "case-item-checkbox No es posible asignar el caso" at bounding box center [284, 223] width 27 height 63
click at [280, 226] on span at bounding box center [276, 222] width 10 height 10
click at [275, 223] on input "checkbox" at bounding box center [276, 222] width 10 height 10
checkbox input "true"
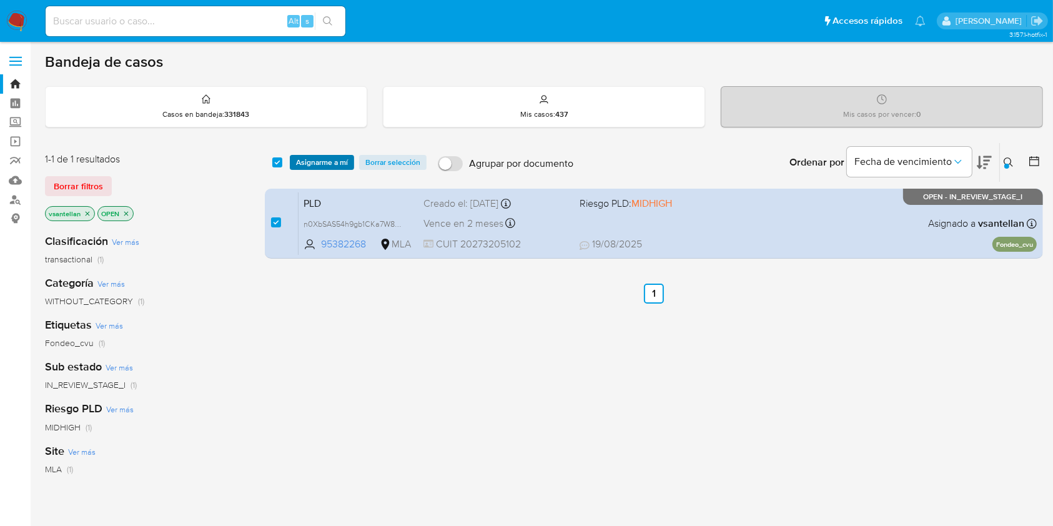
click at [315, 162] on span "Asignarme a mí" at bounding box center [322, 162] width 52 height 12
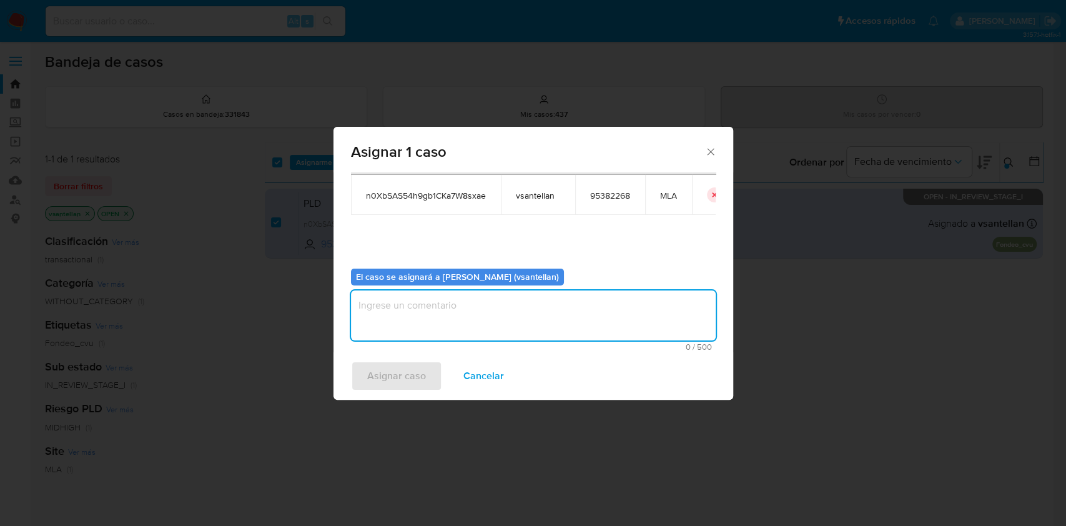
drag, startPoint x: 443, startPoint y: 327, endPoint x: 434, endPoint y: 345, distance: 20.4
click at [443, 328] on textarea "assign-modal" at bounding box center [533, 315] width 365 height 50
type textarea "1"
click at [420, 363] on span "Asignar caso" at bounding box center [396, 375] width 59 height 27
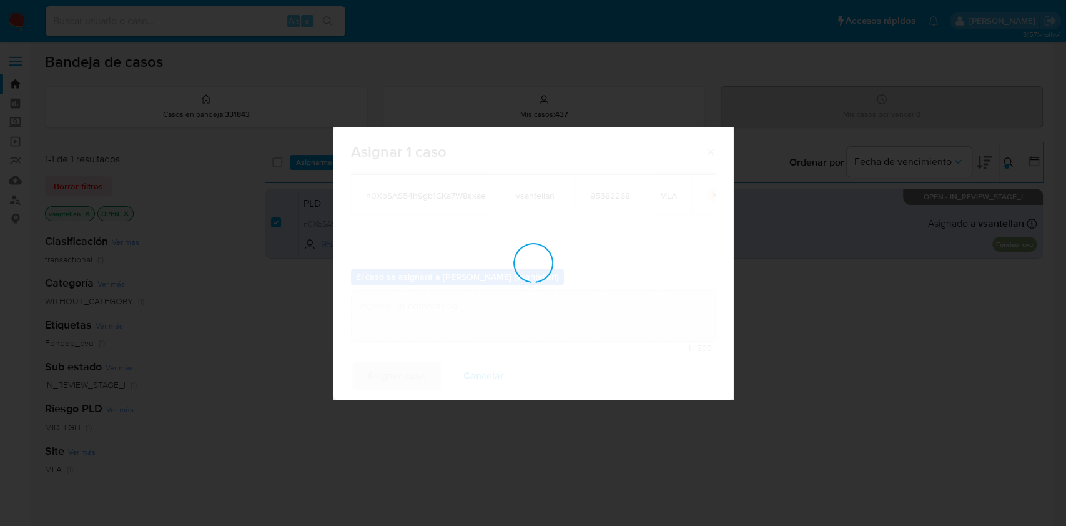
checkbox input "false"
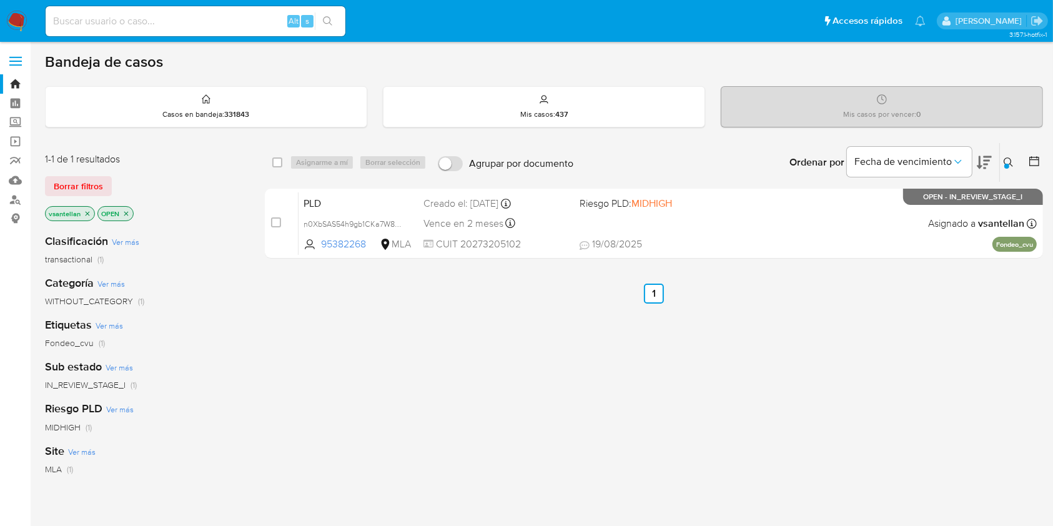
click at [1009, 160] on icon at bounding box center [1008, 162] width 10 height 10
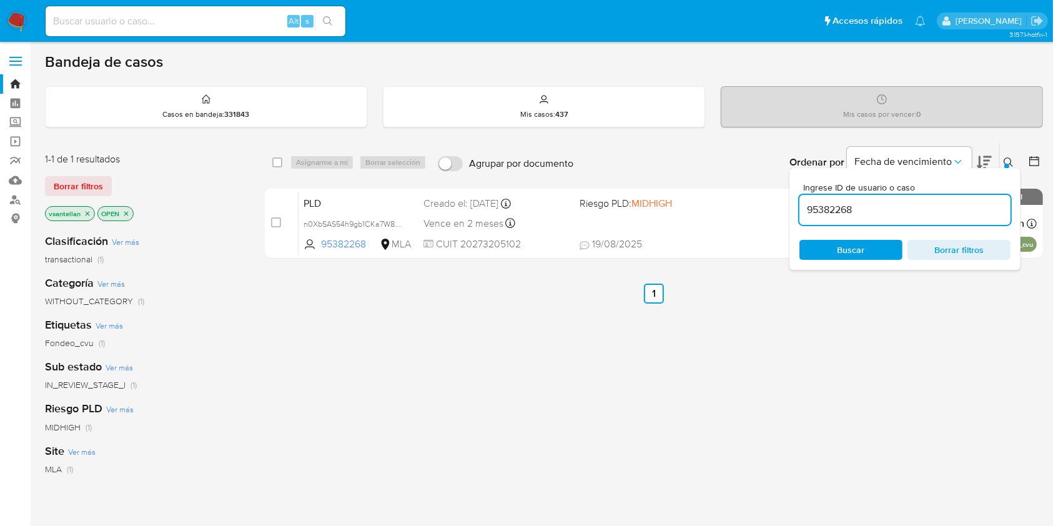
click at [931, 207] on input "95382268" at bounding box center [904, 210] width 211 height 16
type input "173779319"
click at [1011, 159] on icon at bounding box center [1008, 162] width 10 height 10
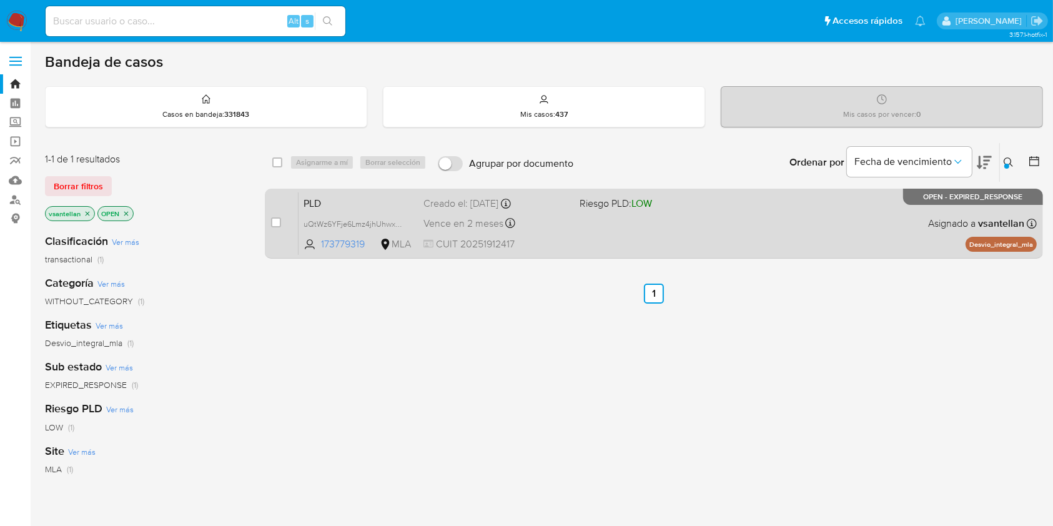
click at [842, 217] on div "PLD uQtWz6YFje6Lmz4jhUhwxpoC 173779319 MLA Riesgo PLD: LOW Creado el: 12/08/202…" at bounding box center [667, 223] width 738 height 63
click at [277, 224] on input "checkbox" at bounding box center [276, 222] width 10 height 10
checkbox input "true"
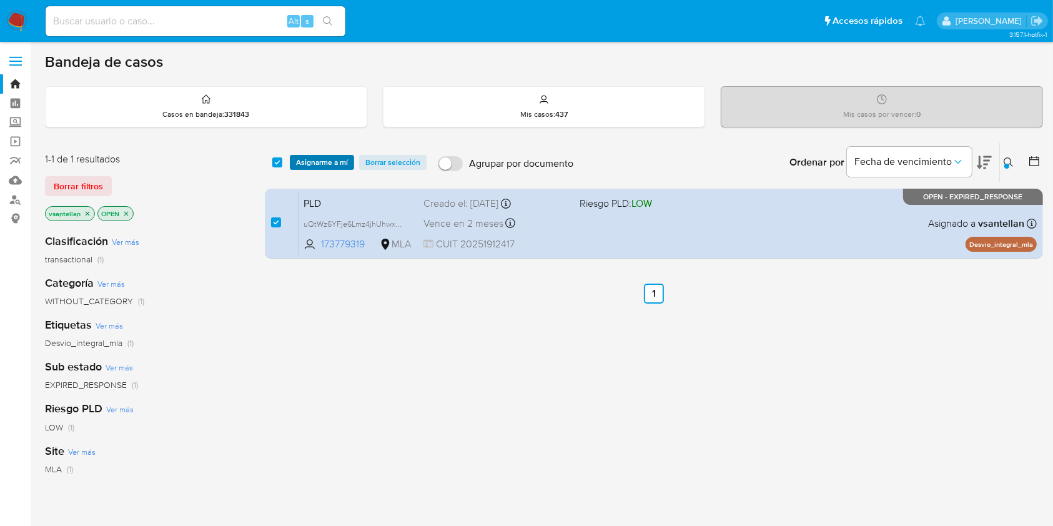
click at [325, 157] on span "Asignarme a mí" at bounding box center [322, 162] width 52 height 12
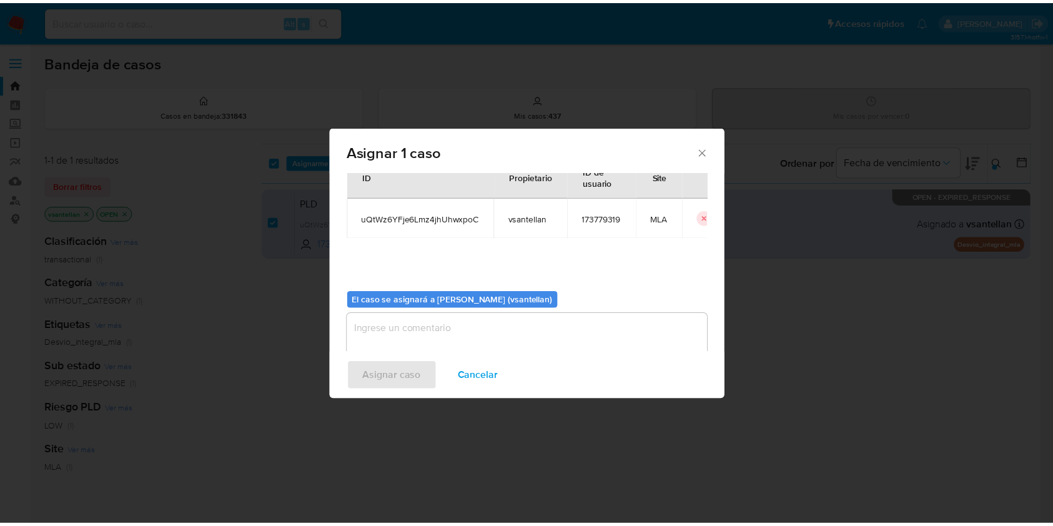
scroll to position [64, 0]
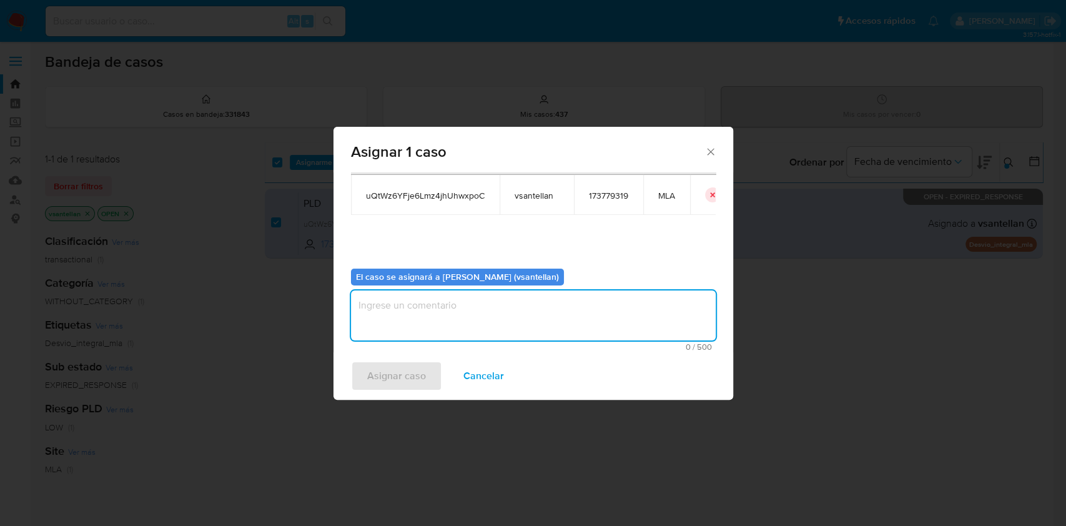
click at [391, 320] on textarea "assign-modal" at bounding box center [533, 315] width 365 height 50
type textarea "1"
click at [398, 368] on span "Asignar caso" at bounding box center [396, 375] width 59 height 27
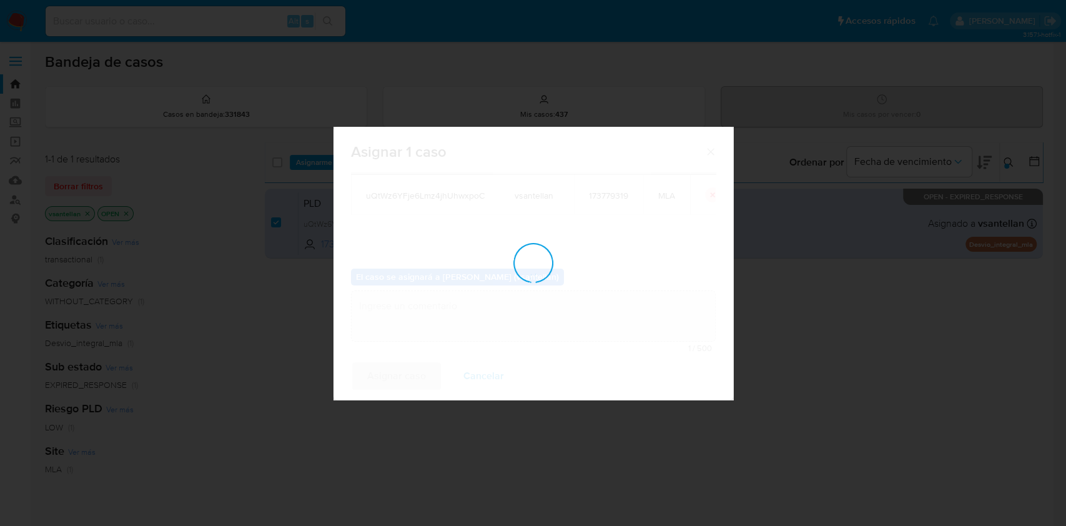
checkbox input "false"
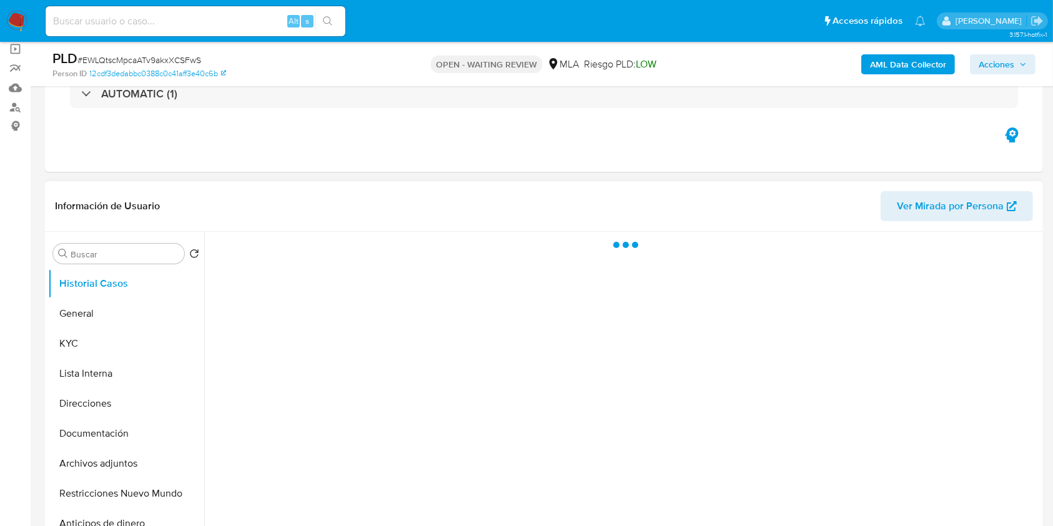
scroll to position [166, 0]
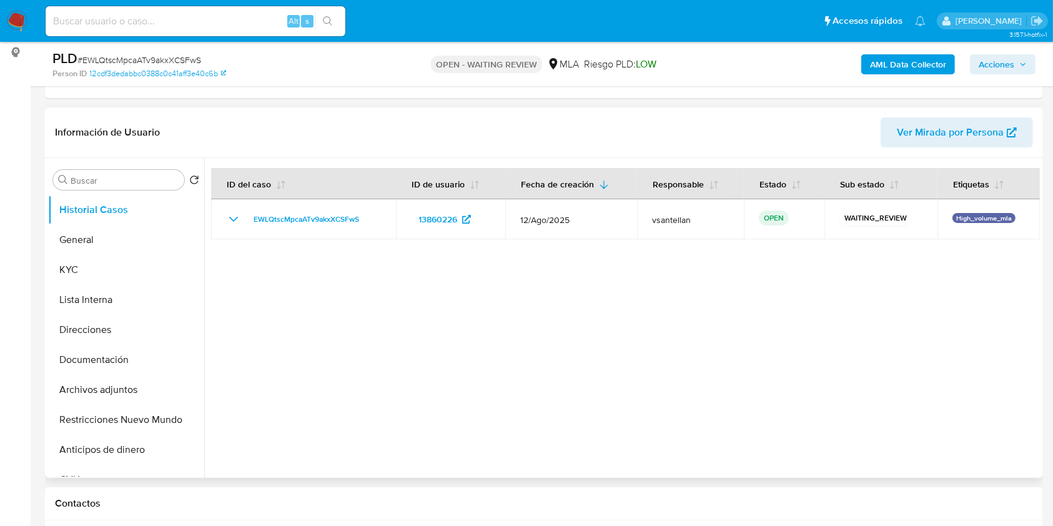
select select "10"
click at [99, 251] on button "General" at bounding box center [121, 240] width 146 height 30
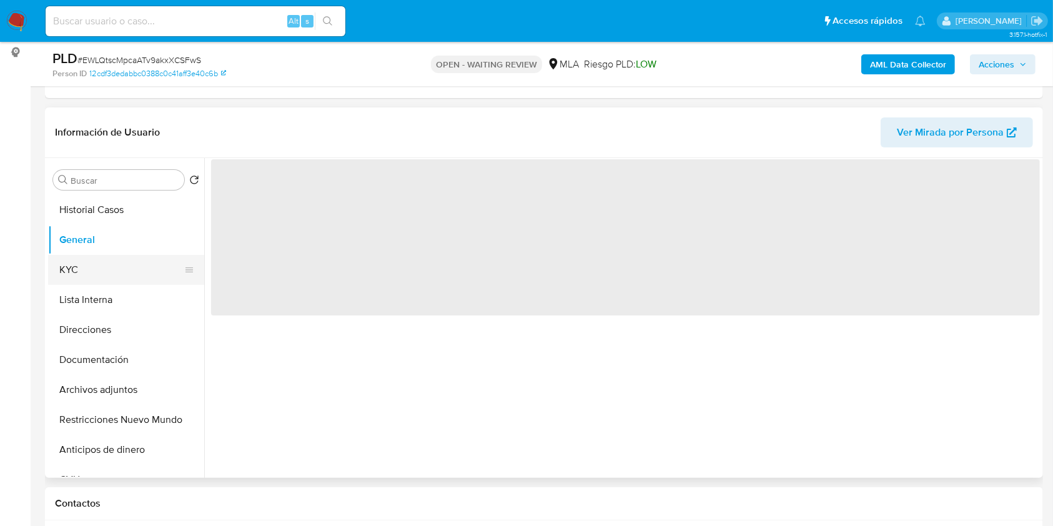
click at [95, 265] on button "KYC" at bounding box center [121, 270] width 146 height 30
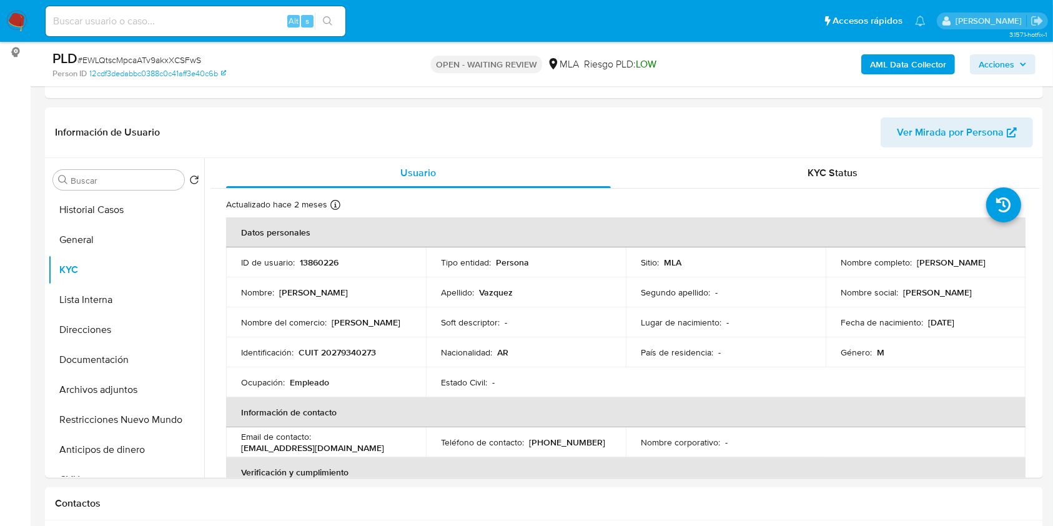
click at [140, 18] on input at bounding box center [196, 21] width 300 height 16
paste input "42416495"
type input "42416495"
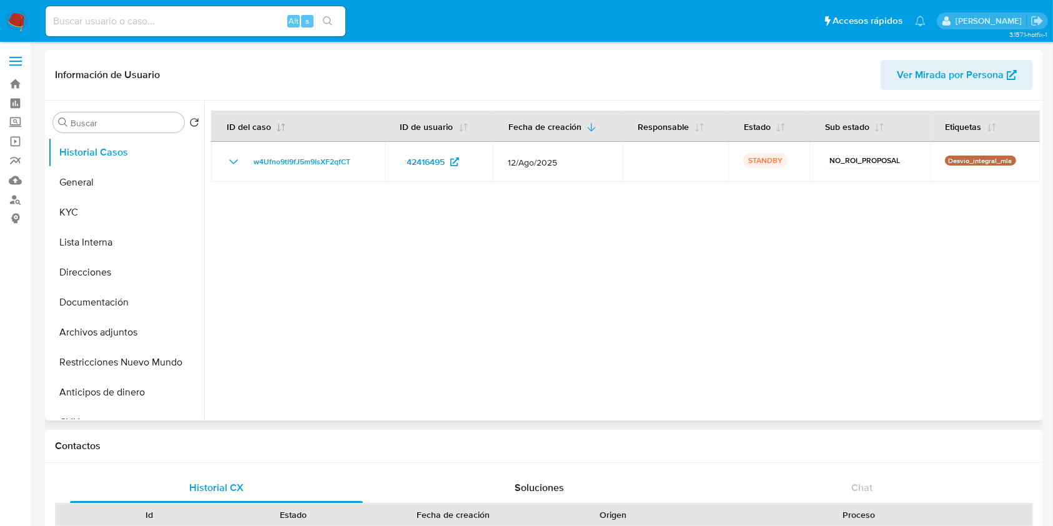
select select "10"
click at [145, 22] on input at bounding box center [196, 21] width 300 height 16
paste input "203049464"
type input "203049464"
select select "10"
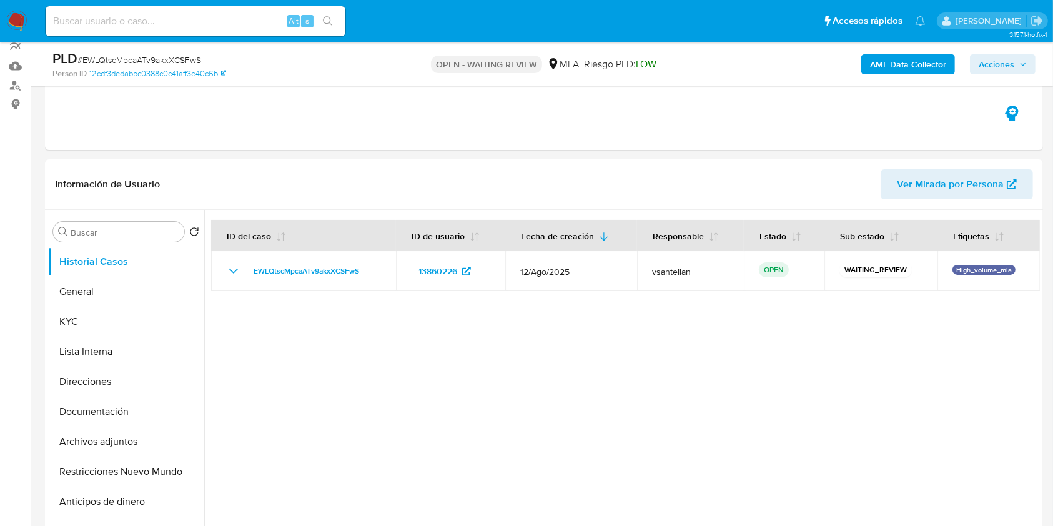
scroll to position [499, 0]
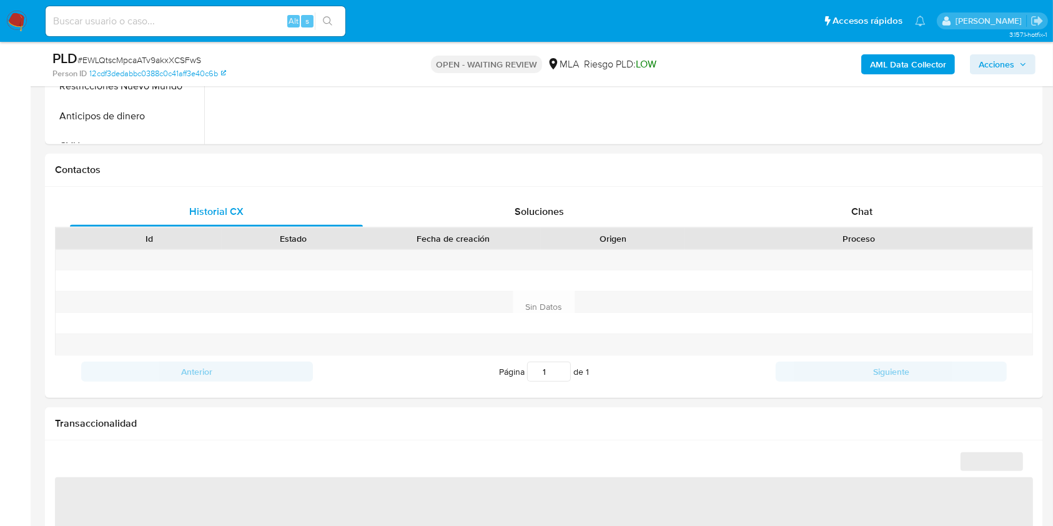
select select "10"
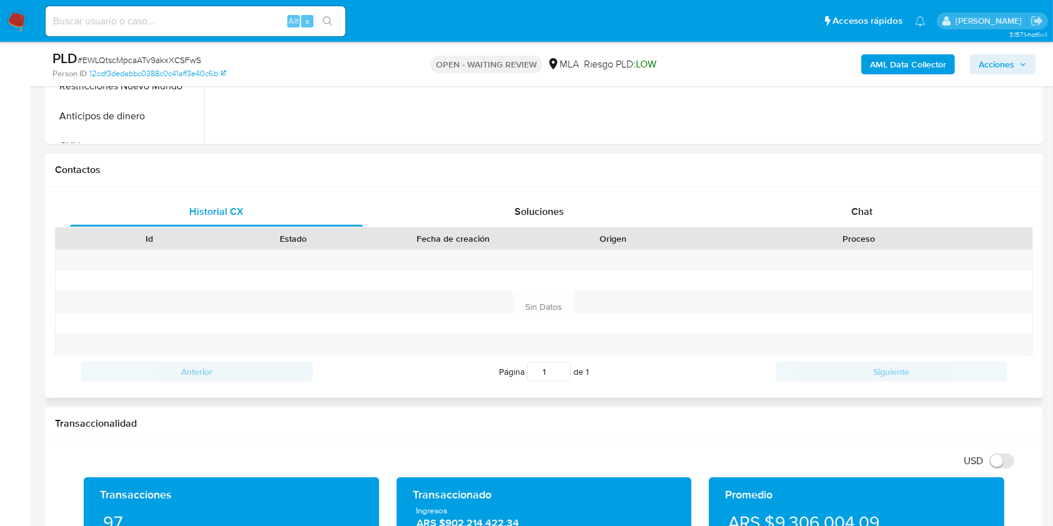
click at [887, 227] on div "Id Estado Fecha de creación Origen Proceso" at bounding box center [544, 238] width 978 height 22
click at [903, 199] on div "Historial CX Soluciones Chat Id Estado Fecha de creación Origen Proceso Anterio…" at bounding box center [544, 292] width 998 height 211
drag, startPoint x: 918, startPoint y: 217, endPoint x: 1005, endPoint y: 195, distance: 90.2
click at [922, 215] on div "Chat" at bounding box center [861, 212] width 293 height 30
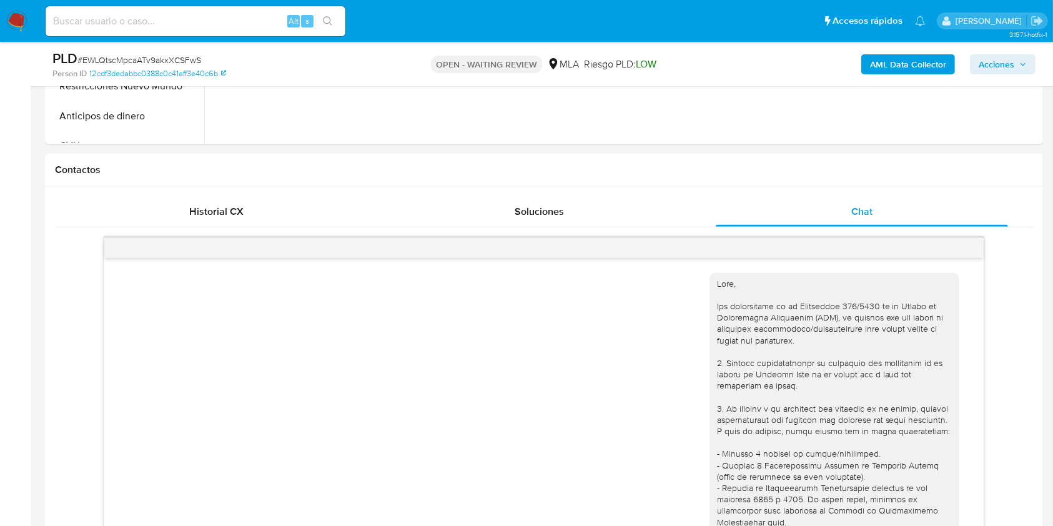
scroll to position [556, 0]
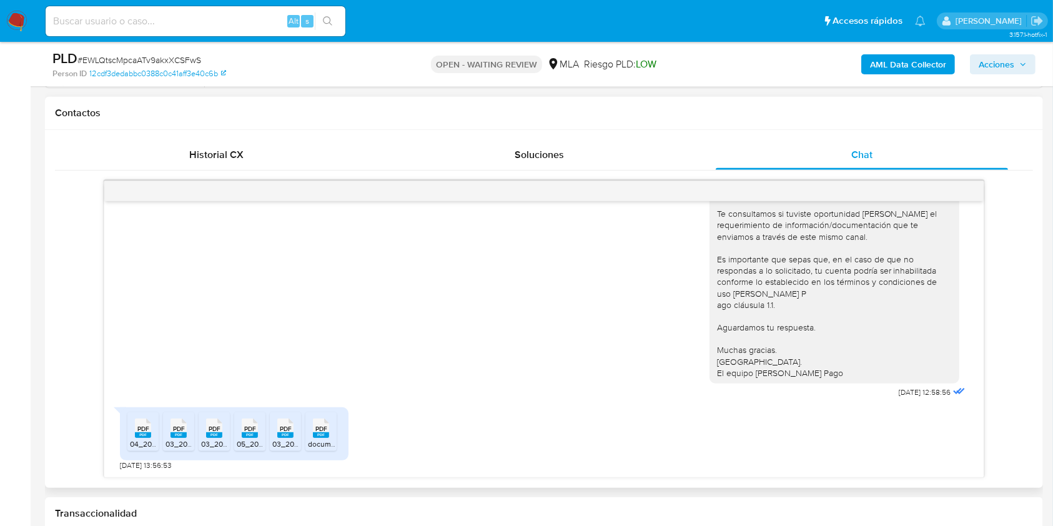
click at [155, 432] on div "PDF PDF" at bounding box center [143, 427] width 26 height 24
click at [185, 438] on span "03_2025_20279340273_BONUS_2073762_57a98356dc.pdf" at bounding box center [267, 443] width 204 height 11
click at [213, 438] on span "03_2025_20279340273_HABER_MENSUAL_2093524_953a920f21.pdf" at bounding box center [321, 443] width 240 height 11
click at [252, 434] on rect at bounding box center [250, 435] width 16 height 6
click at [296, 442] on span "03_2025_20279340273_BONUS_1_CARTA_2_FICHA_2081000_64a6af21e9.pdf" at bounding box center [406, 443] width 269 height 11
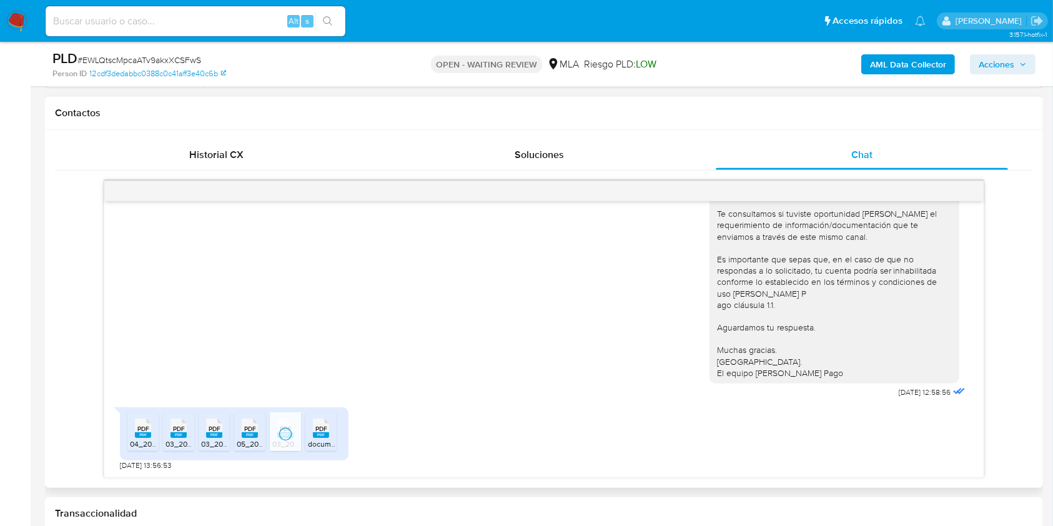
click at [336, 445] on li "PDF PDF document-6.pdf" at bounding box center [320, 431] width 31 height 39
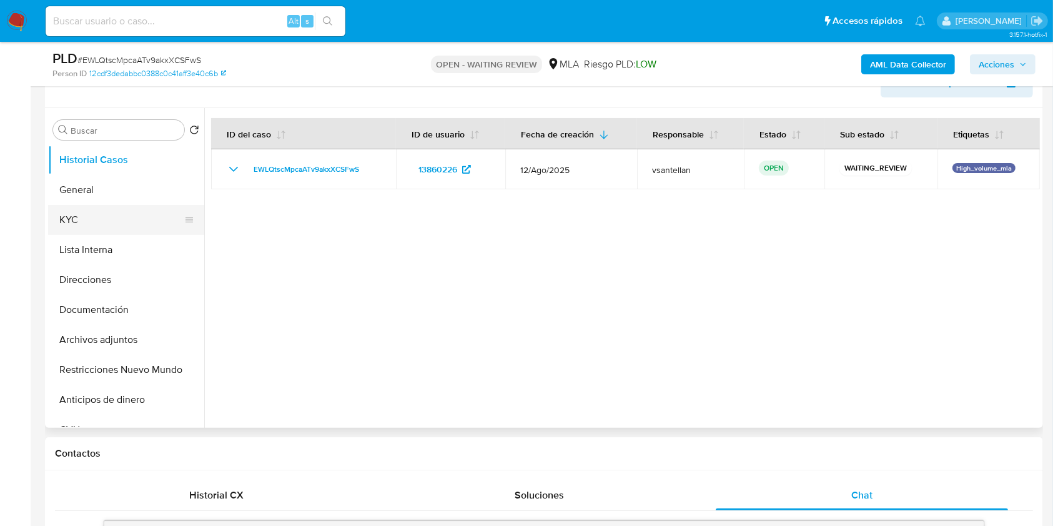
scroll to position [213, 0]
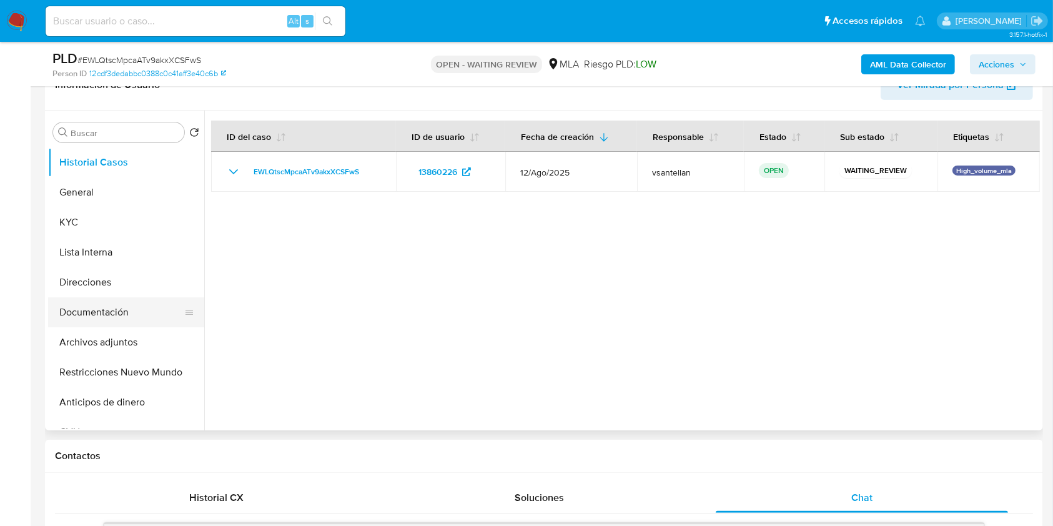
click at [125, 301] on button "Documentación" at bounding box center [121, 312] width 146 height 30
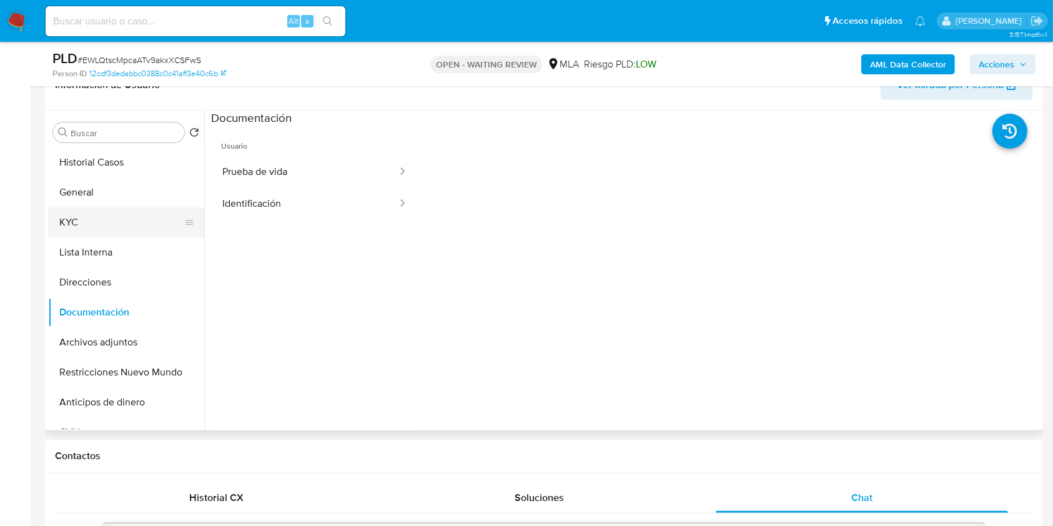
click at [96, 227] on button "KYC" at bounding box center [121, 222] width 146 height 30
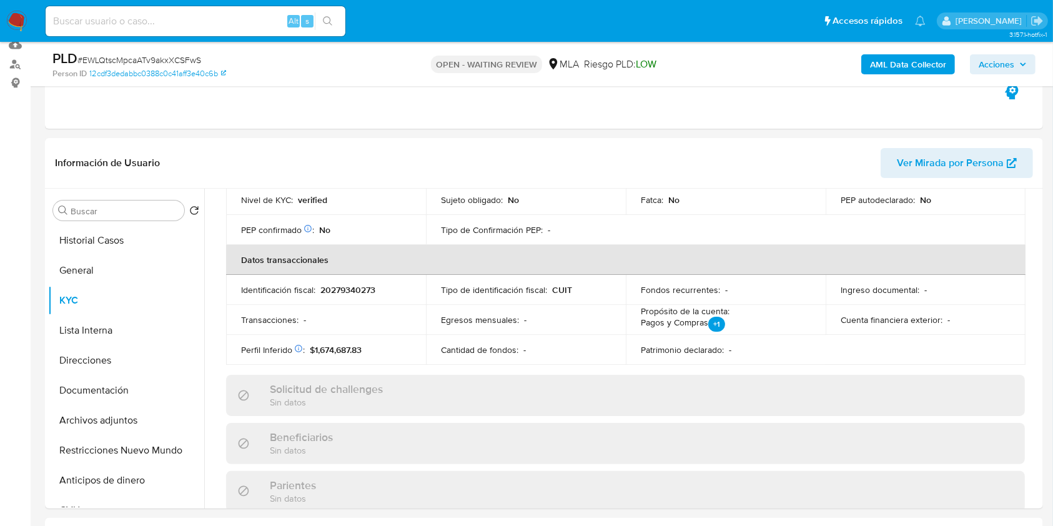
scroll to position [112, 0]
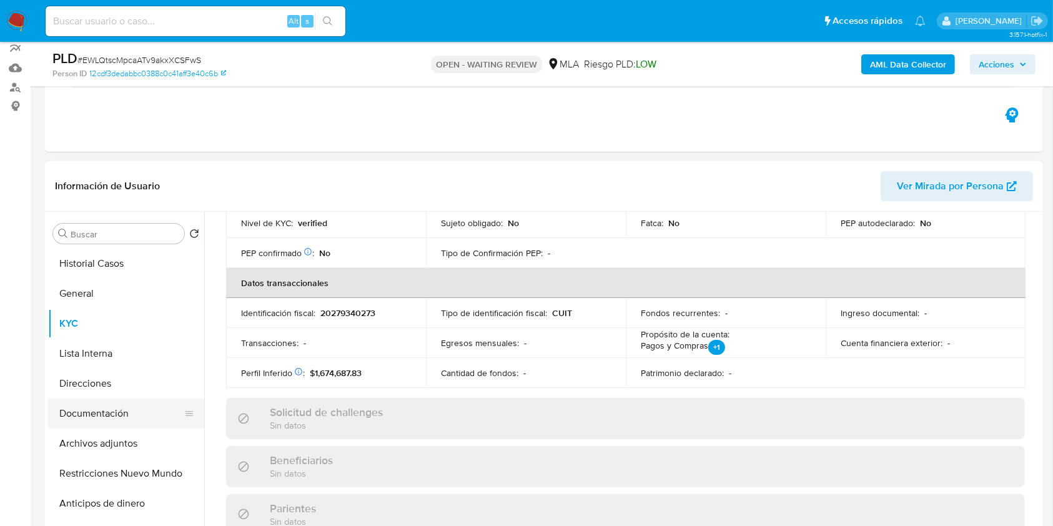
click at [128, 420] on button "Documentación" at bounding box center [121, 413] width 146 height 30
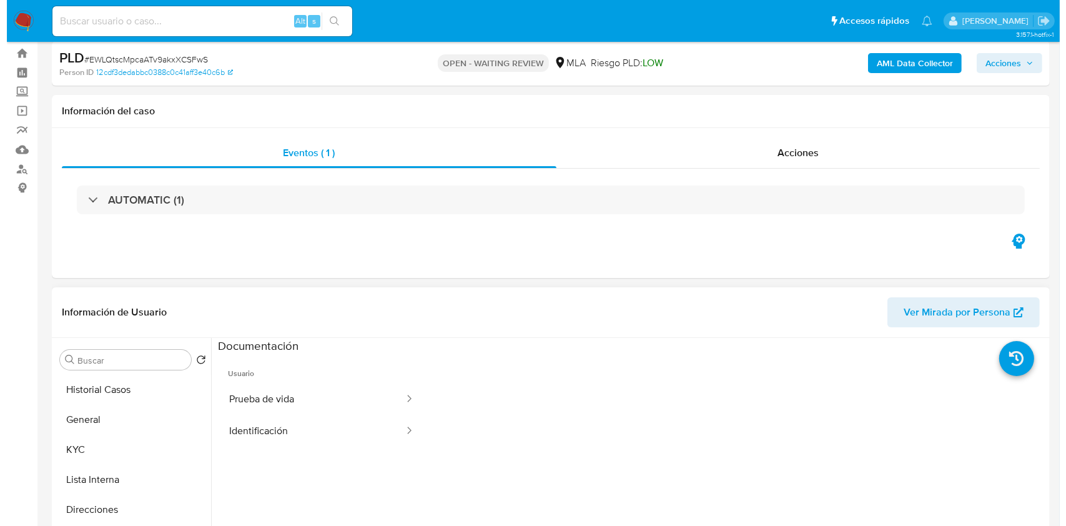
scroll to position [195, 0]
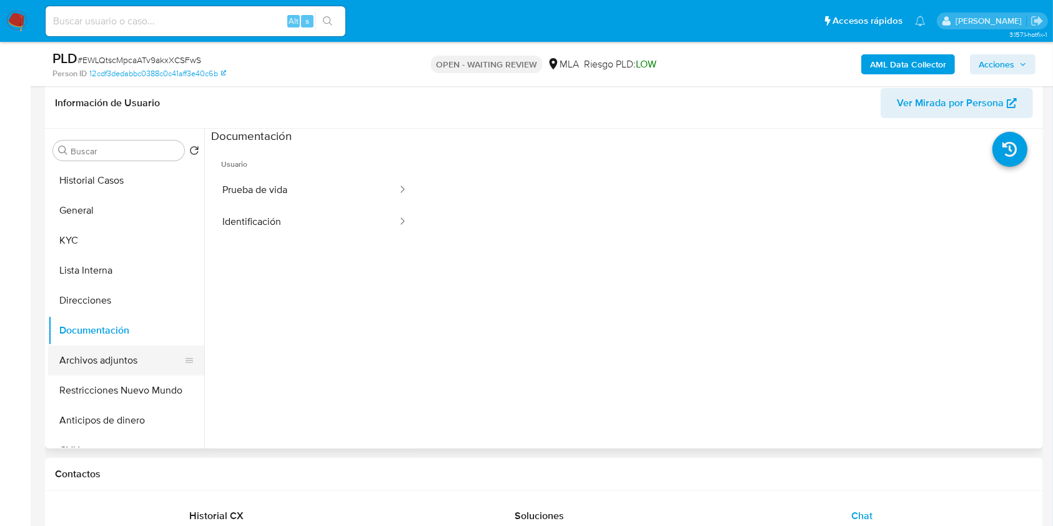
click at [99, 363] on button "Archivos adjuntos" at bounding box center [121, 360] width 146 height 30
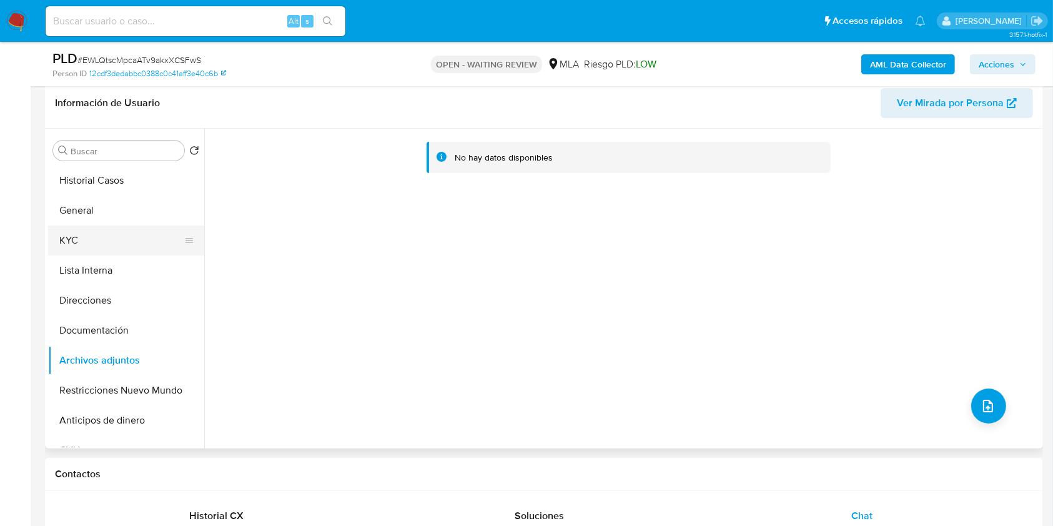
click at [101, 238] on button "KYC" at bounding box center [121, 240] width 146 height 30
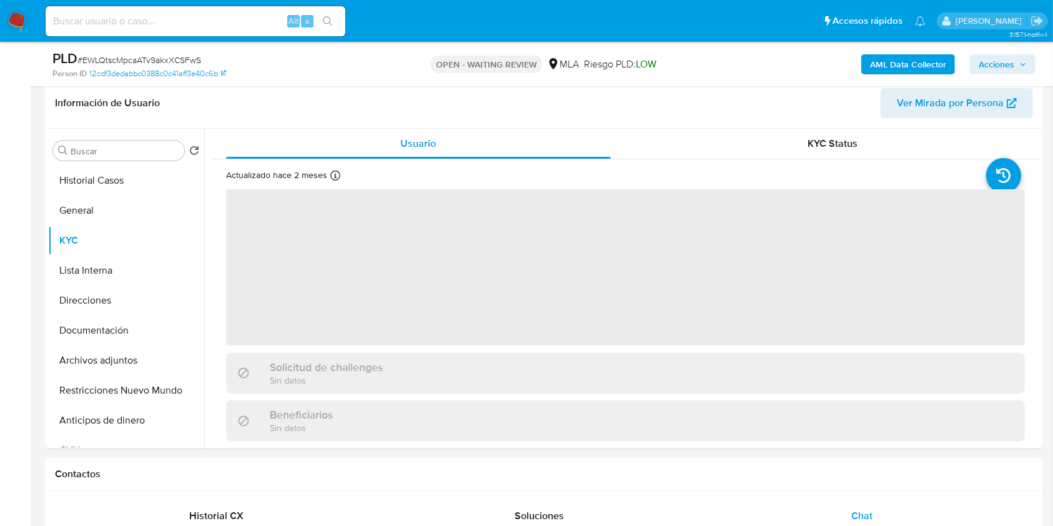
click at [920, 61] on b "AML Data Collector" at bounding box center [908, 64] width 76 height 20
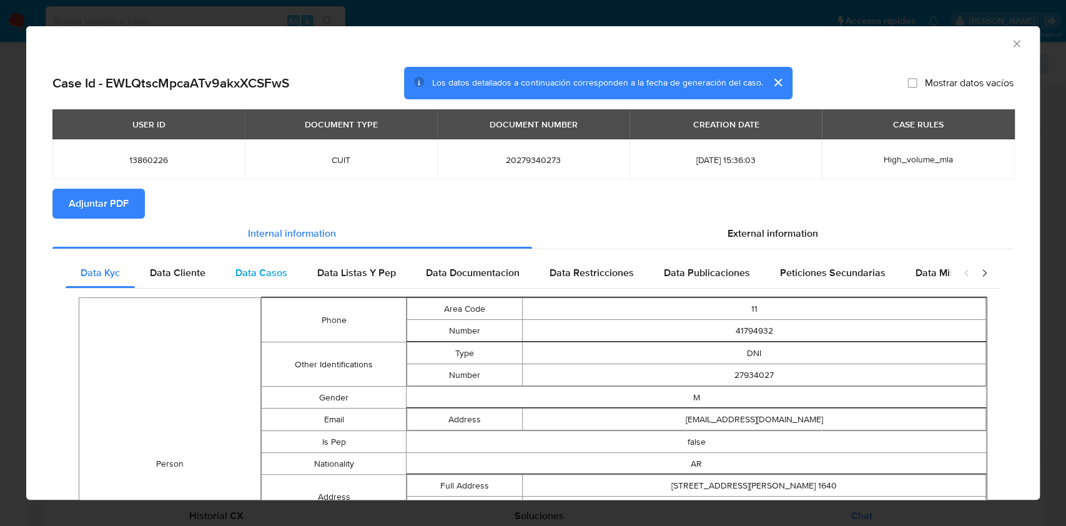
drag, startPoint x: 195, startPoint y: 264, endPoint x: 230, endPoint y: 268, distance: 35.2
click at [195, 265] on div "Data Cliente" at bounding box center [178, 273] width 86 height 30
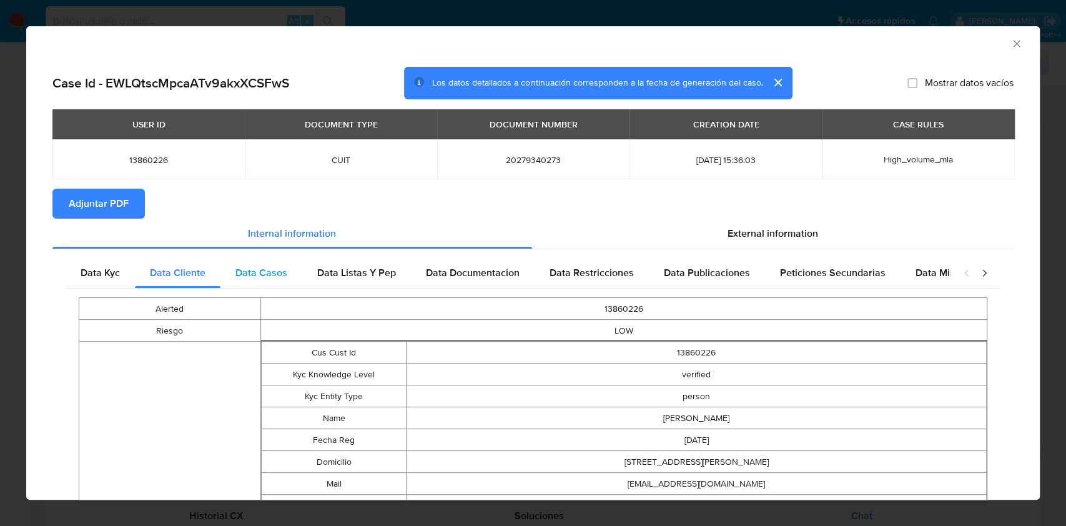
click at [260, 273] on span "Data Casos" at bounding box center [261, 272] width 52 height 14
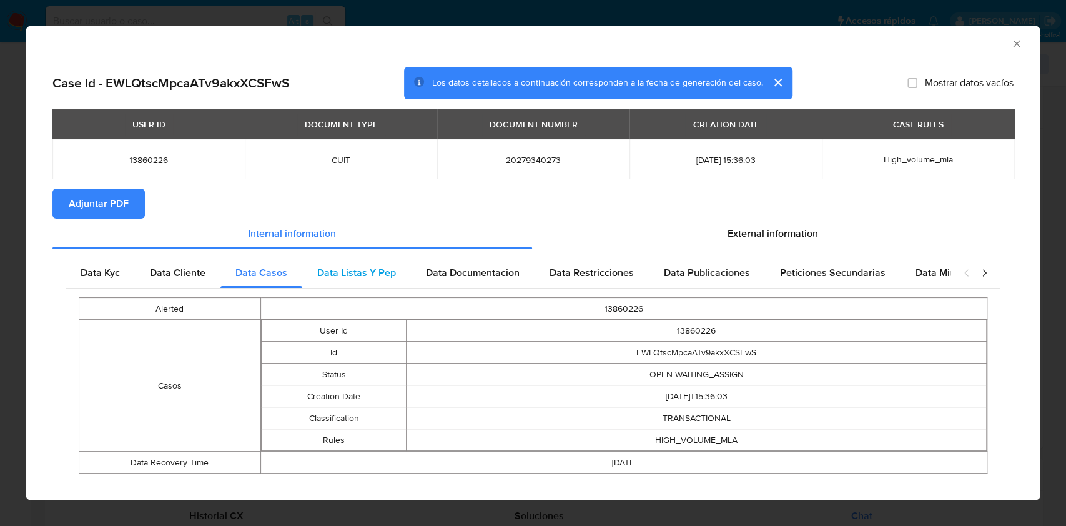
click at [349, 267] on span "Data Listas Y Pep" at bounding box center [356, 272] width 79 height 14
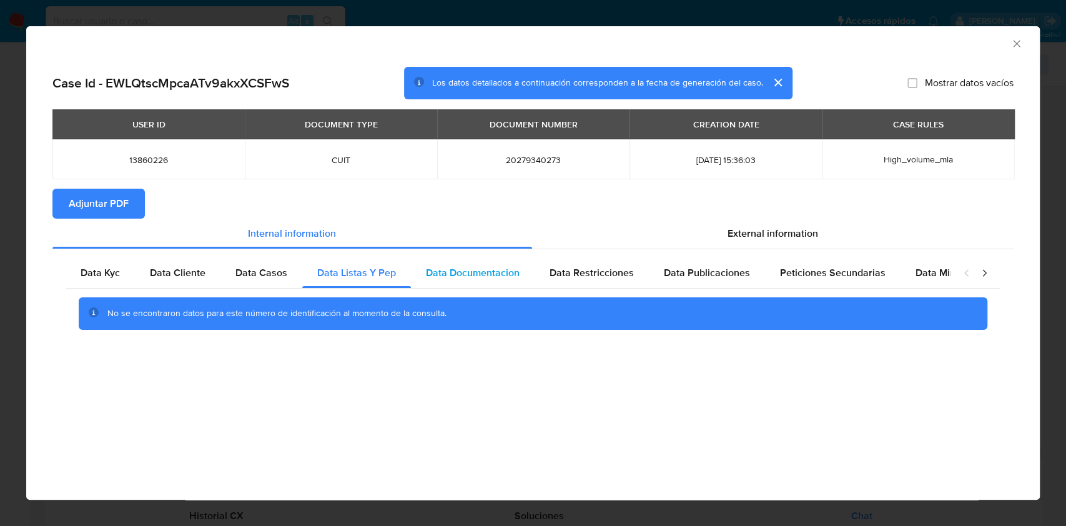
click at [434, 277] on span "Data Documentacion" at bounding box center [473, 272] width 94 height 14
click at [531, 275] on div "Data Documentacion" at bounding box center [473, 273] width 124 height 30
click at [587, 263] on div "Data Restricciones" at bounding box center [591, 273] width 114 height 30
drag, startPoint x: 730, startPoint y: 273, endPoint x: 809, endPoint y: 262, distance: 80.1
click at [735, 272] on span "Data Publicaciones" at bounding box center [707, 272] width 86 height 14
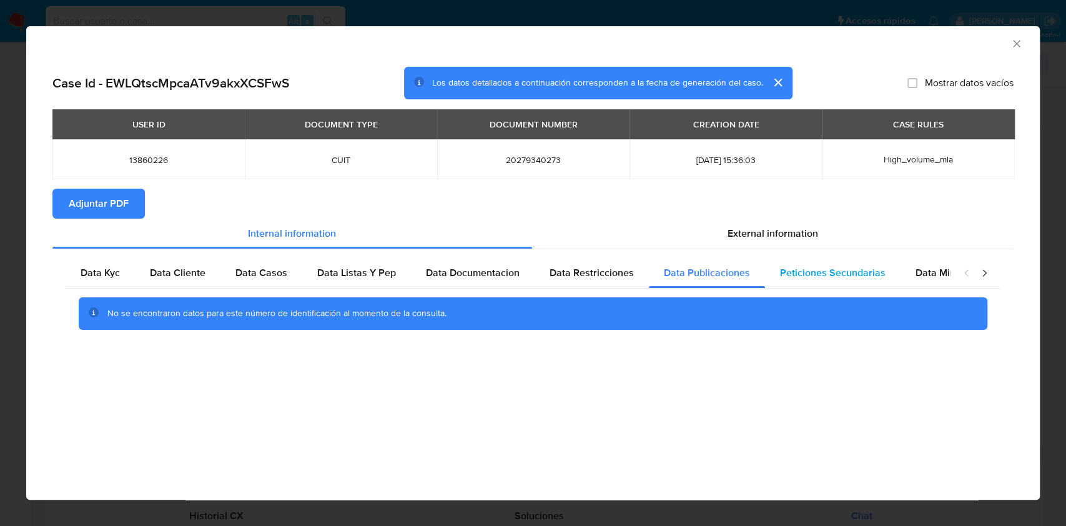
click at [854, 262] on div "Peticiones Secundarias" at bounding box center [832, 273] width 135 height 30
click at [963, 272] on icon "closure-recommendation-modal" at bounding box center [966, 273] width 12 height 12
click at [940, 279] on span "Data Minoridad" at bounding box center [949, 272] width 69 height 14
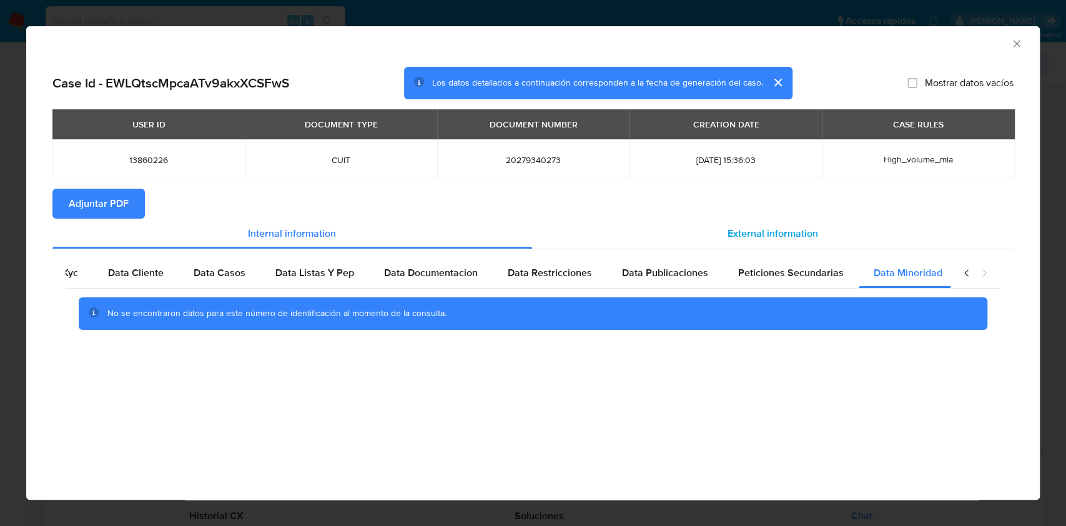
click at [855, 247] on div "External information" at bounding box center [773, 233] width 482 height 30
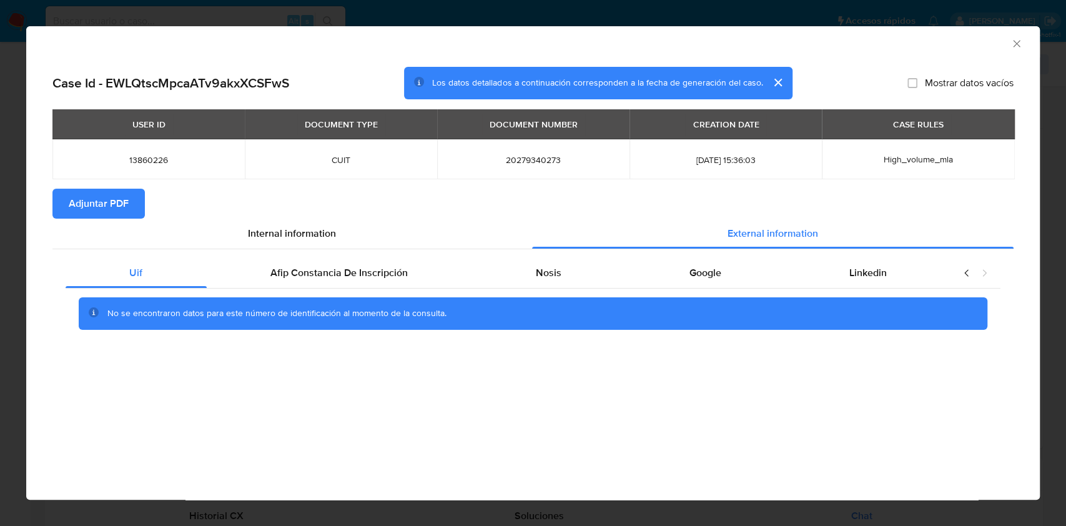
scroll to position [0, 0]
click at [421, 282] on div "Afip Constancia De Inscripción" at bounding box center [339, 273] width 265 height 30
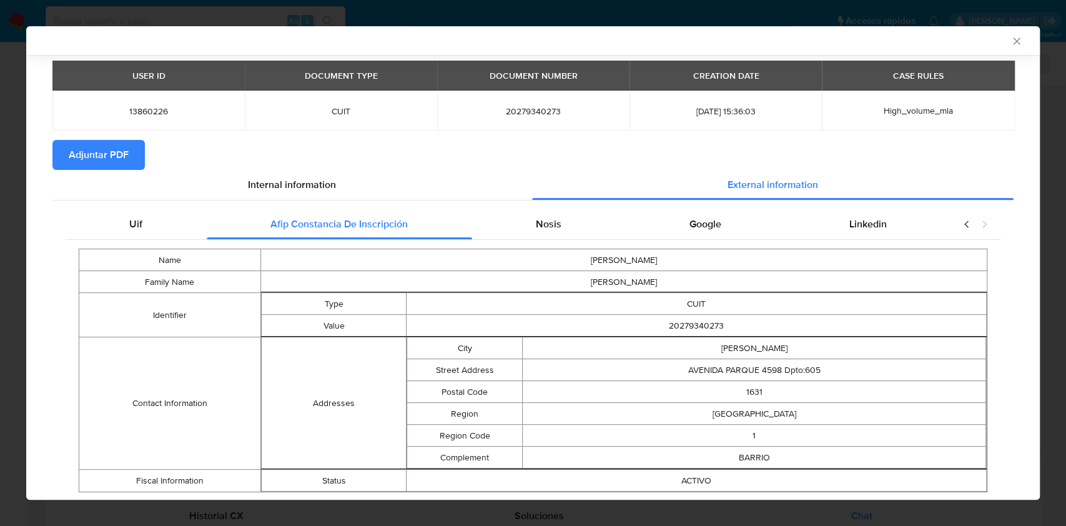
scroll to position [81, 0]
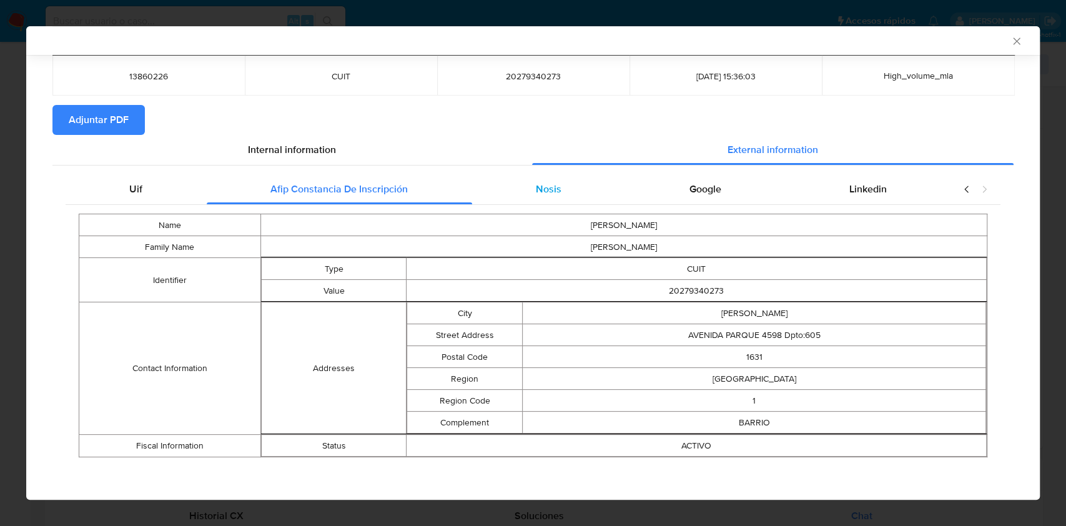
click at [544, 189] on span "Nosis" at bounding box center [549, 189] width 26 height 14
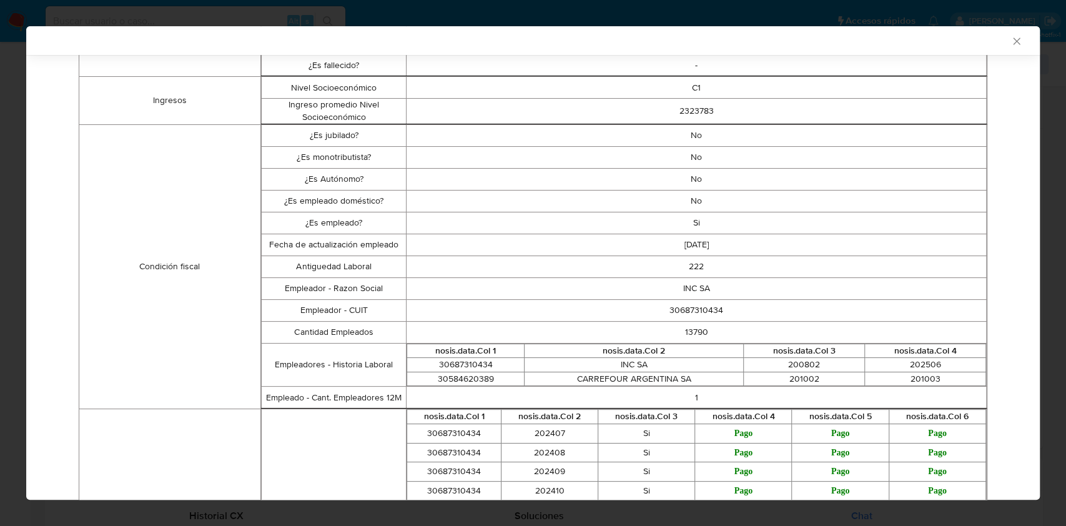
scroll to position [98, 0]
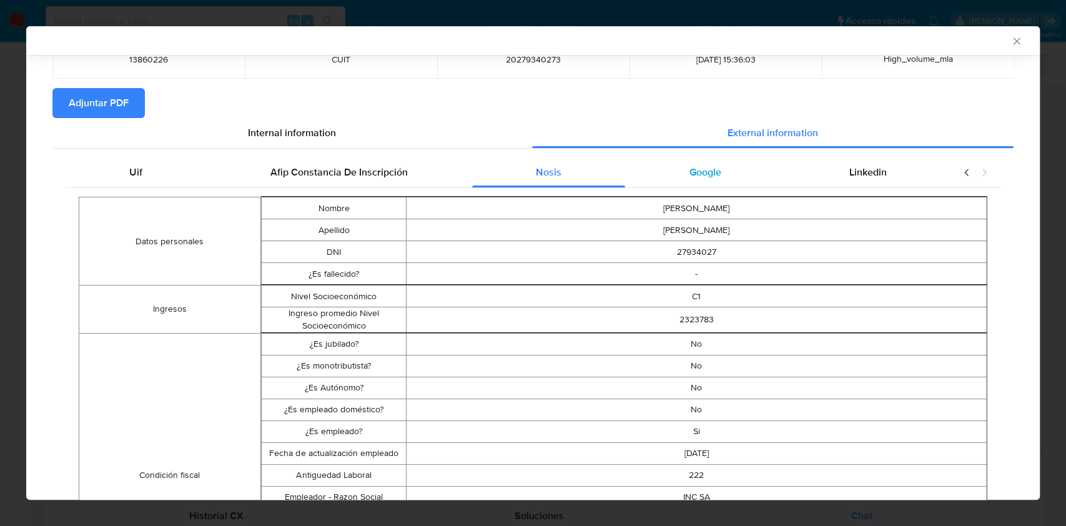
click at [699, 174] on span "Google" at bounding box center [705, 172] width 32 height 14
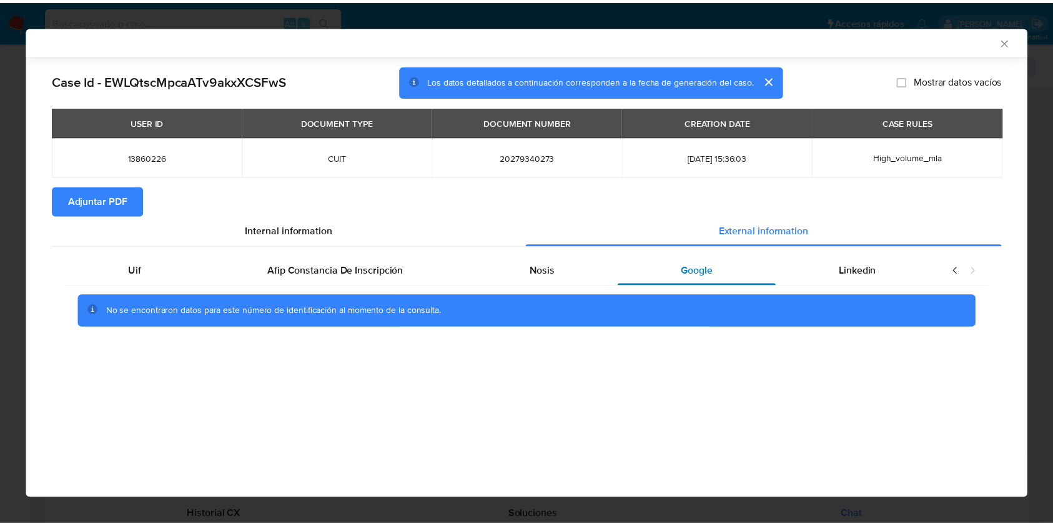
scroll to position [0, 0]
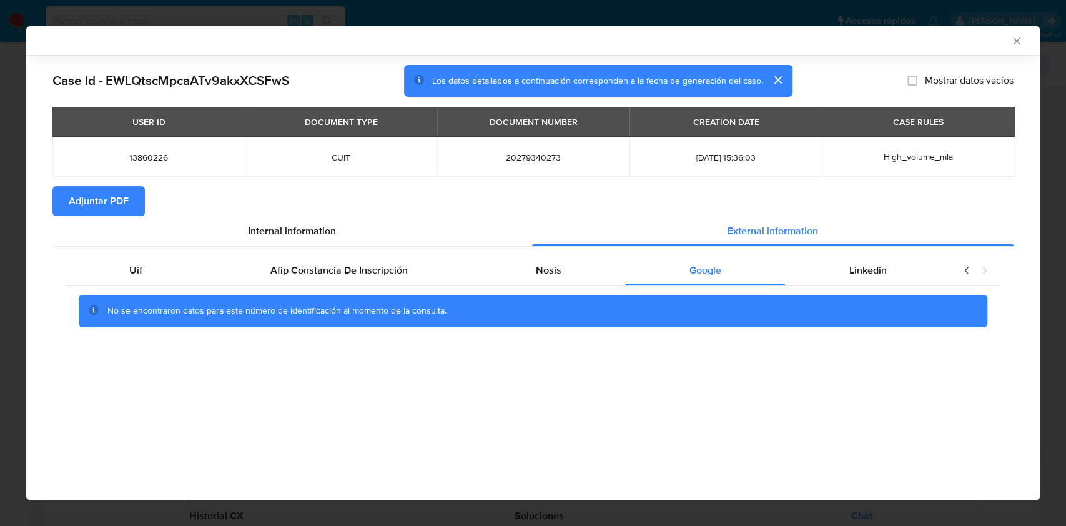
click at [90, 204] on span "Adjuntar PDF" at bounding box center [99, 200] width 60 height 27
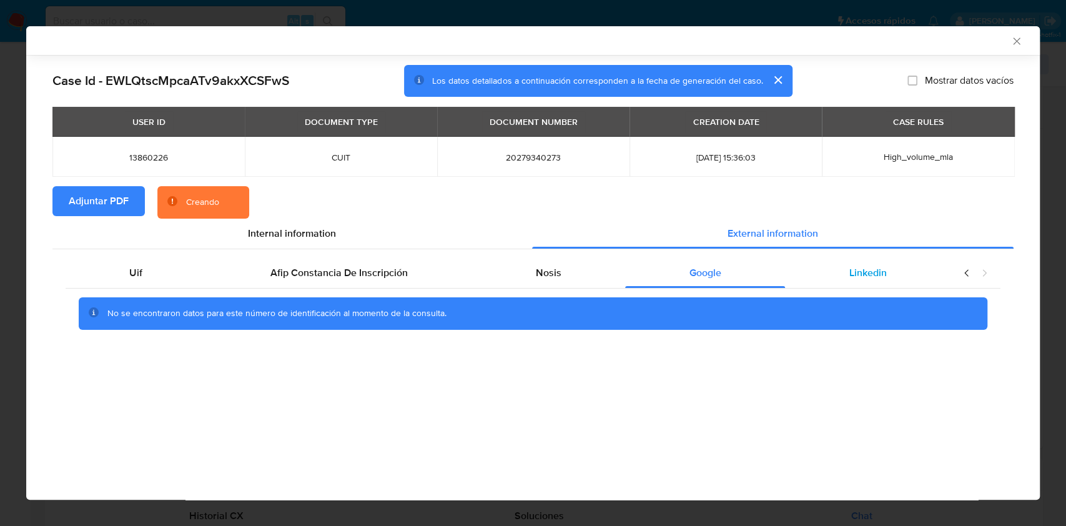
drag, startPoint x: 896, startPoint y: 272, endPoint x: 896, endPoint y: 279, distance: 6.9
click at [896, 273] on div "Linkedin" at bounding box center [867, 273] width 165 height 30
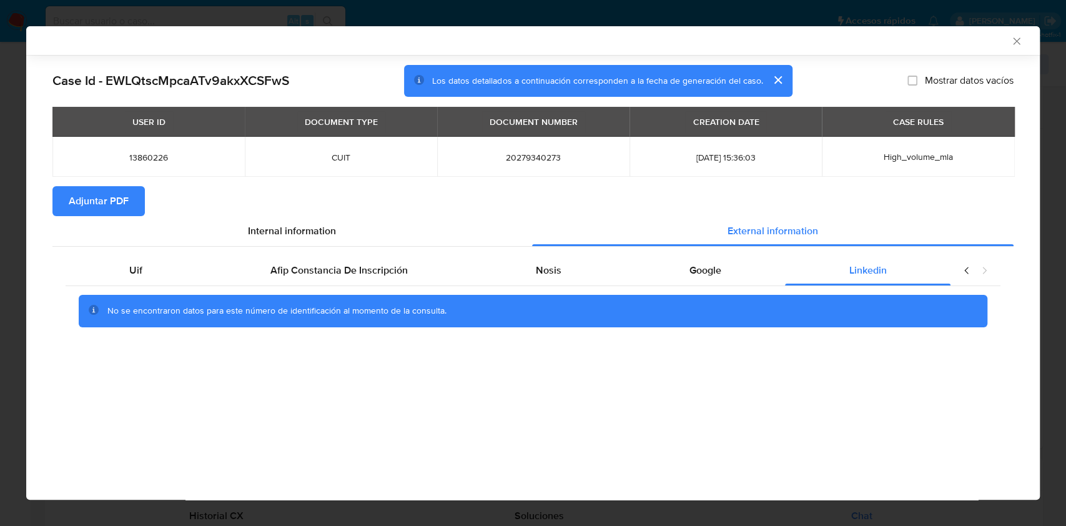
click at [1012, 36] on icon "Cerrar ventana" at bounding box center [1016, 41] width 12 height 12
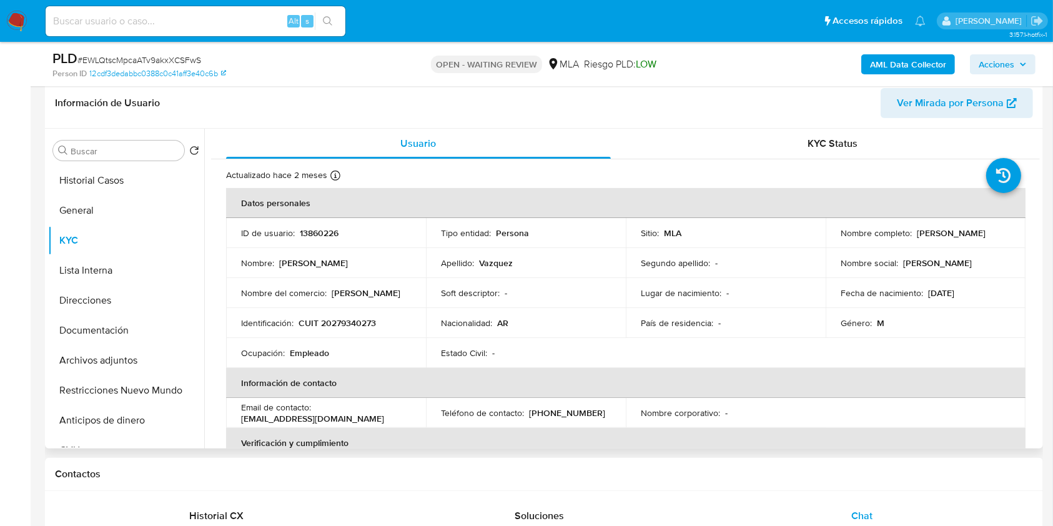
click at [363, 318] on p "CUIT 20279340273" at bounding box center [336, 322] width 77 height 11
copy p "20279340273"
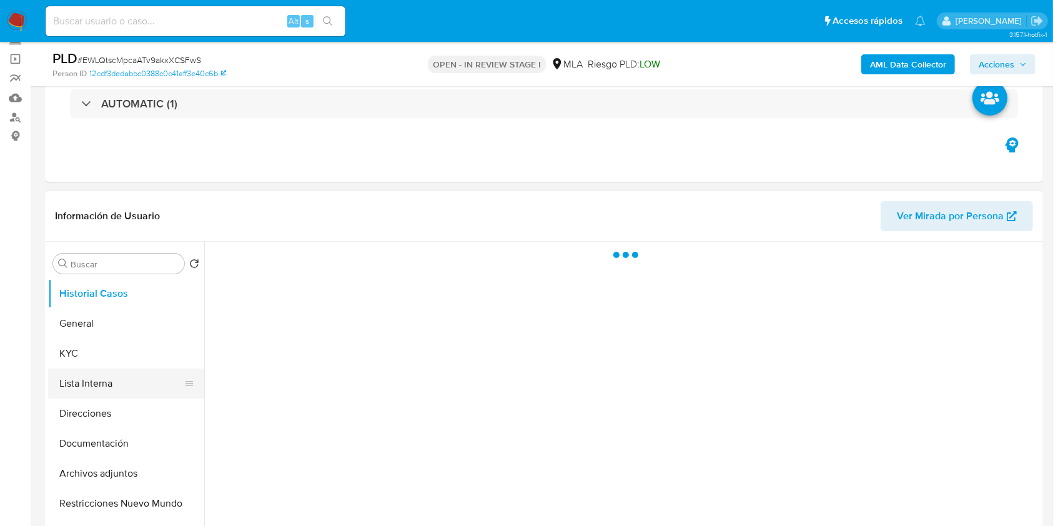
scroll to position [83, 0]
click at [71, 355] on button "KYC" at bounding box center [121, 353] width 146 height 30
select select "10"
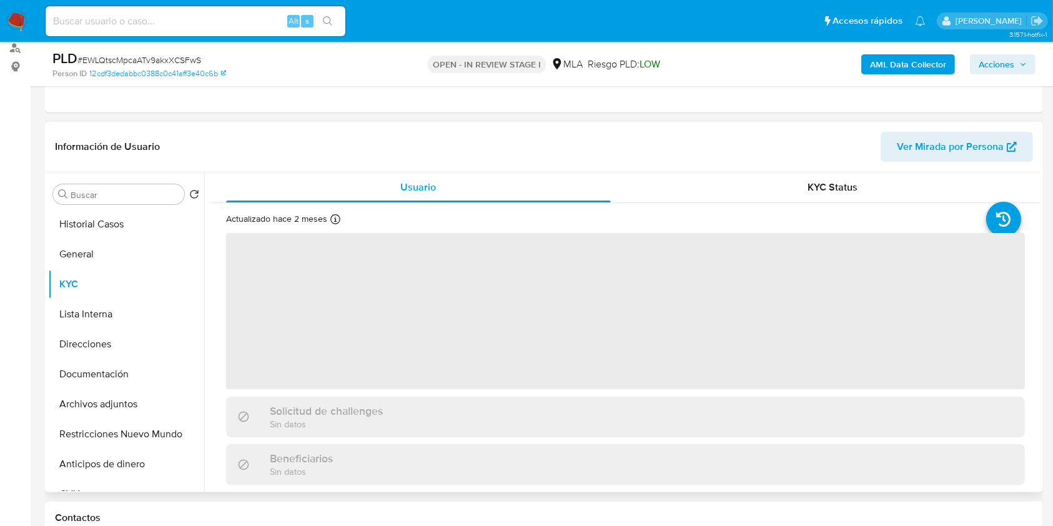
scroll to position [166, 0]
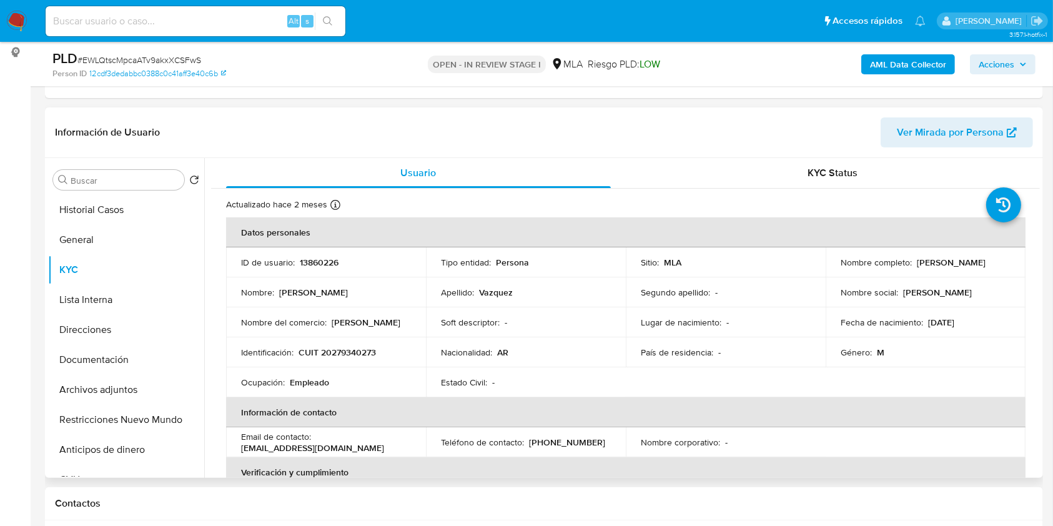
drag, startPoint x: 836, startPoint y: 265, endPoint x: 948, endPoint y: 262, distance: 111.8
click at [948, 262] on div "Nombre completo : [PERSON_NAME]" at bounding box center [925, 262] width 170 height 11
copy p "[PERSON_NAME]"
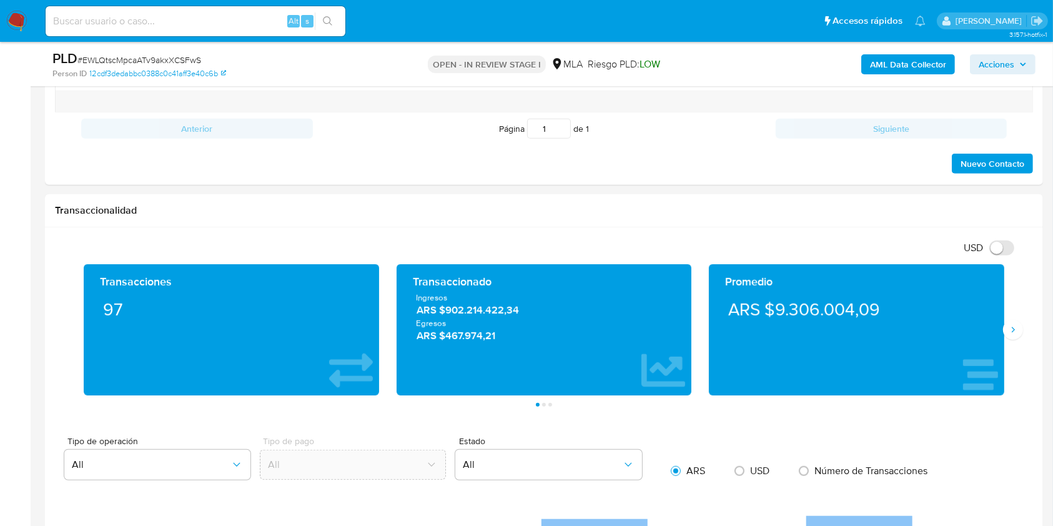
scroll to position [548, 0]
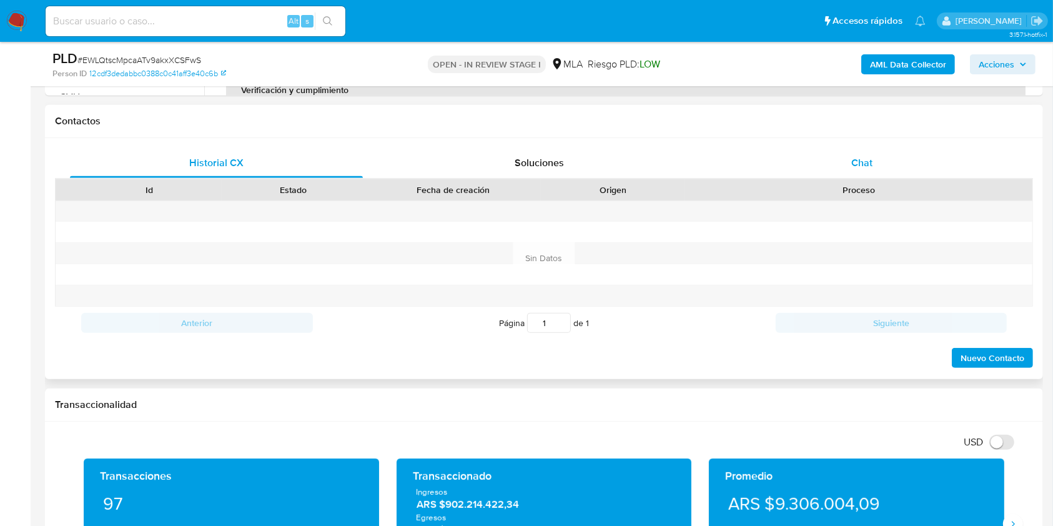
click at [863, 167] on span "Chat" at bounding box center [861, 162] width 21 height 14
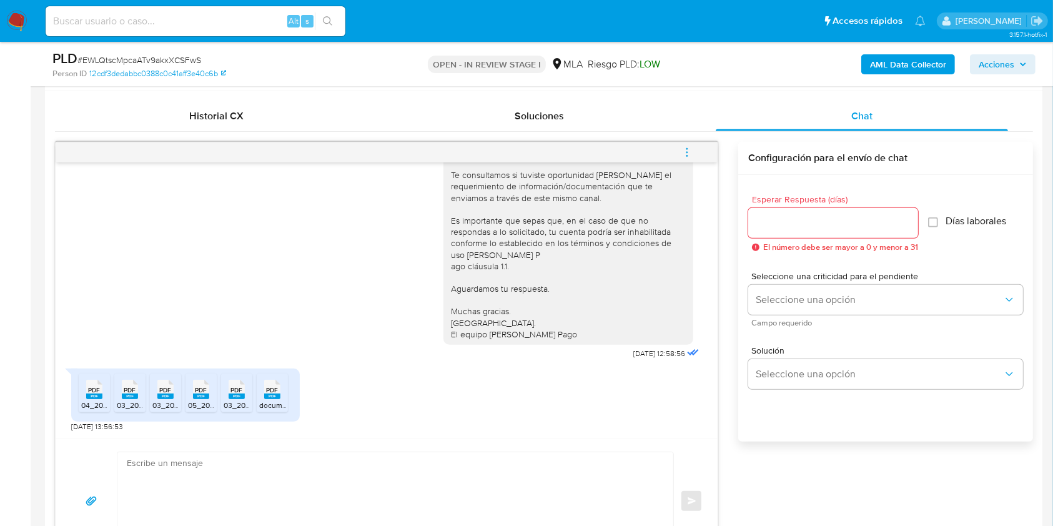
scroll to position [644, 0]
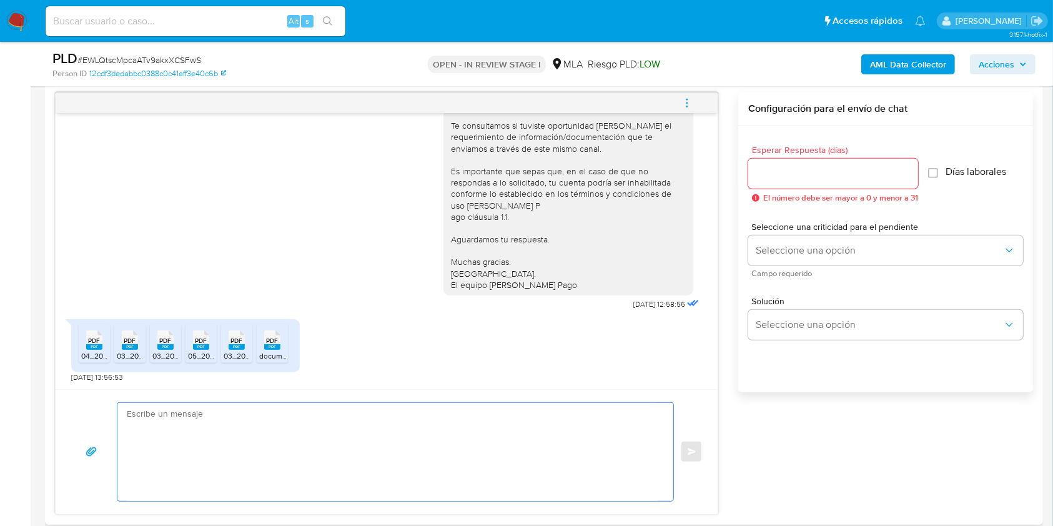
drag, startPoint x: 469, startPoint y: 445, endPoint x: 488, endPoint y: 442, distance: 19.6
click at [469, 446] on textarea at bounding box center [392, 452] width 531 height 98
paste textarea "Hola [PERSON_NAME], Muchas gracias por la respuesta. Te confirmamos la recepció…"
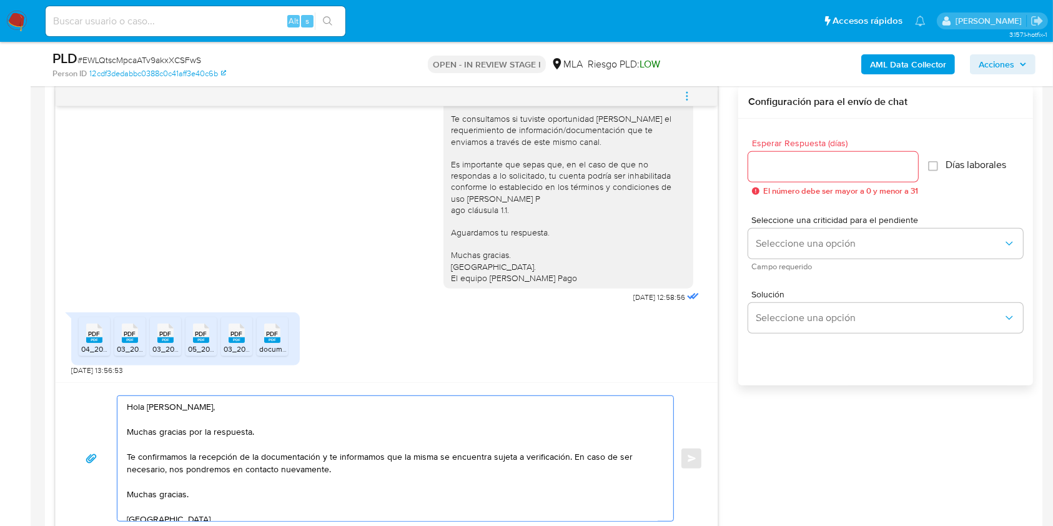
scroll to position [624, 0]
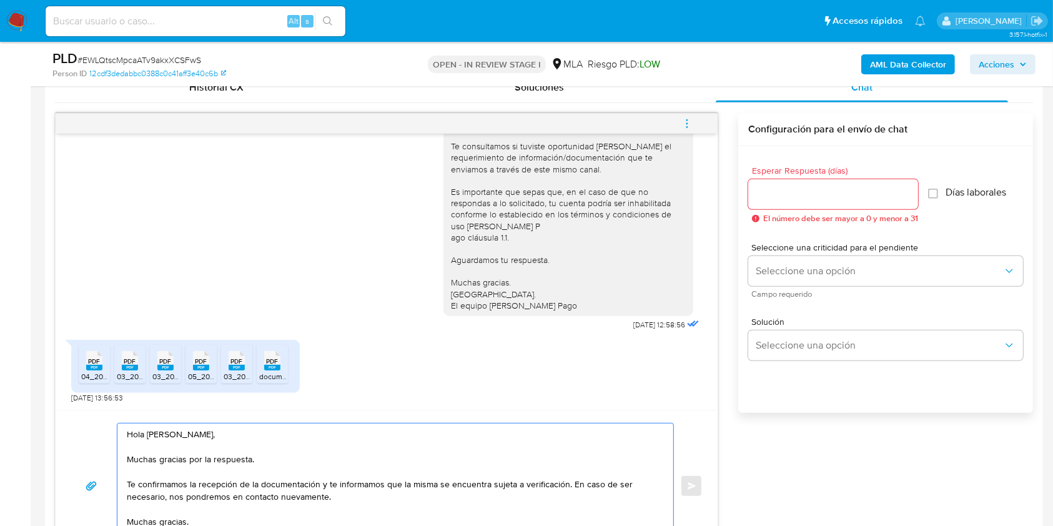
type textarea "Hola Leonardo Damian Vazquez, Muchas gracias por la respuesta. Te confirmamos l…"
click at [816, 194] on input "Esperar Respuesta (días)" at bounding box center [833, 194] width 170 height 16
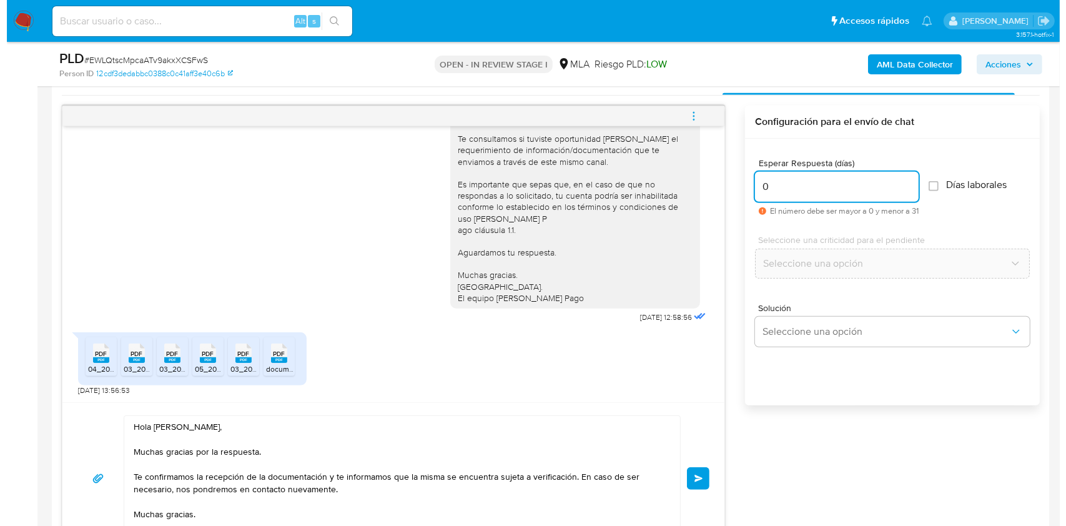
scroll to position [647, 0]
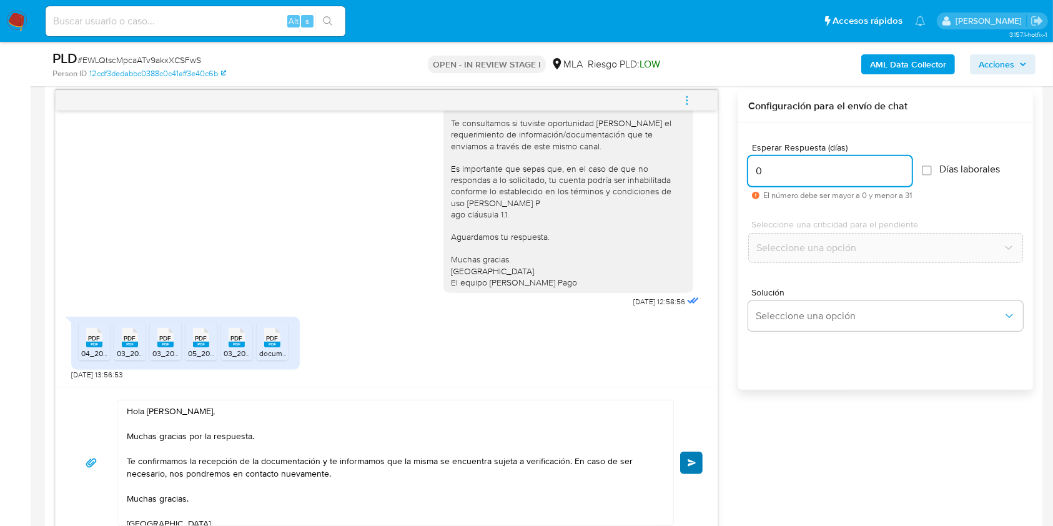
type input "0"
click at [687, 461] on span "Enviar" at bounding box center [691, 462] width 9 height 7
click at [696, 102] on button "menu-action" at bounding box center [686, 101] width 41 height 30
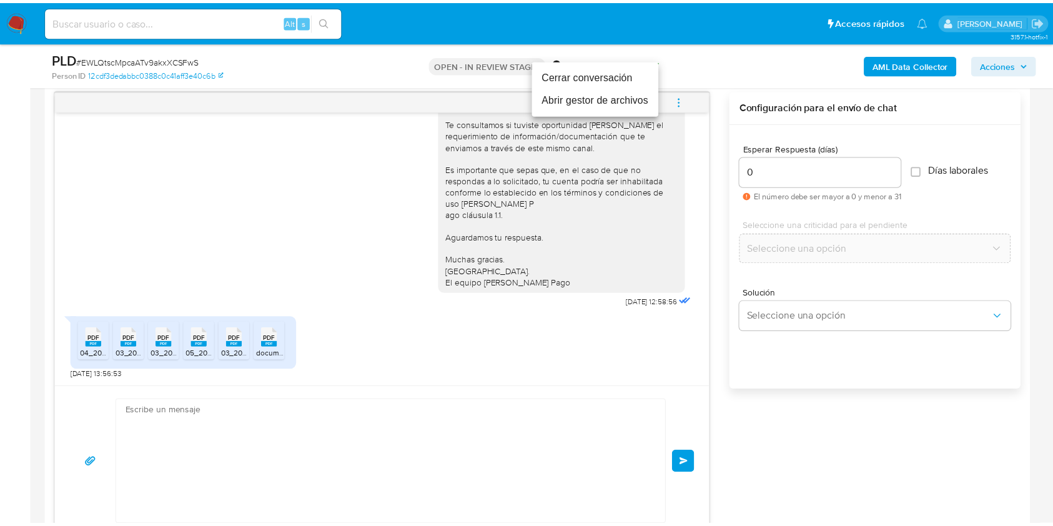
scroll to position [970, 0]
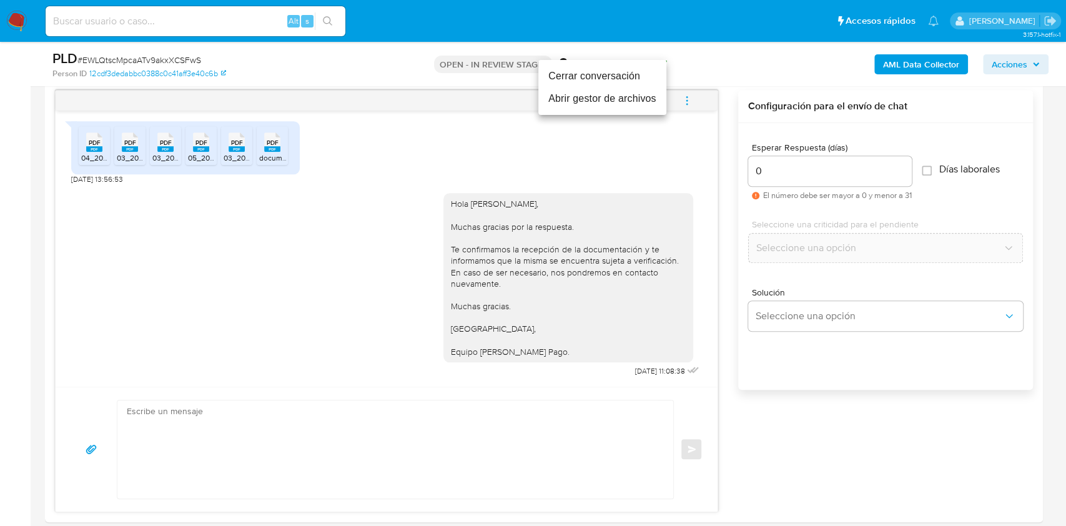
click at [635, 72] on li "Cerrar conversación" at bounding box center [602, 76] width 128 height 22
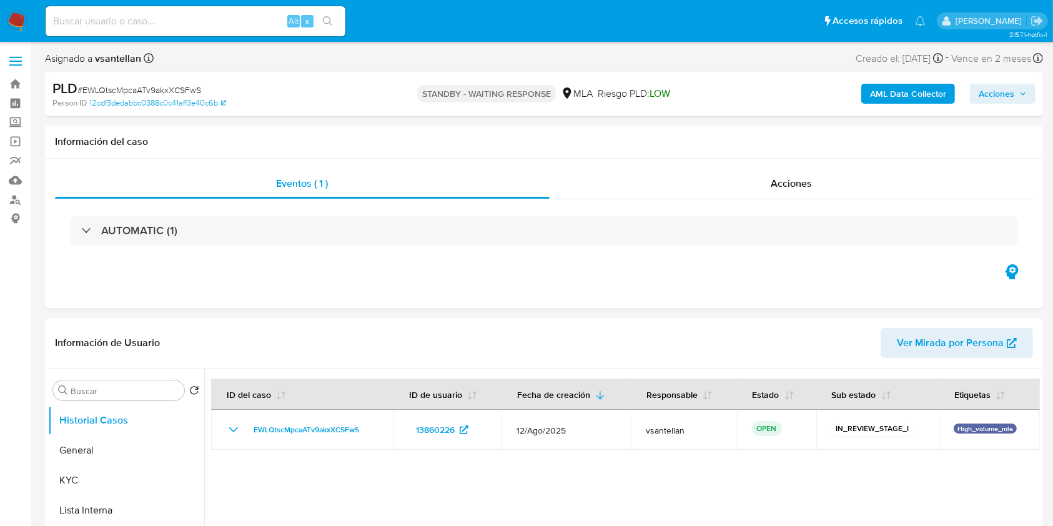
select select "10"
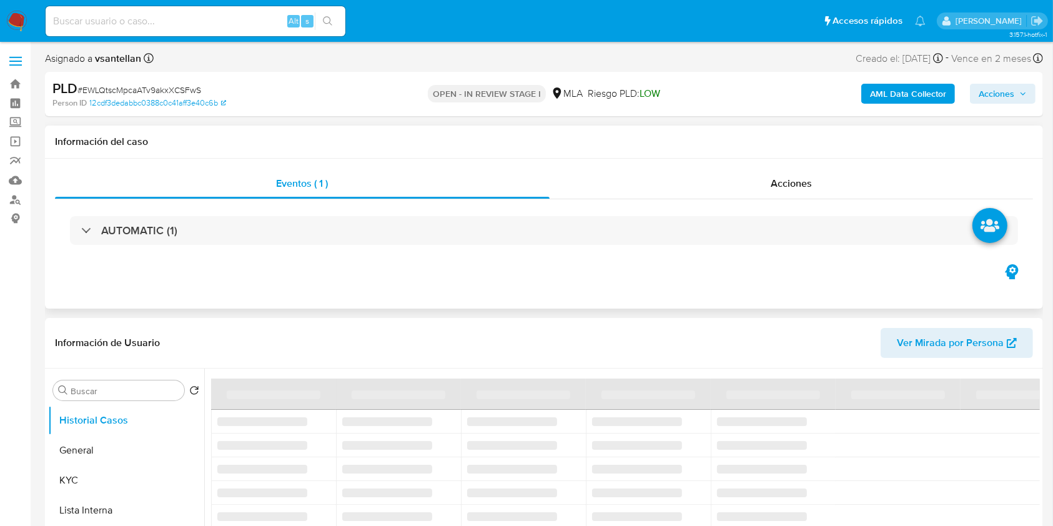
select select "10"
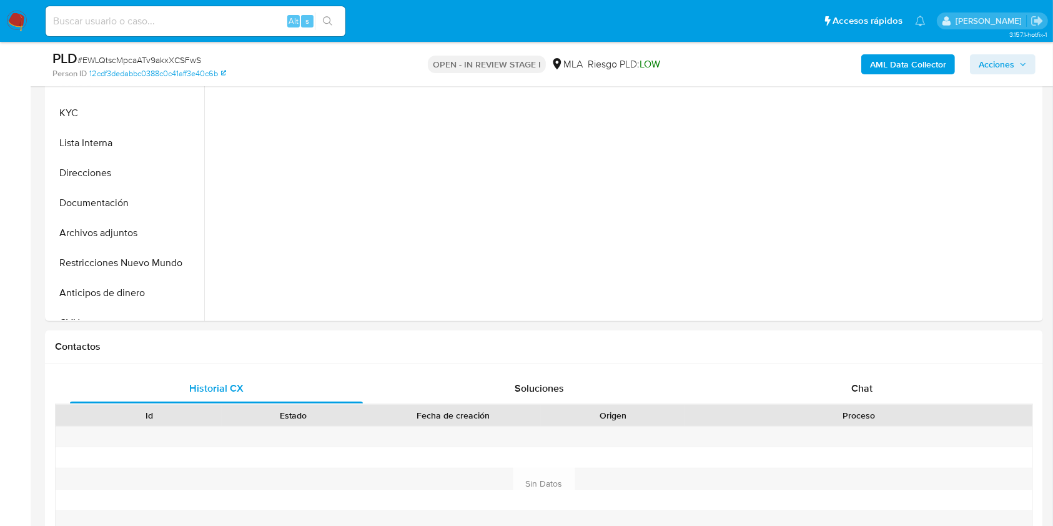
scroll to position [499, 0]
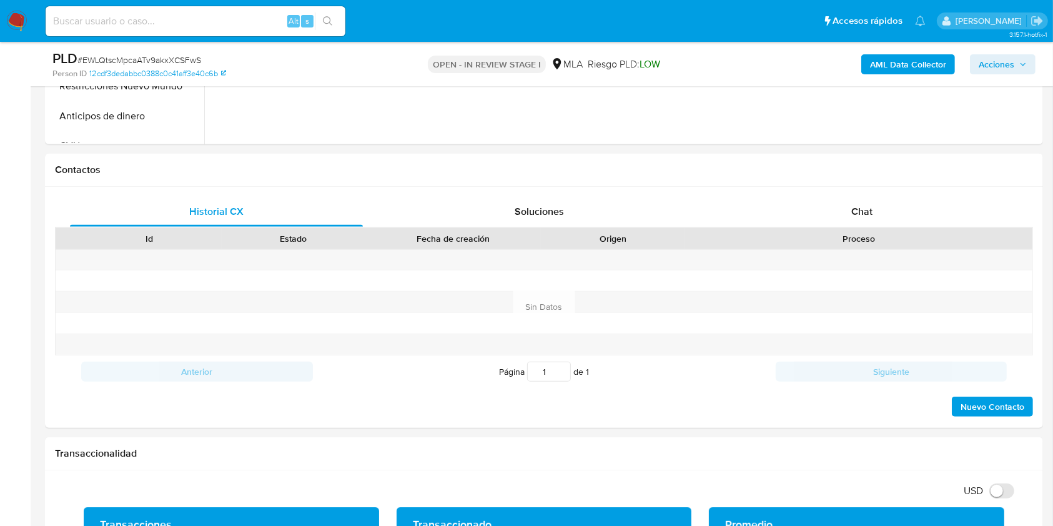
drag, startPoint x: 915, startPoint y: 226, endPoint x: 1064, endPoint y: 132, distance: 176.7
click at [914, 226] on div "Chat" at bounding box center [861, 212] width 293 height 30
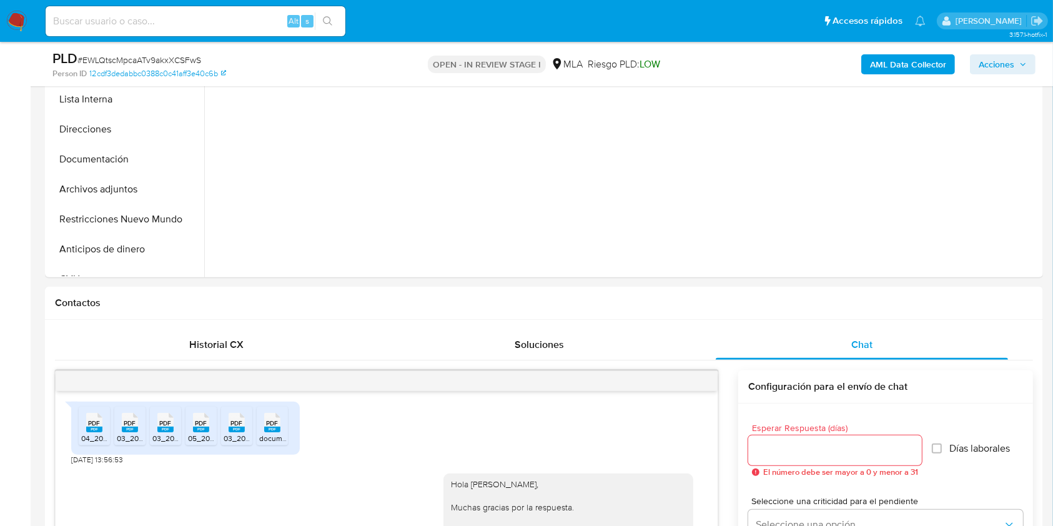
scroll to position [345, 0]
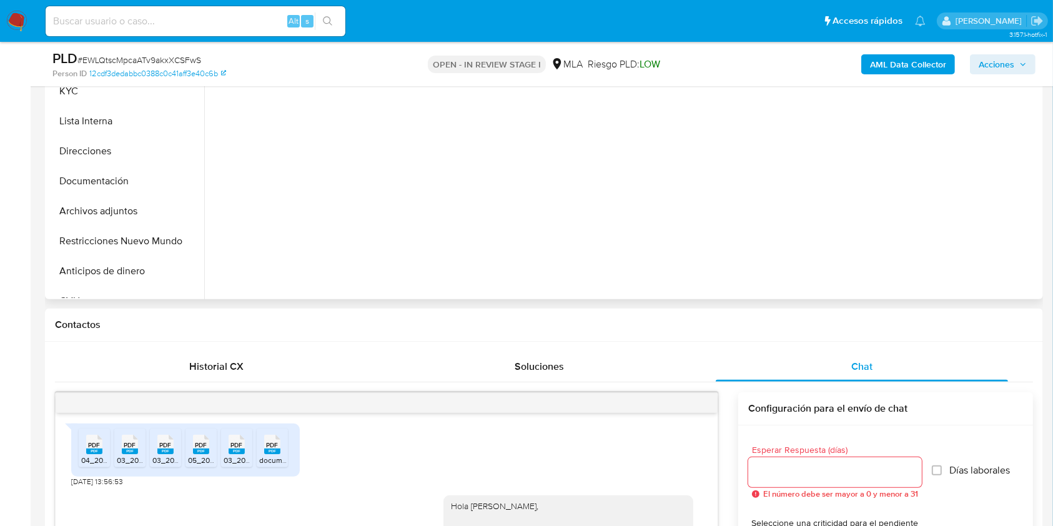
click at [99, 240] on button "Restricciones Nuevo Mundo" at bounding box center [126, 241] width 156 height 30
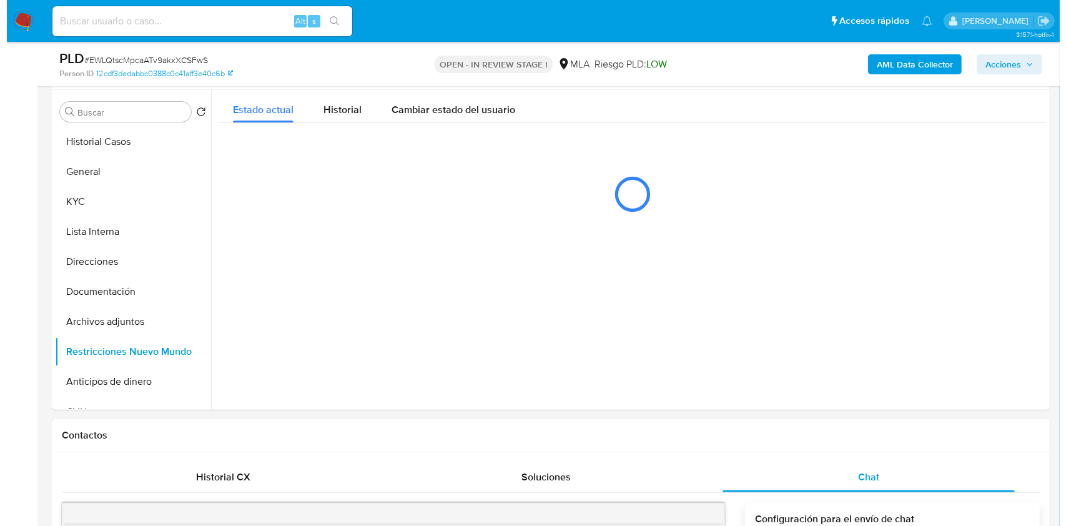
scroll to position [219, 0]
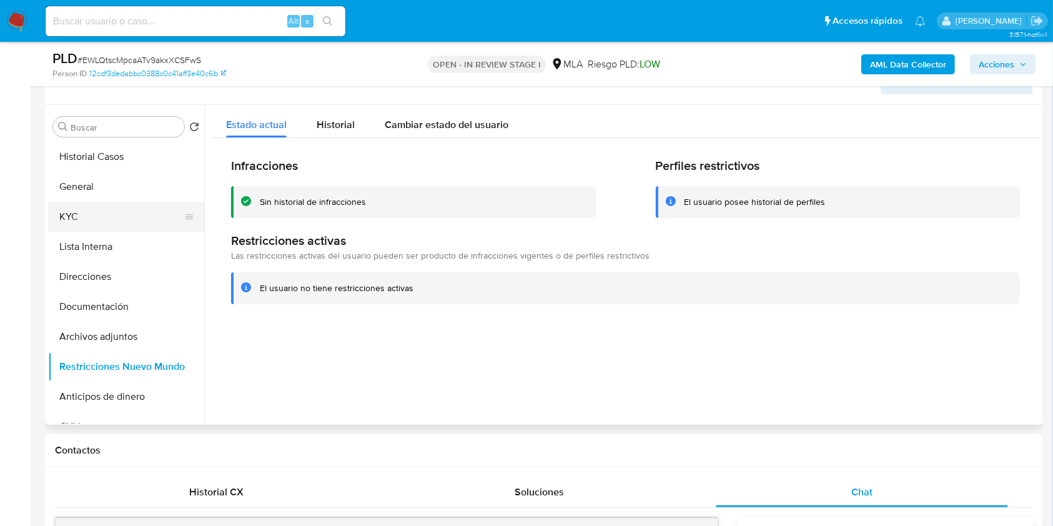
click at [104, 221] on button "KYC" at bounding box center [121, 217] width 146 height 30
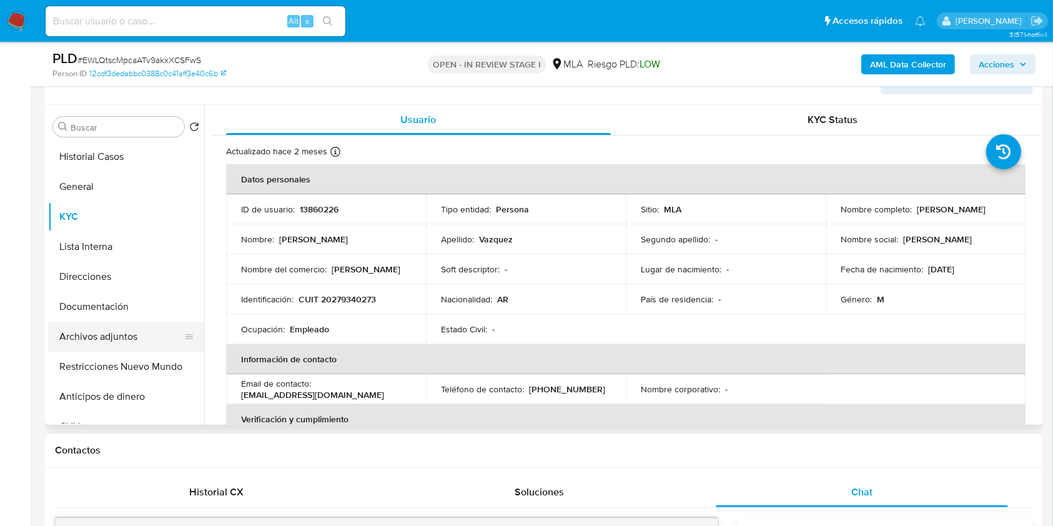
click at [100, 336] on button "Archivos adjuntos" at bounding box center [121, 336] width 146 height 30
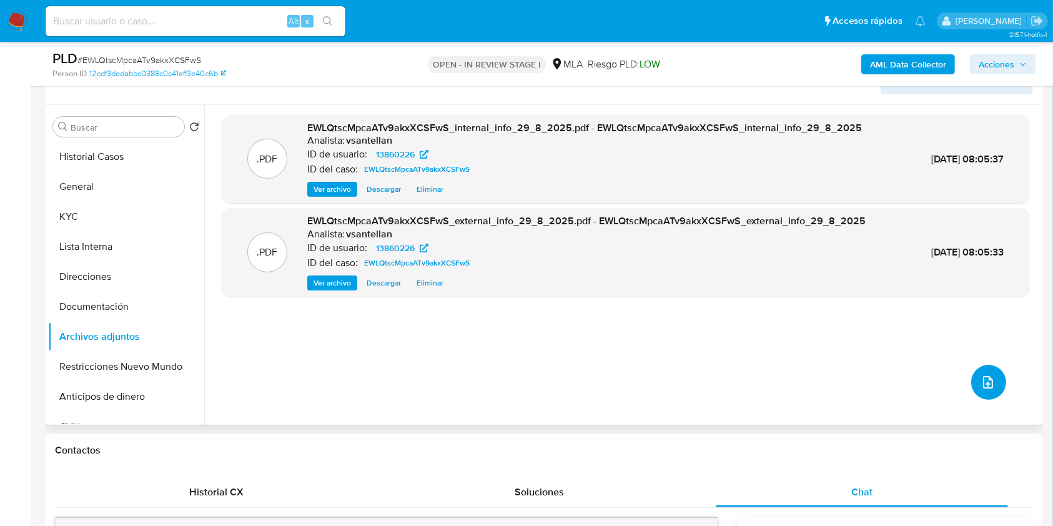
click at [990, 382] on button "upload-file" at bounding box center [988, 382] width 35 height 35
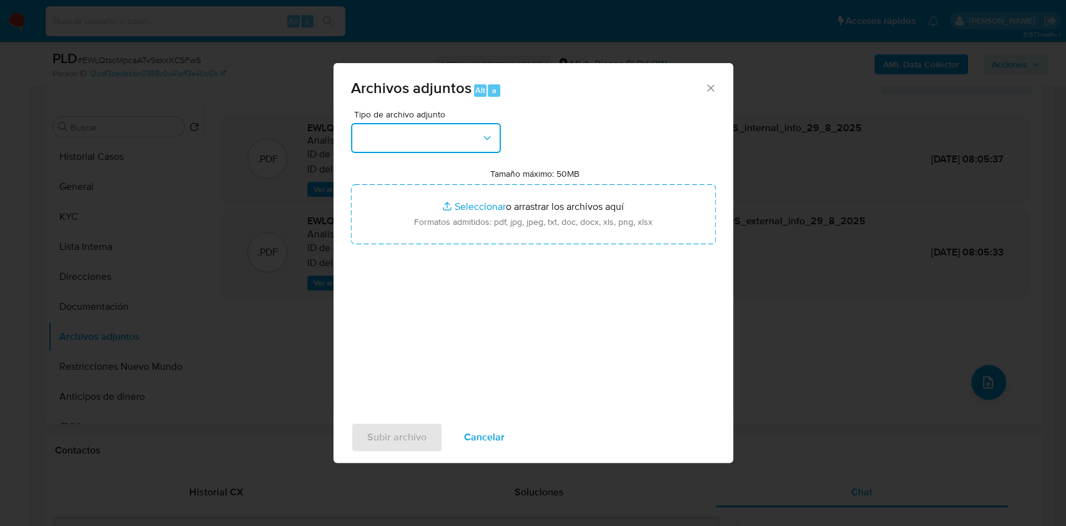
drag, startPoint x: 474, startPoint y: 126, endPoint x: 482, endPoint y: 138, distance: 14.0
click at [474, 129] on button "button" at bounding box center [426, 138] width 150 height 30
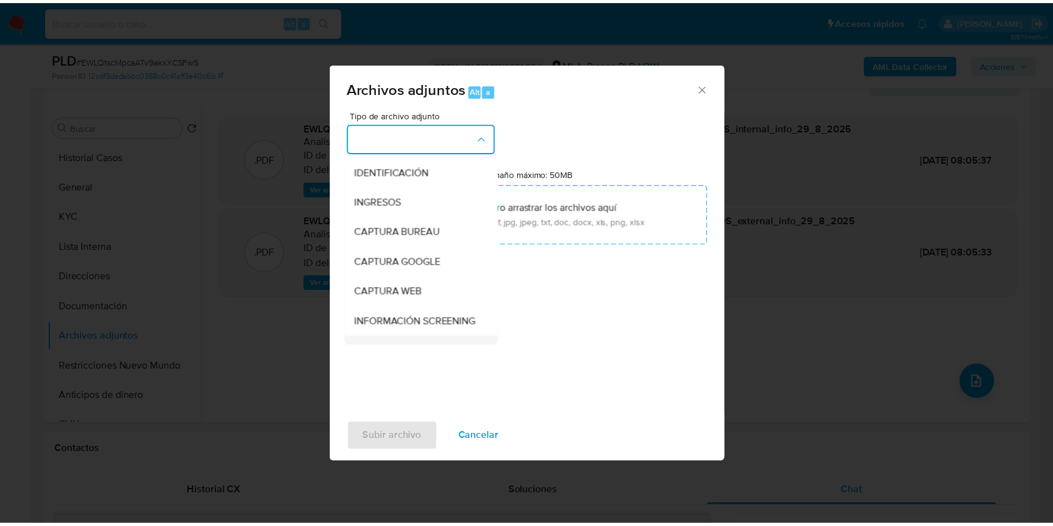
scroll to position [250, 0]
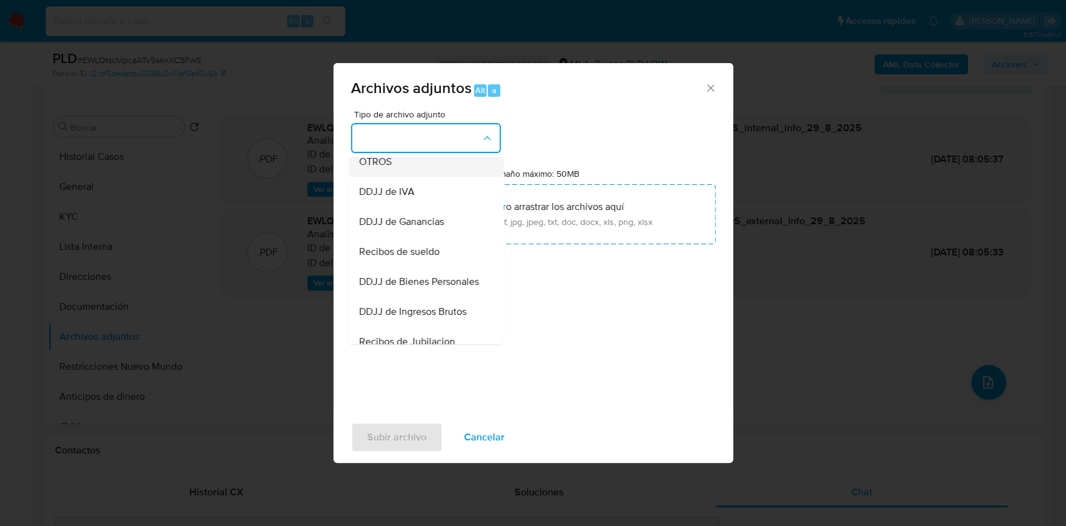
click at [424, 167] on div "OTROS" at bounding box center [421, 162] width 127 height 30
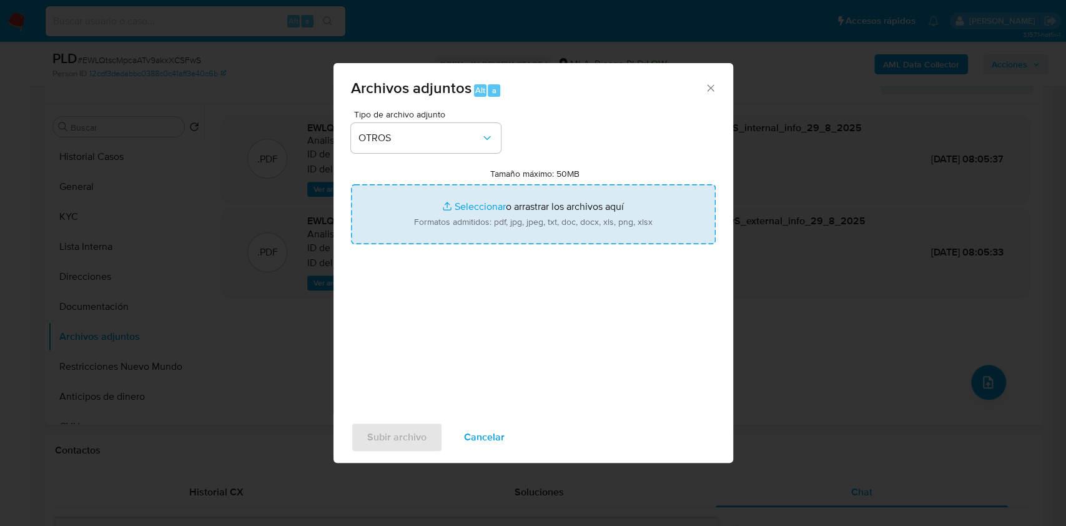
click at [559, 222] on input "Tamaño máximo: 50MB Seleccionar archivos" at bounding box center [533, 214] width 365 height 60
type input "C:\fakepath\Caselog-13860226- NO ROI.docx"
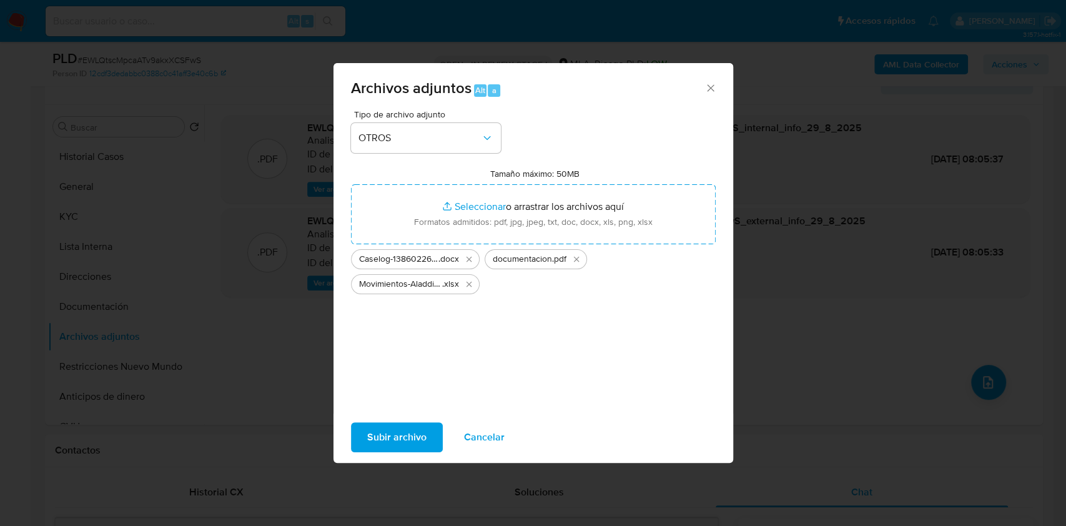
click at [403, 423] on span "Subir archivo" at bounding box center [396, 436] width 59 height 27
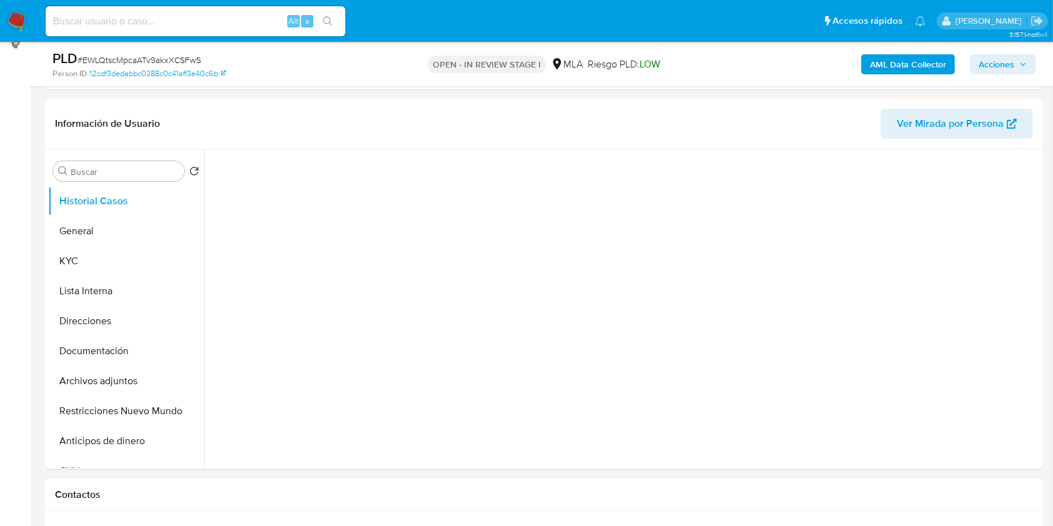
scroll to position [317, 0]
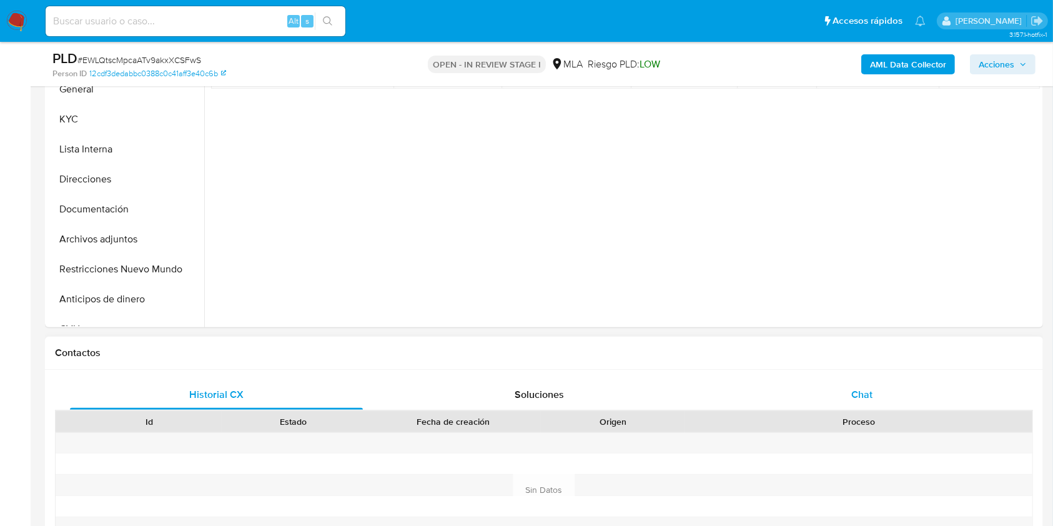
select select "10"
click at [875, 390] on div "Chat" at bounding box center [861, 395] width 293 height 30
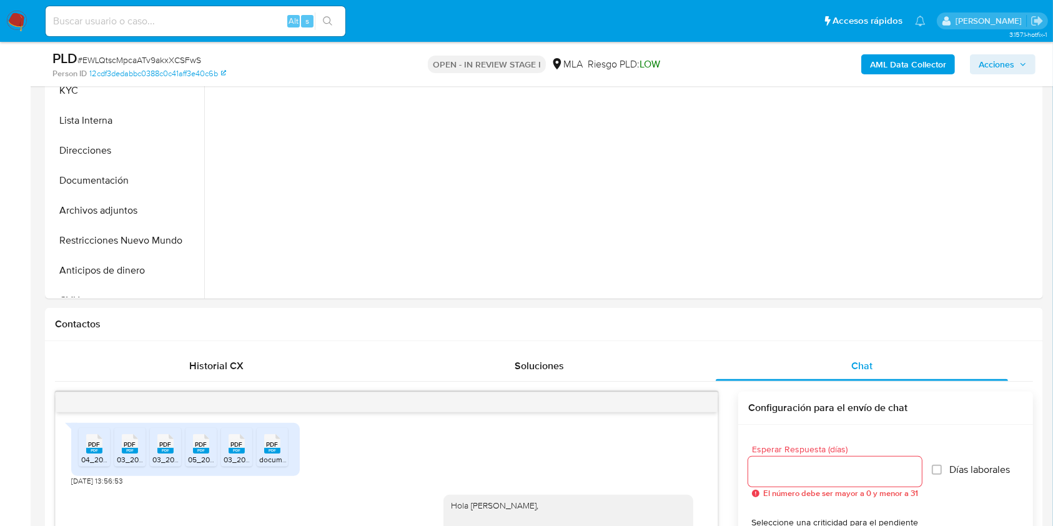
scroll to position [294, 0]
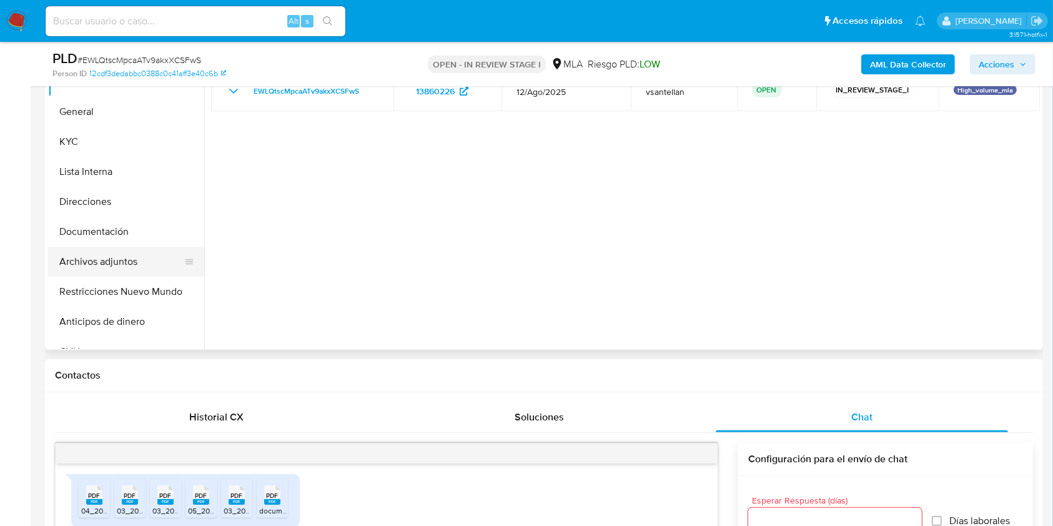
drag, startPoint x: 137, startPoint y: 285, endPoint x: 198, endPoint y: 267, distance: 63.4
click at [137, 286] on button "Restricciones Nuevo Mundo" at bounding box center [126, 292] width 156 height 30
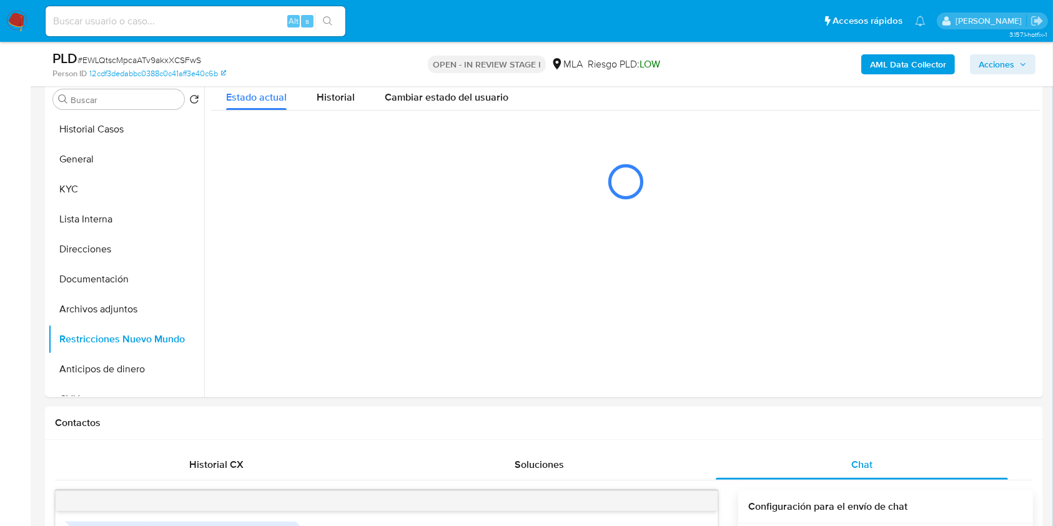
scroll to position [189, 0]
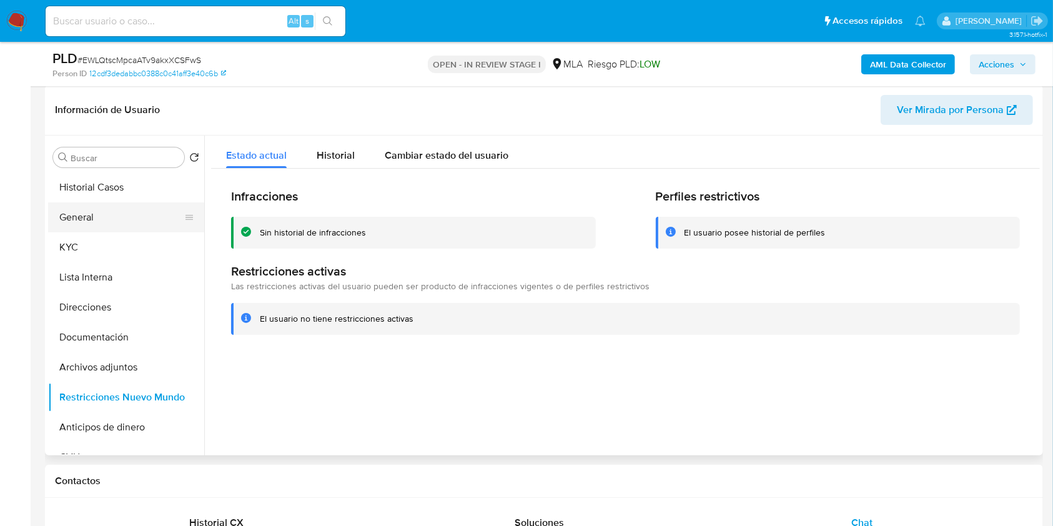
click at [124, 211] on button "General" at bounding box center [121, 217] width 146 height 30
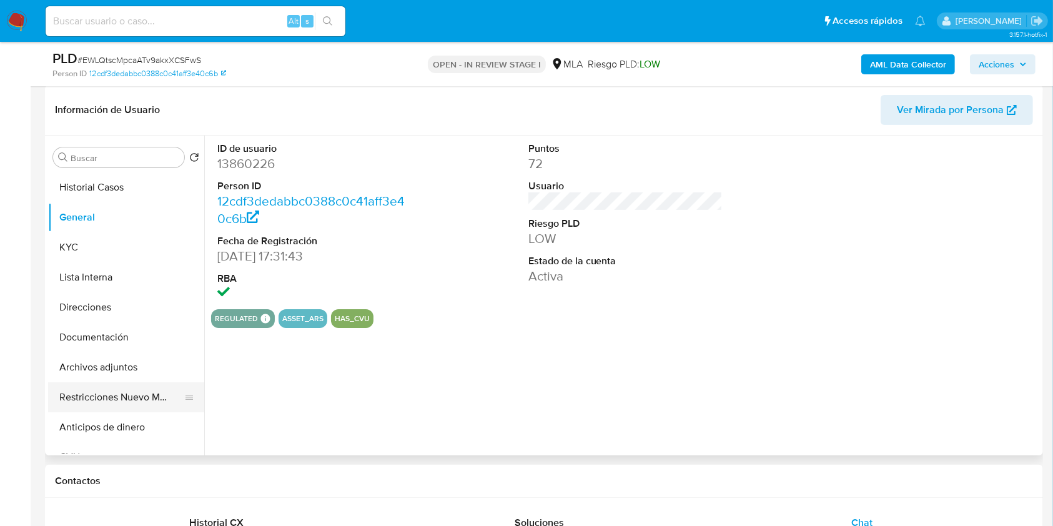
click at [134, 393] on button "Restricciones Nuevo Mundo" at bounding box center [121, 397] width 146 height 30
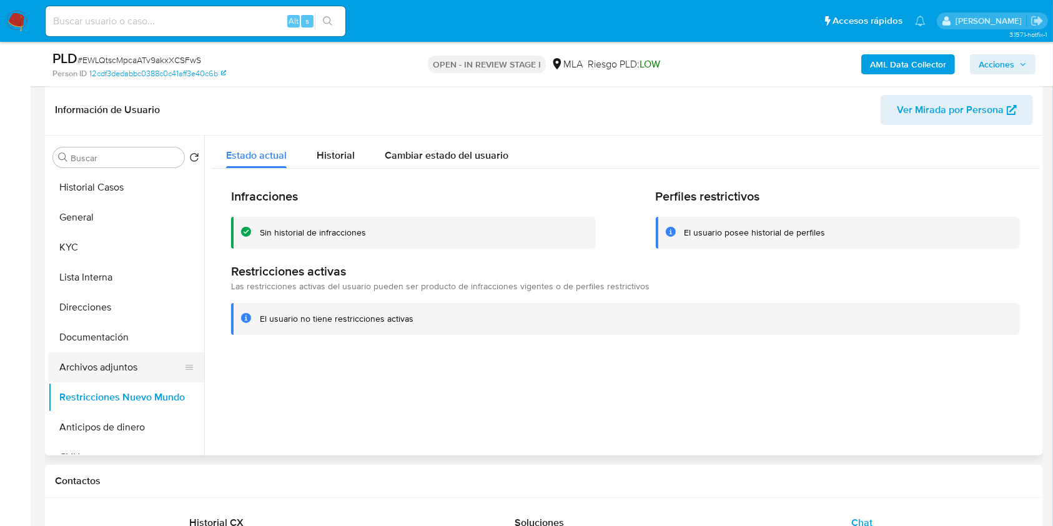
click at [127, 365] on button "Archivos adjuntos" at bounding box center [121, 367] width 146 height 30
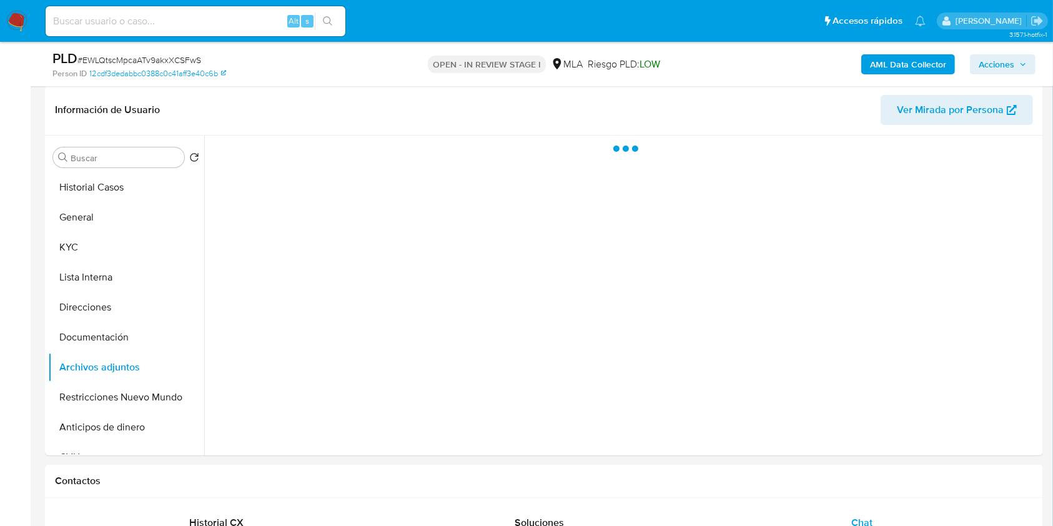
click at [1013, 54] on span "Acciones" at bounding box center [996, 64] width 36 height 20
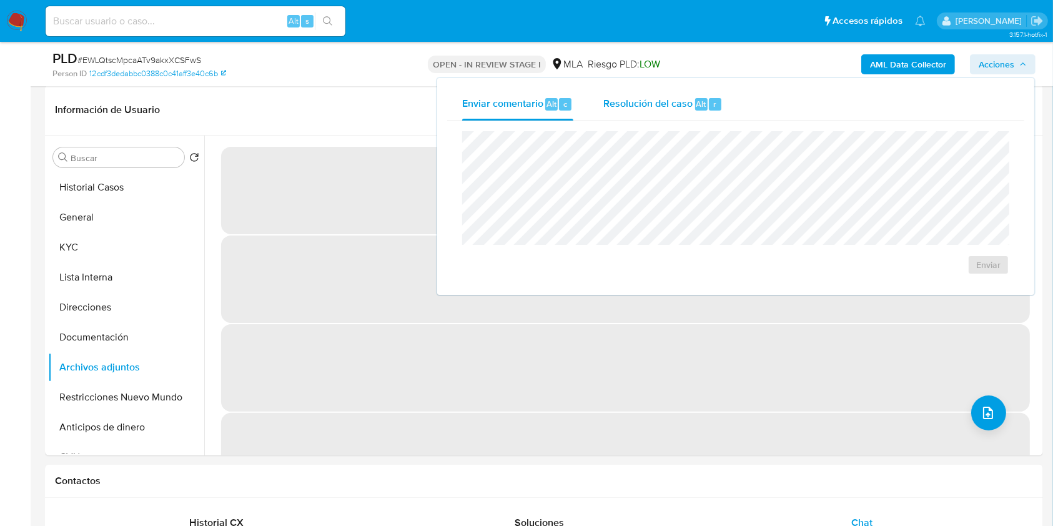
click at [694, 93] on div "Resolución del caso Alt r" at bounding box center [662, 104] width 119 height 32
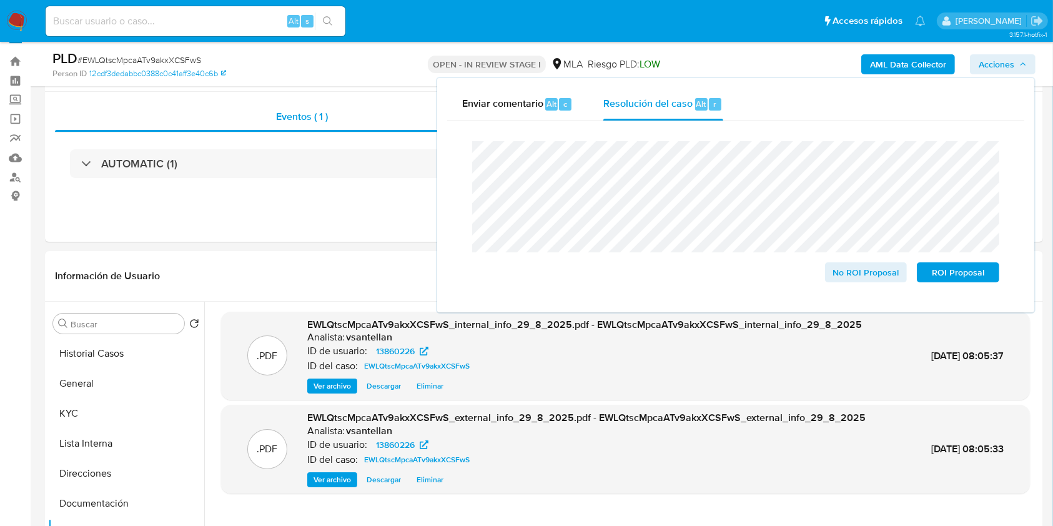
scroll to position [54, 0]
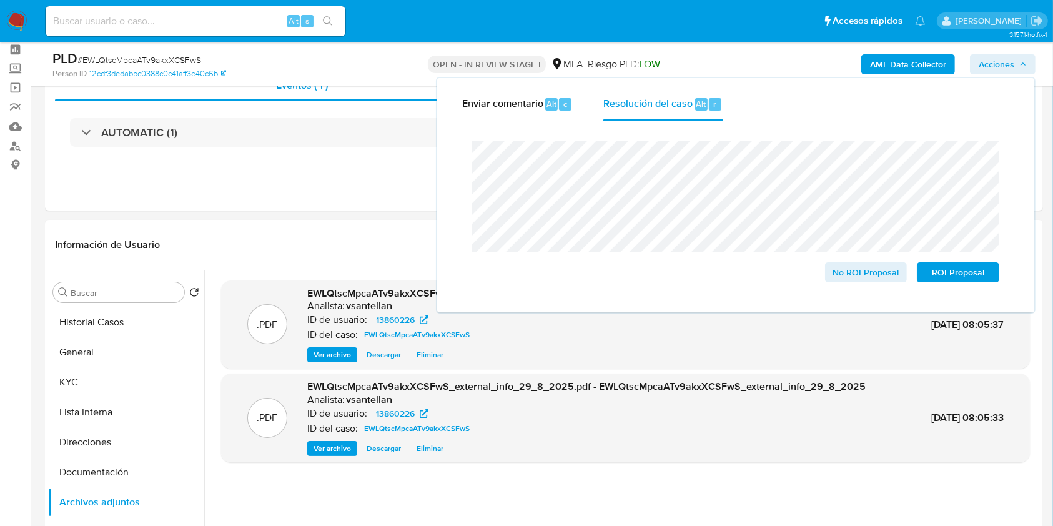
click at [982, 64] on span "Acciones" at bounding box center [996, 64] width 36 height 20
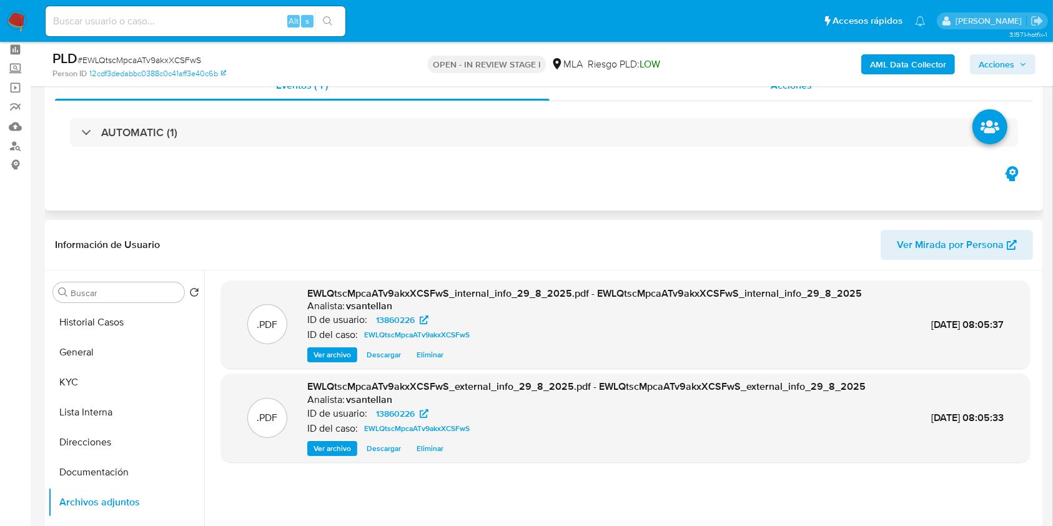
click at [732, 87] on div "Acciones" at bounding box center [791, 86] width 484 height 30
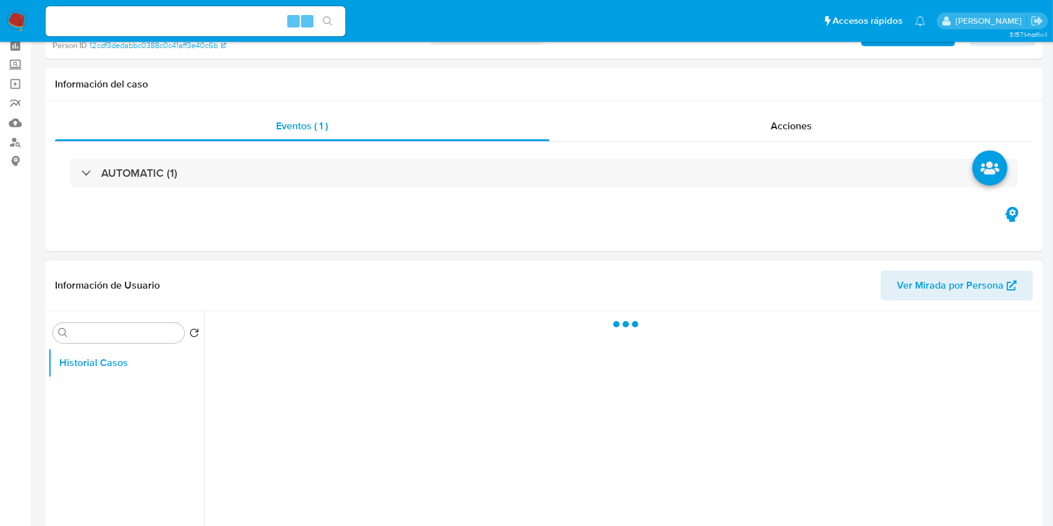
scroll to position [83, 0]
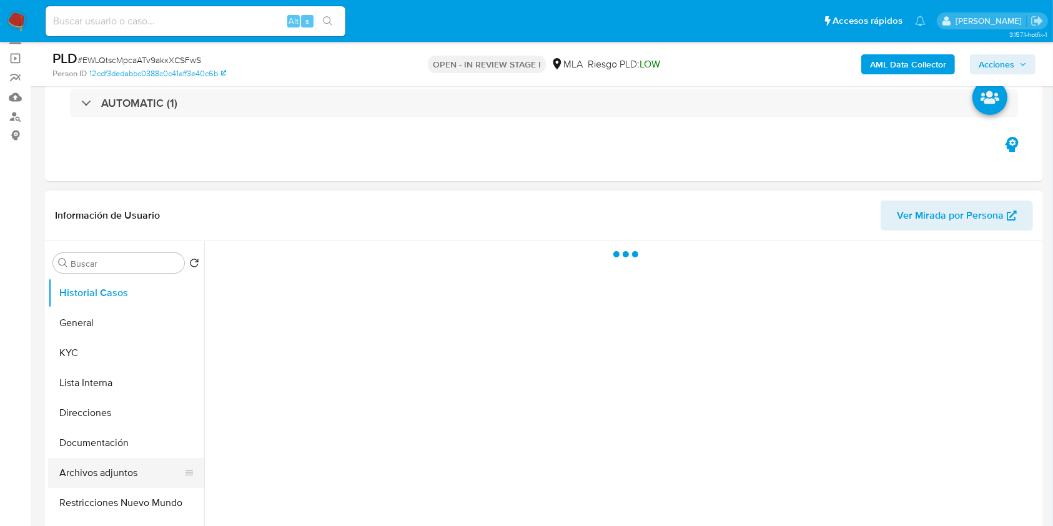
click at [133, 464] on button "Archivos adjuntos" at bounding box center [121, 473] width 146 height 30
select select "10"
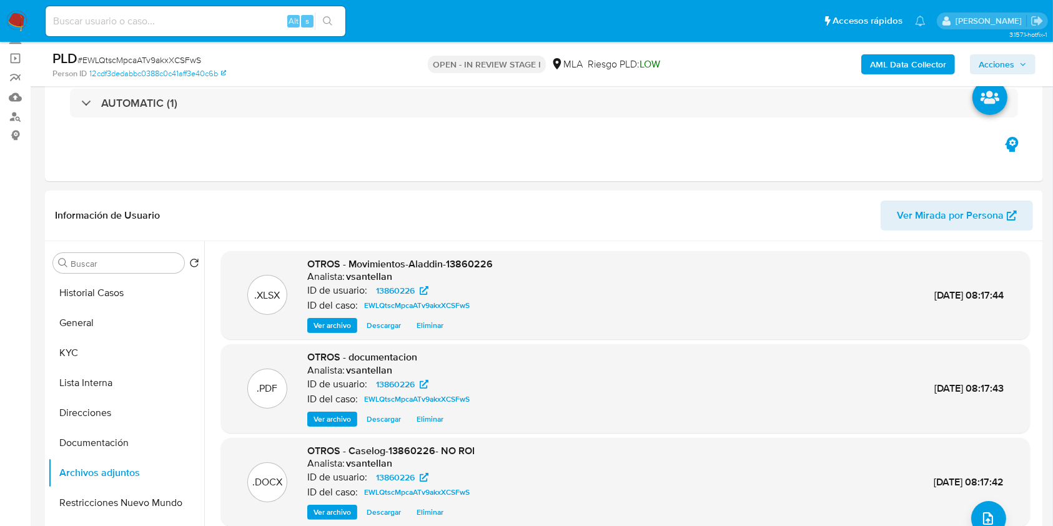
drag, startPoint x: 1006, startPoint y: 61, endPoint x: 978, endPoint y: 63, distance: 27.5
click at [1006, 61] on span "Acciones" at bounding box center [996, 64] width 36 height 20
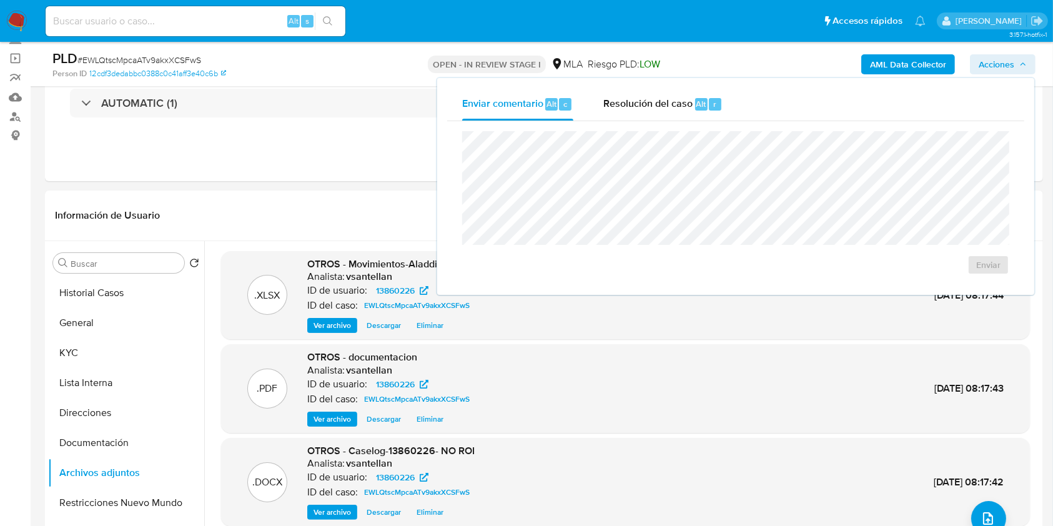
drag, startPoint x: 678, startPoint y: 96, endPoint x: 675, endPoint y: 126, distance: 30.1
click at [678, 96] on div "Resolución del caso Alt r" at bounding box center [662, 104] width 119 height 32
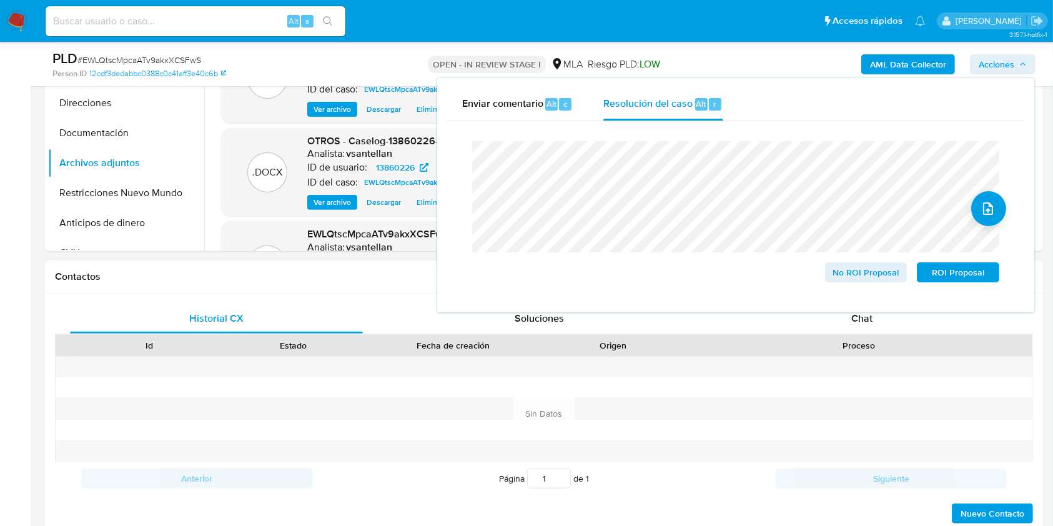
scroll to position [387, 0]
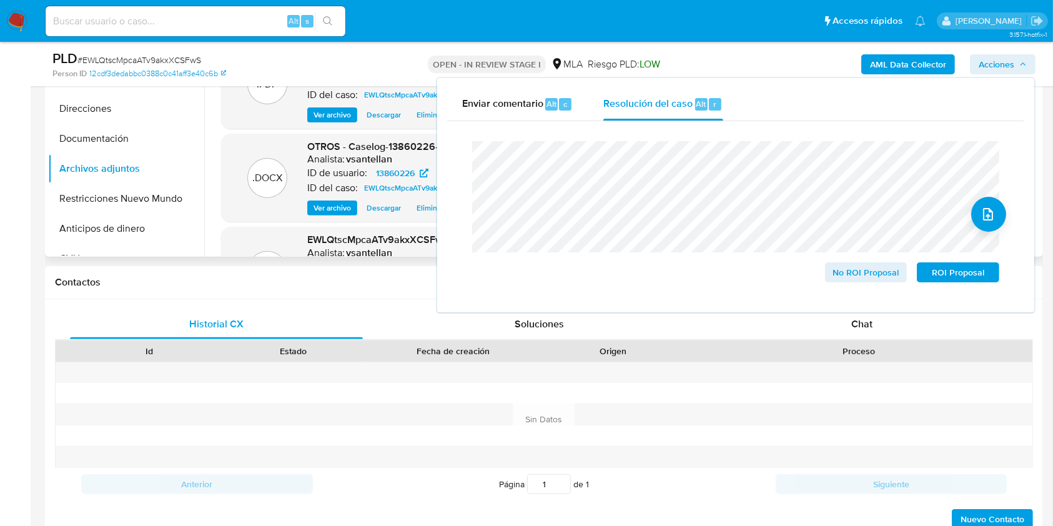
drag, startPoint x: 845, startPoint y: 326, endPoint x: 1003, endPoint y: 209, distance: 196.8
click at [845, 325] on div "Chat" at bounding box center [861, 324] width 293 height 30
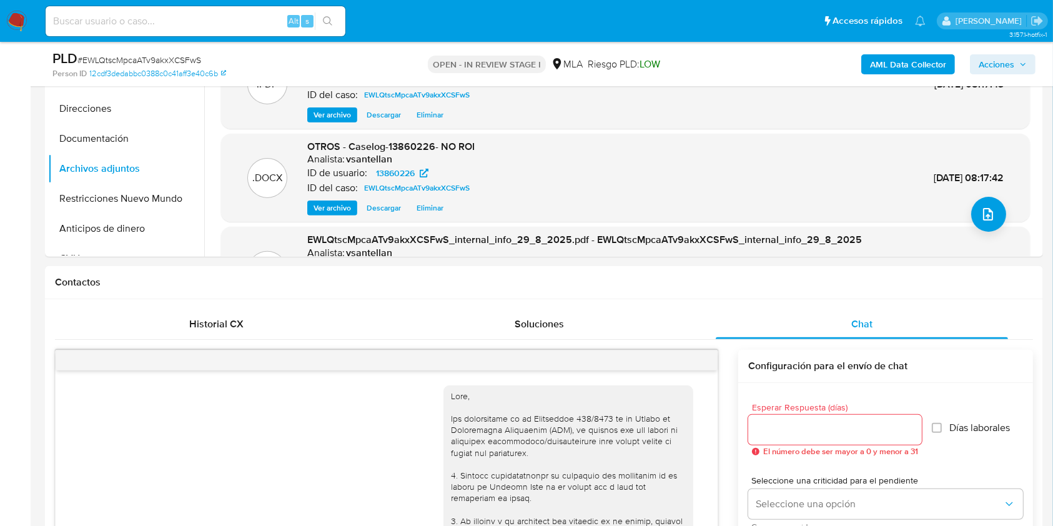
scroll to position [970, 0]
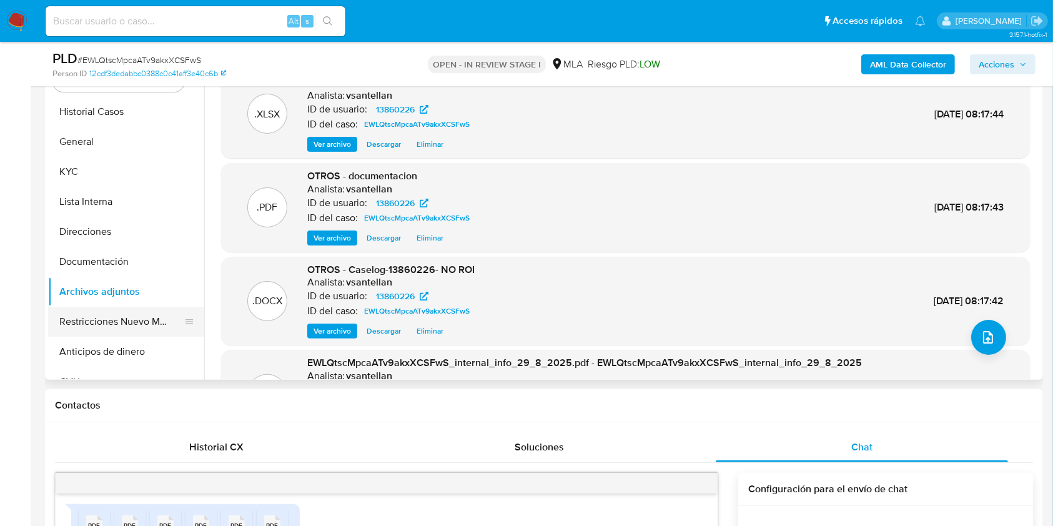
click at [101, 308] on button "Restricciones Nuevo Mundo" at bounding box center [121, 322] width 146 height 30
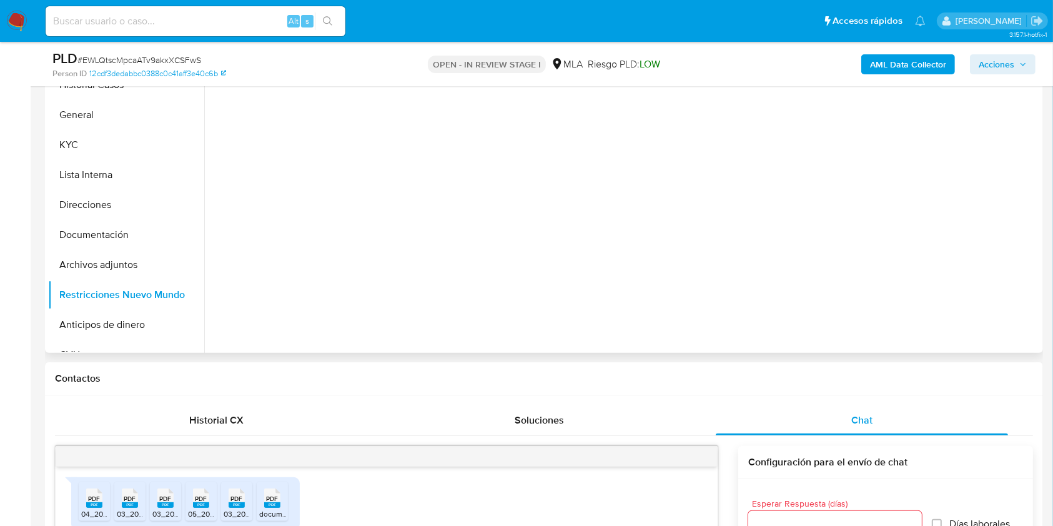
scroll to position [264, 0]
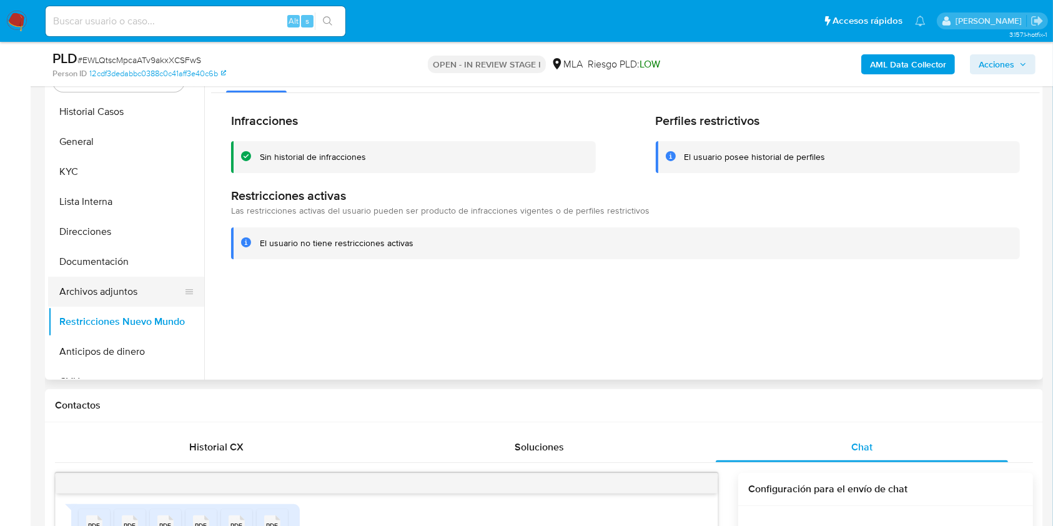
click at [142, 293] on button "Archivos adjuntos" at bounding box center [121, 292] width 146 height 30
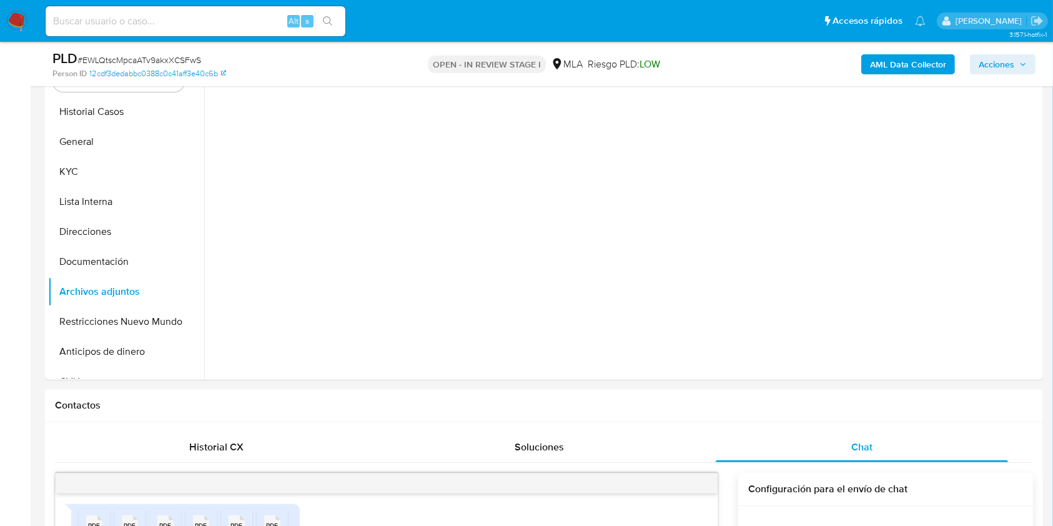
click at [1007, 59] on span "Acciones" at bounding box center [996, 64] width 36 height 20
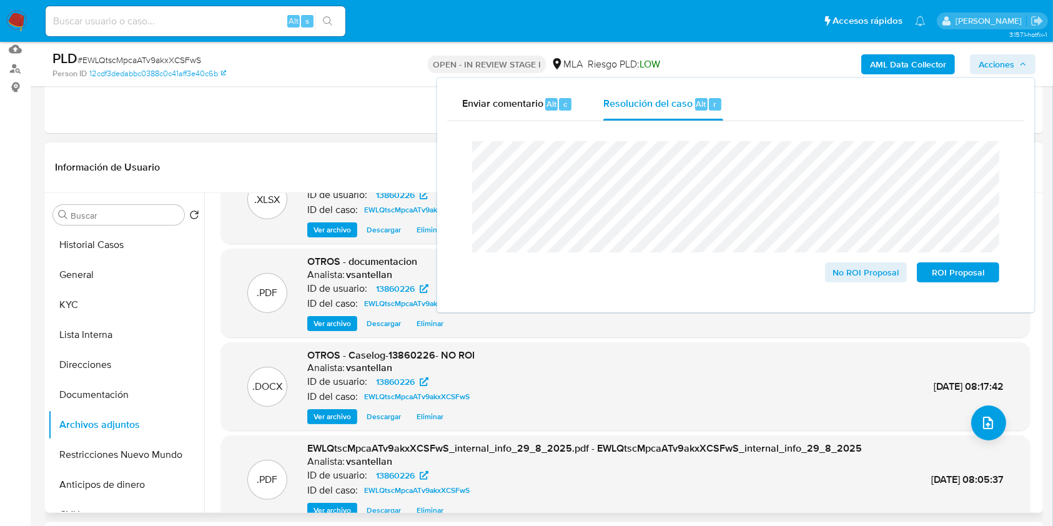
scroll to position [83, 0]
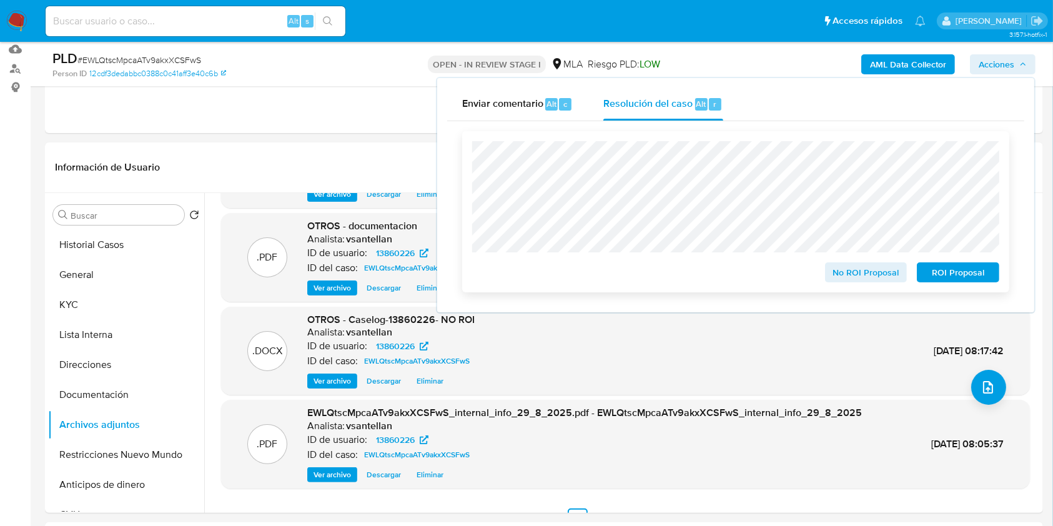
click at [872, 273] on span "No ROI Proposal" at bounding box center [865, 271] width 65 height 17
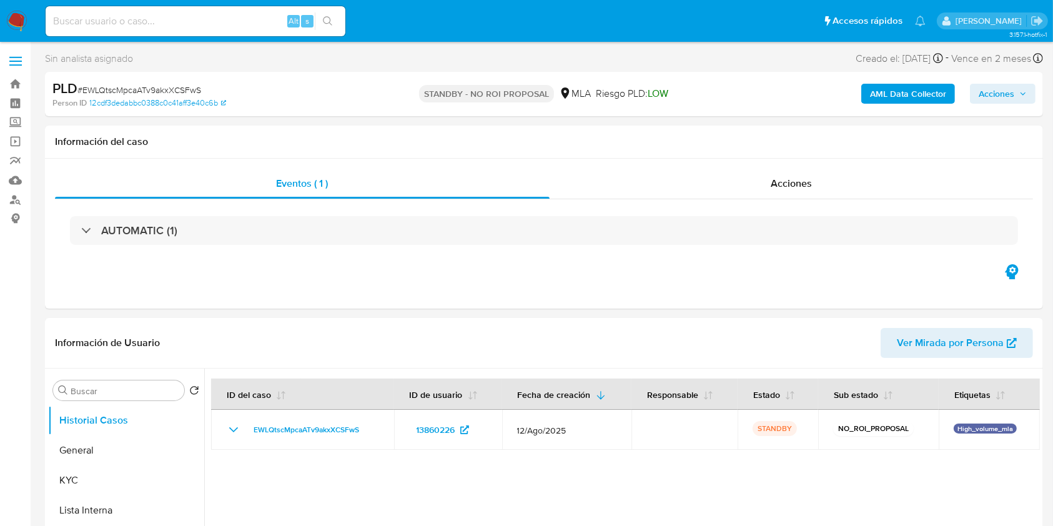
select select "10"
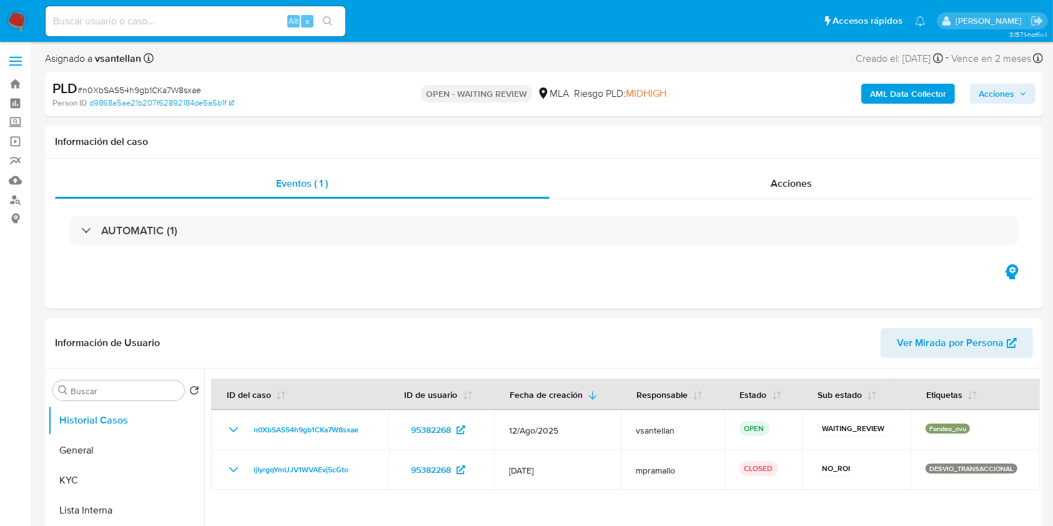
select select "10"
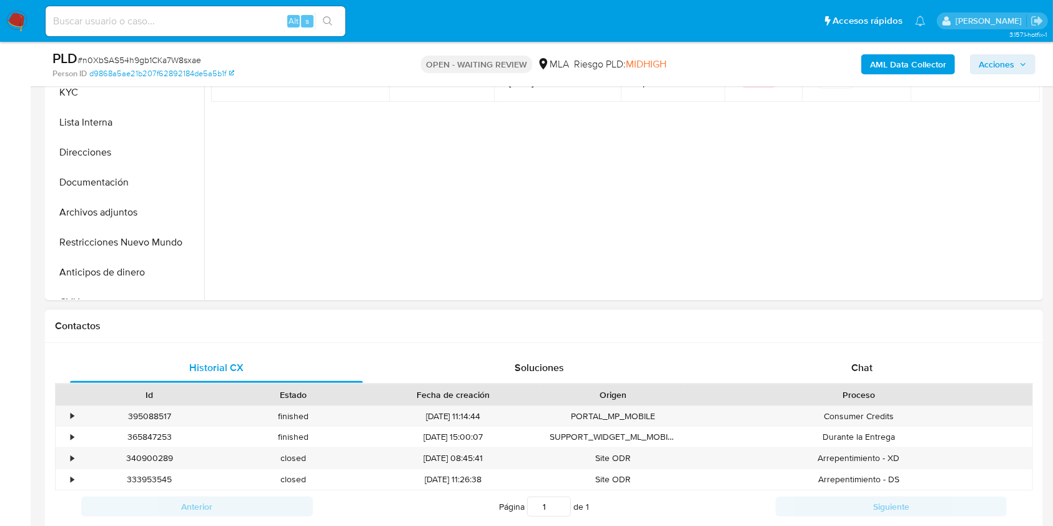
scroll to position [416, 0]
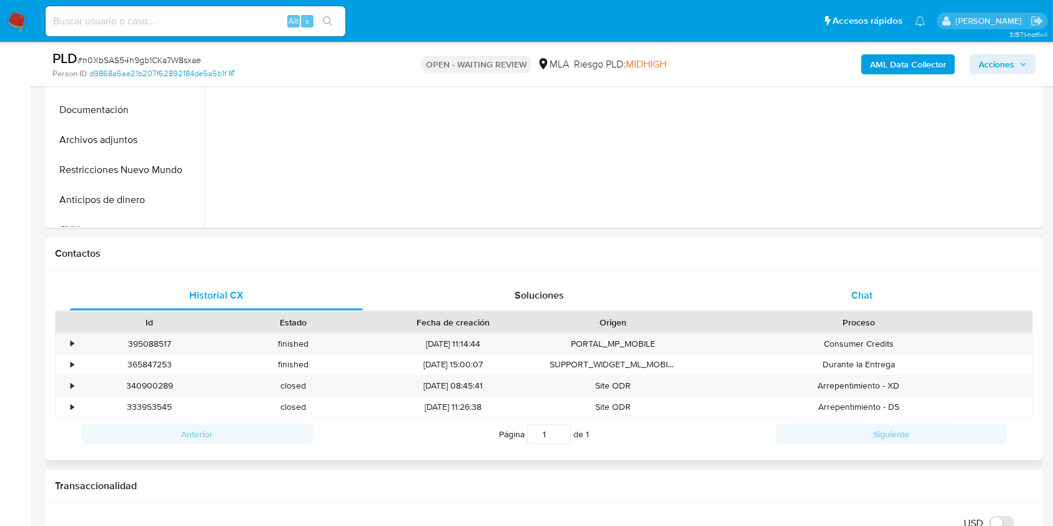
click at [883, 287] on div "Chat" at bounding box center [861, 295] width 293 height 30
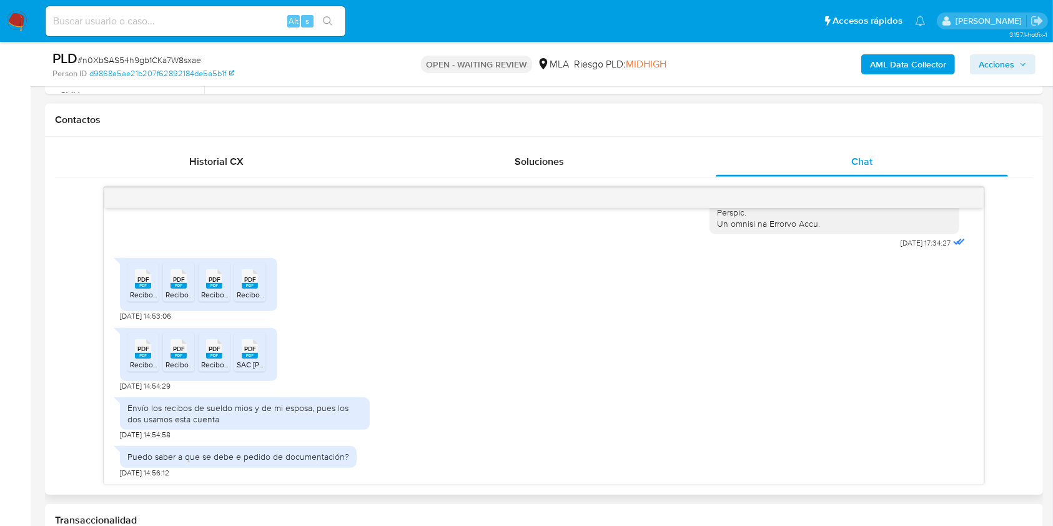
scroll to position [557, 0]
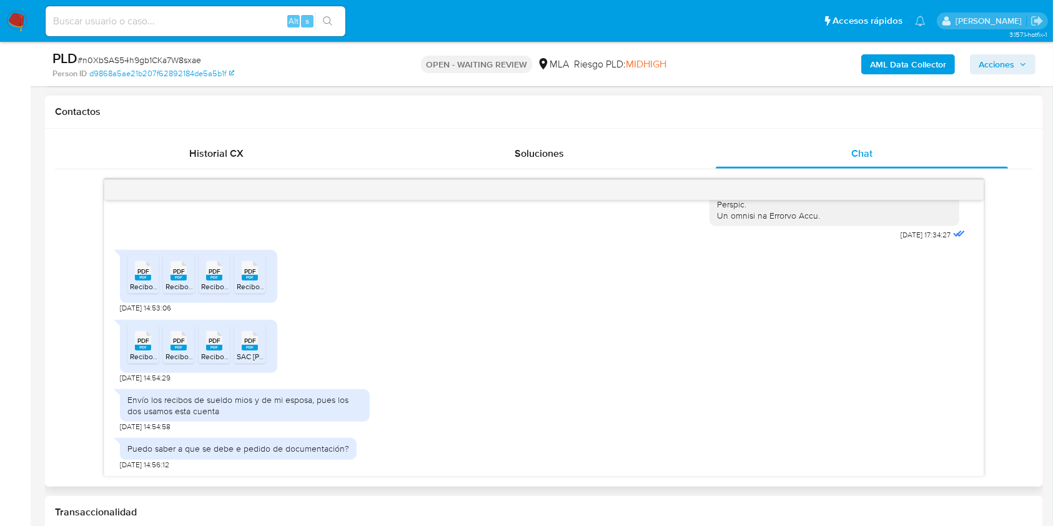
click at [139, 277] on rect at bounding box center [143, 278] width 16 height 6
click at [185, 277] on rect at bounding box center [178, 278] width 16 height 6
click at [209, 270] on span "PDF" at bounding box center [215, 271] width 12 height 8
click at [238, 265] on div "PDF PDF" at bounding box center [250, 269] width 26 height 24
drag, startPoint x: 153, startPoint y: 351, endPoint x: 184, endPoint y: 353, distance: 31.3
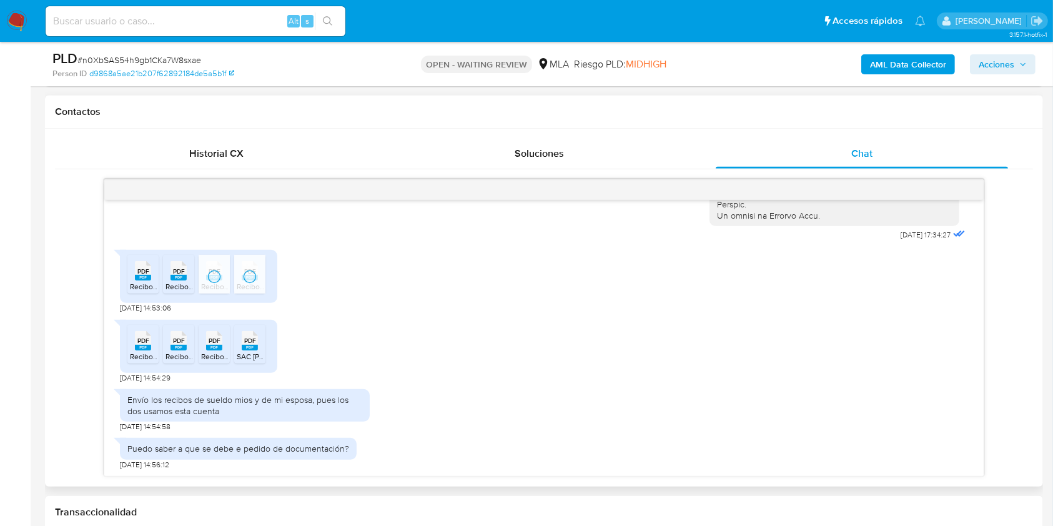
click at [153, 351] on span "Recibo [PERSON_NAME] [DATE].pdf" at bounding box center [217, 356] width 175 height 11
click at [189, 353] on span "Recibo [PERSON_NAME] [DATE].pdf" at bounding box center [232, 356] width 135 height 11
click at [215, 345] on rect at bounding box center [214, 348] width 16 height 6
click at [257, 345] on rect at bounding box center [250, 348] width 16 height 6
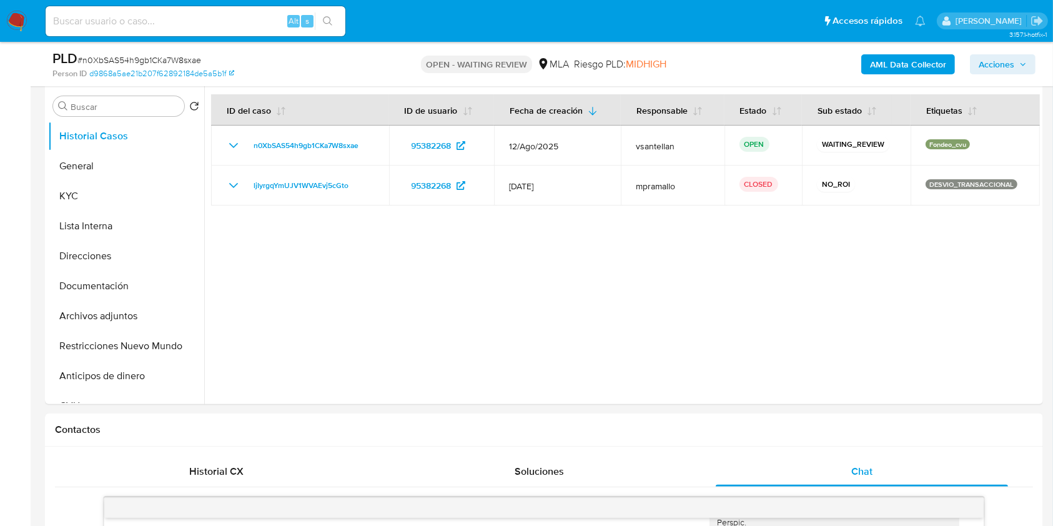
scroll to position [159, 0]
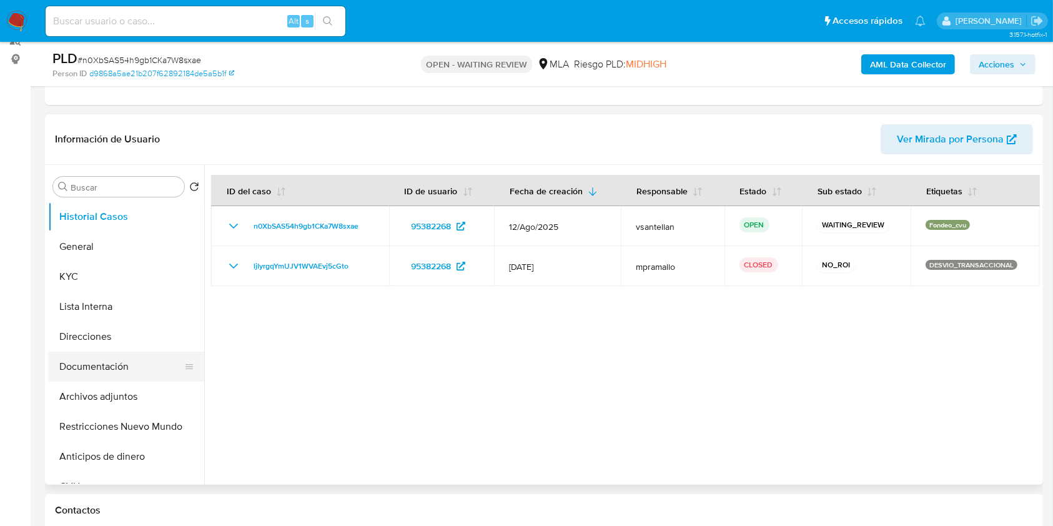
click at [144, 367] on button "Documentación" at bounding box center [121, 366] width 146 height 30
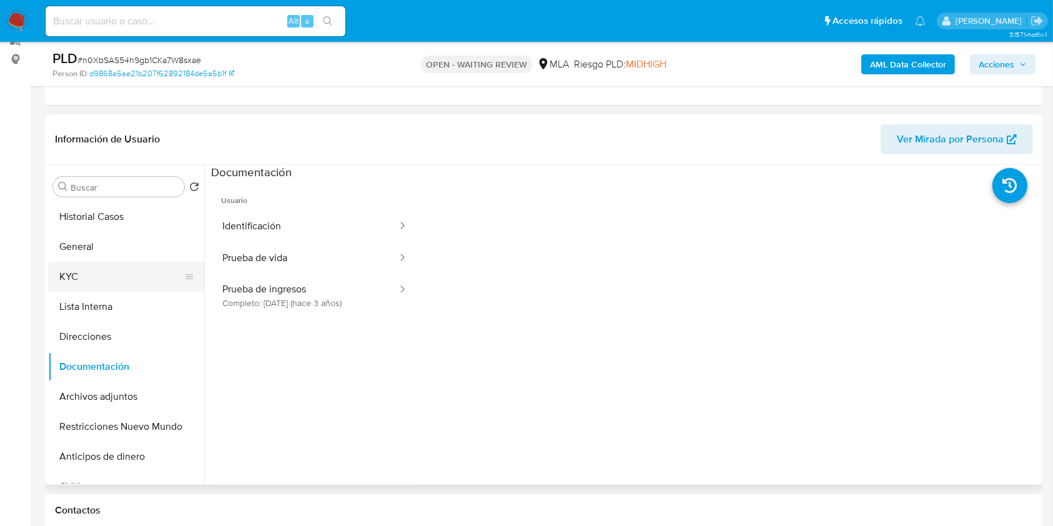
click at [99, 283] on button "KYC" at bounding box center [121, 277] width 146 height 30
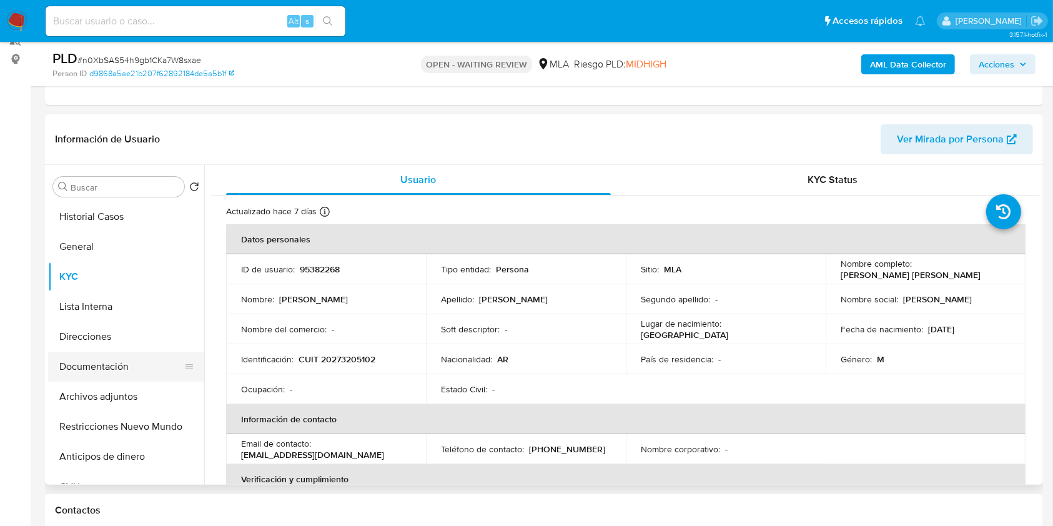
click at [120, 355] on button "Documentación" at bounding box center [121, 366] width 146 height 30
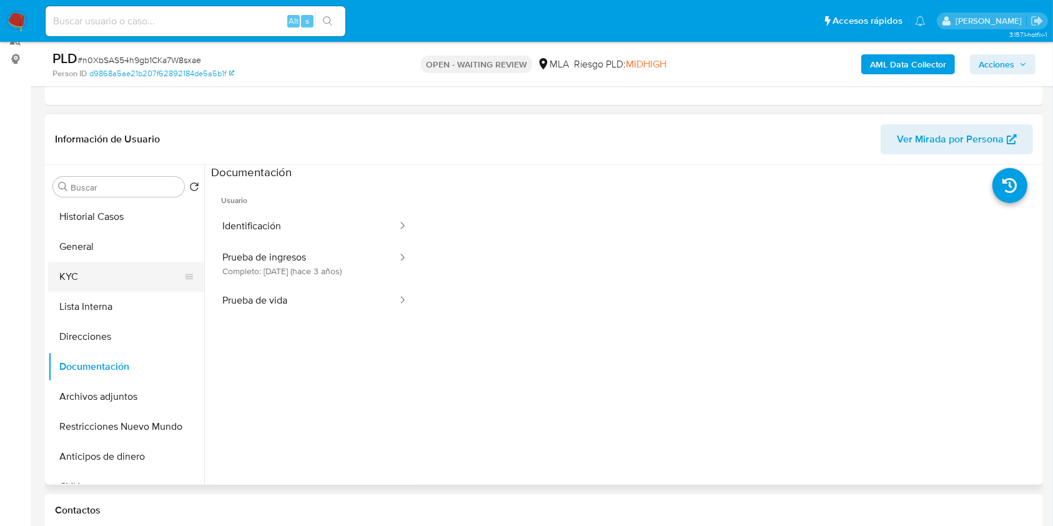
click at [95, 277] on button "KYC" at bounding box center [121, 277] width 146 height 30
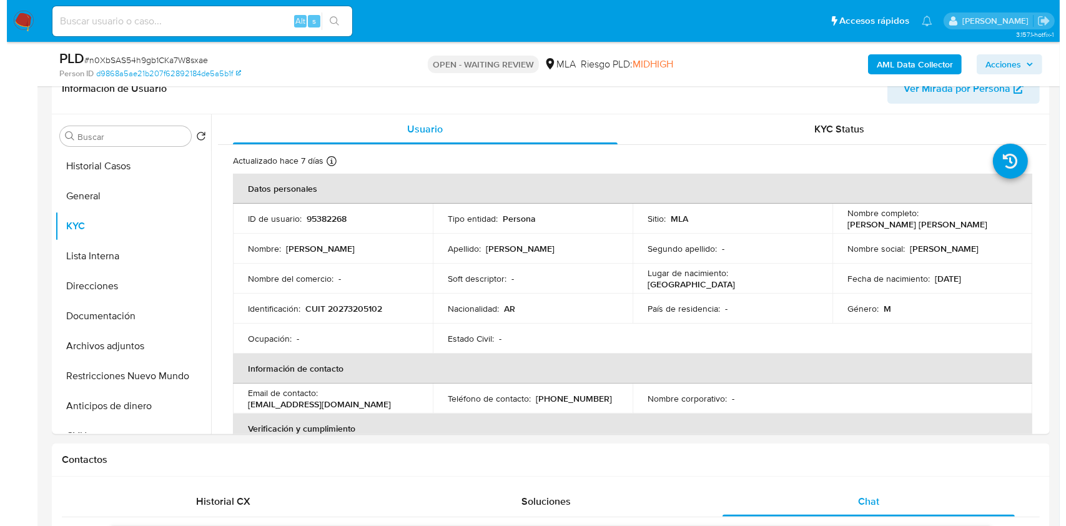
scroll to position [205, 0]
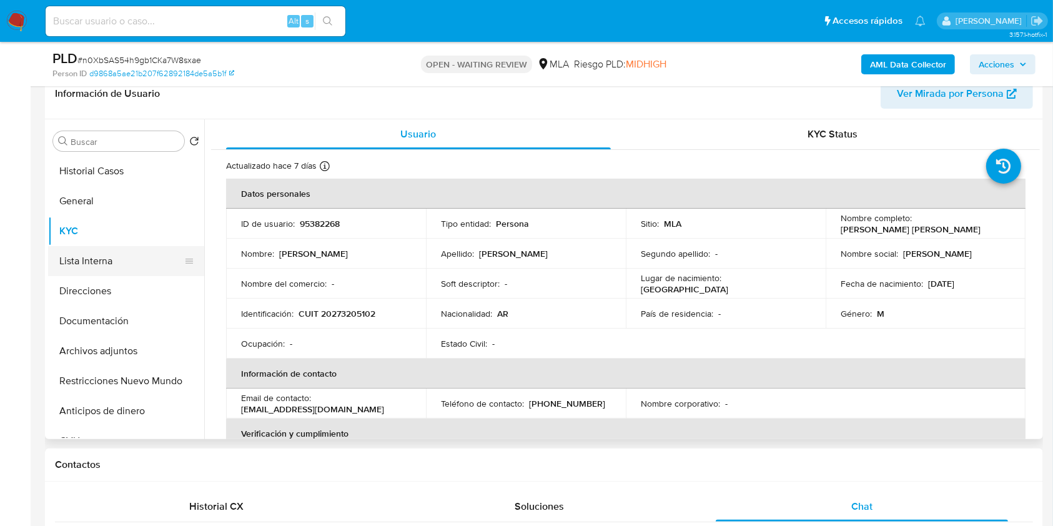
drag, startPoint x: 148, startPoint y: 310, endPoint x: 132, endPoint y: 275, distance: 39.1
click at [147, 310] on button "Documentación" at bounding box center [126, 321] width 156 height 30
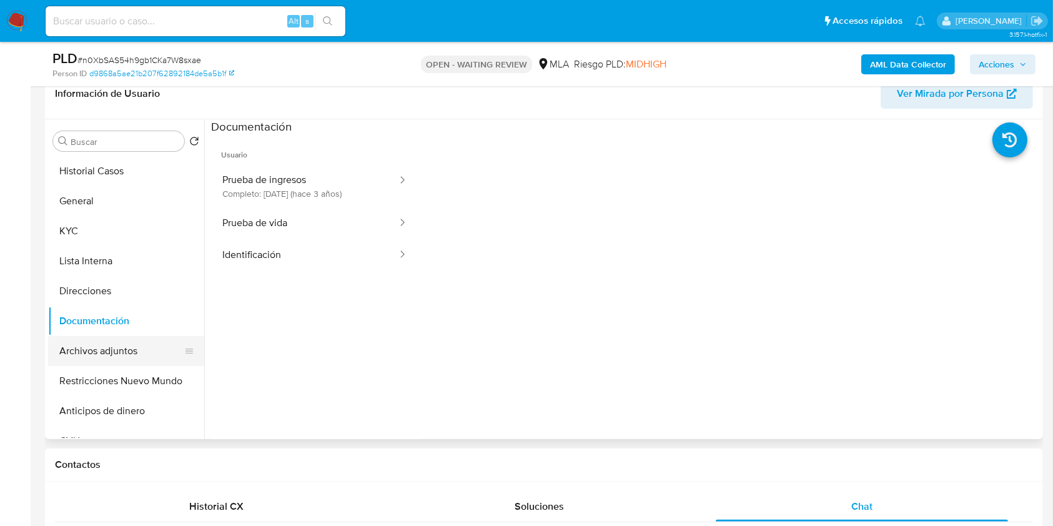
click at [143, 348] on button "Archivos adjuntos" at bounding box center [121, 351] width 146 height 30
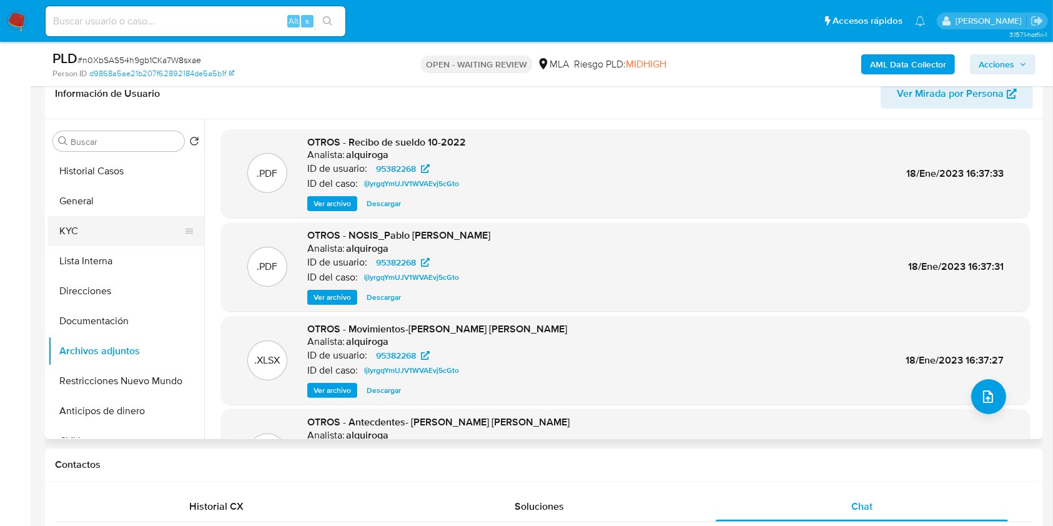
click at [110, 232] on button "KYC" at bounding box center [121, 231] width 146 height 30
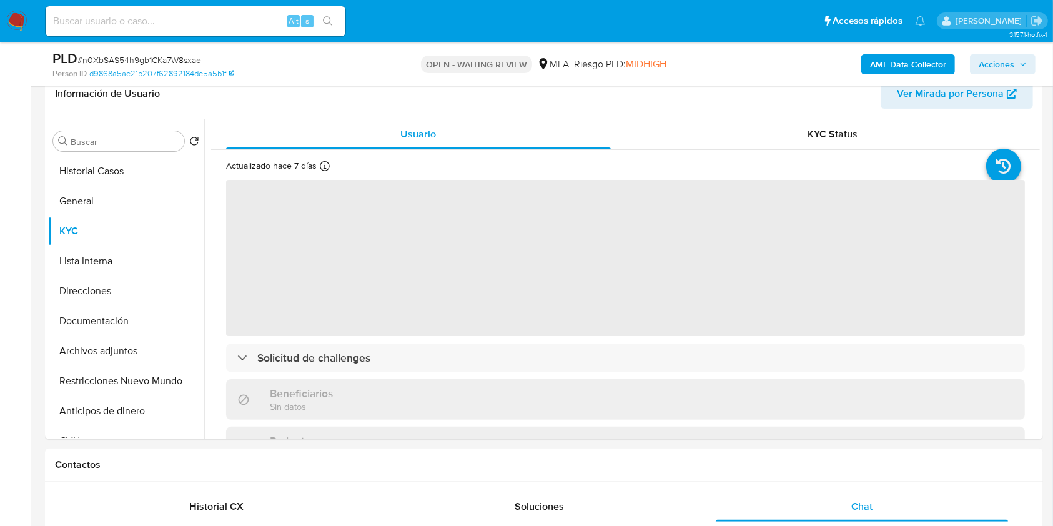
click at [889, 67] on b "AML Data Collector" at bounding box center [908, 64] width 76 height 20
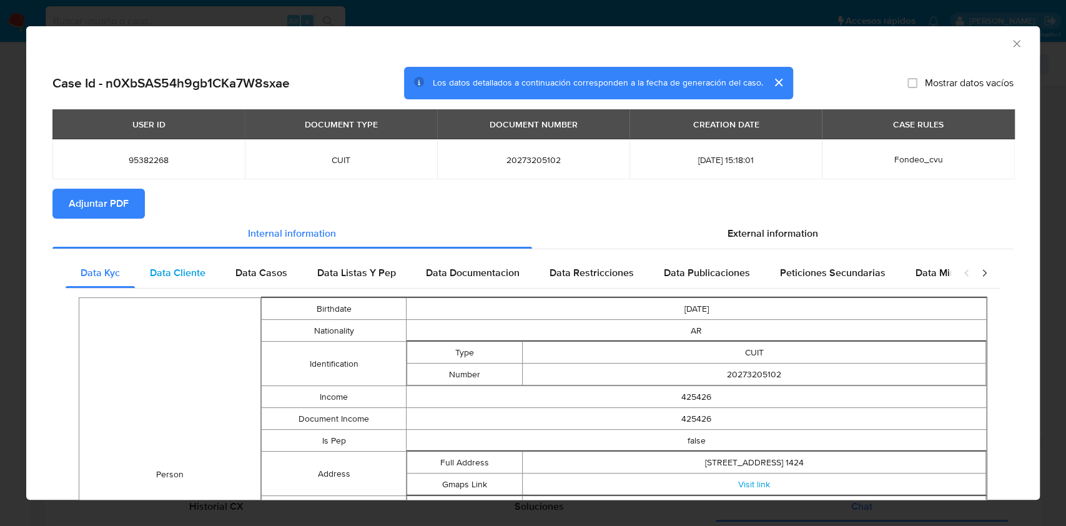
click at [185, 273] on span "Data Cliente" at bounding box center [178, 272] width 56 height 14
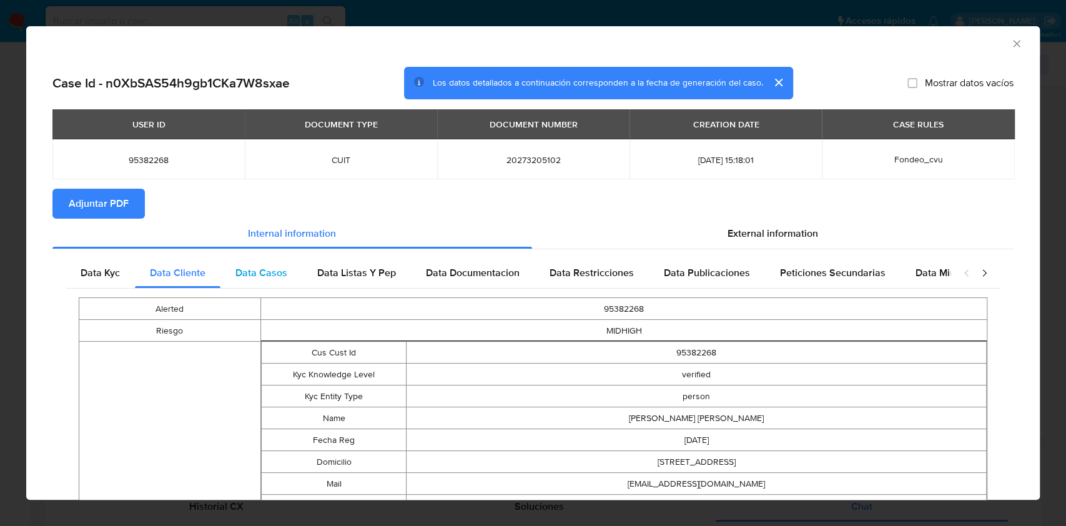
click at [273, 275] on span "Data Casos" at bounding box center [261, 272] width 52 height 14
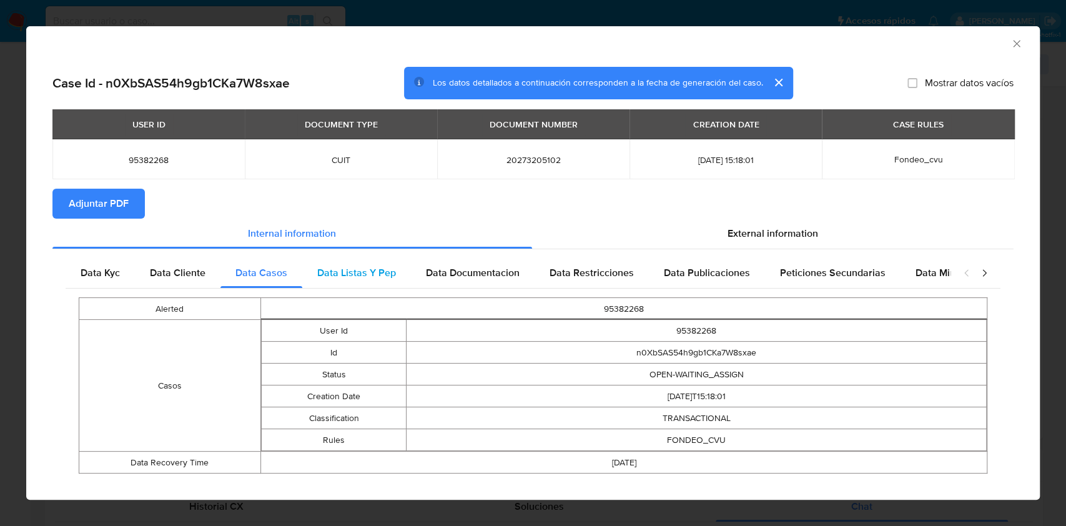
click at [362, 273] on span "Data Listas Y Pep" at bounding box center [356, 272] width 79 height 14
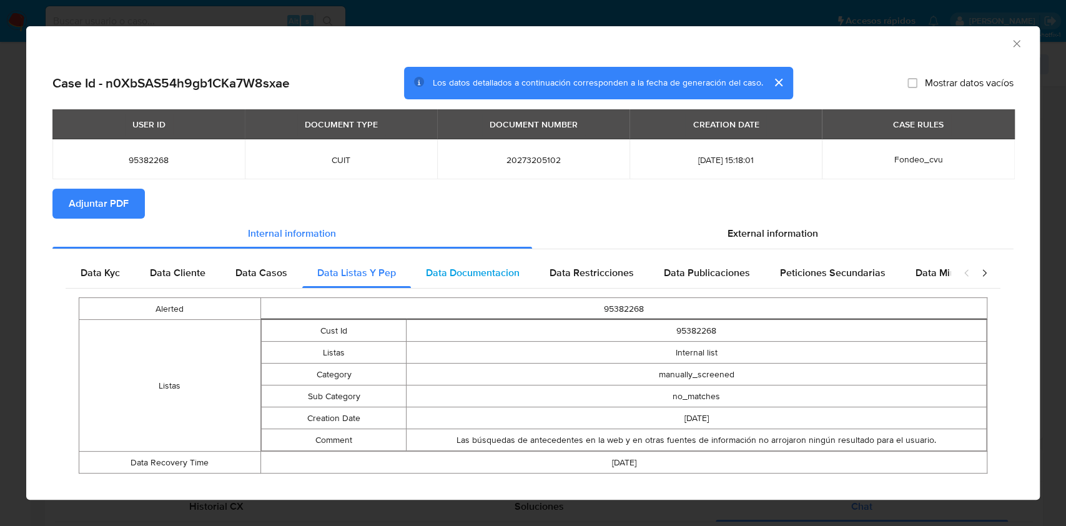
click at [474, 268] on span "Data Documentacion" at bounding box center [473, 272] width 94 height 14
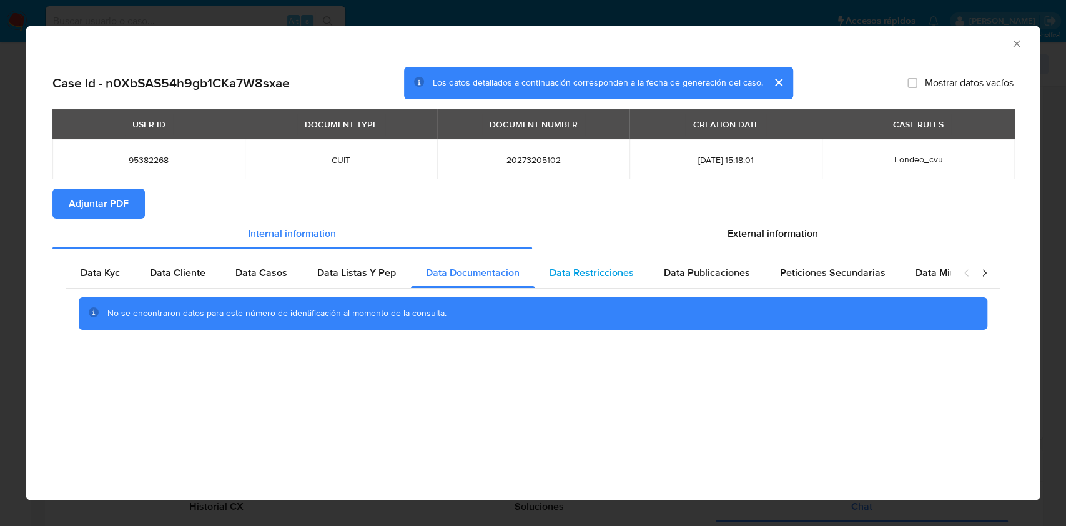
click at [576, 262] on div "Data Restricciones" at bounding box center [591, 273] width 114 height 30
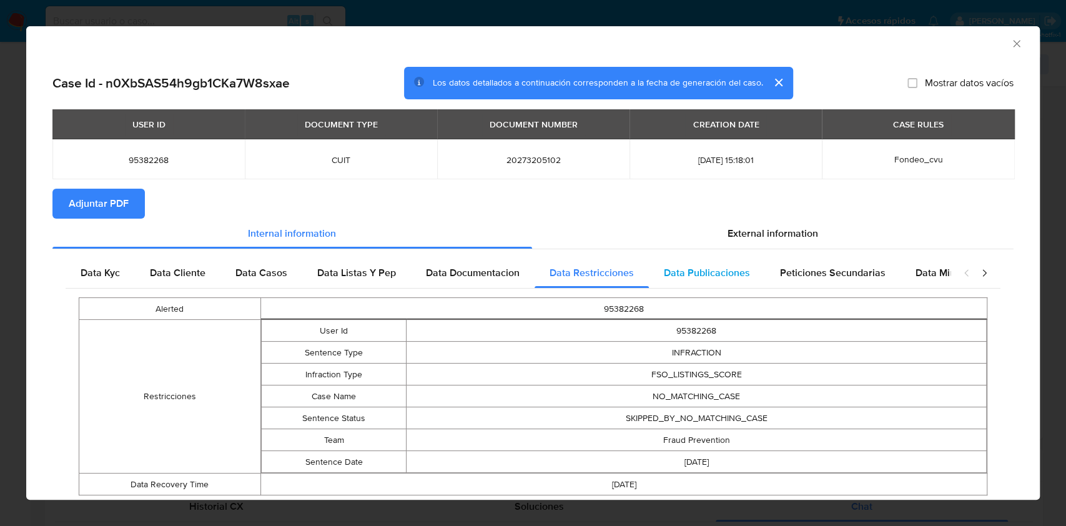
click at [683, 274] on span "Data Publicaciones" at bounding box center [707, 272] width 86 height 14
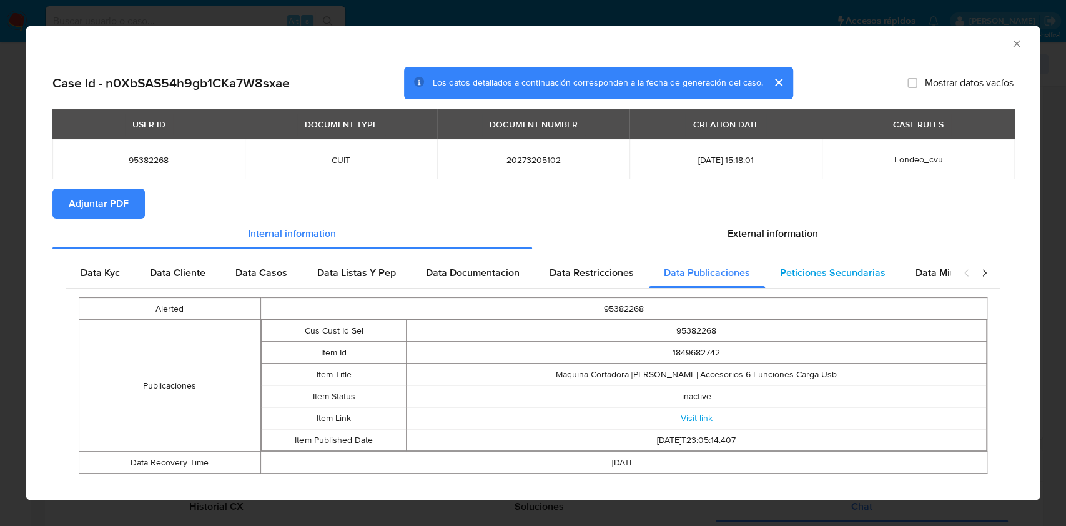
click at [845, 276] on span "Peticiones Secundarias" at bounding box center [833, 272] width 106 height 14
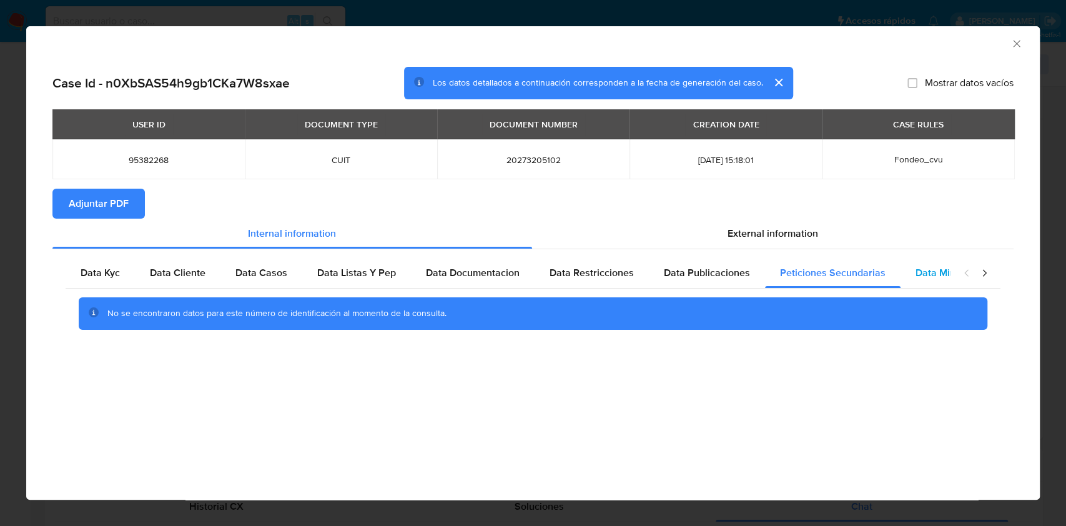
click at [939, 275] on span "Data Minoridad" at bounding box center [949, 272] width 69 height 14
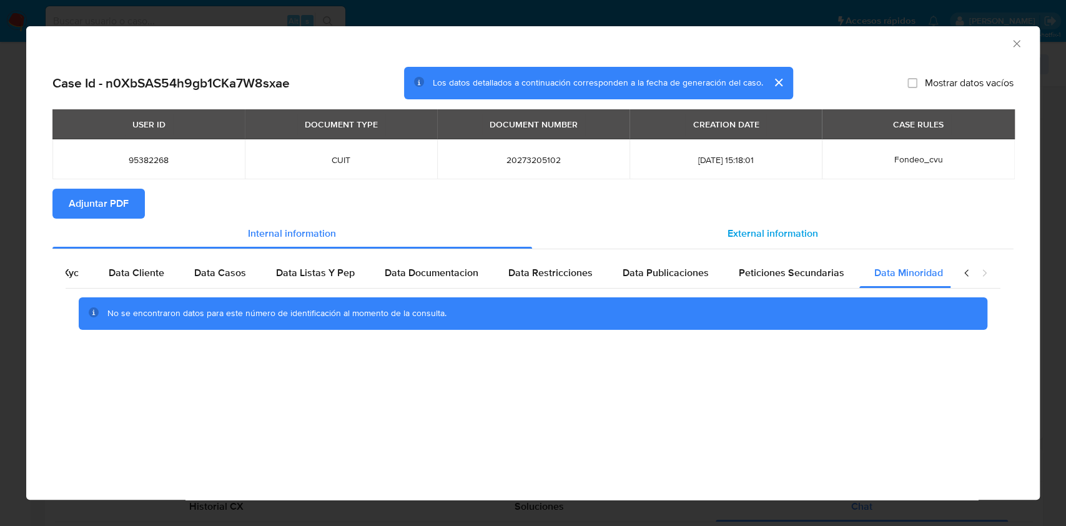
scroll to position [0, 42]
click at [775, 243] on div "External information" at bounding box center [773, 233] width 482 height 30
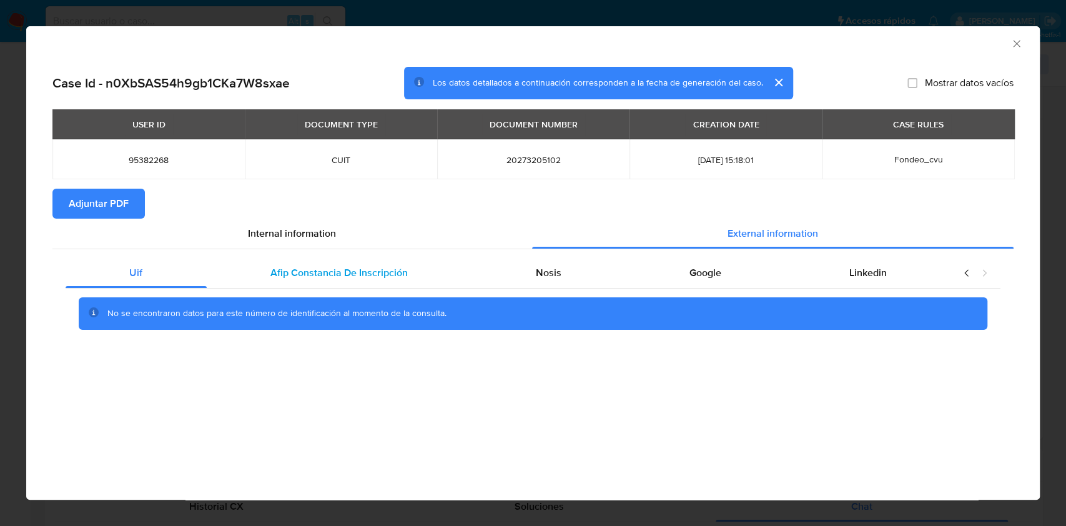
click at [347, 258] on div "Afip Constancia De Inscripción" at bounding box center [339, 273] width 265 height 30
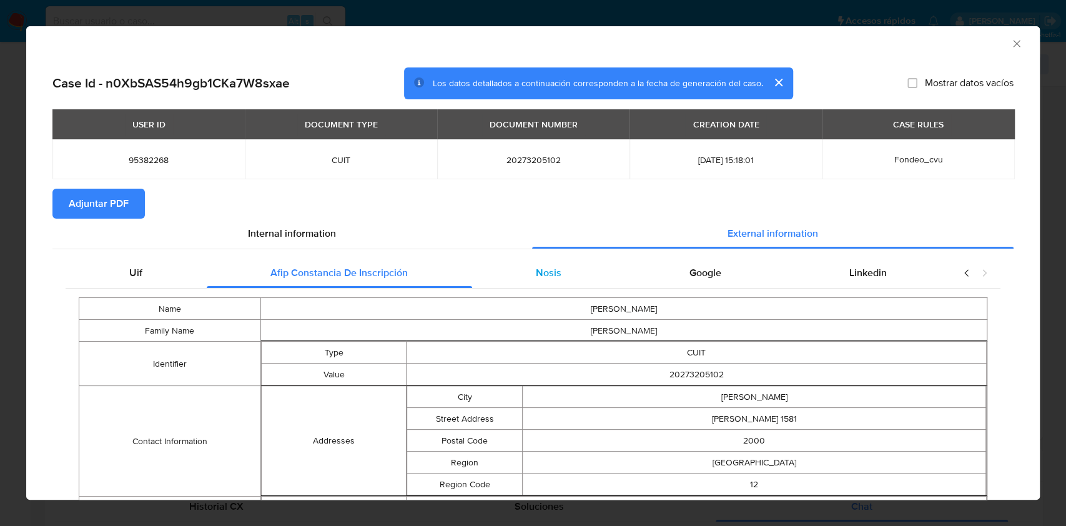
click at [514, 260] on div "Nosis" at bounding box center [549, 273] width 154 height 30
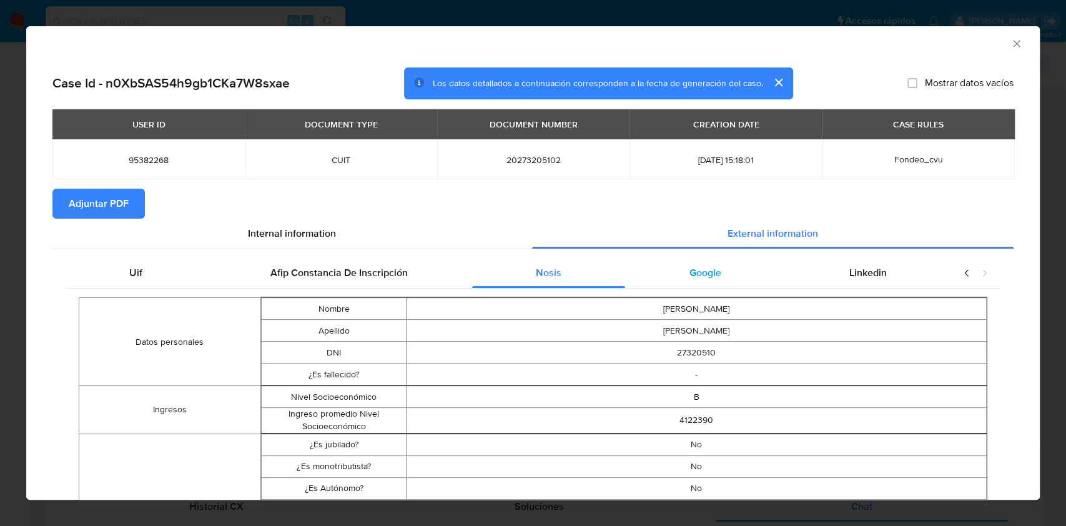
click at [649, 280] on div "Google" at bounding box center [705, 273] width 160 height 30
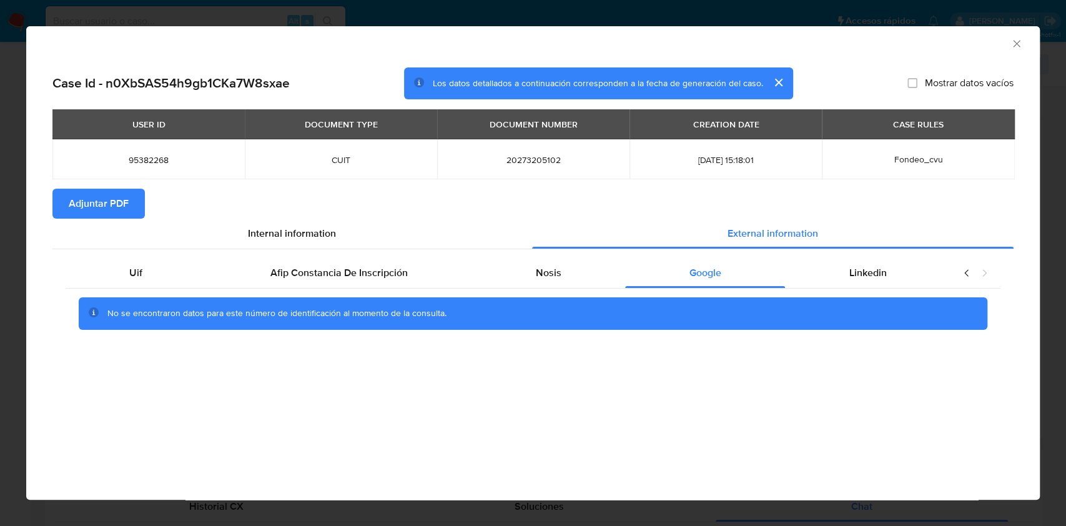
drag, startPoint x: 582, startPoint y: 262, endPoint x: 683, endPoint y: 257, distance: 101.3
click at [588, 262] on div "Nosis" at bounding box center [549, 273] width 154 height 30
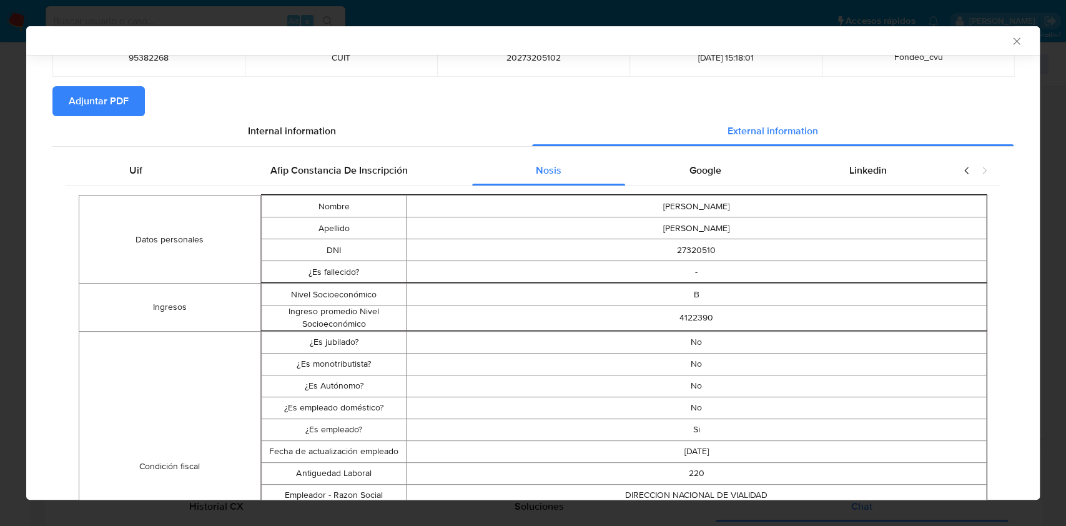
scroll to position [73, 0]
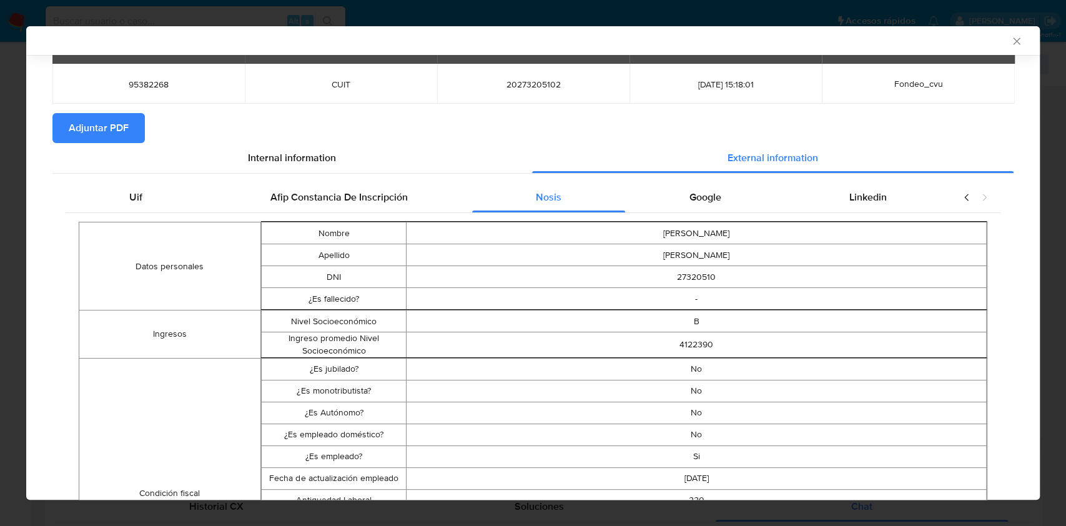
drag, startPoint x: 135, startPoint y: 132, endPoint x: 148, endPoint y: 137, distance: 13.4
click at [134, 132] on button "Adjuntar PDF" at bounding box center [98, 128] width 92 height 30
click at [746, 205] on div "Google" at bounding box center [705, 200] width 160 height 30
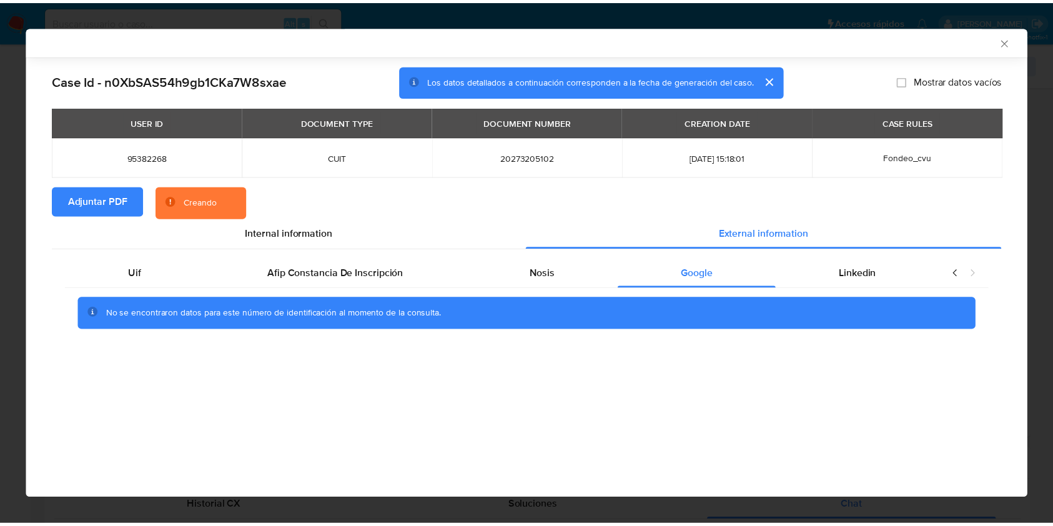
scroll to position [0, 0]
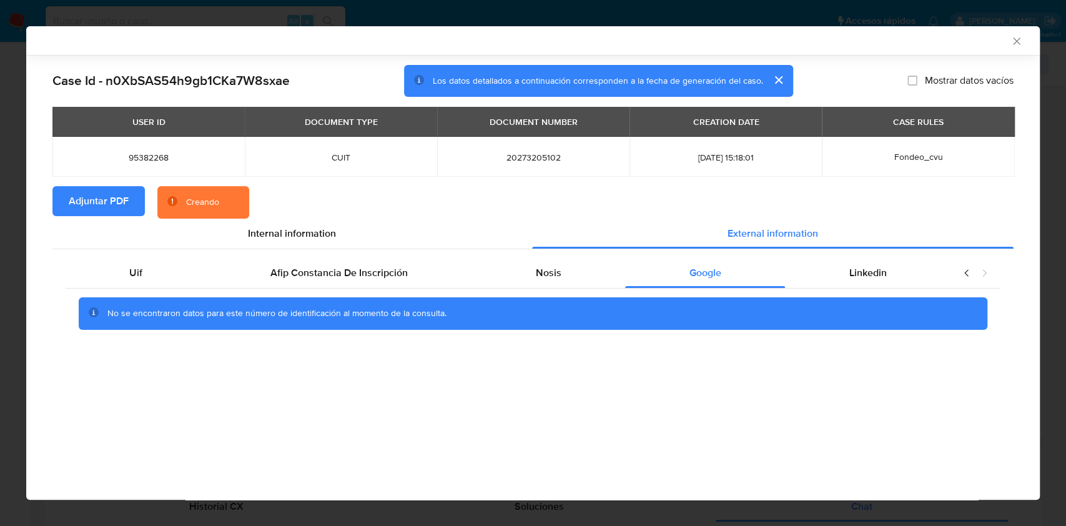
click at [884, 288] on div "No se encontraron datos para este número de identificación al momento de la con…" at bounding box center [533, 313] width 935 height 50
click at [879, 278] on span "Linkedin" at bounding box center [867, 272] width 37 height 14
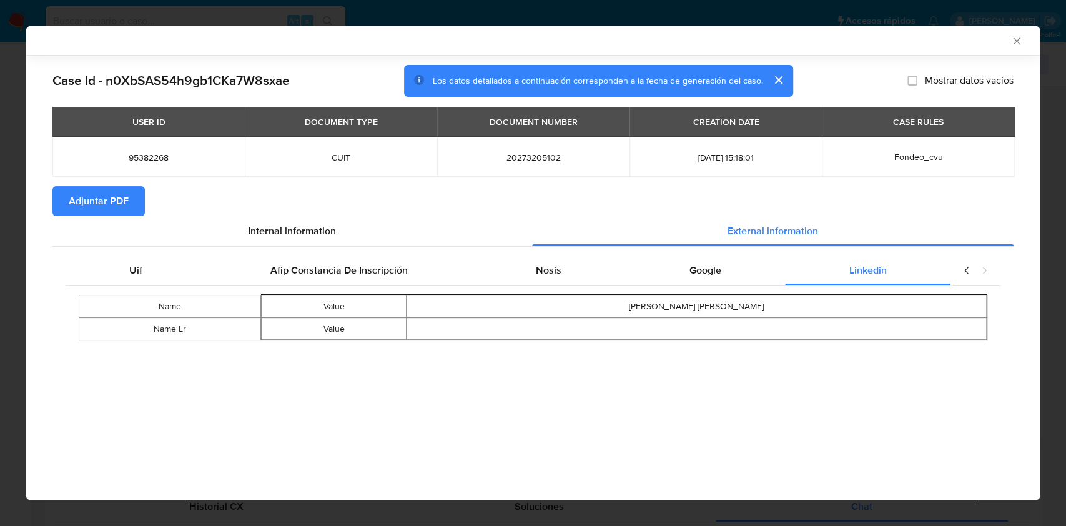
click at [1014, 39] on icon "Cerrar ventana" at bounding box center [1016, 41] width 12 height 12
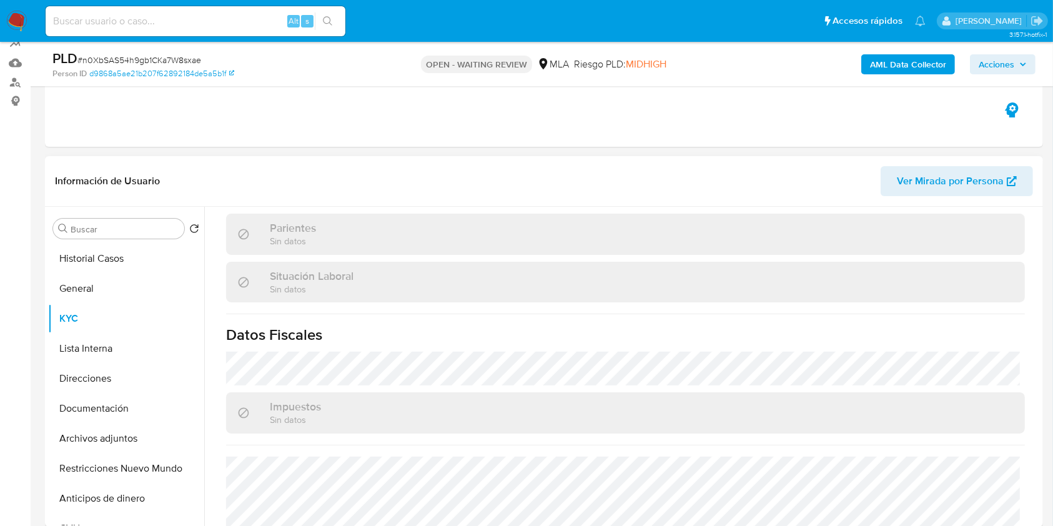
scroll to position [645, 0]
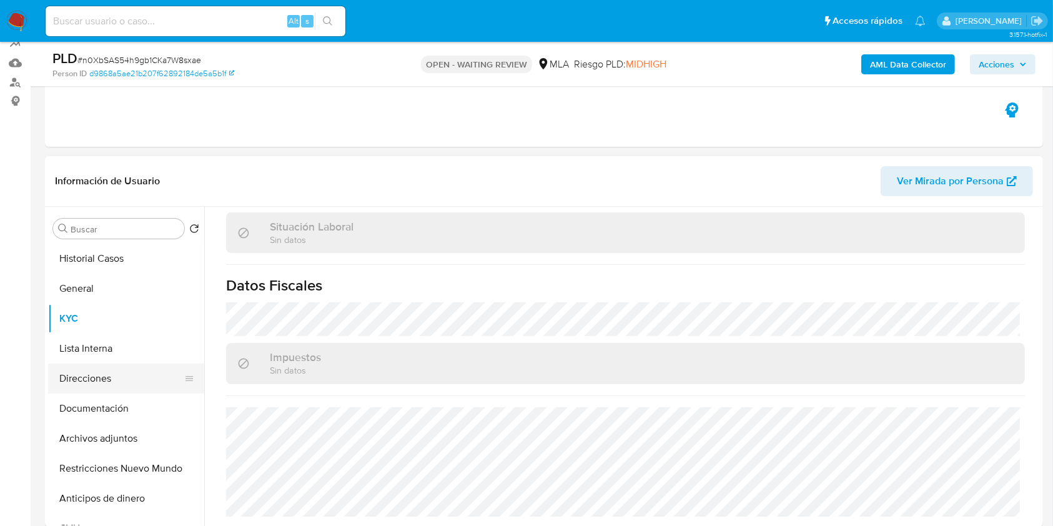
click at [103, 373] on button "Direcciones" at bounding box center [121, 378] width 146 height 30
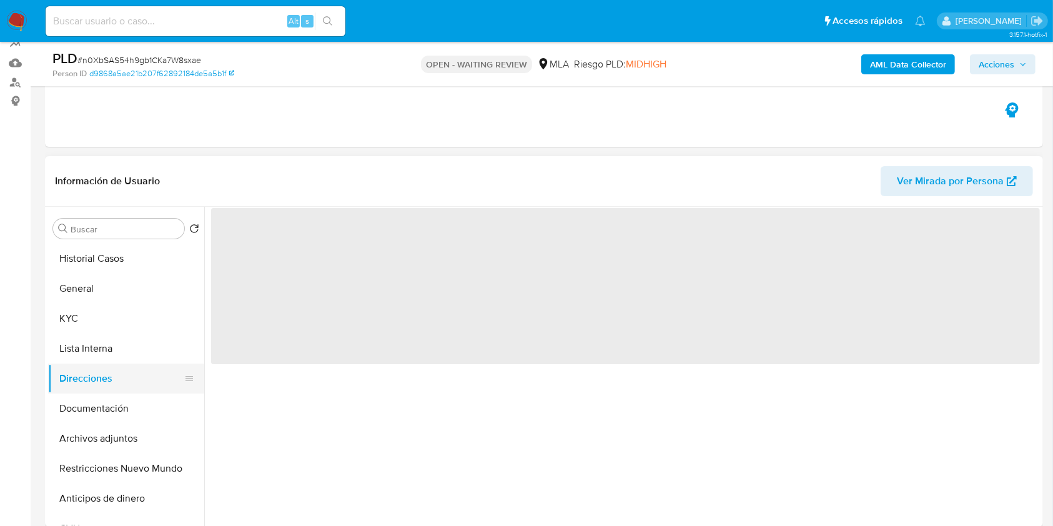
scroll to position [0, 0]
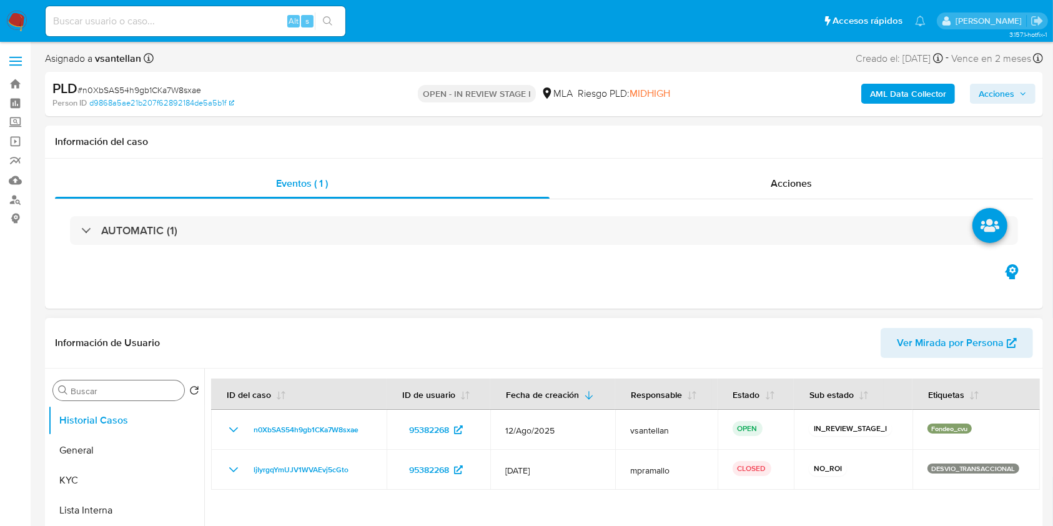
select select "10"
click at [70, 468] on button "KYC" at bounding box center [121, 480] width 146 height 30
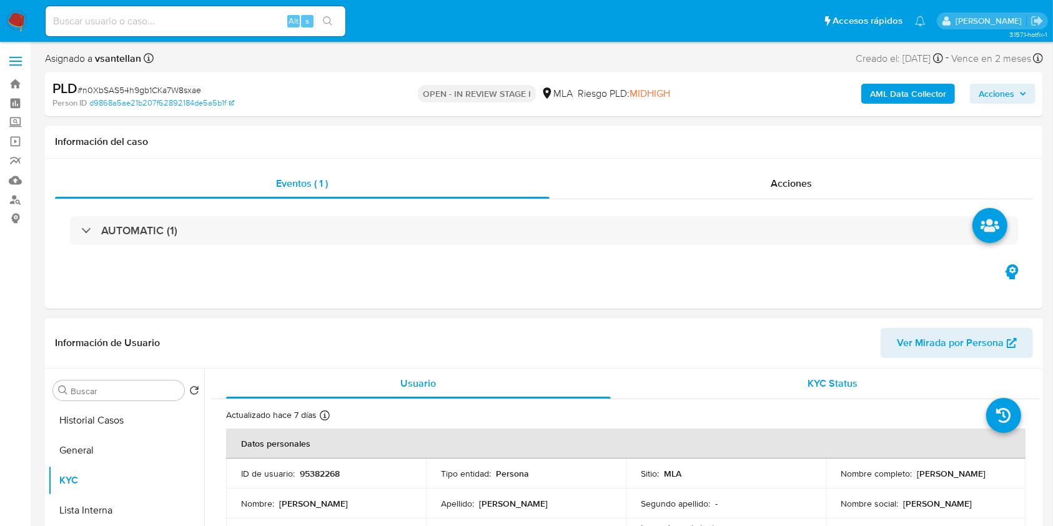
scroll to position [83, 0]
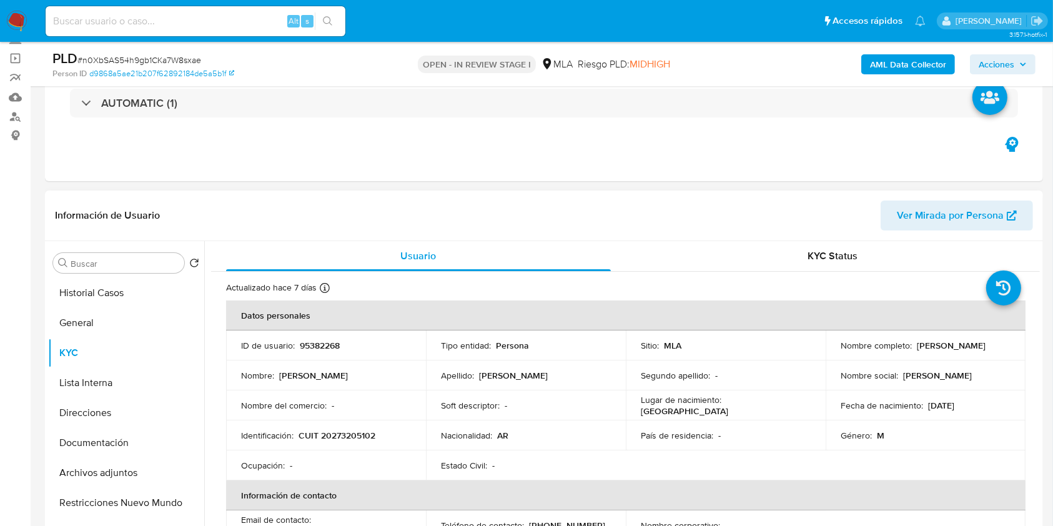
drag, startPoint x: 913, startPoint y: 341, endPoint x: 1002, endPoint y: 347, distance: 88.9
click at [1002, 347] on div "Nombre completo : [PERSON_NAME]" at bounding box center [925, 345] width 170 height 11
copy p "[PERSON_NAME] [PERSON_NAME]"
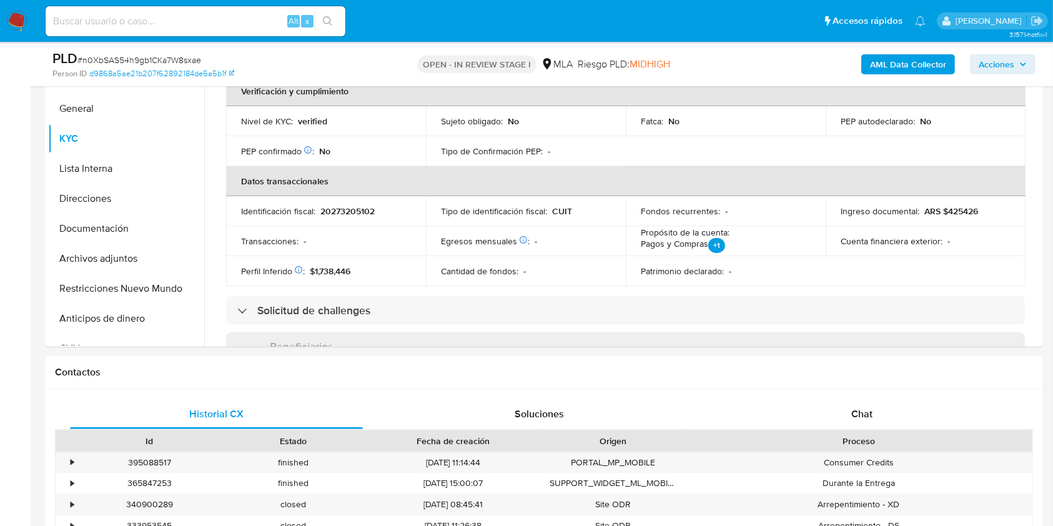
scroll to position [375, 0]
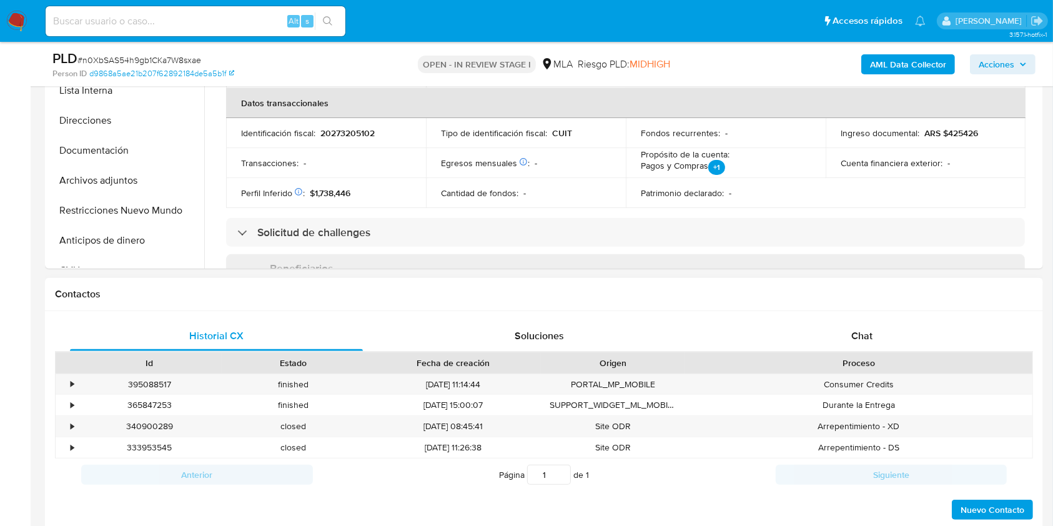
drag, startPoint x: 941, startPoint y: 325, endPoint x: 964, endPoint y: 293, distance: 39.3
click at [941, 326] on div "Chat" at bounding box center [861, 336] width 293 height 30
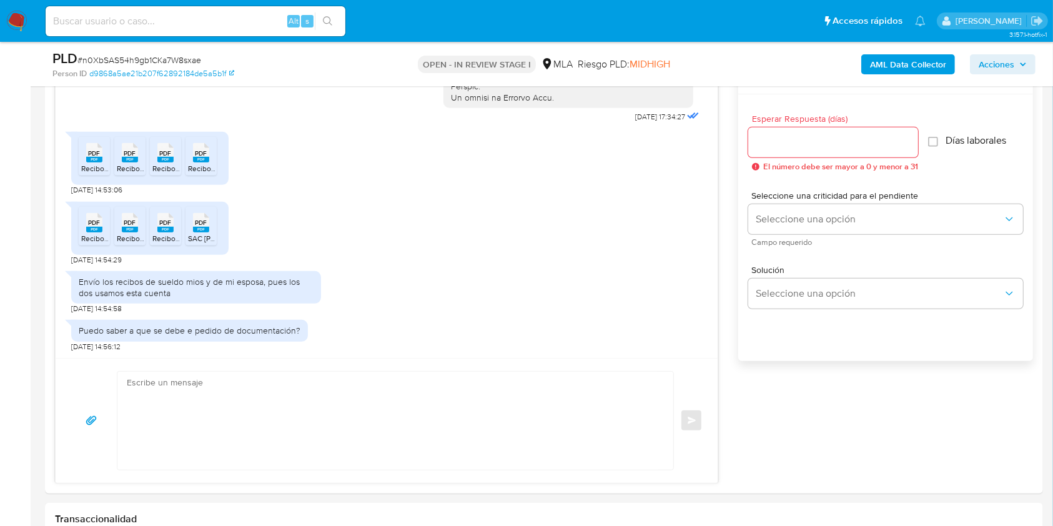
scroll to position [709, 0]
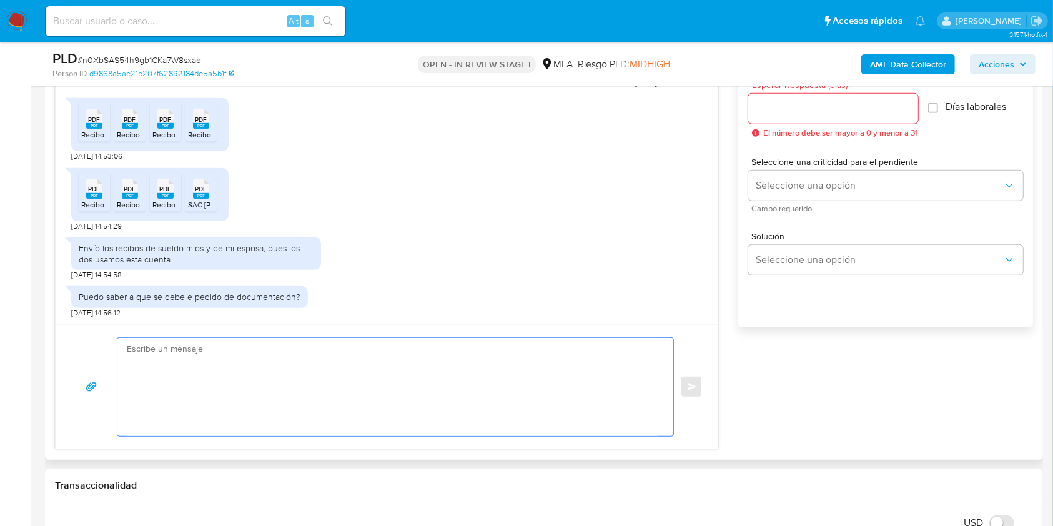
click at [358, 385] on textarea at bounding box center [392, 387] width 531 height 98
paste textarea "Hola Pablo Ariel Delorenzi, Muchas gracias por la respuesta. Te confirmamos la …"
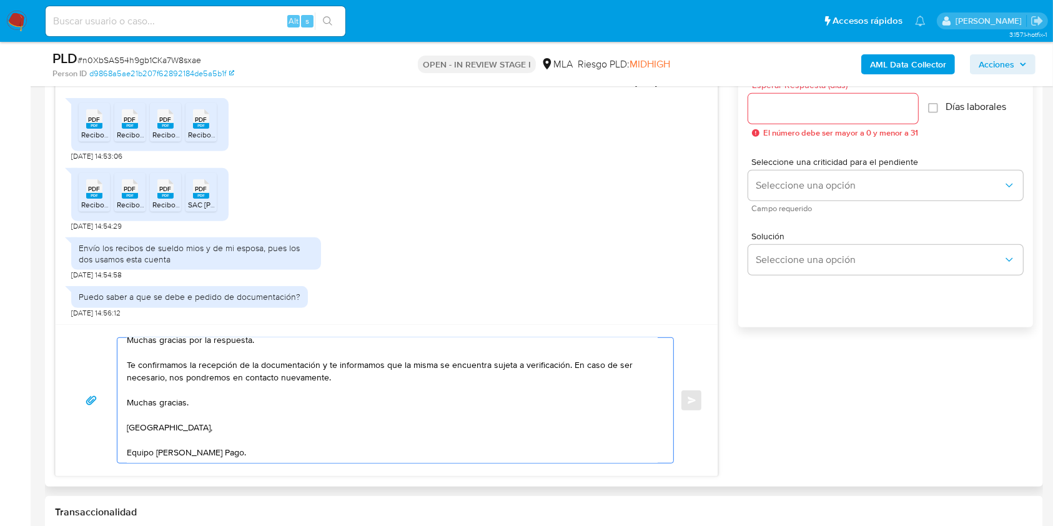
scroll to position [0, 0]
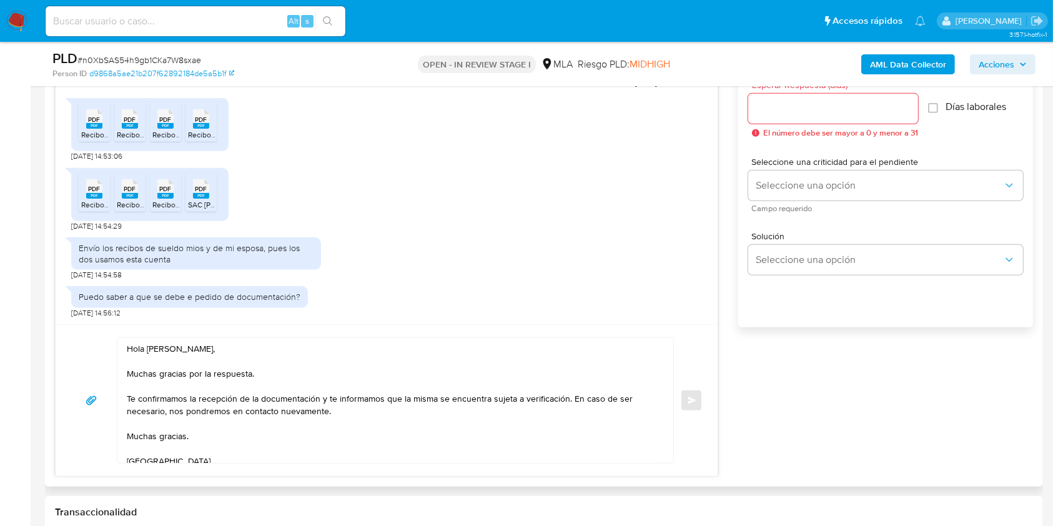
click at [335, 414] on textarea "Hola Pablo Ariel Delorenzi, Muchas gracias por la respuesta. Te confirmamos la …" at bounding box center [392, 400] width 531 height 125
paste textarea "Te informamos que el uso de la cuenta es personal y que no debes canalizar fond…"
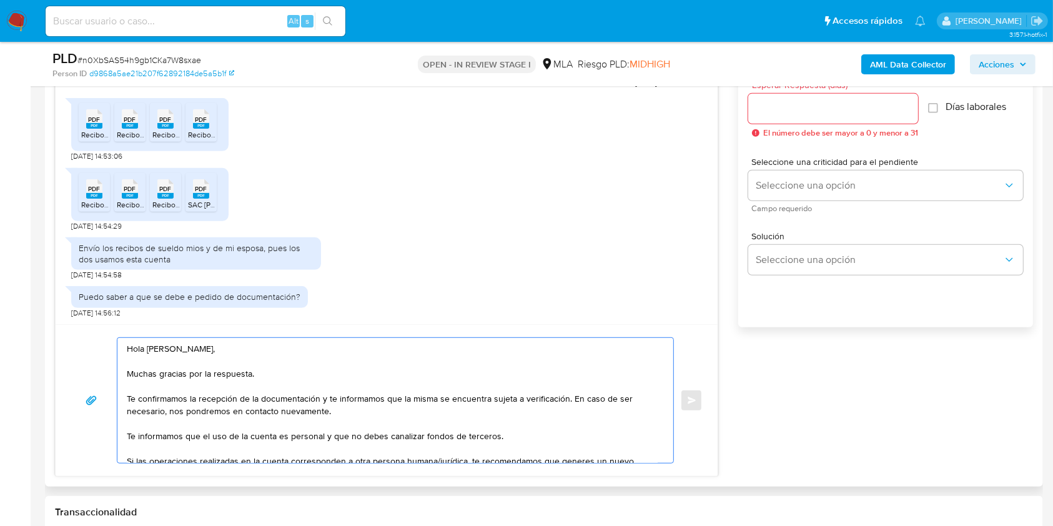
scroll to position [45, 0]
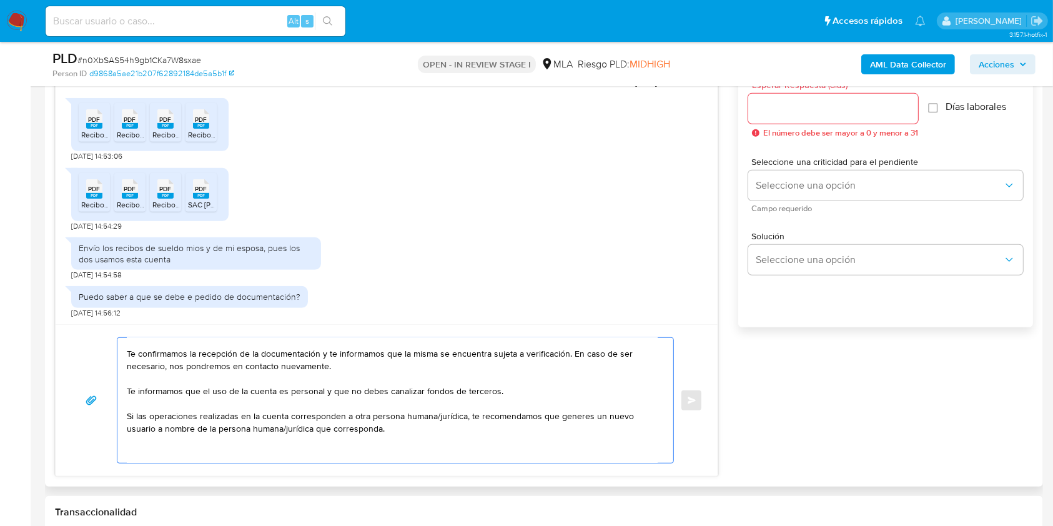
drag, startPoint x: 431, startPoint y: 420, endPoint x: 464, endPoint y: 413, distance: 33.8
click at [464, 413] on textarea "Hola Pablo Ariel Delorenzi, Muchas gracias por la respuesta. Te confirmamos la …" at bounding box center [392, 400] width 531 height 125
drag, startPoint x: 250, startPoint y: 429, endPoint x: 275, endPoint y: 427, distance: 25.1
click at [275, 427] on textarea "Hola Pablo Ariel Delorenzi, Muchas gracias por la respuesta. Te confirmamos la …" at bounding box center [392, 400] width 531 height 125
click at [387, 452] on textarea "Hola Pablo Ariel Delorenzi, Muchas gracias por la respuesta. Te confirmamos la …" at bounding box center [392, 400] width 531 height 125
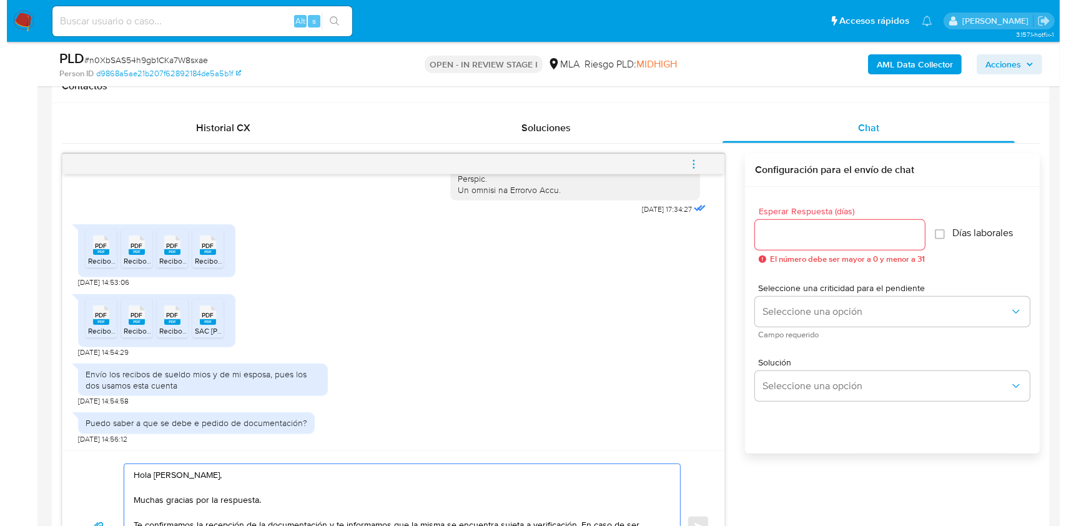
scroll to position [608, 0]
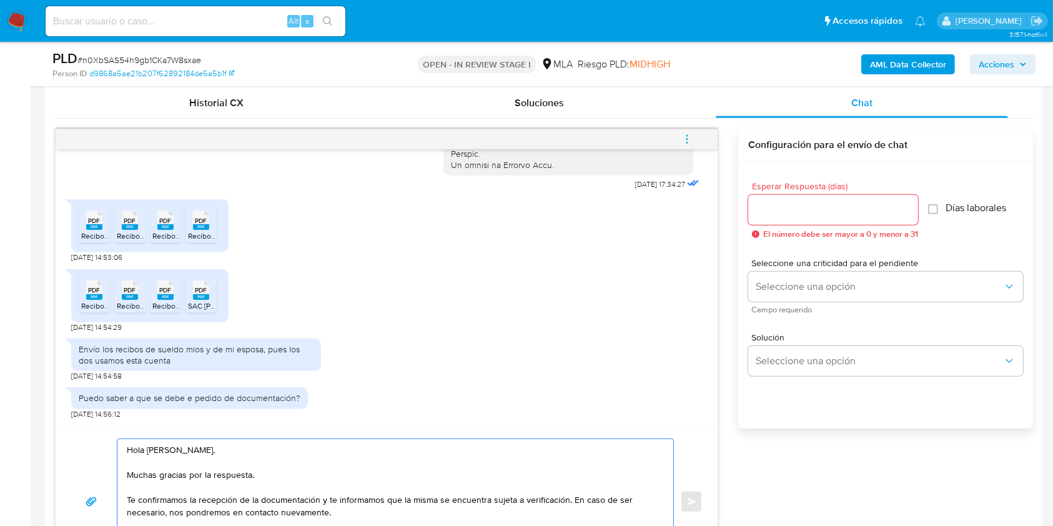
type textarea "Hola [PERSON_NAME], Muchas gracias por la respuesta. Te confirmamos la recepció…"
click at [846, 212] on input "Esperar Respuesta (días)" at bounding box center [833, 210] width 170 height 16
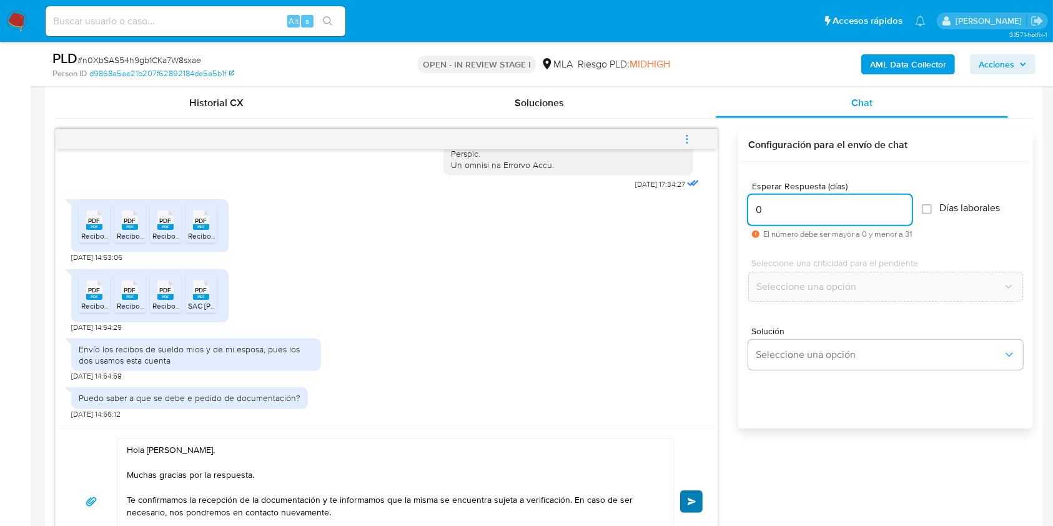
type input "0"
drag, startPoint x: 688, startPoint y: 494, endPoint x: 686, endPoint y: 463, distance: 31.3
click at [687, 495] on button "Enviar" at bounding box center [691, 501] width 22 height 22
click at [686, 127] on span "menu-action" at bounding box center [686, 139] width 11 height 30
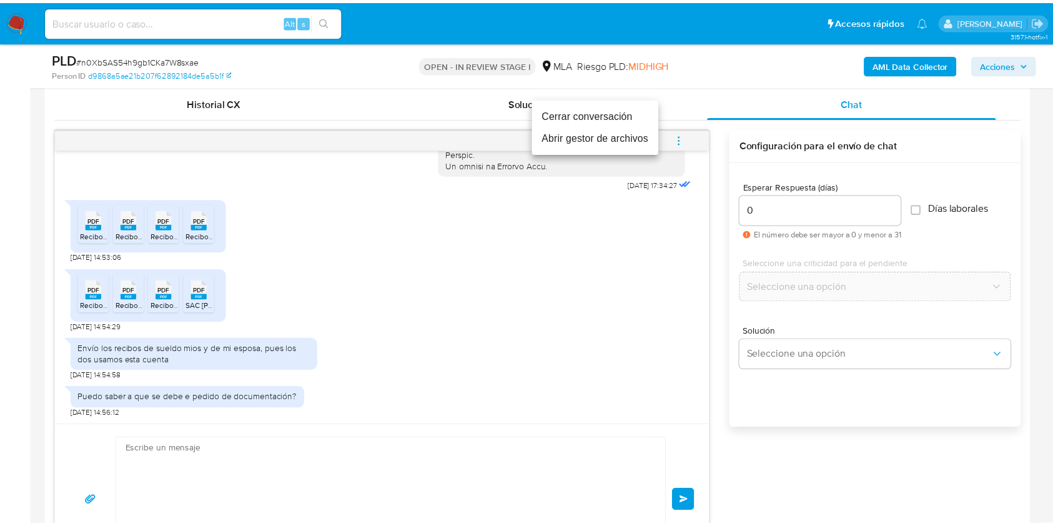
scroll to position [954, 0]
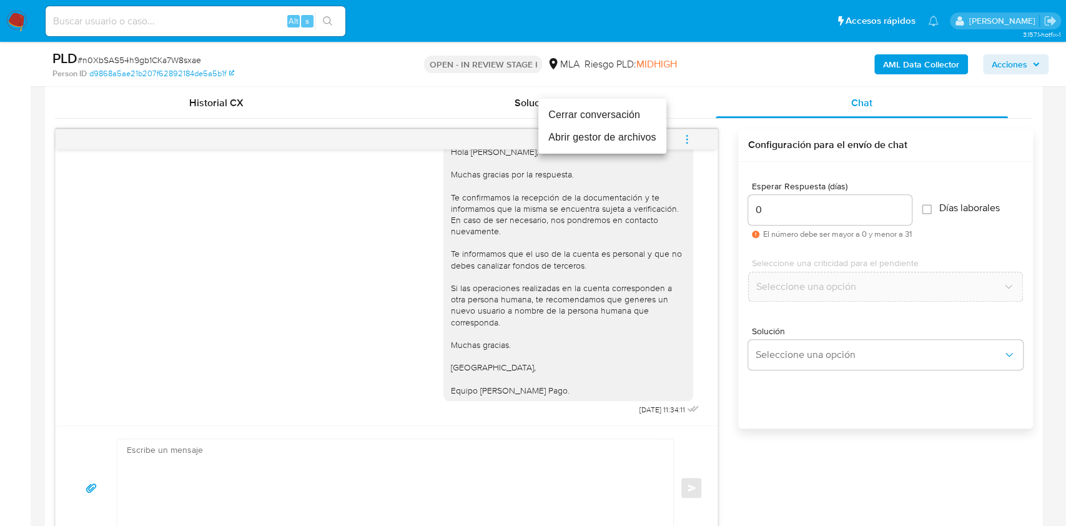
click at [609, 108] on li "Cerrar conversación" at bounding box center [602, 115] width 128 height 22
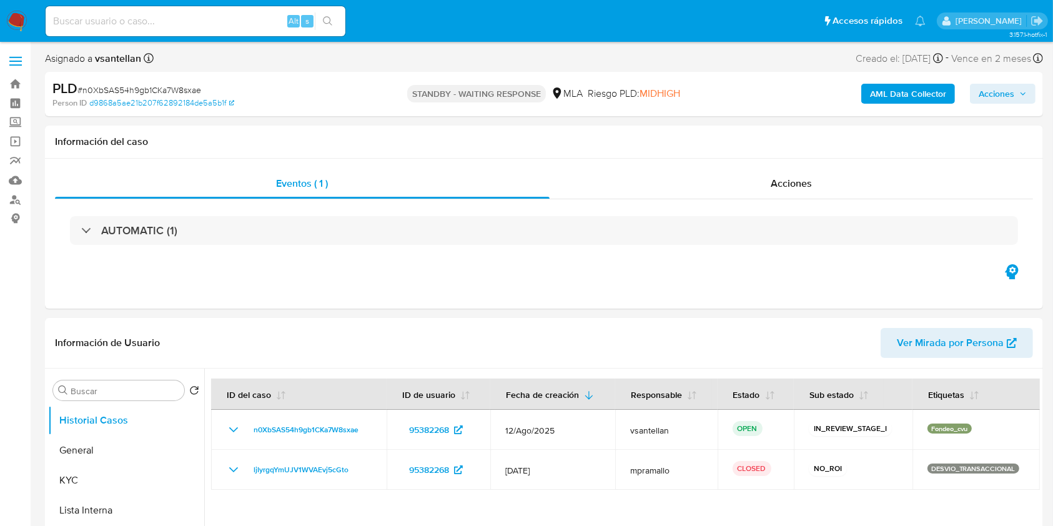
select select "10"
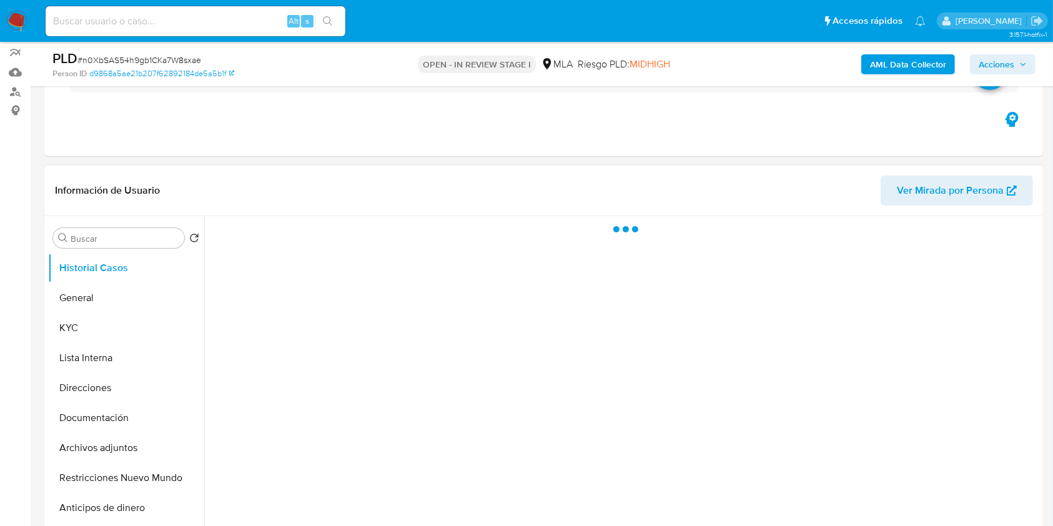
scroll to position [166, 0]
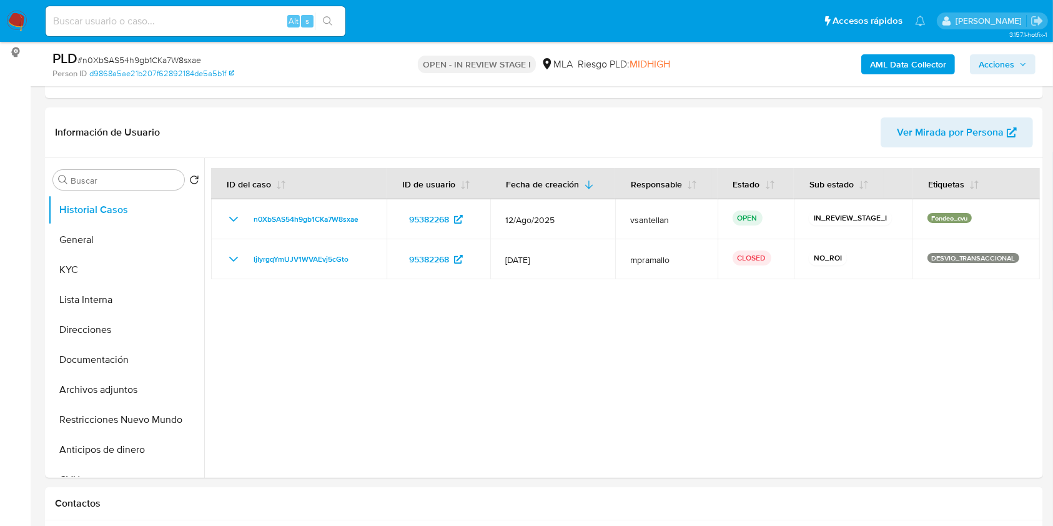
select select "10"
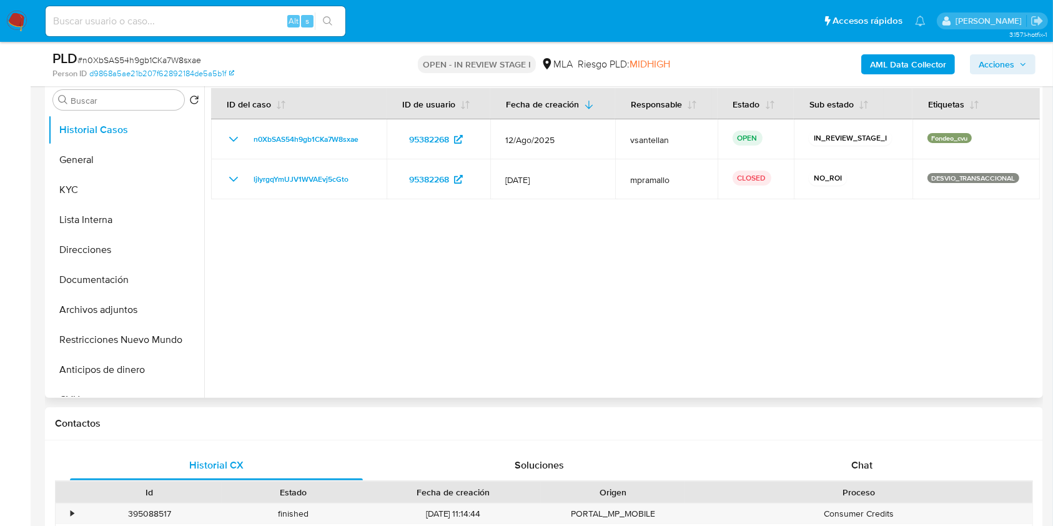
scroll to position [250, 0]
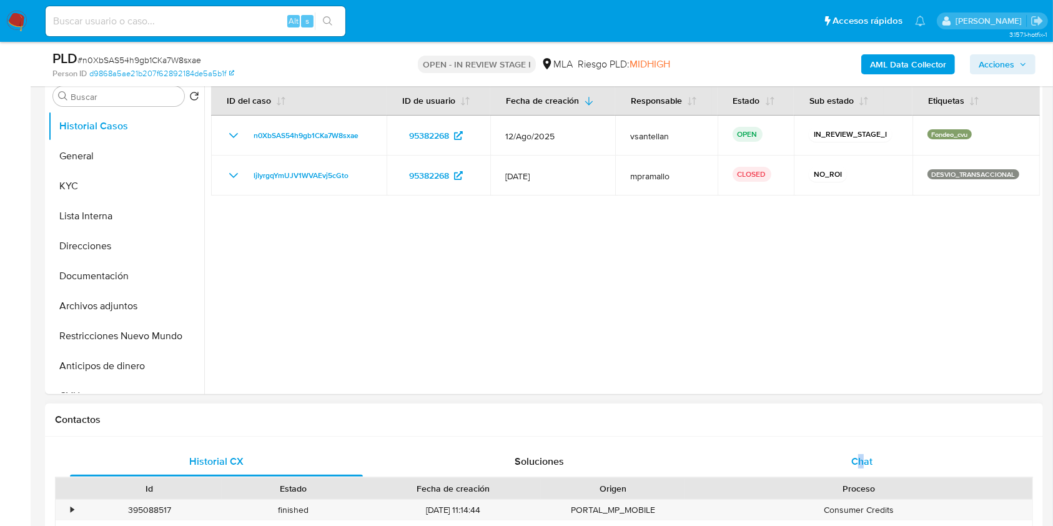
drag, startPoint x: 856, startPoint y: 441, endPoint x: 886, endPoint y: 458, distance: 34.4
click at [886, 458] on div "Chat" at bounding box center [861, 461] width 293 height 30
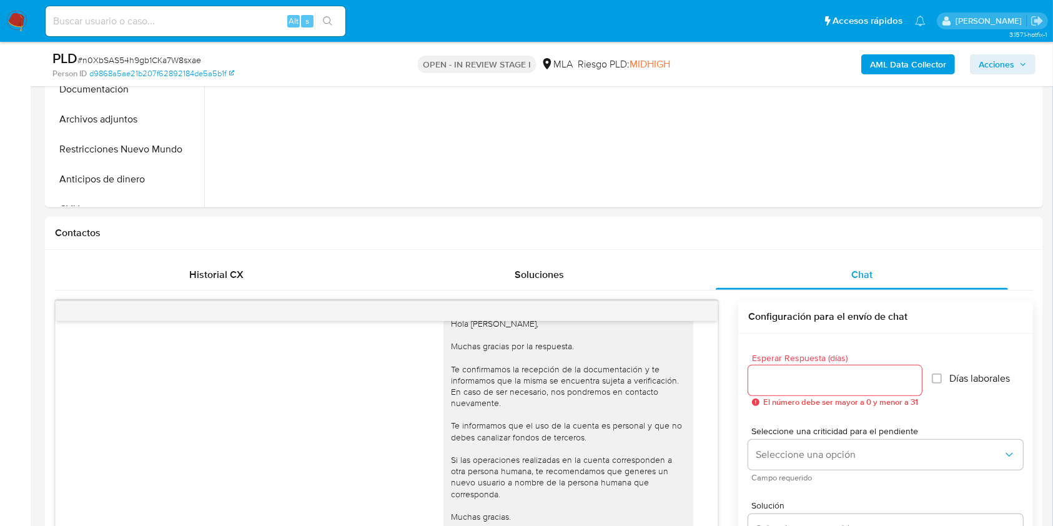
scroll to position [291, 0]
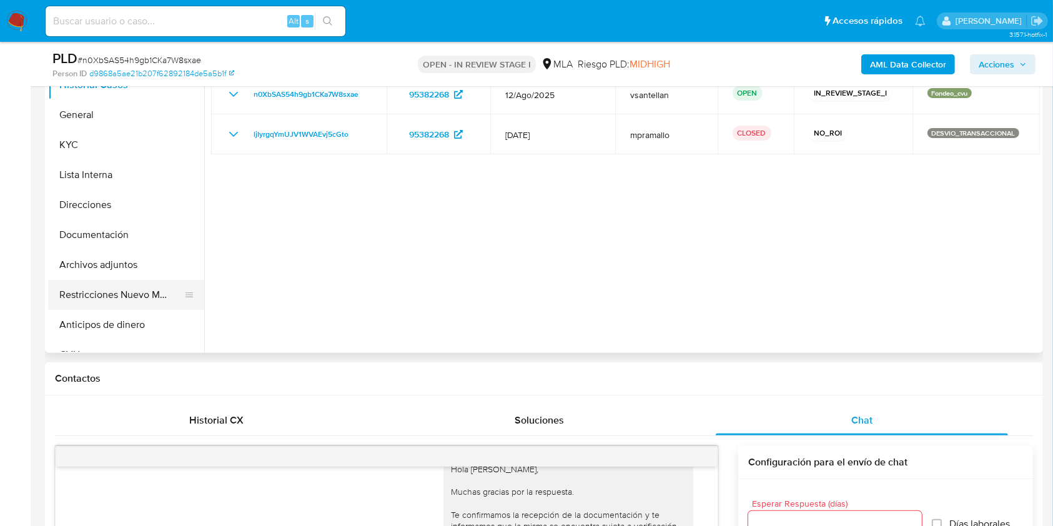
click at [100, 295] on button "Restricciones Nuevo Mundo" at bounding box center [121, 295] width 146 height 30
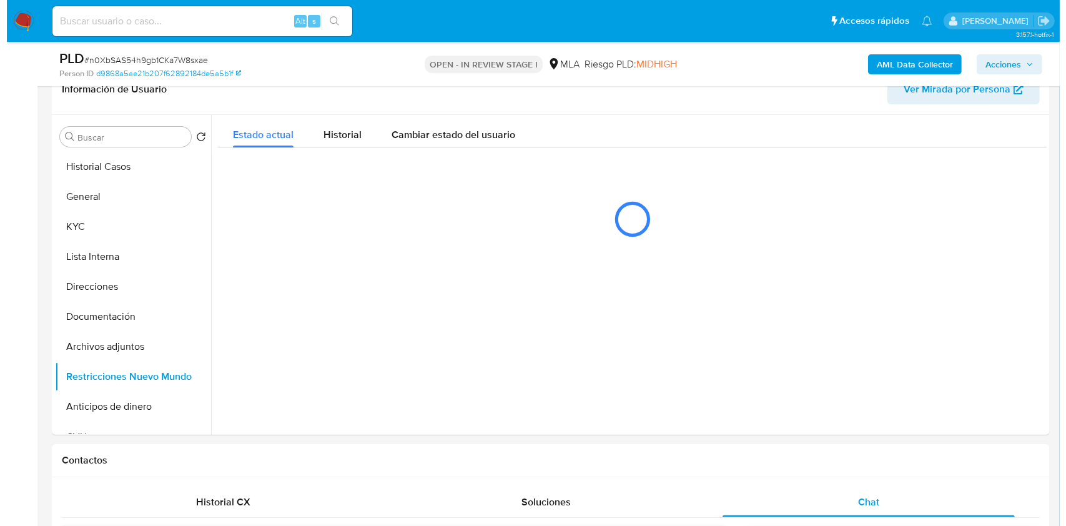
scroll to position [187, 0]
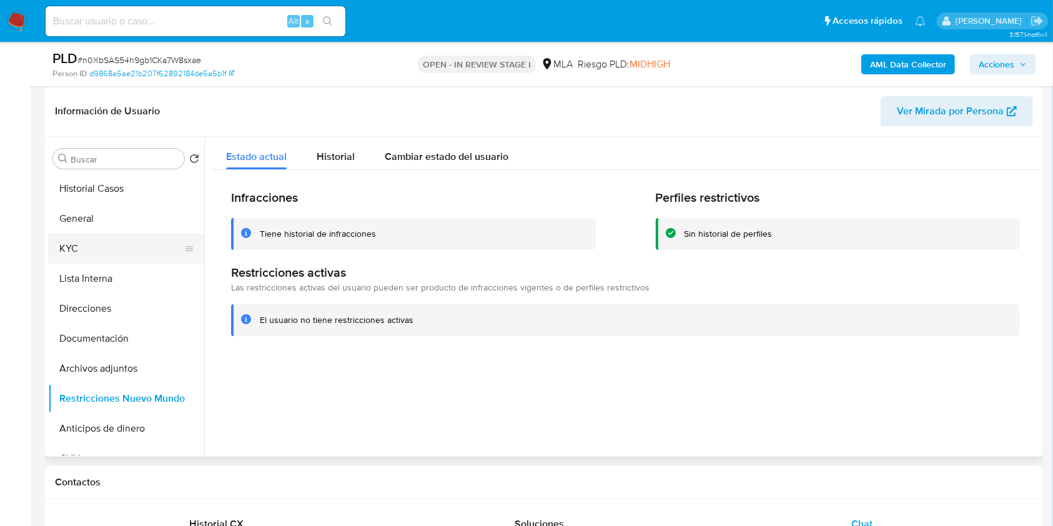
click at [81, 248] on button "KYC" at bounding box center [121, 248] width 146 height 30
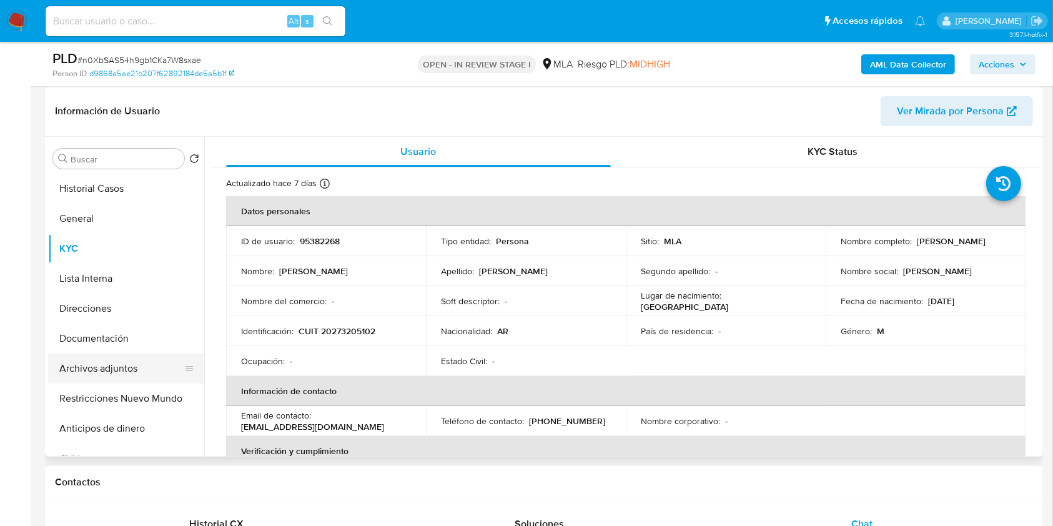
click at [116, 367] on button "Archivos adjuntos" at bounding box center [121, 368] width 146 height 30
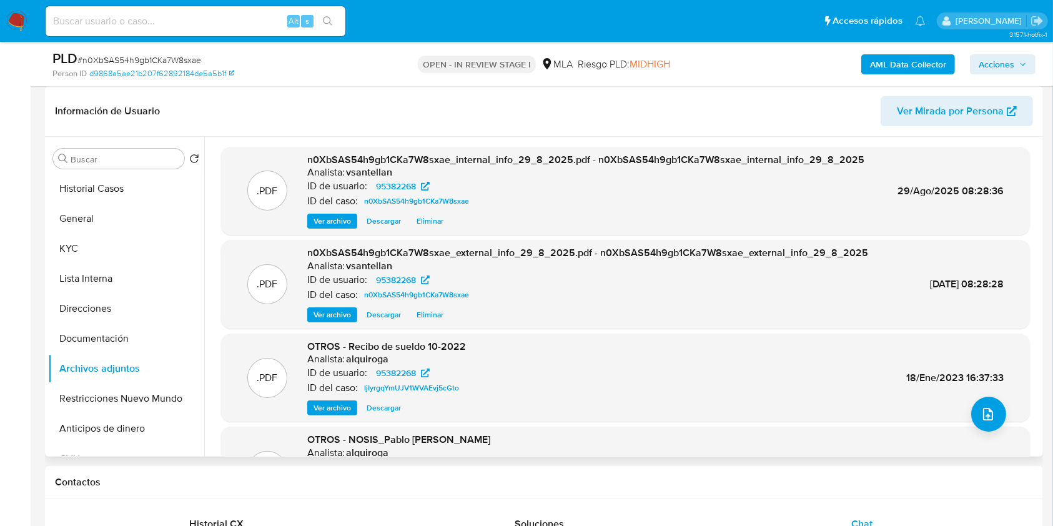
click at [964, 410] on div ".PDF OTROS - Recibo de sueldo 10-2022 Analista: alquiroga ID de usuario: 953822…" at bounding box center [625, 378] width 796 height 76
click at [980, 410] on icon "upload-file" at bounding box center [987, 413] width 15 height 15
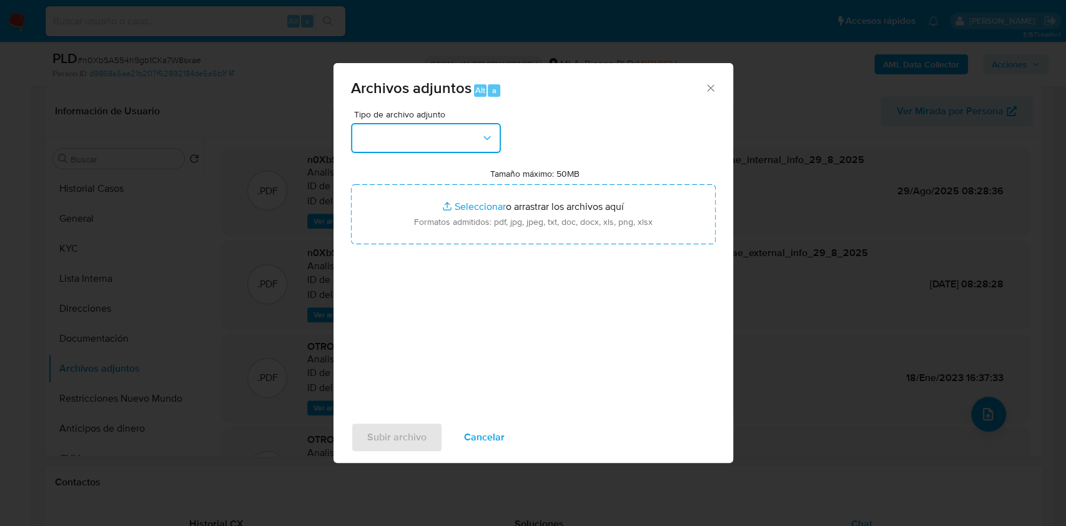
drag, startPoint x: 437, startPoint y: 144, endPoint x: 437, endPoint y: 154, distance: 10.6
click at [437, 144] on button "button" at bounding box center [426, 138] width 150 height 30
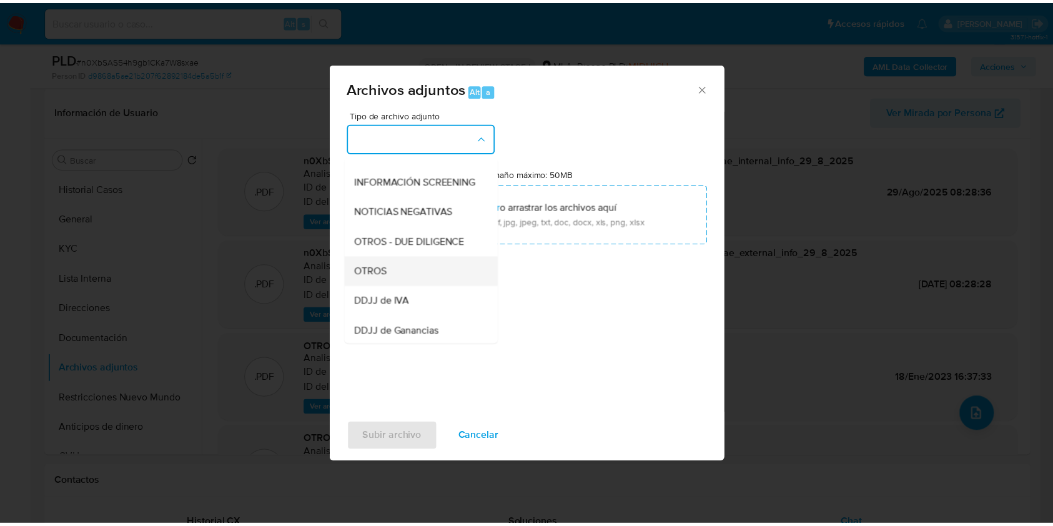
scroll to position [166, 0]
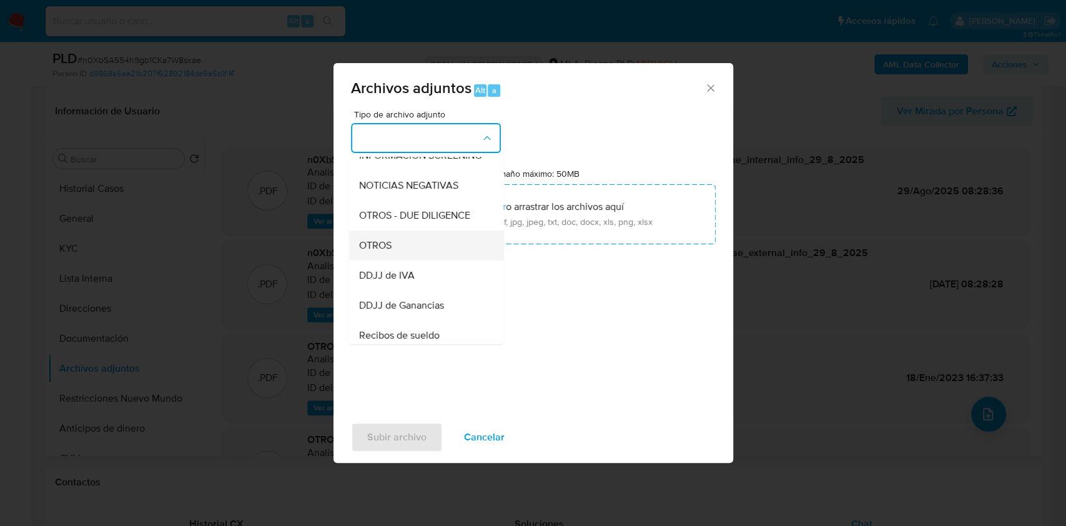
click at [438, 254] on div "OTROS" at bounding box center [421, 245] width 127 height 30
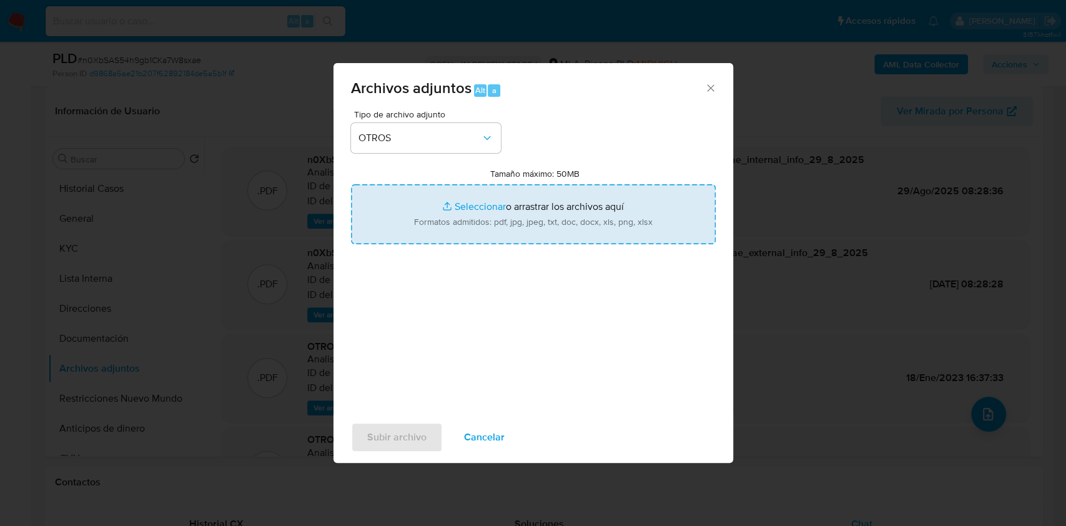
click at [446, 220] on input "Tamaño máximo: 50MB Seleccionar archivos" at bounding box center [533, 214] width 365 height 60
type input "C:\fakepath\Caselog-95382268- NO ROI.docx"
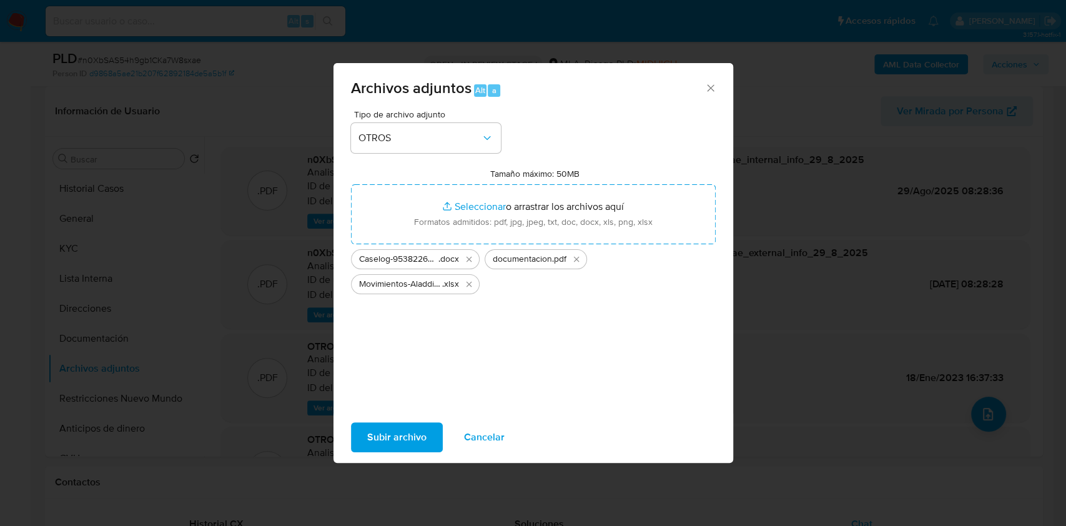
click at [421, 439] on span "Subir archivo" at bounding box center [396, 436] width 59 height 27
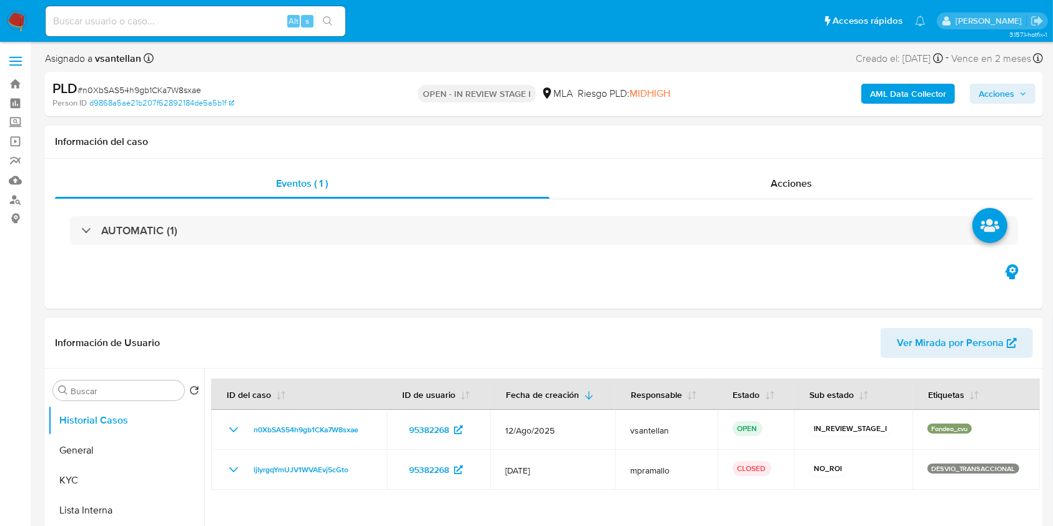
select select "10"
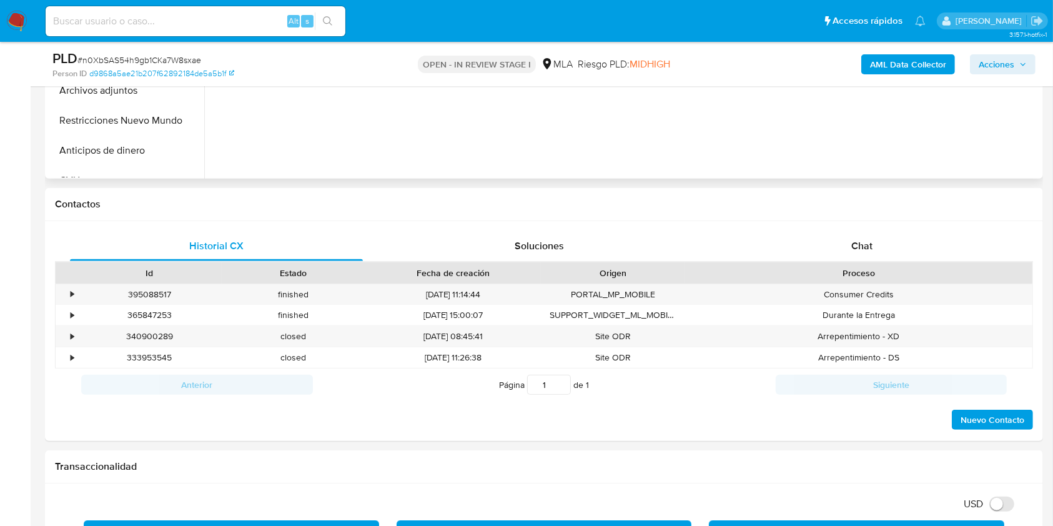
scroll to position [297, 0]
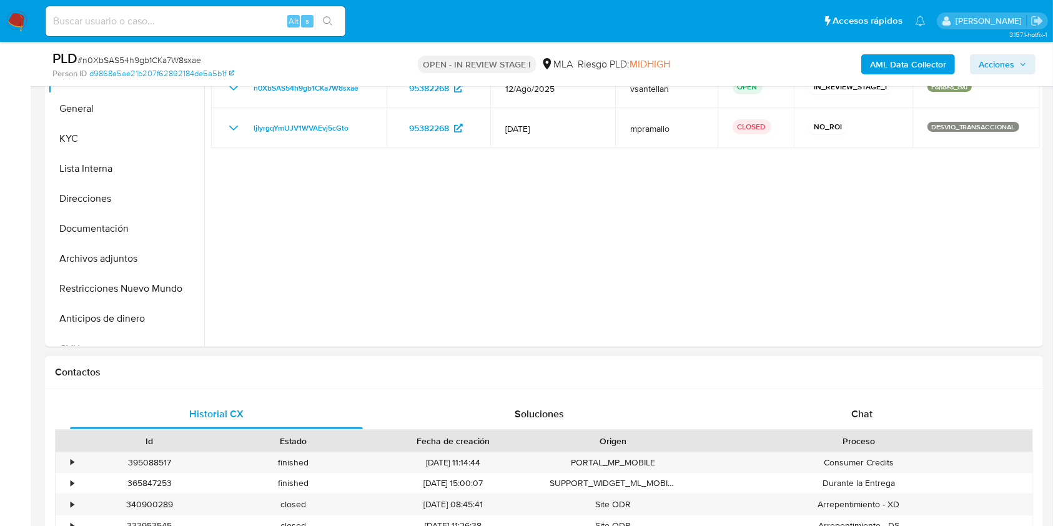
click at [887, 436] on div "Proceso" at bounding box center [859, 440] width 330 height 12
drag, startPoint x: 875, startPoint y: 420, endPoint x: 959, endPoint y: 279, distance: 163.8
click at [877, 418] on div "Chat" at bounding box center [861, 414] width 293 height 30
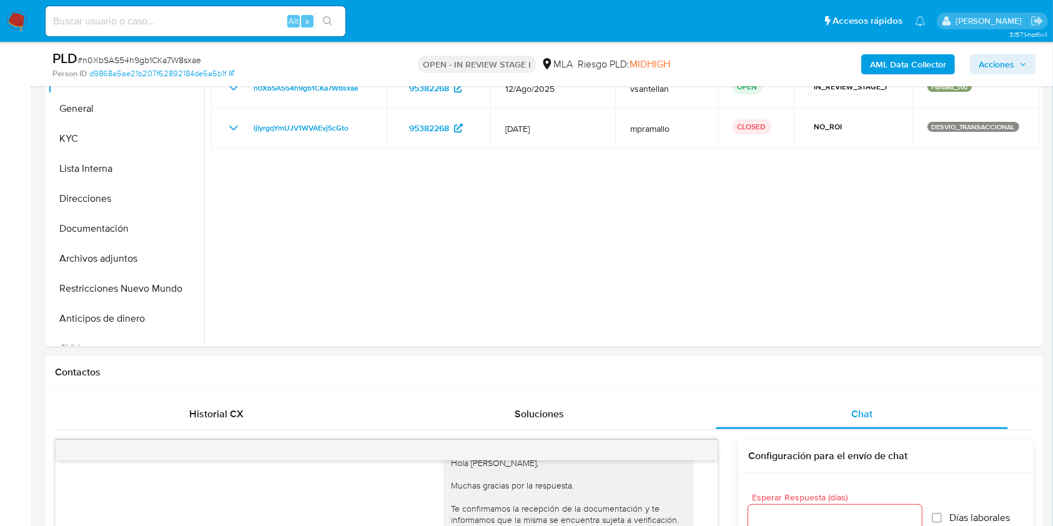
scroll to position [194, 0]
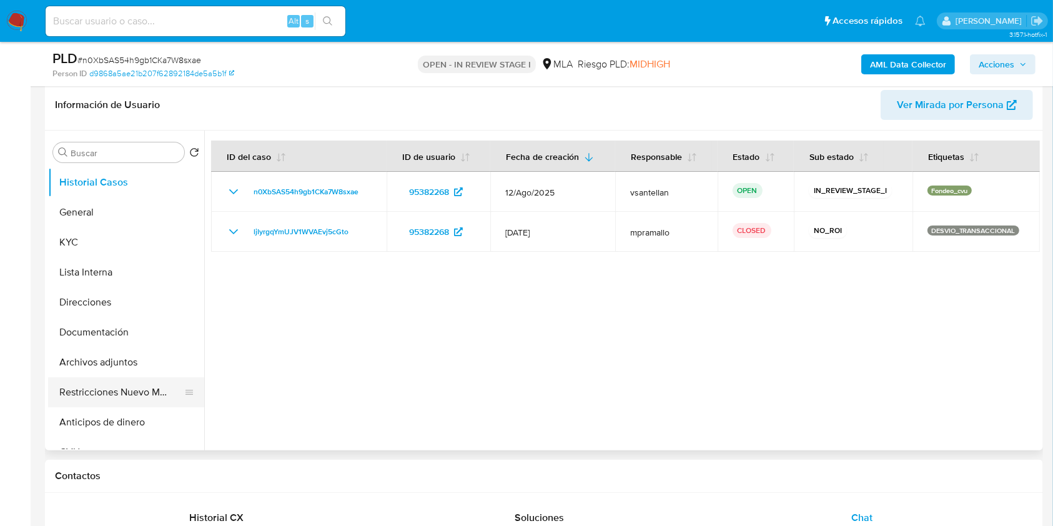
click at [89, 391] on button "Restricciones Nuevo Mundo" at bounding box center [121, 392] width 146 height 30
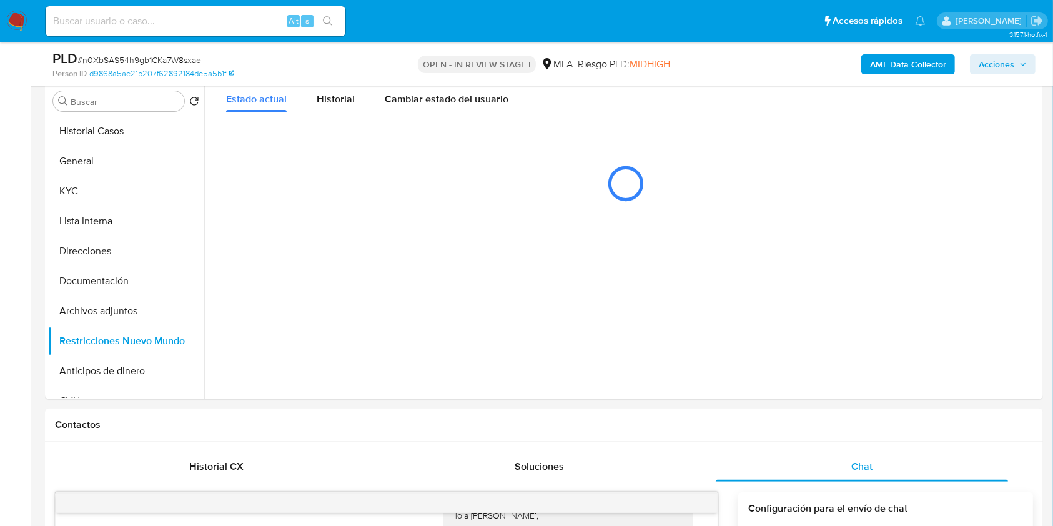
scroll to position [226, 0]
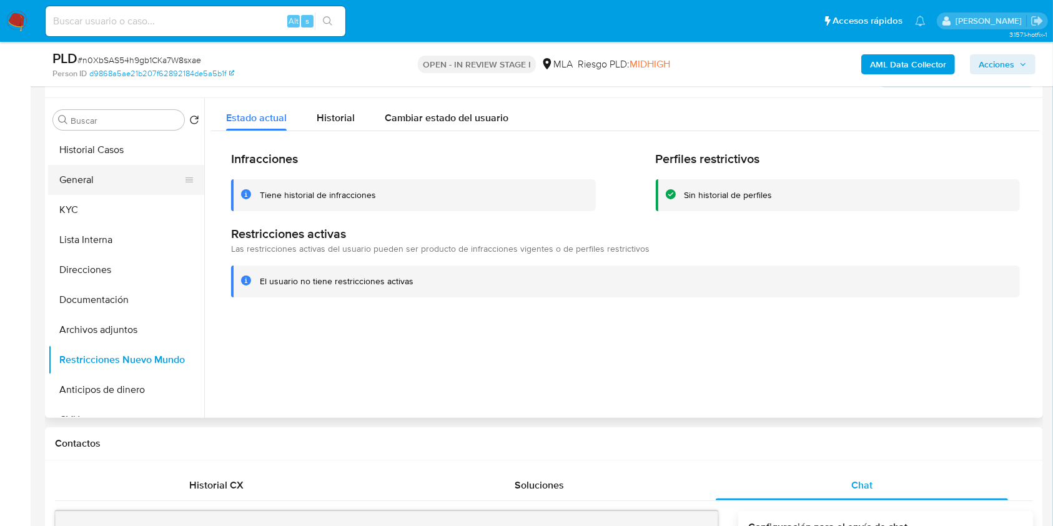
click at [84, 179] on button "General" at bounding box center [121, 180] width 146 height 30
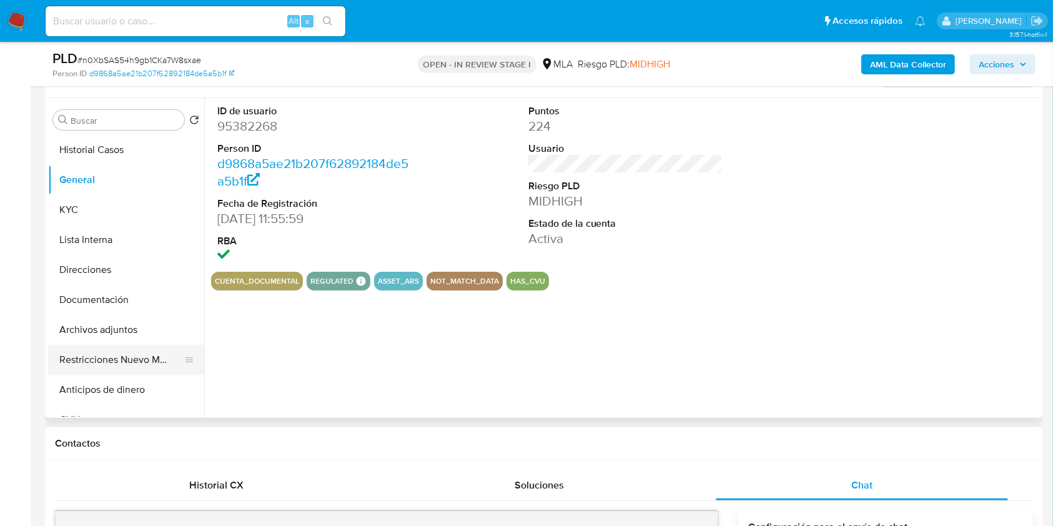
click at [108, 358] on button "Restricciones Nuevo Mundo" at bounding box center [121, 360] width 146 height 30
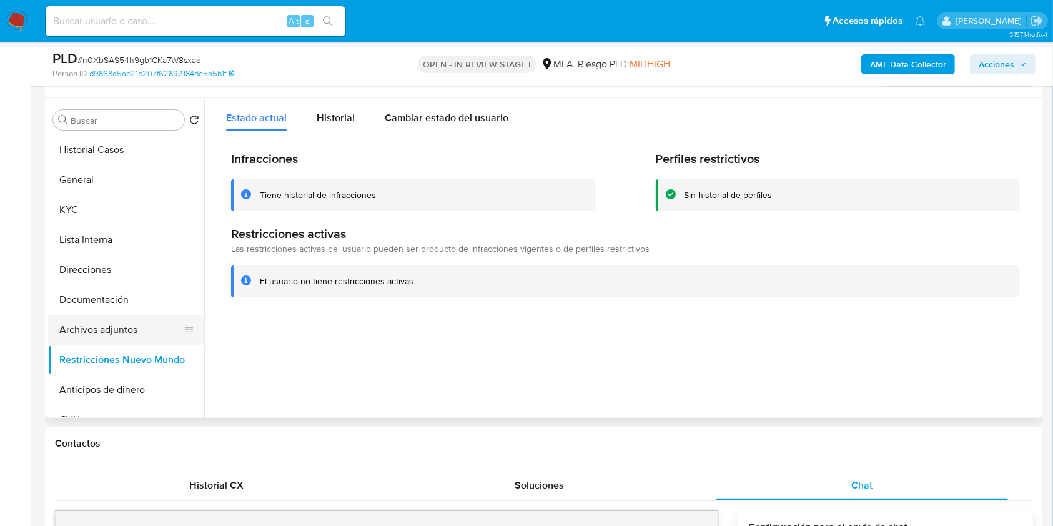
click at [127, 332] on button "Archivos adjuntos" at bounding box center [121, 330] width 146 height 30
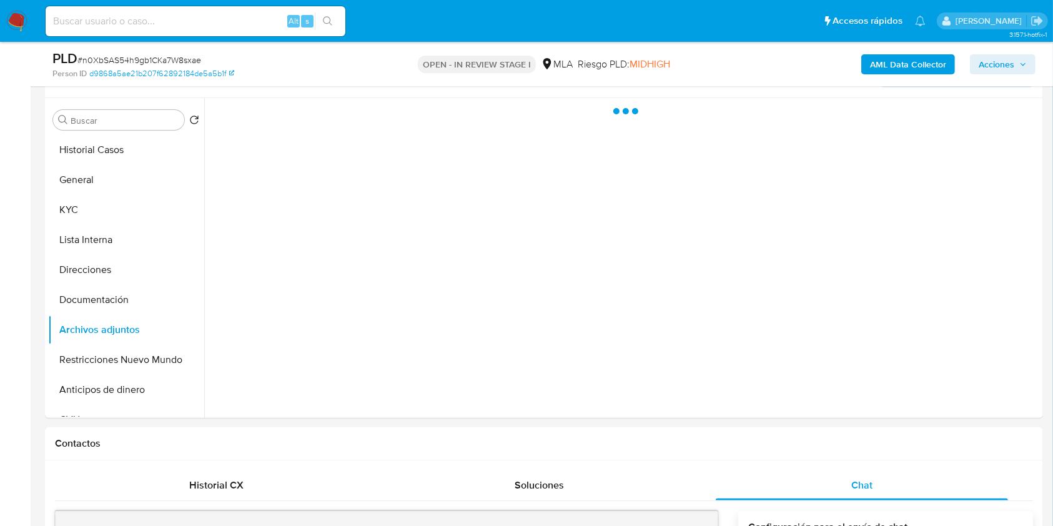
click at [993, 64] on span "Acciones" at bounding box center [996, 64] width 36 height 20
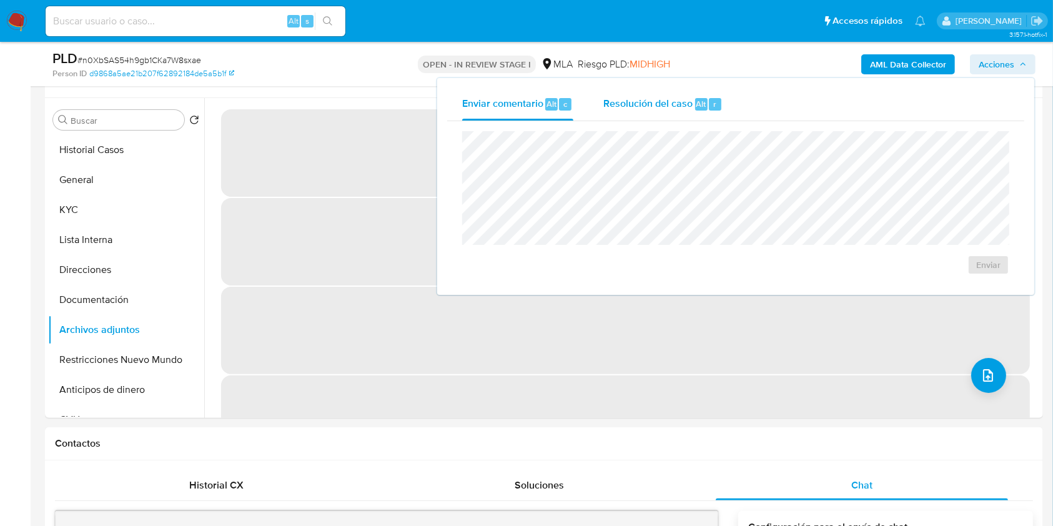
click at [648, 102] on span "Resolución del caso" at bounding box center [647, 103] width 89 height 14
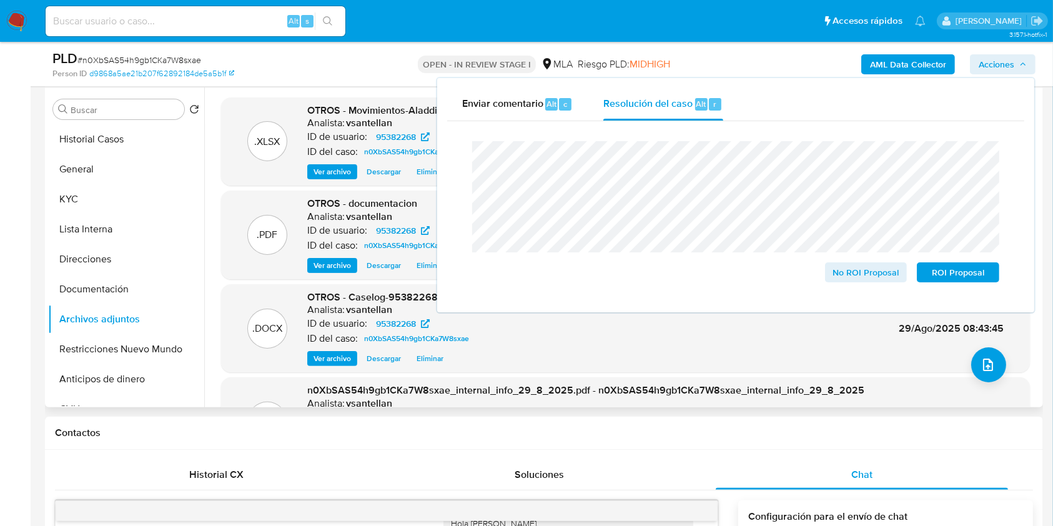
scroll to position [233, 0]
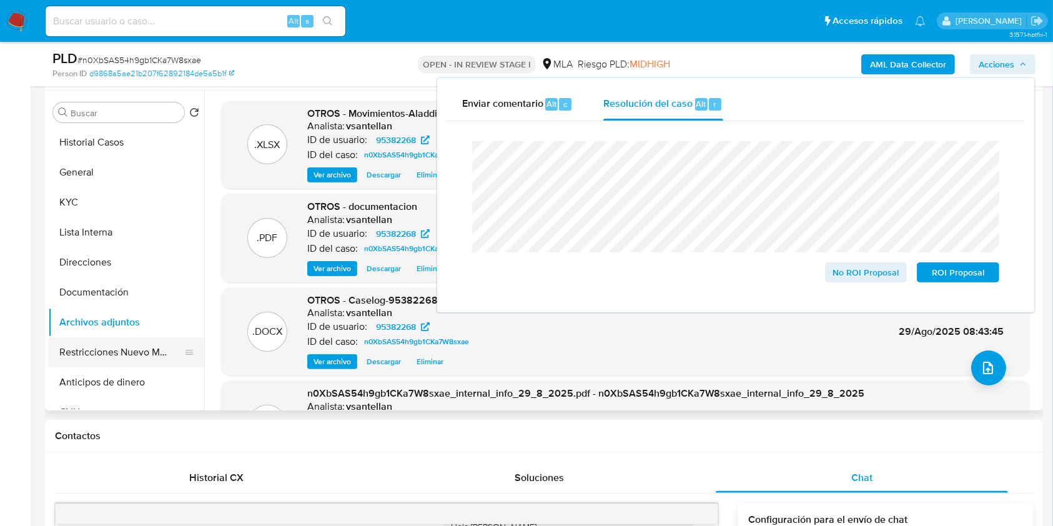
click at [108, 344] on button "Restricciones Nuevo Mundo" at bounding box center [121, 352] width 146 height 30
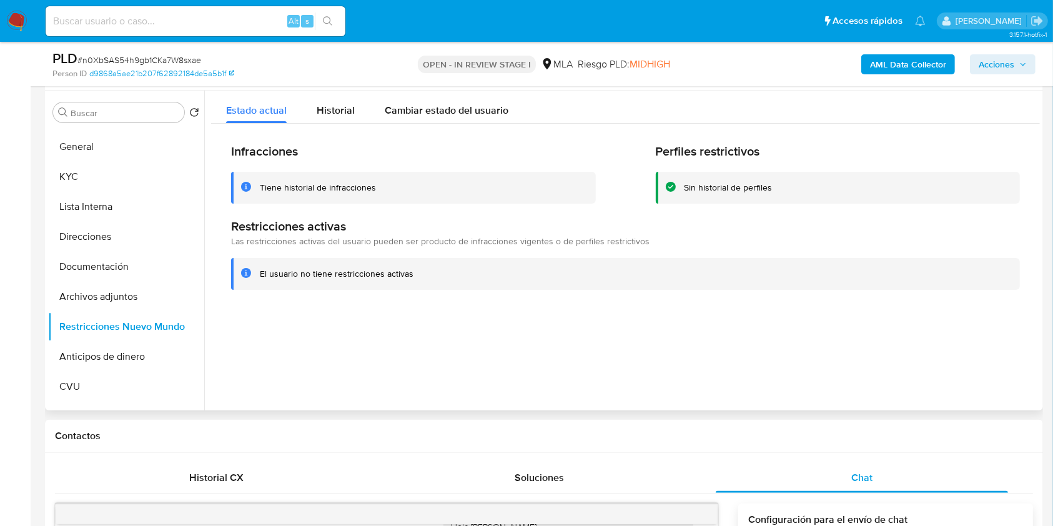
scroll to position [0, 0]
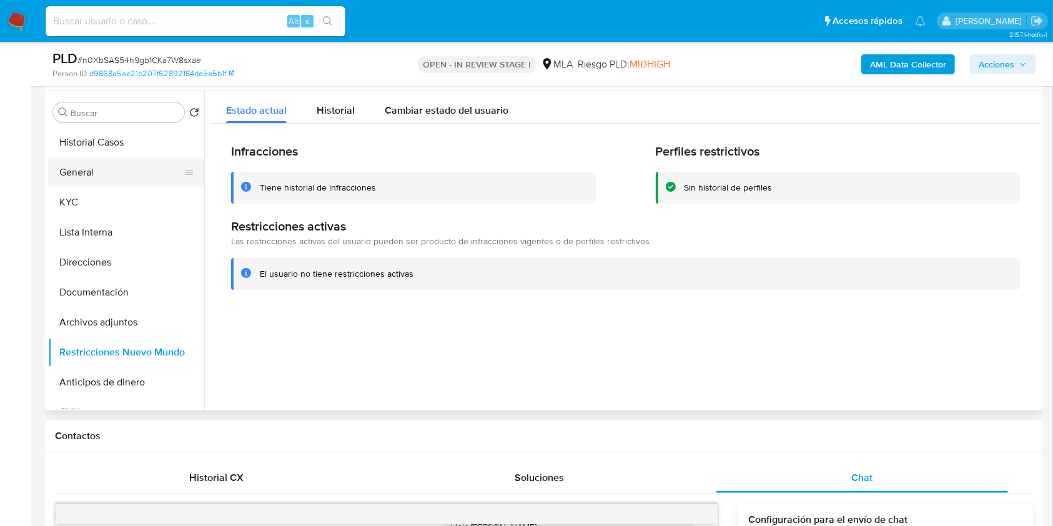
click at [114, 168] on button "General" at bounding box center [121, 172] width 146 height 30
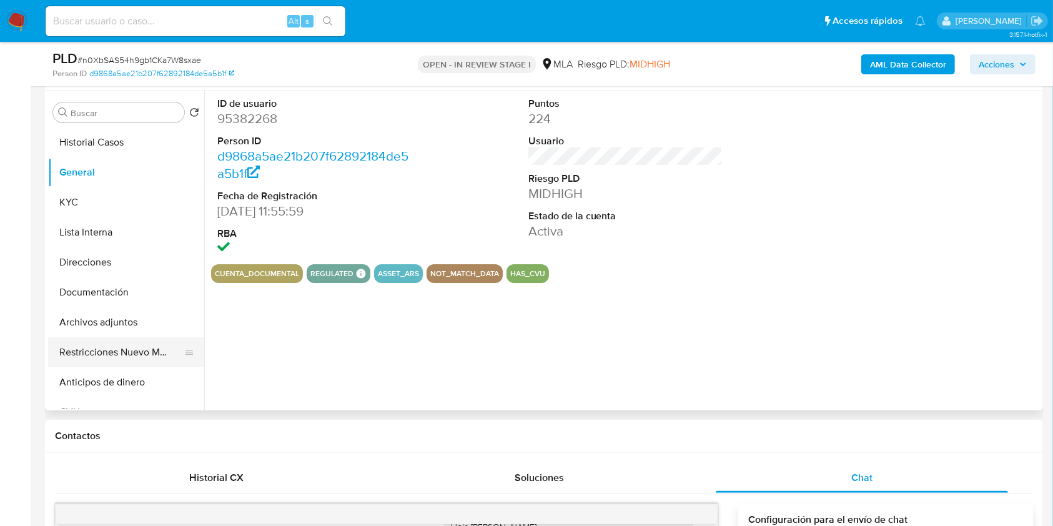
click at [138, 348] on button "Restricciones Nuevo Mundo" at bounding box center [121, 352] width 146 height 30
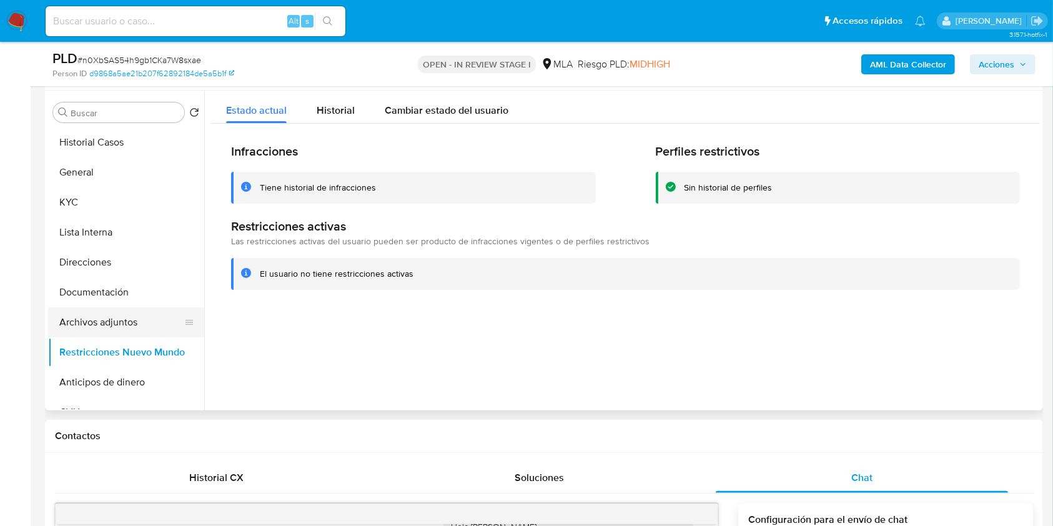
click at [121, 310] on button "Archivos adjuntos" at bounding box center [121, 322] width 146 height 30
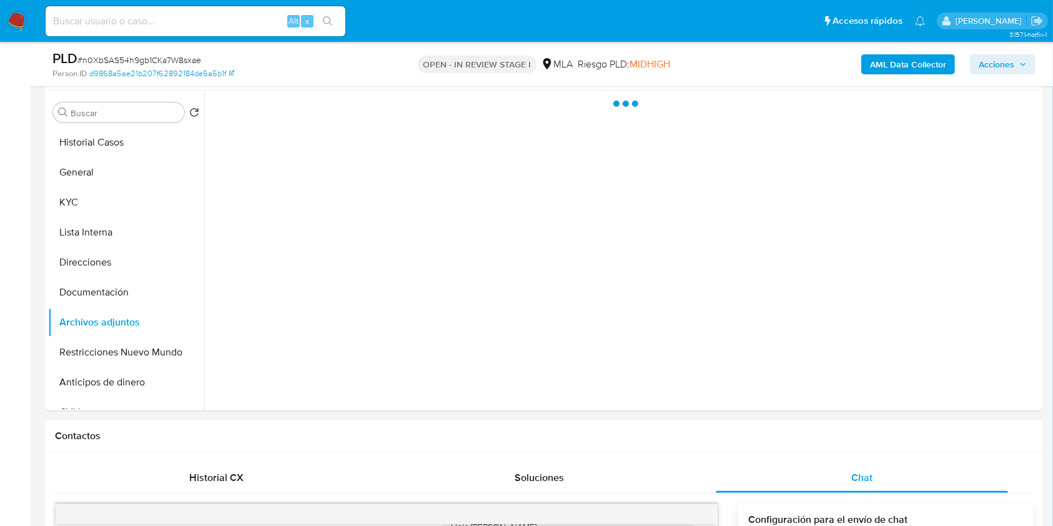
click at [1016, 70] on span "Acciones" at bounding box center [1002, 64] width 48 height 17
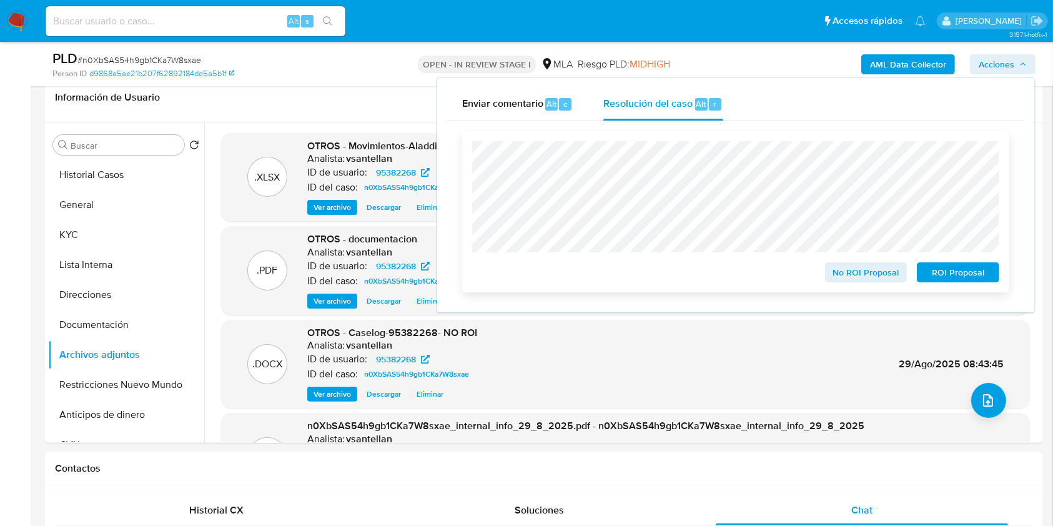
click at [858, 278] on span "No ROI Proposal" at bounding box center [865, 271] width 65 height 17
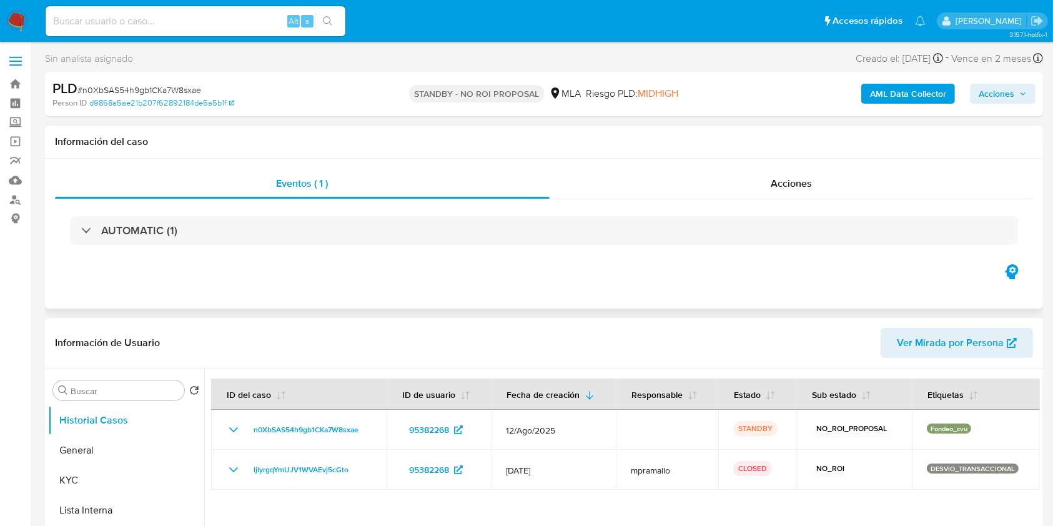
select select "10"
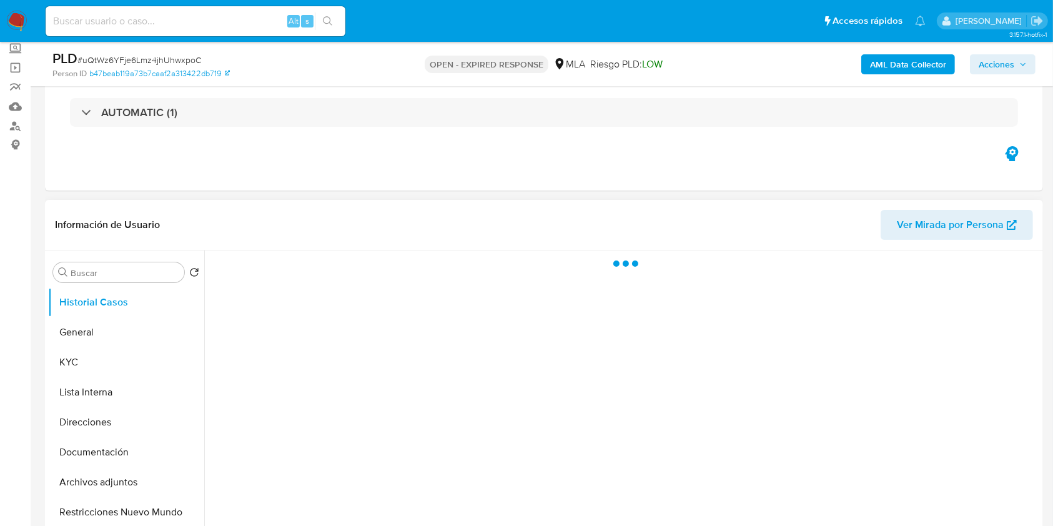
scroll to position [166, 0]
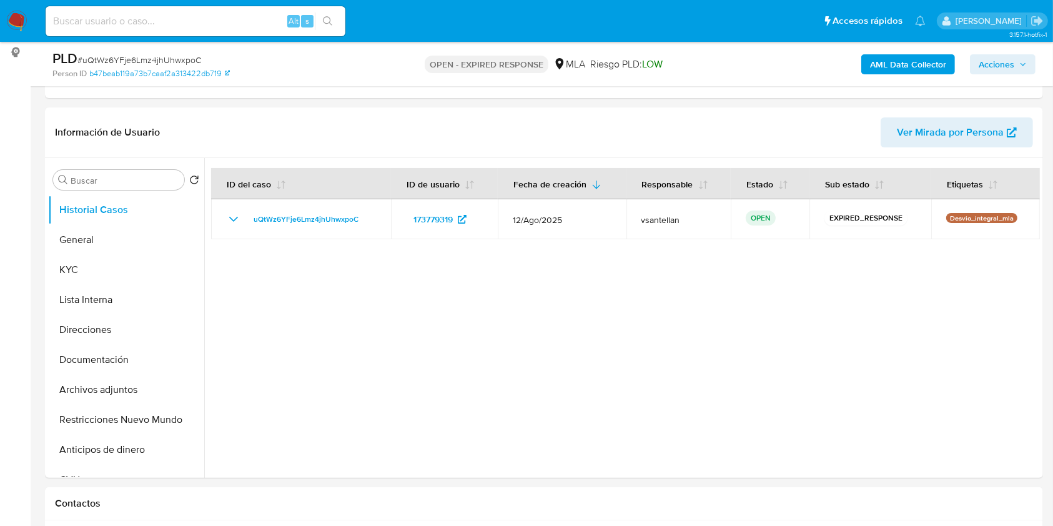
select select "10"
drag, startPoint x: 94, startPoint y: 363, endPoint x: 100, endPoint y: 343, distance: 21.4
click at [94, 364] on button "Documentación" at bounding box center [126, 360] width 156 height 30
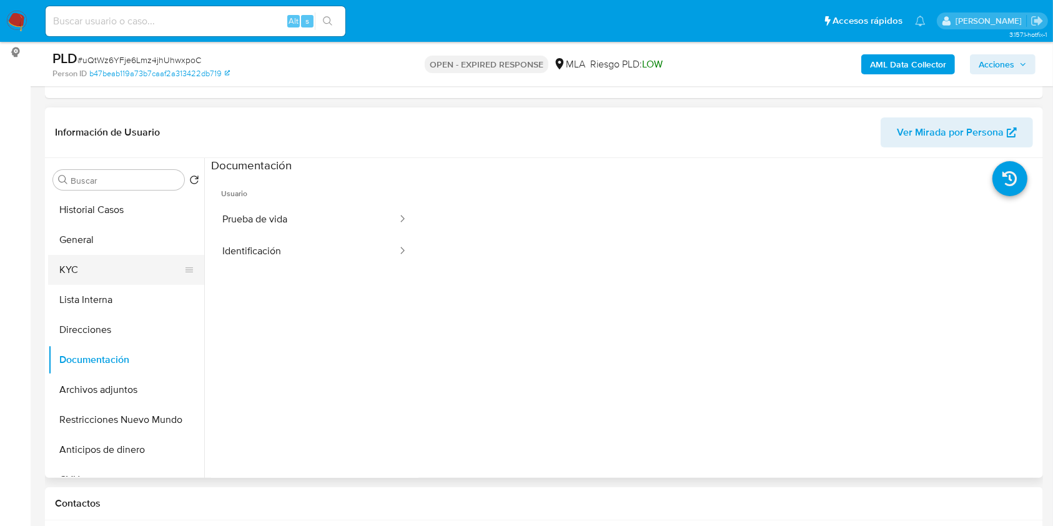
click at [112, 272] on button "KYC" at bounding box center [121, 270] width 146 height 30
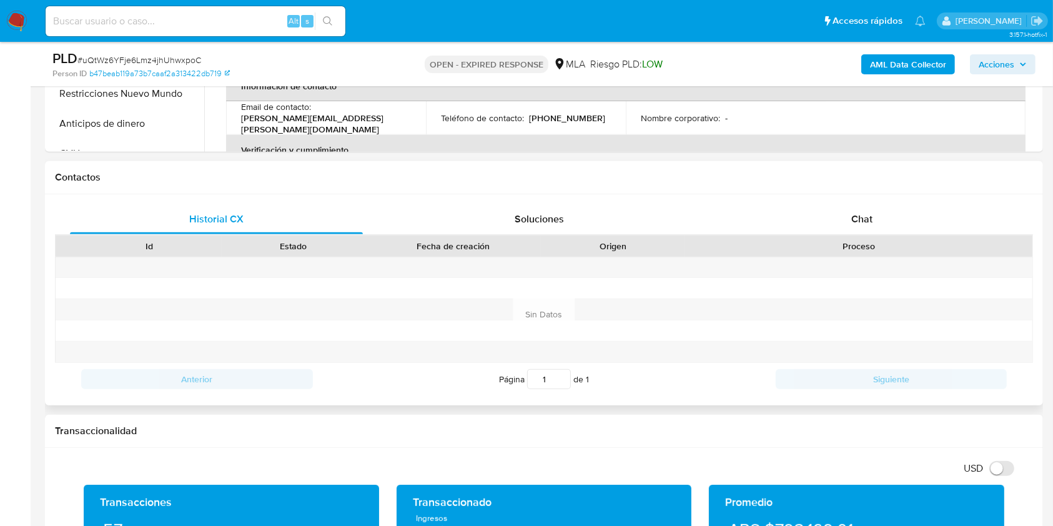
scroll to position [502, 0]
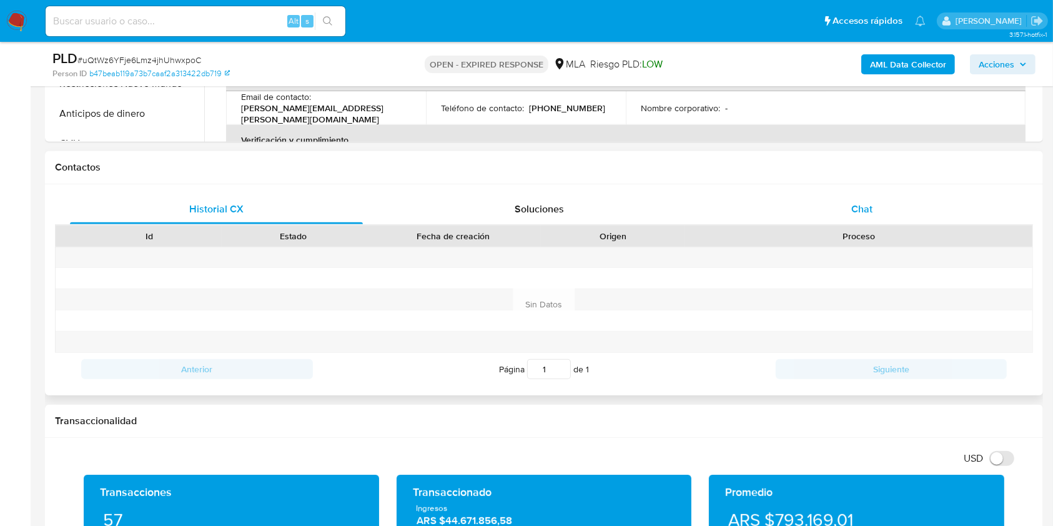
drag, startPoint x: 886, startPoint y: 211, endPoint x: 951, endPoint y: 202, distance: 64.9
click at [886, 210] on div "Chat" at bounding box center [861, 209] width 293 height 30
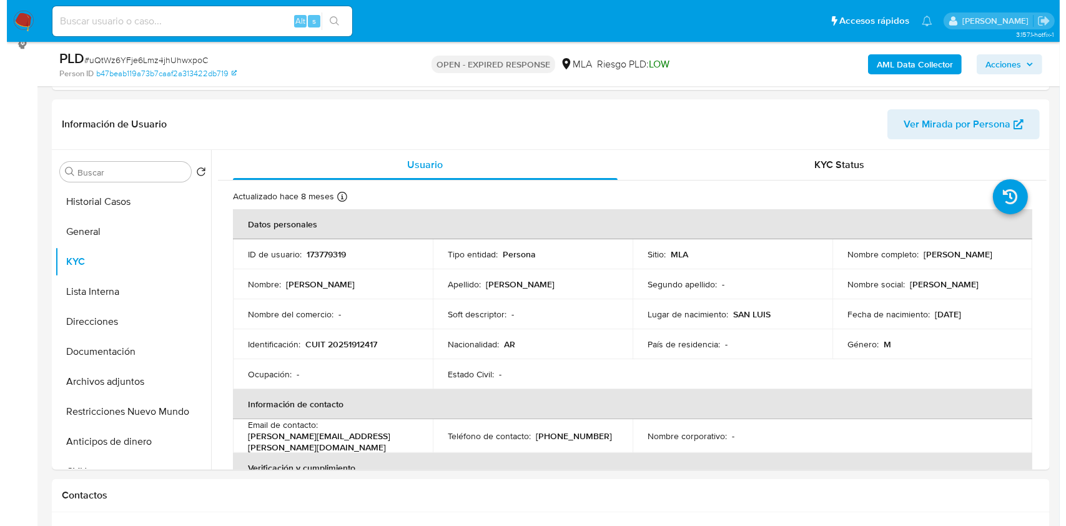
scroll to position [189, 0]
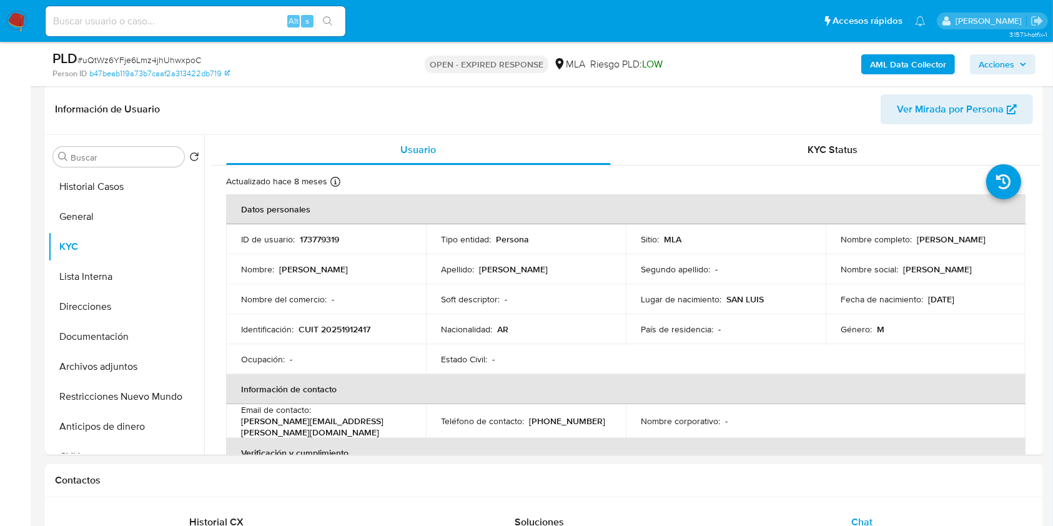
click at [879, 56] on b "AML Data Collector" at bounding box center [908, 64] width 76 height 20
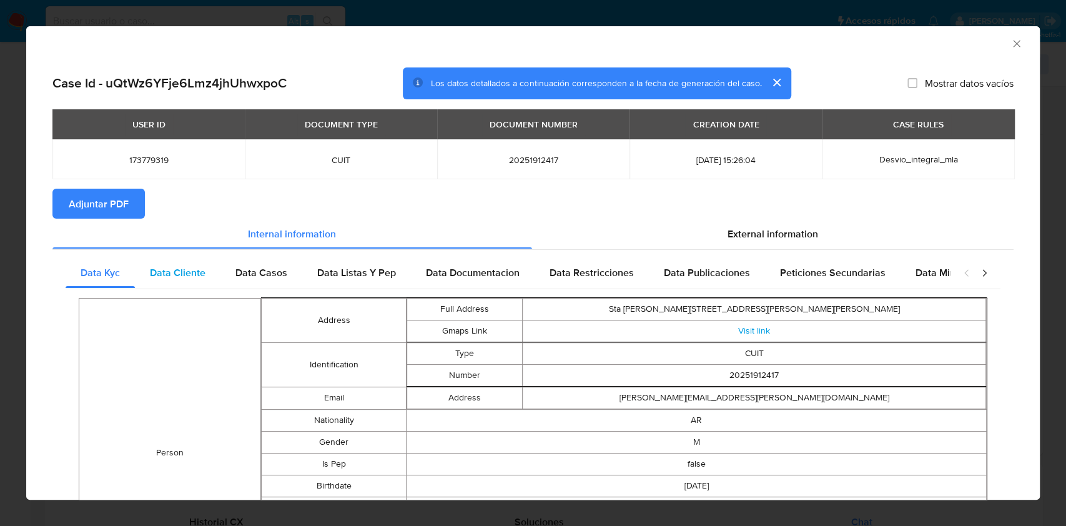
click at [177, 270] on span "Data Cliente" at bounding box center [178, 272] width 56 height 14
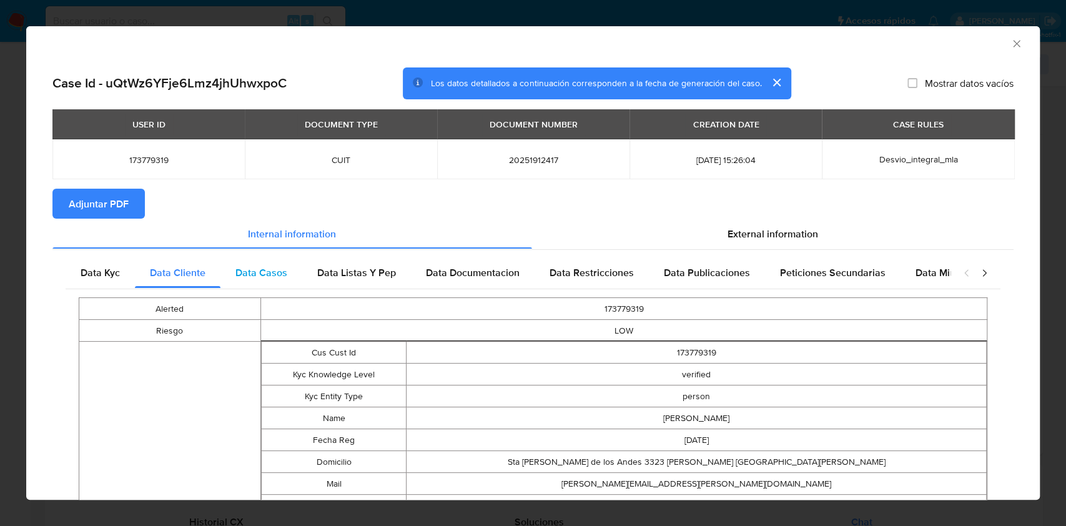
drag, startPoint x: 245, startPoint y: 262, endPoint x: 420, endPoint y: 311, distance: 180.8
click at [247, 262] on div "Data Casos" at bounding box center [261, 273] width 82 height 30
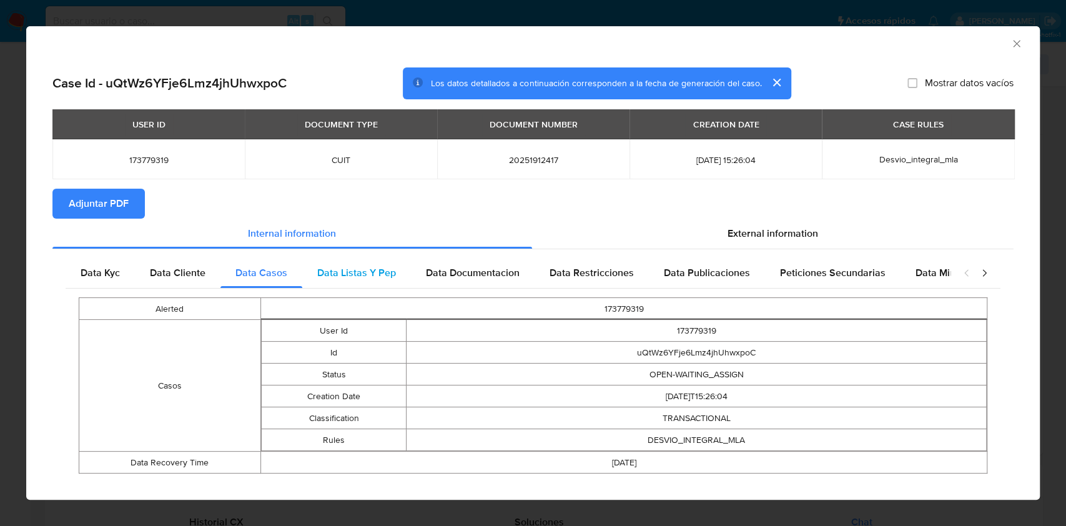
click at [370, 275] on span "Data Listas Y Pep" at bounding box center [356, 272] width 79 height 14
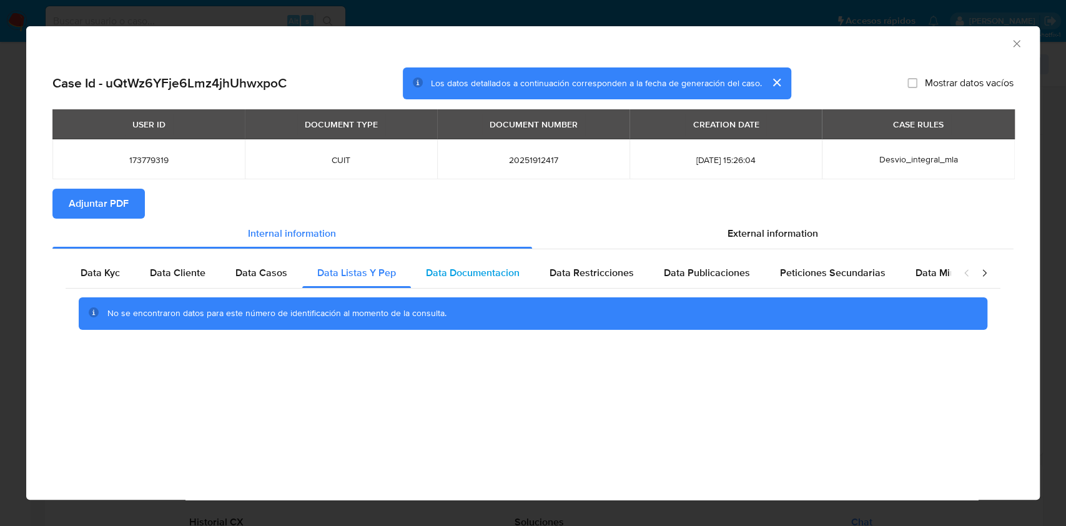
click at [454, 280] on span "Data Documentacion" at bounding box center [473, 272] width 94 height 14
click at [610, 283] on div "Data Restricciones" at bounding box center [591, 273] width 114 height 30
drag, startPoint x: 690, startPoint y: 280, endPoint x: 709, endPoint y: 279, distance: 18.7
click at [685, 270] on span "Data Publicaciones" at bounding box center [707, 272] width 86 height 14
drag, startPoint x: 759, startPoint y: 290, endPoint x: 767, endPoint y: 282, distance: 10.6
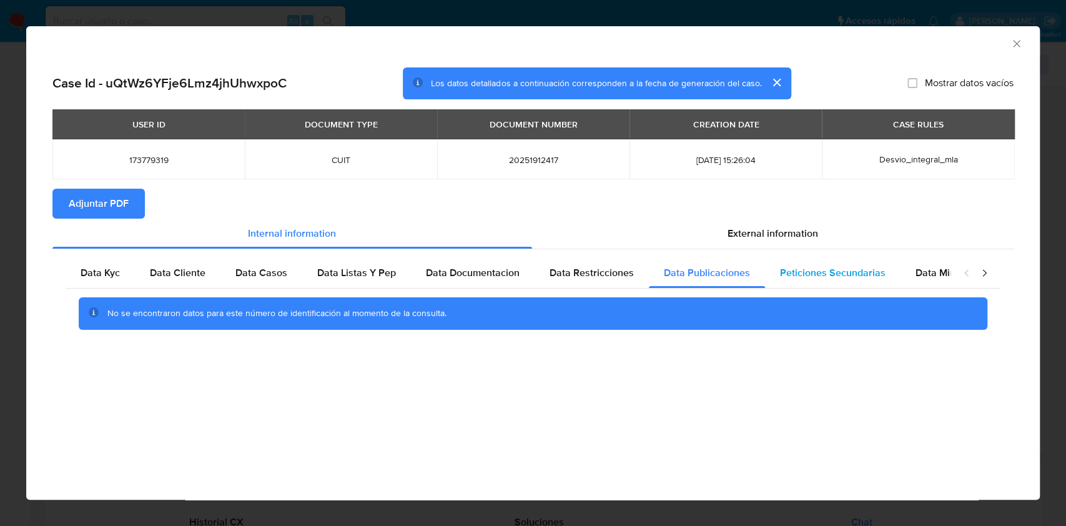
click at [765, 283] on div "Data Kyc Data Cliente Data Casos Data Listas Y Pep Data Documentacion Data Rest…" at bounding box center [533, 298] width 935 height 81
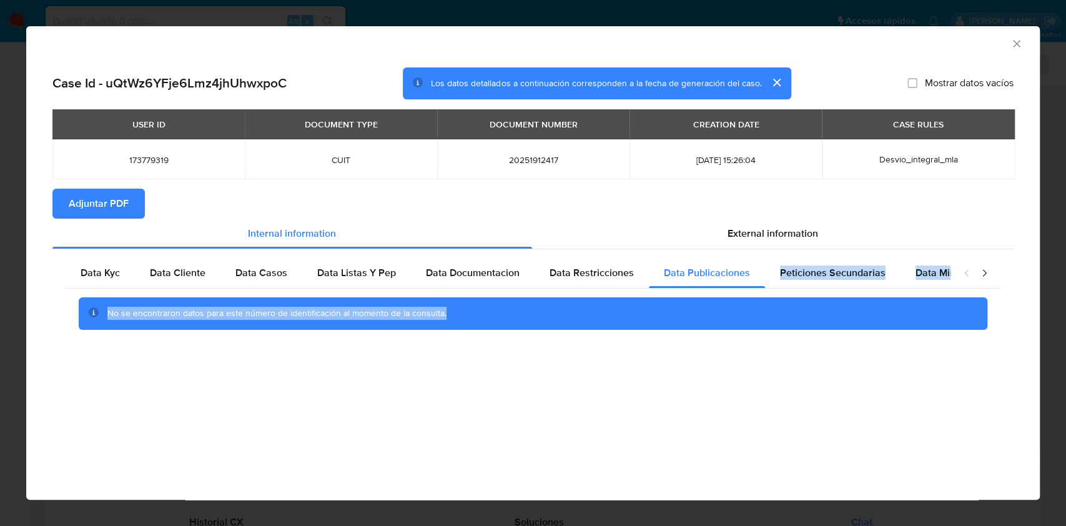
drag, startPoint x: 777, startPoint y: 278, endPoint x: 950, endPoint y: 297, distance: 174.6
click at [780, 278] on span "Peticiones Secundarias" at bounding box center [833, 272] width 106 height 14
click at [944, 277] on span "Data Minoridad" at bounding box center [949, 272] width 69 height 14
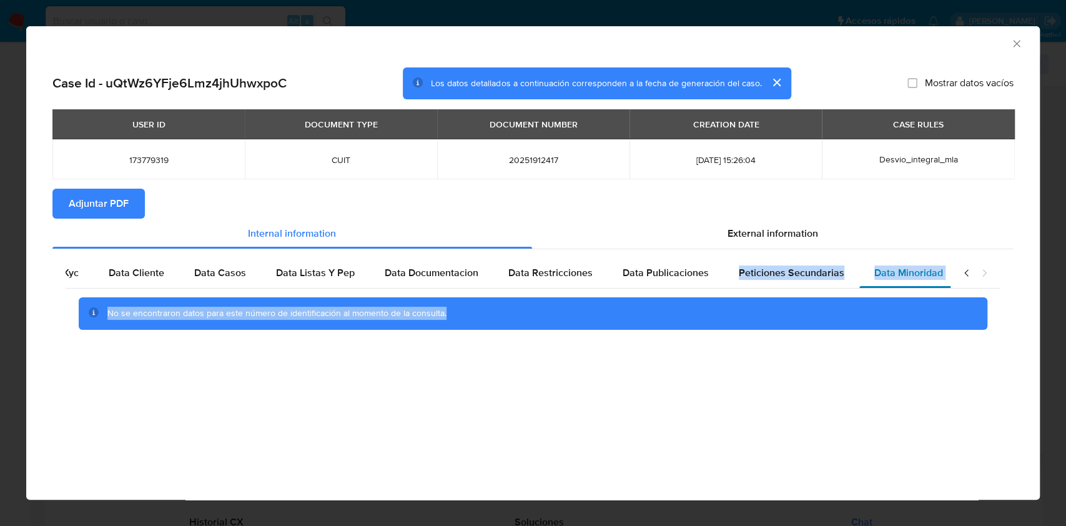
scroll to position [0, 42]
click at [719, 232] on div "External information" at bounding box center [773, 233] width 482 height 30
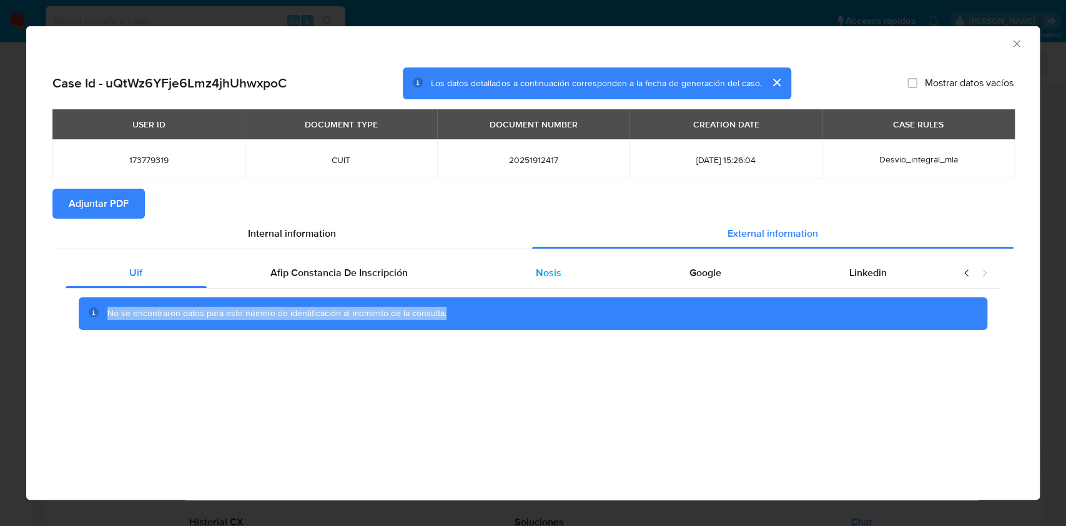
scroll to position [0, 0]
drag, startPoint x: 421, startPoint y: 267, endPoint x: 426, endPoint y: 272, distance: 7.1
click at [423, 271] on div "Afip Constancia De Inscripción" at bounding box center [339, 273] width 265 height 30
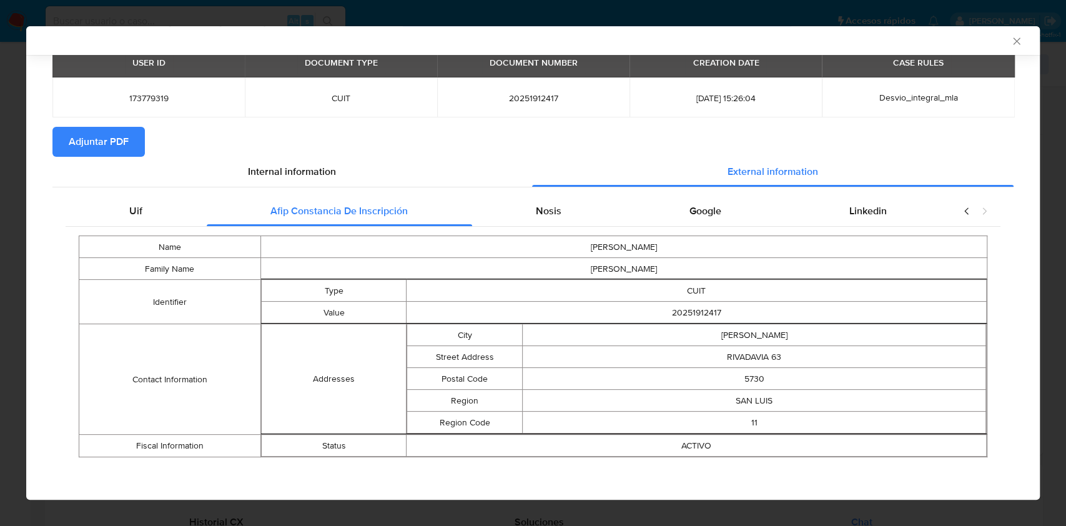
scroll to position [60, 0]
click at [553, 212] on span "Nosis" at bounding box center [549, 210] width 26 height 14
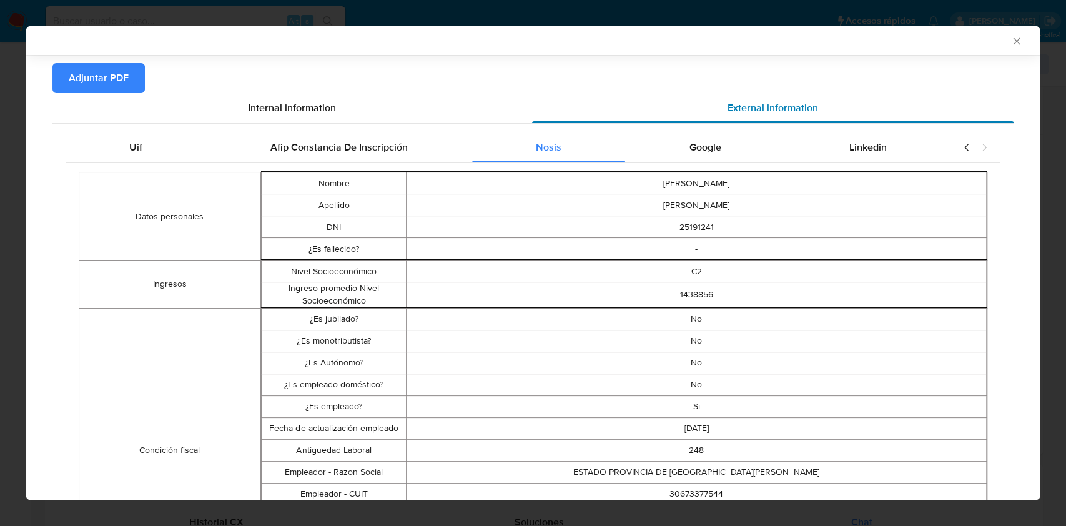
scroll to position [100, 0]
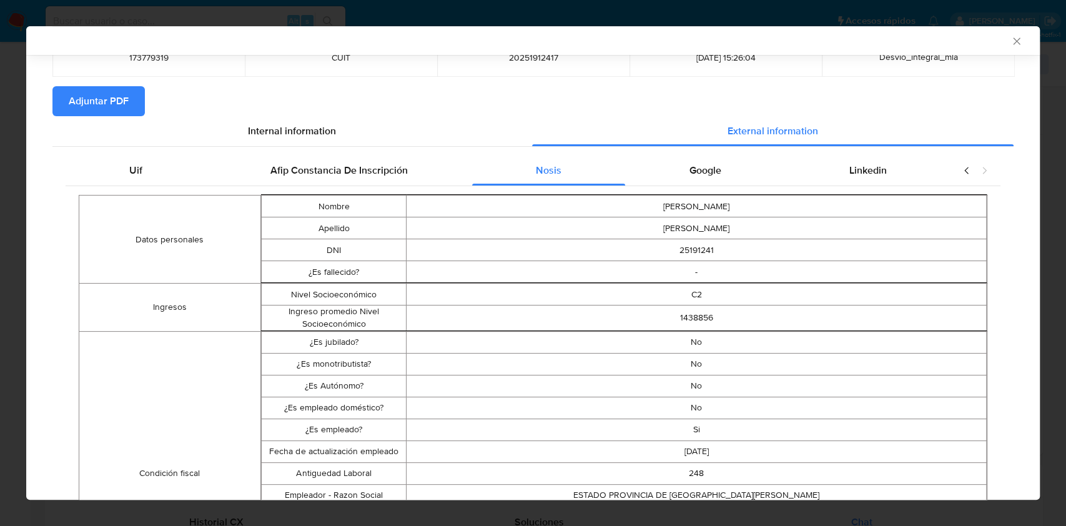
drag, startPoint x: 705, startPoint y: 176, endPoint x: 772, endPoint y: 174, distance: 67.5
click at [705, 177] on span "Google" at bounding box center [705, 170] width 32 height 14
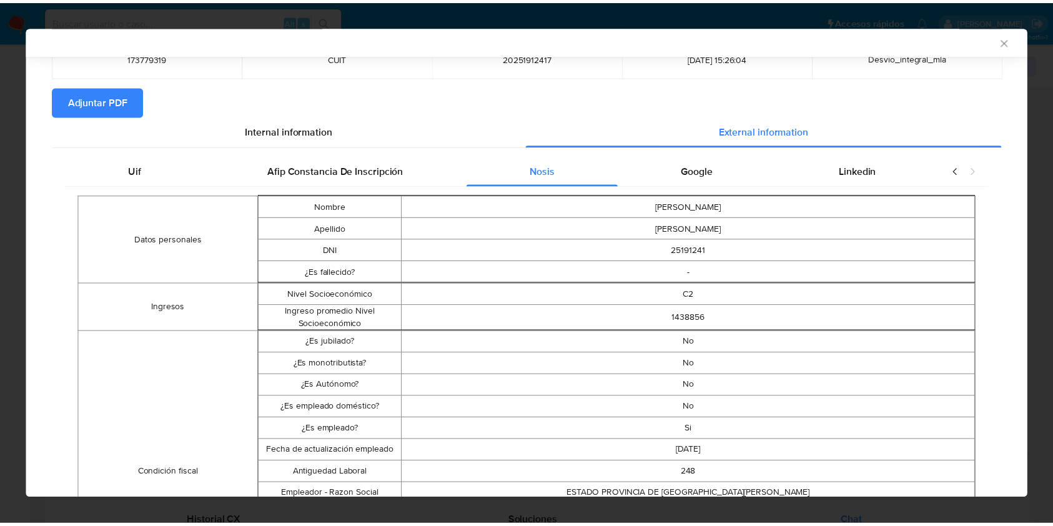
scroll to position [0, 0]
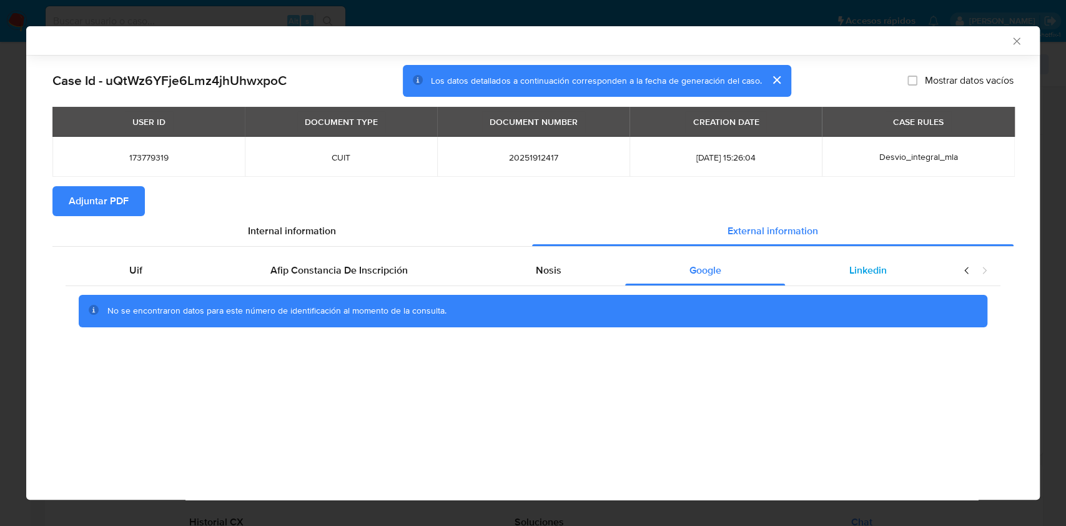
click at [887, 263] on div "Linkedin" at bounding box center [867, 270] width 165 height 30
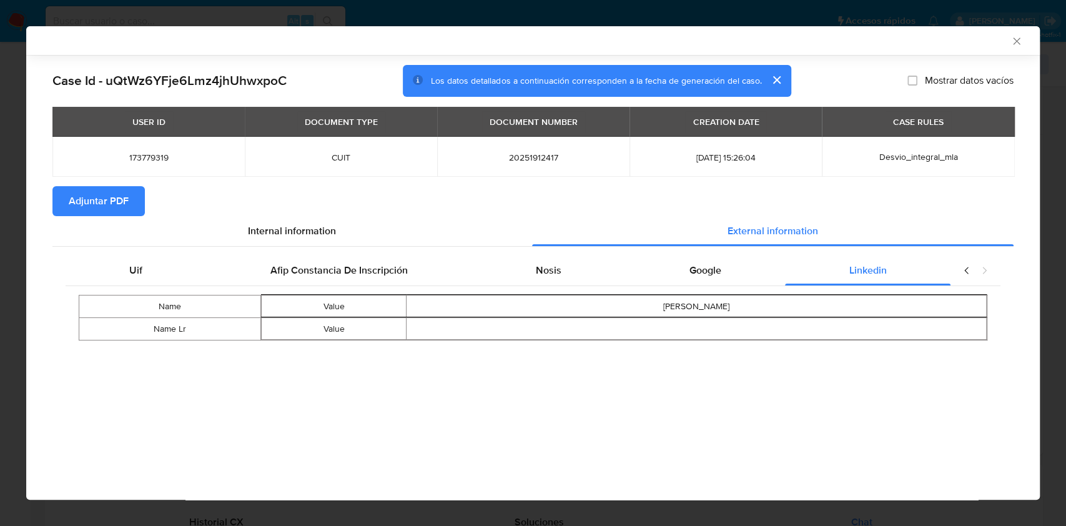
click at [116, 197] on span "Adjuntar PDF" at bounding box center [99, 200] width 60 height 27
click at [1019, 46] on icon "Cerrar ventana" at bounding box center [1016, 41] width 12 height 12
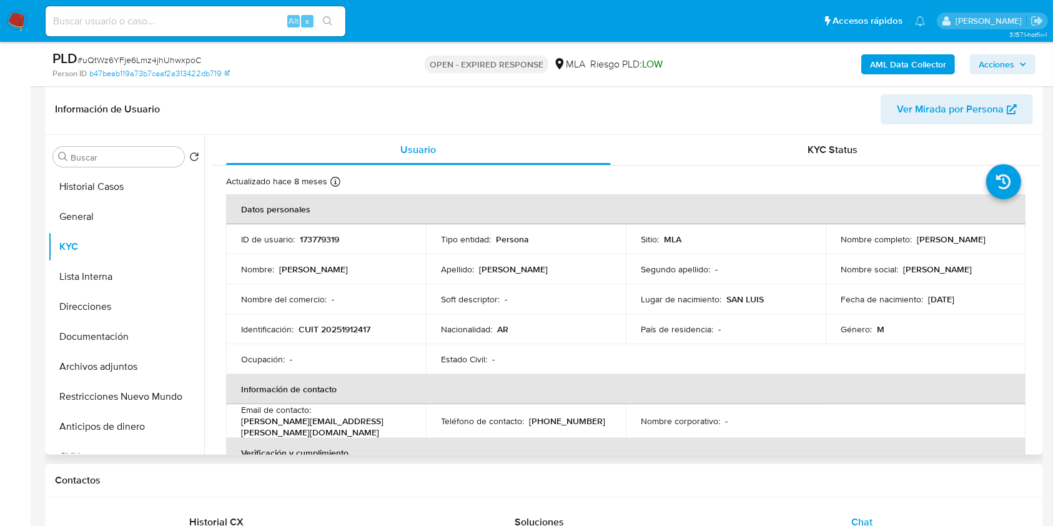
click at [350, 328] on p "CUIT 20251912417" at bounding box center [334, 328] width 72 height 11
click at [351, 328] on p "CUIT 20251912417" at bounding box center [334, 328] width 72 height 11
copy p "20251912417"
click at [108, 370] on button "Archivos adjuntos" at bounding box center [121, 366] width 146 height 30
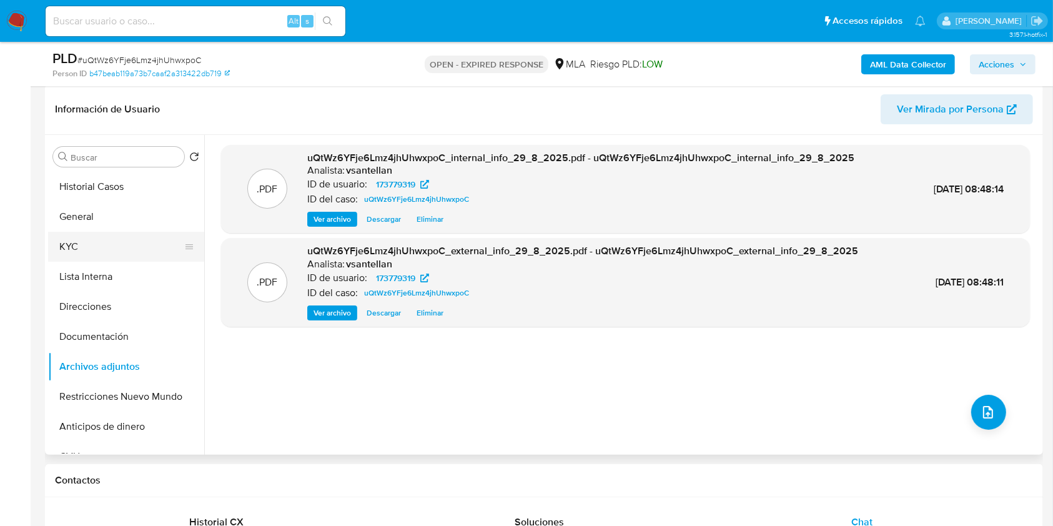
click at [89, 250] on button "KYC" at bounding box center [121, 247] width 146 height 30
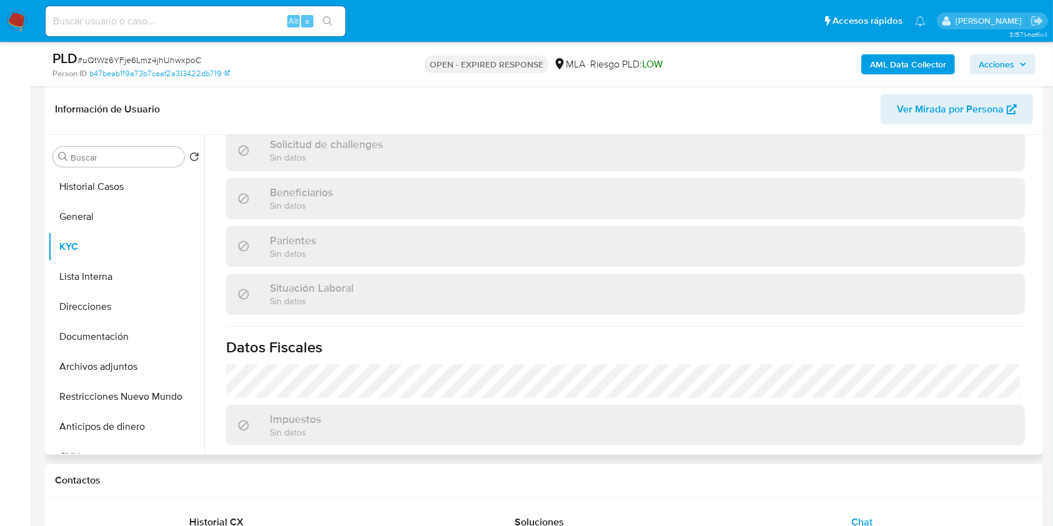
scroll to position [582, 0]
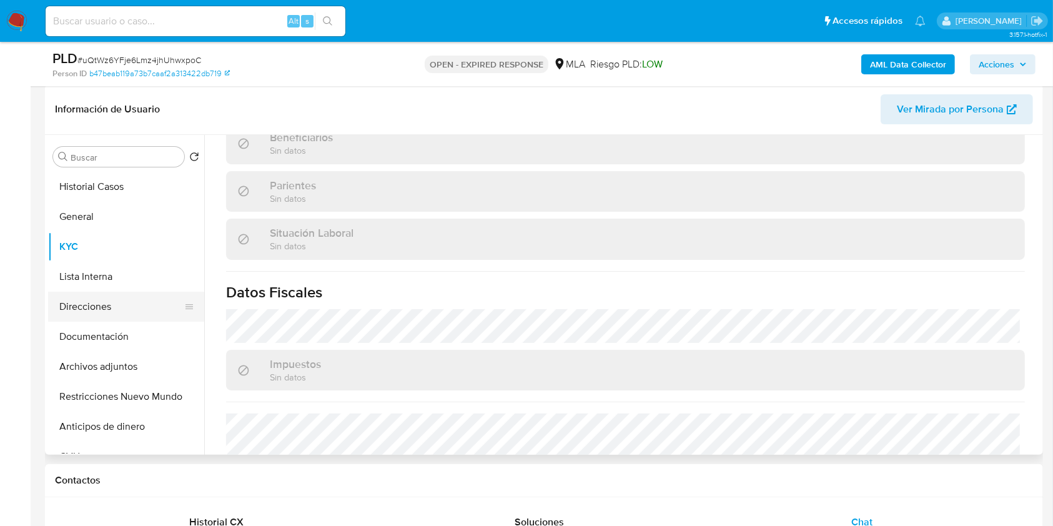
click at [103, 304] on button "Direcciones" at bounding box center [121, 307] width 146 height 30
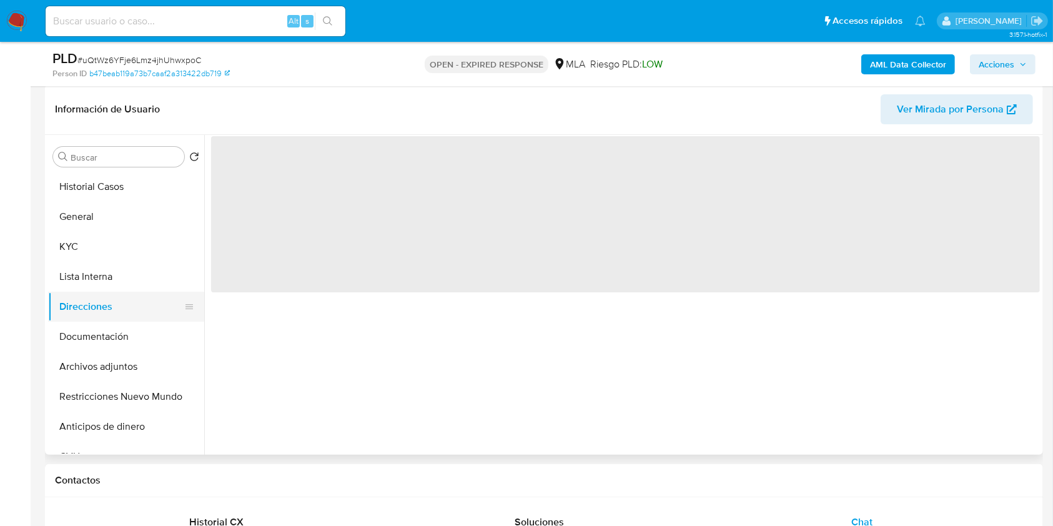
scroll to position [0, 0]
